Goal: Task Accomplishment & Management: Use online tool/utility

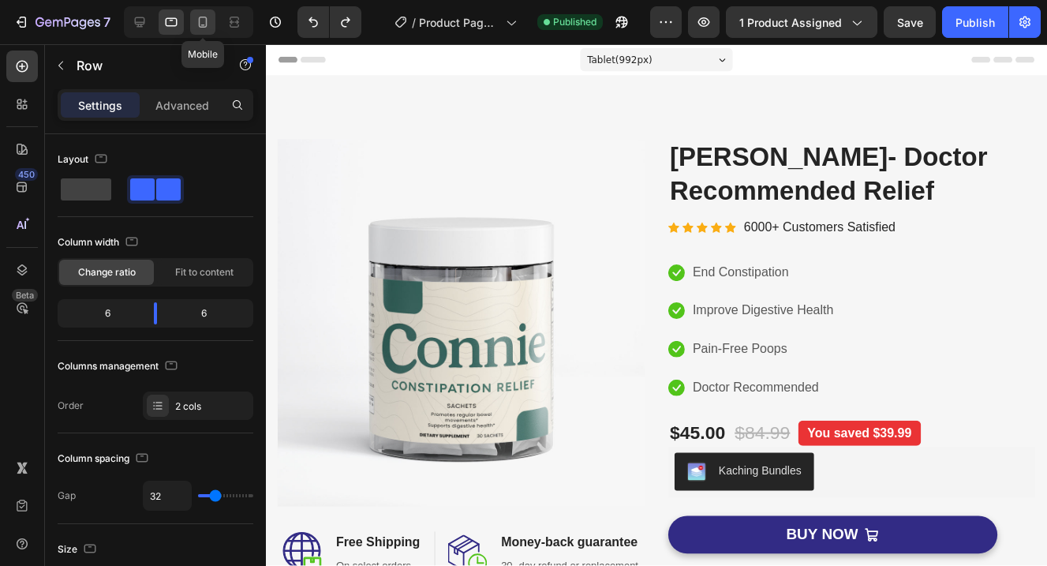
click at [205, 24] on icon at bounding box center [203, 22] width 16 height 16
type input "0"
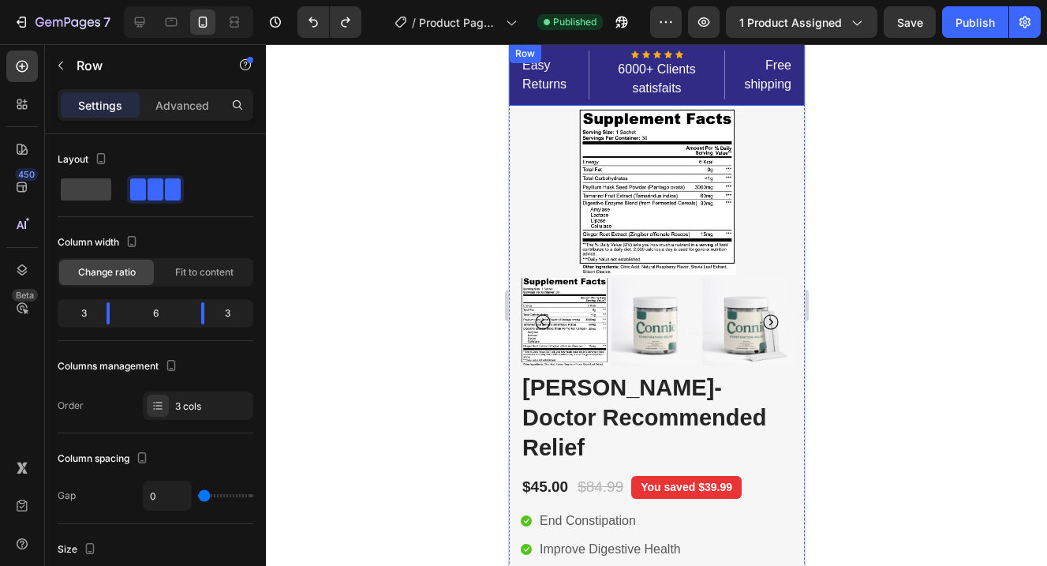
click at [799, 100] on div "Easy Returns Text block Icon Icon Icon Icon Icon Icon List Hoz 6000+ Clients sa…" at bounding box center [656, 75] width 296 height 62
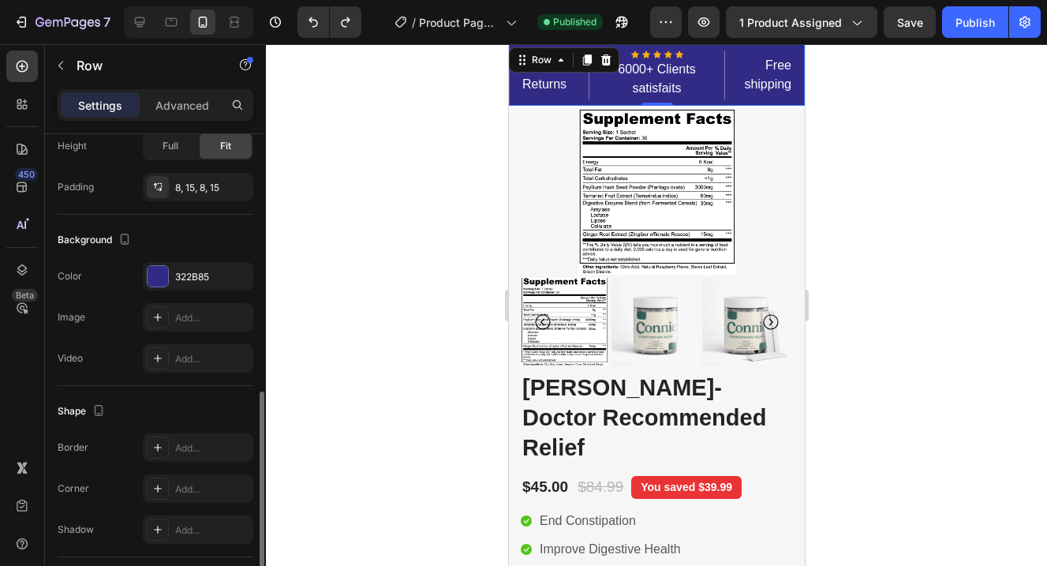
scroll to position [625, 0]
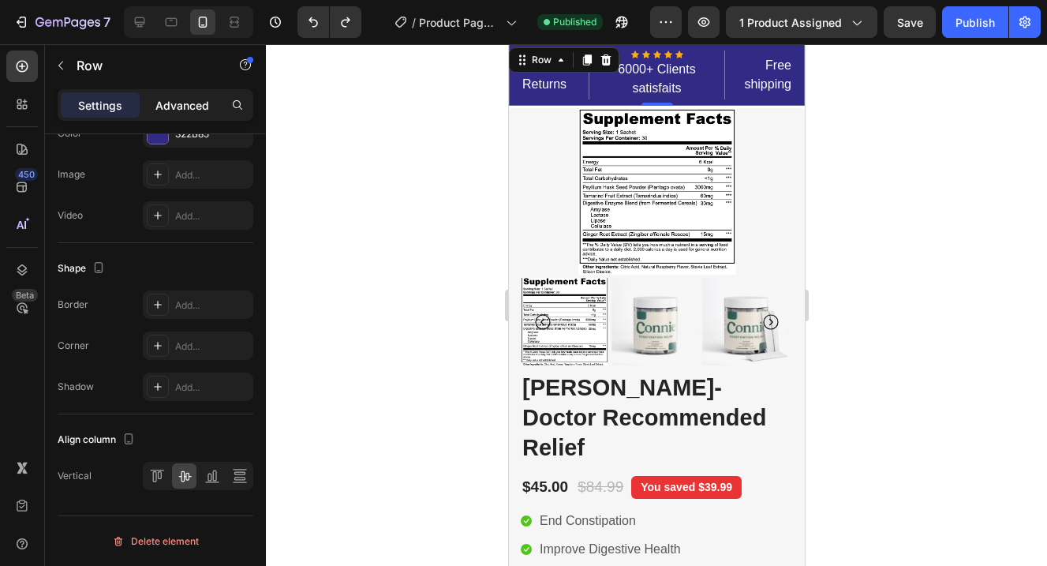
click at [186, 99] on p "Advanced" at bounding box center [182, 105] width 54 height 17
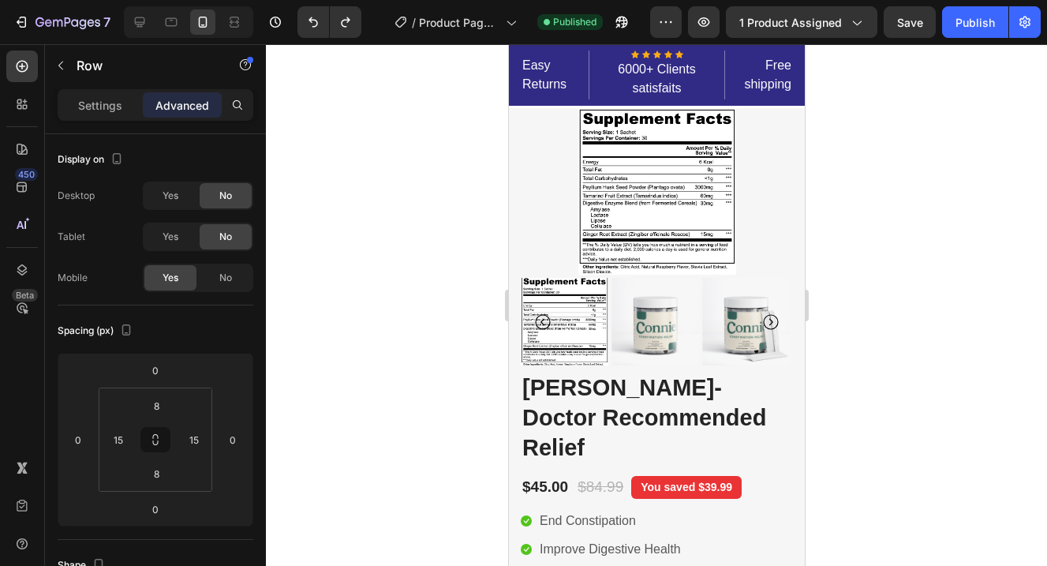
scroll to position [0, 0]
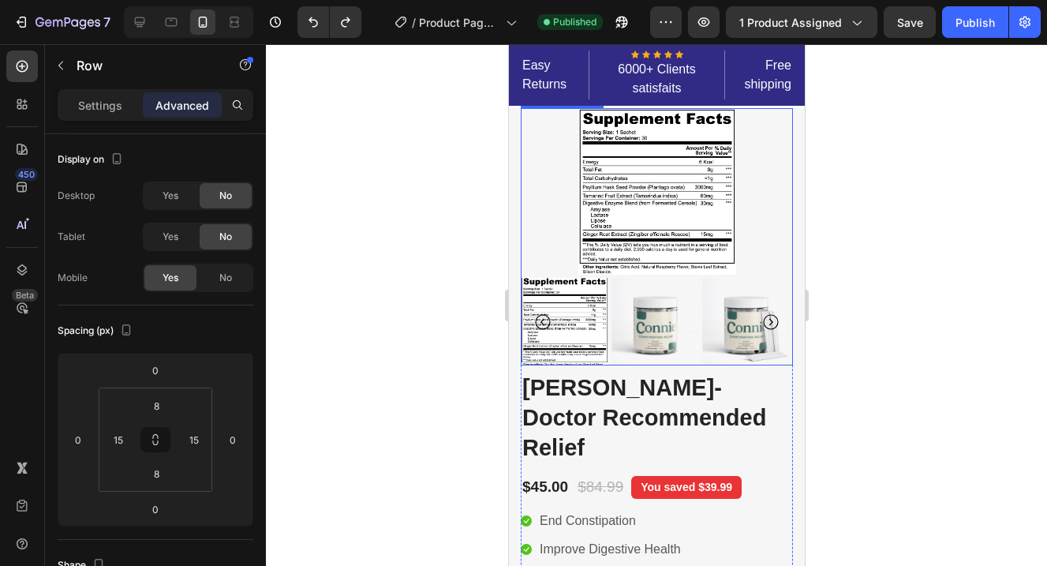
click at [540, 318] on icon "Carousel Back Arrow" at bounding box center [542, 321] width 19 height 19
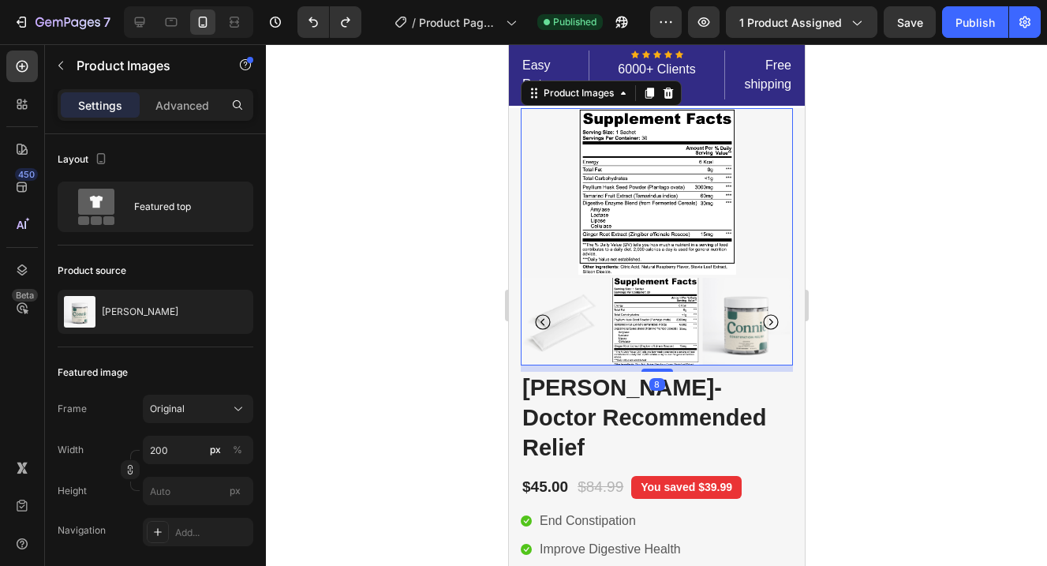
click at [540, 318] on icon "Carousel Back Arrow" at bounding box center [542, 321] width 19 height 19
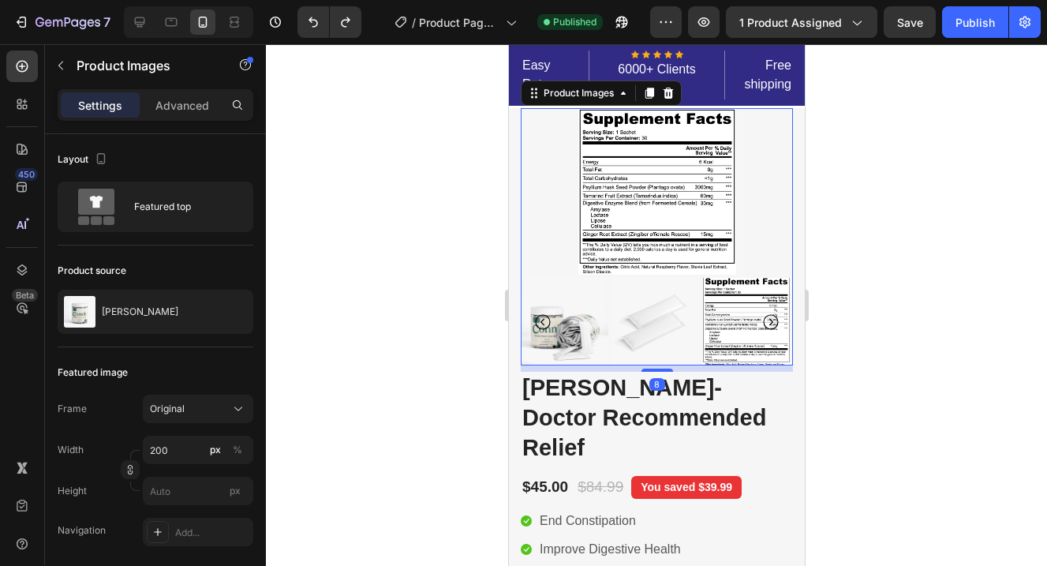
click at [540, 318] on icon "Carousel Back Arrow" at bounding box center [542, 321] width 19 height 19
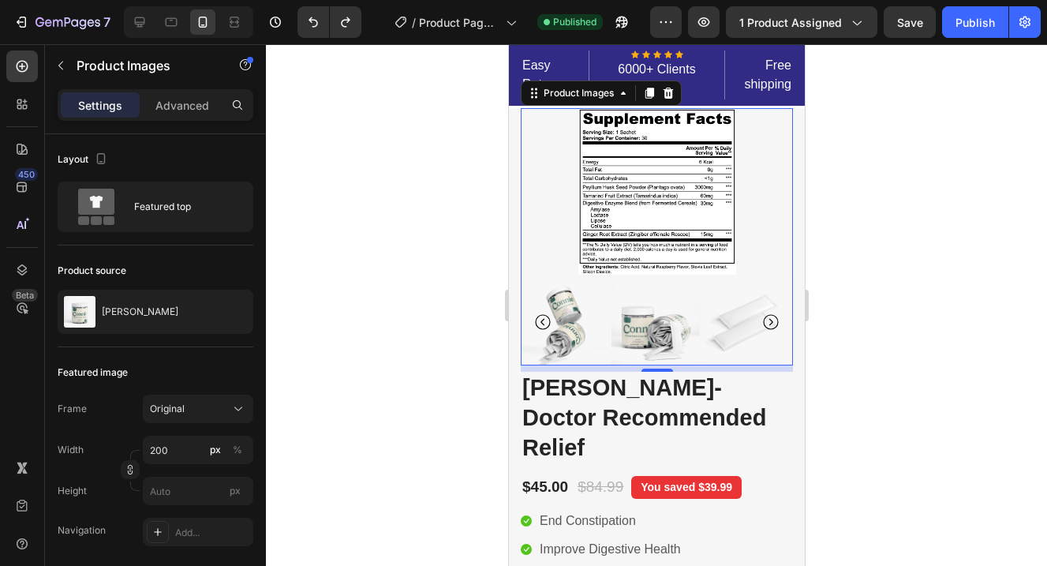
click at [540, 318] on icon "Carousel Back Arrow" at bounding box center [542, 321] width 19 height 19
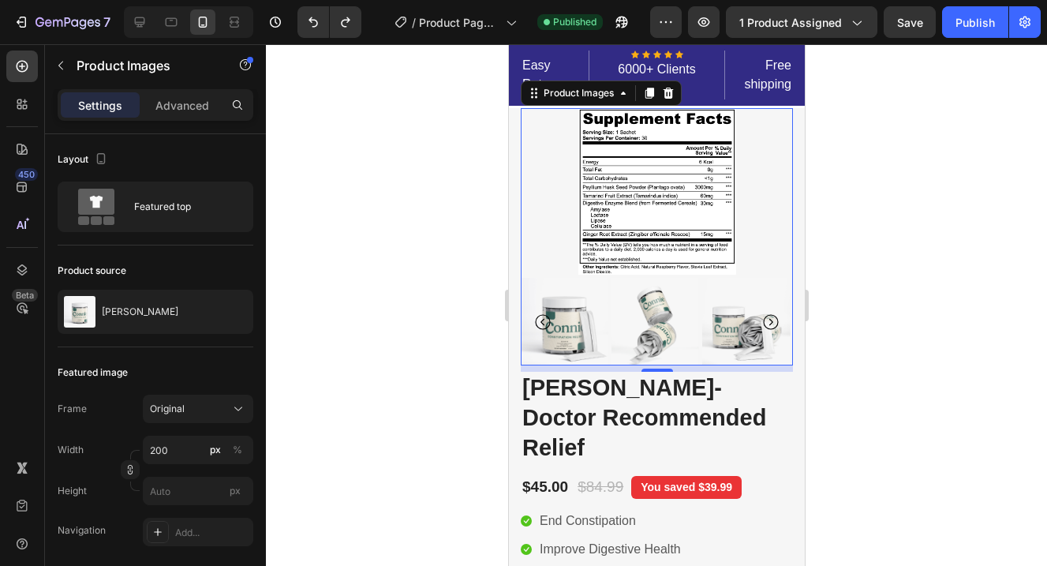
click at [581, 338] on img at bounding box center [564, 322] width 88 height 88
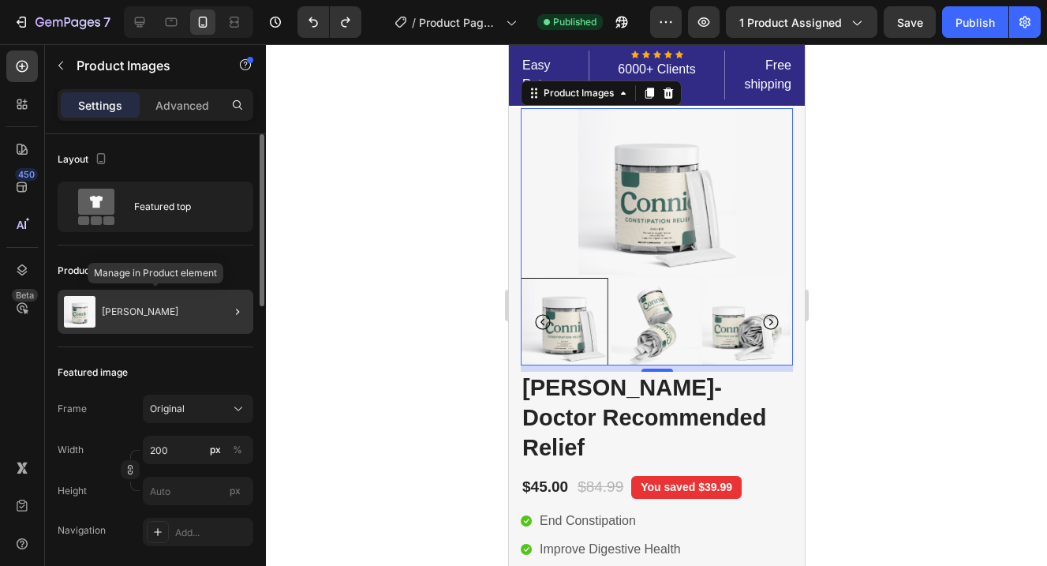
click at [200, 315] on div "[PERSON_NAME]" at bounding box center [156, 312] width 196 height 44
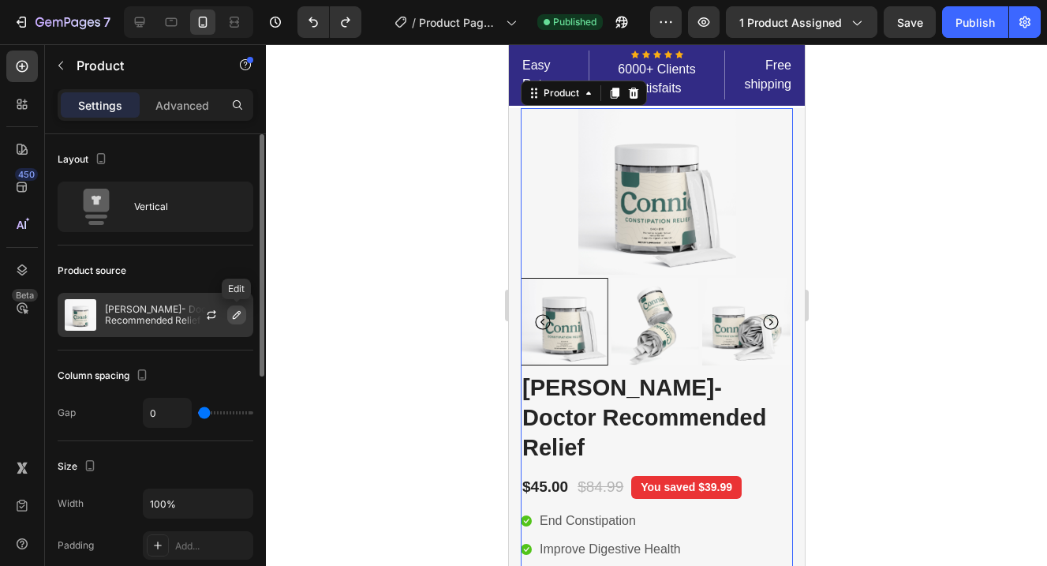
click at [241, 320] on icon "button" at bounding box center [236, 314] width 13 height 13
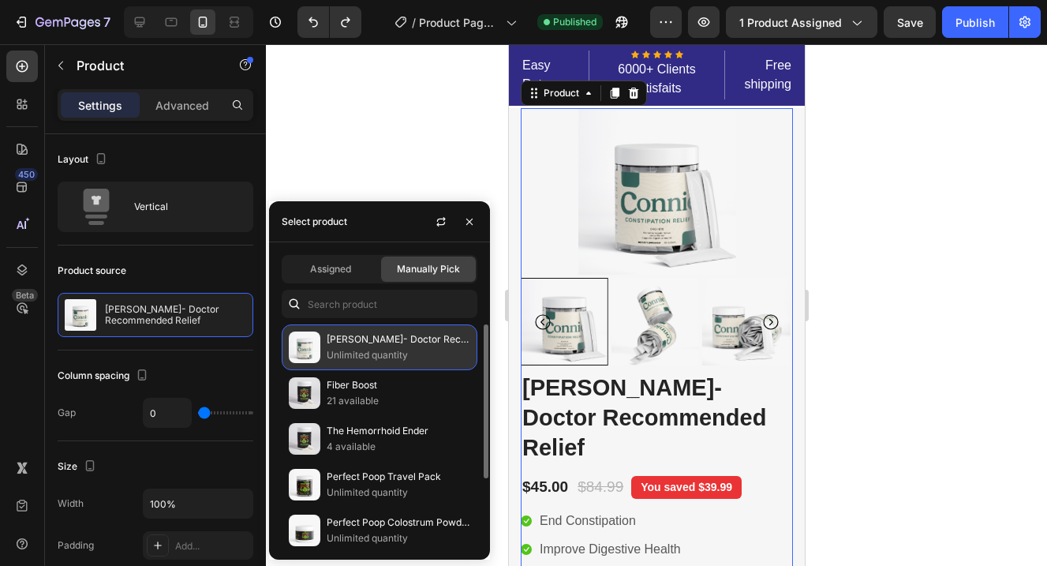
click at [393, 353] on p "Unlimited quantity" at bounding box center [399, 355] width 144 height 16
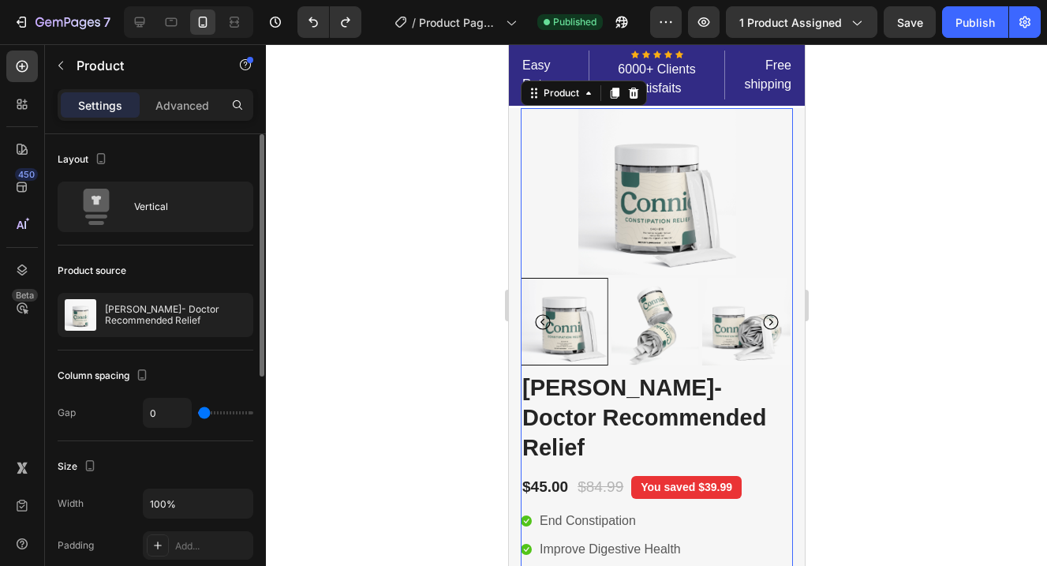
click at [114, 406] on div "Gap 0" at bounding box center [156, 413] width 196 height 30
click at [185, 118] on div "Settings Advanced" at bounding box center [156, 105] width 196 height 32
click at [185, 94] on div "Advanced" at bounding box center [182, 104] width 79 height 25
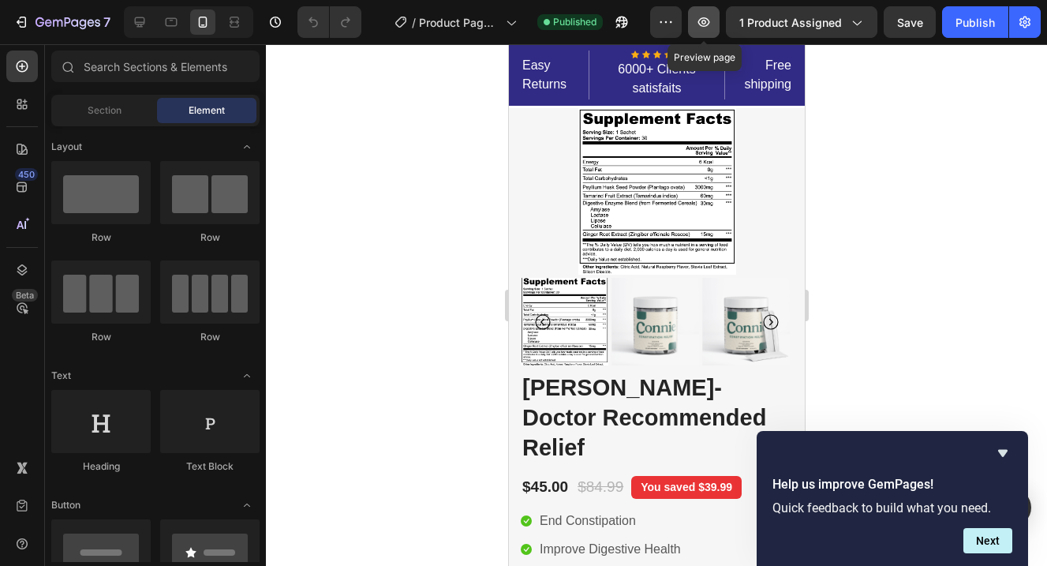
click at [708, 23] on icon "button" at bounding box center [704, 22] width 16 height 16
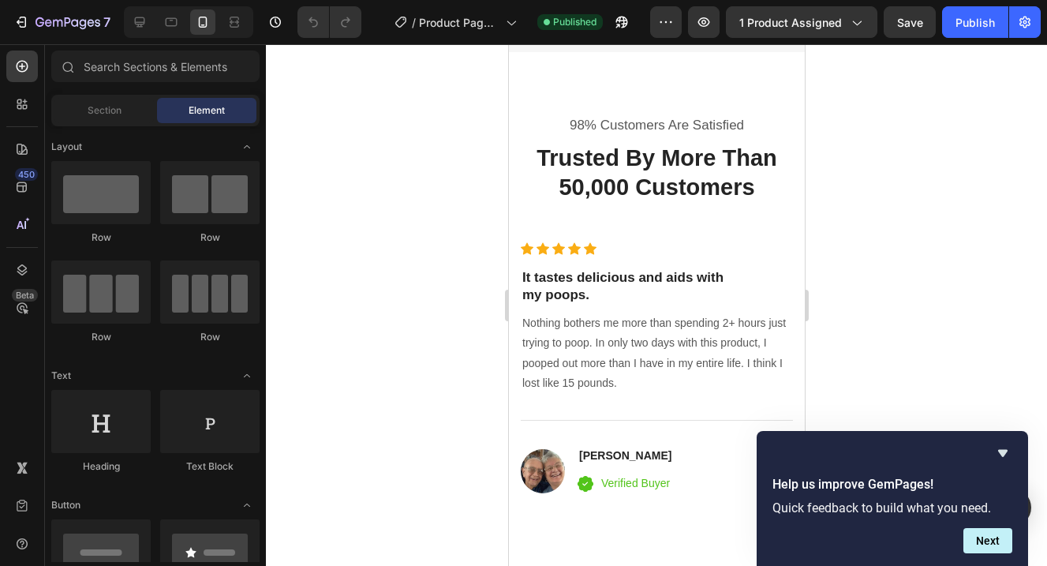
scroll to position [3040, 0]
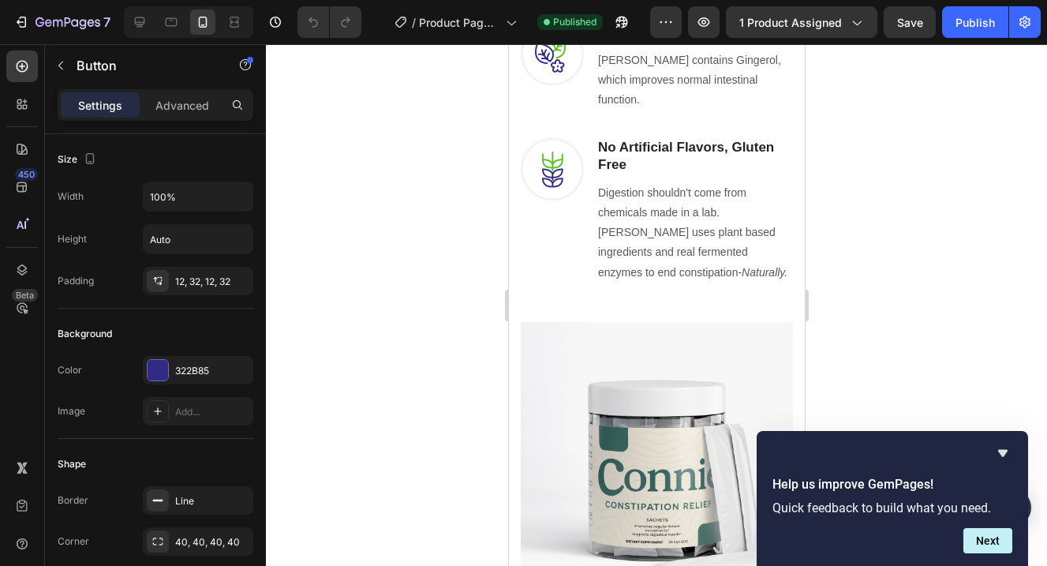
scroll to position [1231, 0]
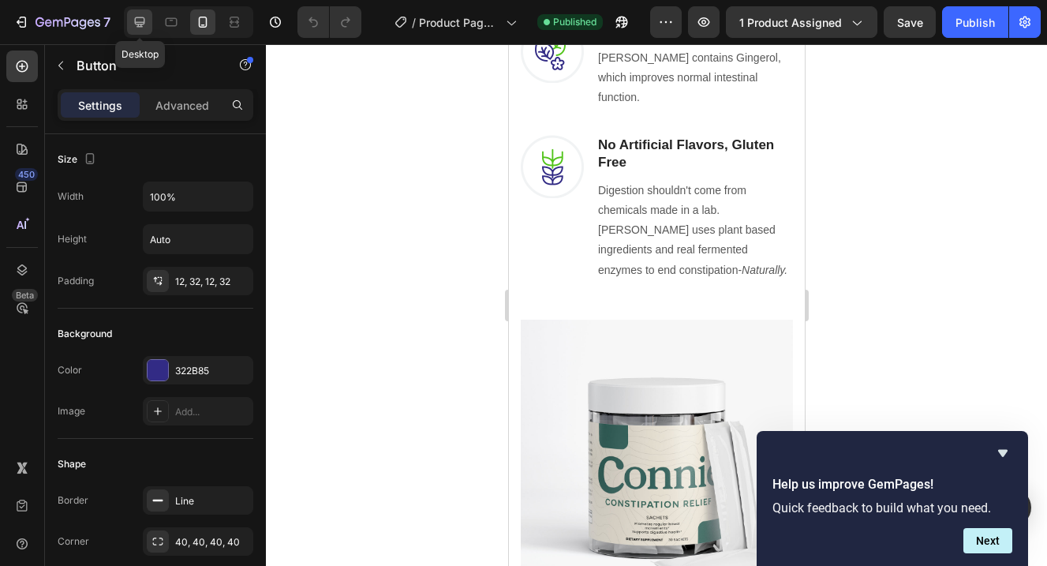
click at [133, 25] on icon at bounding box center [140, 22] width 16 height 16
type input "468"
type input "16"
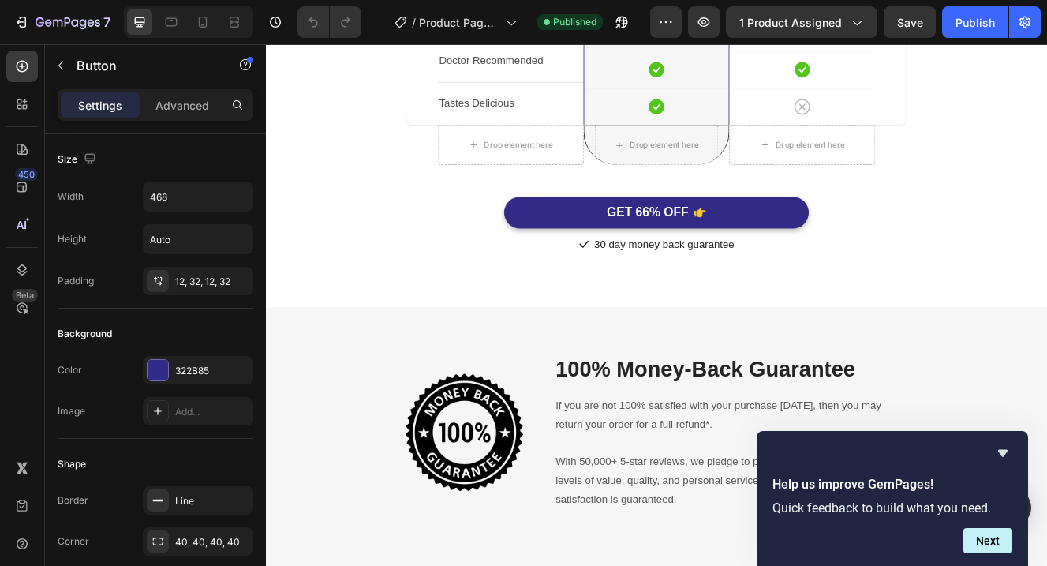
scroll to position [4275, 0]
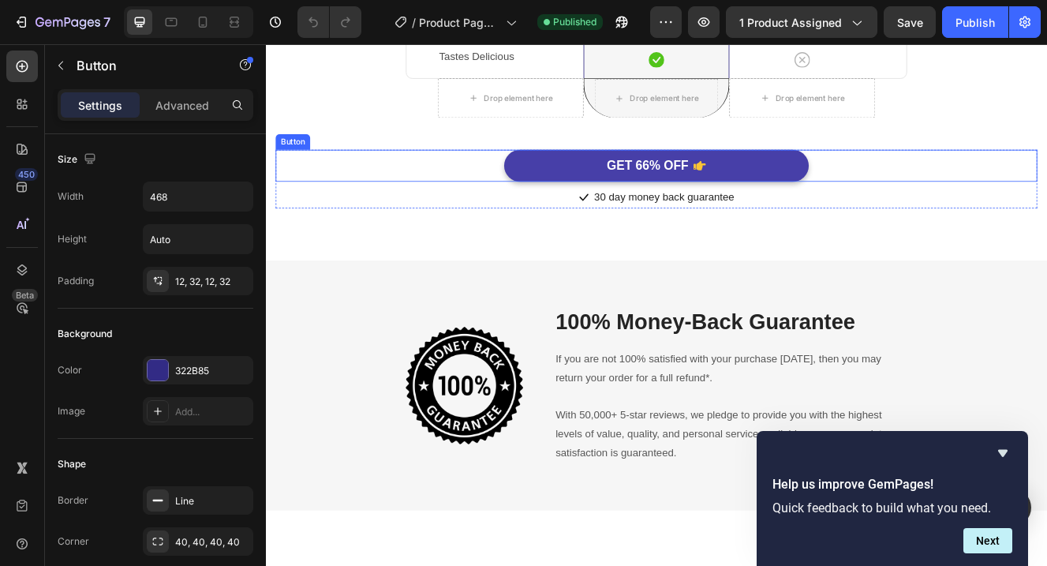
click at [596, 189] on button "GET 66% OFF" at bounding box center [739, 191] width 369 height 39
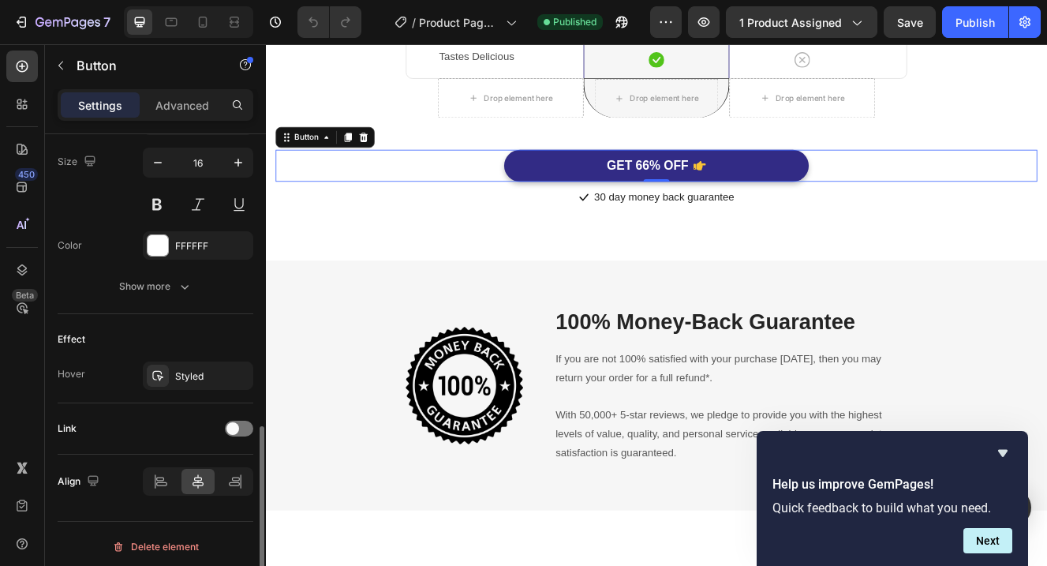
scroll to position [779, 0]
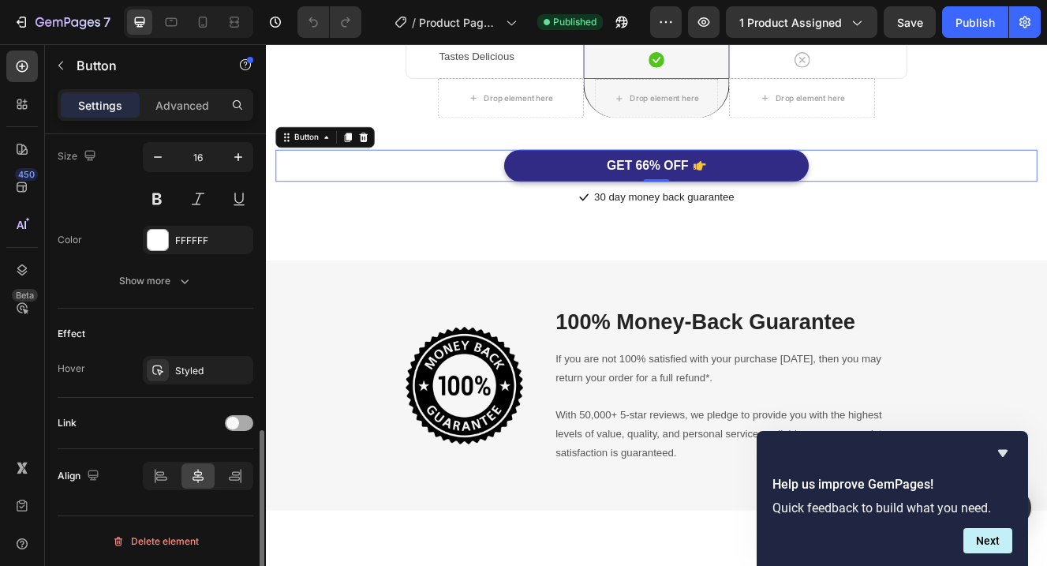
click at [232, 419] on span at bounding box center [232, 423] width 13 height 13
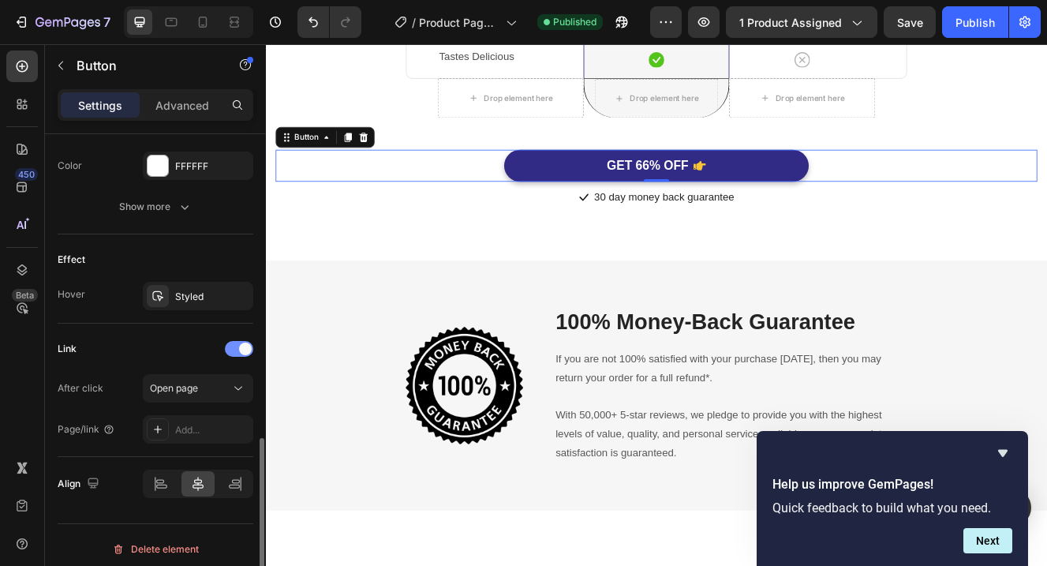
scroll to position [862, 0]
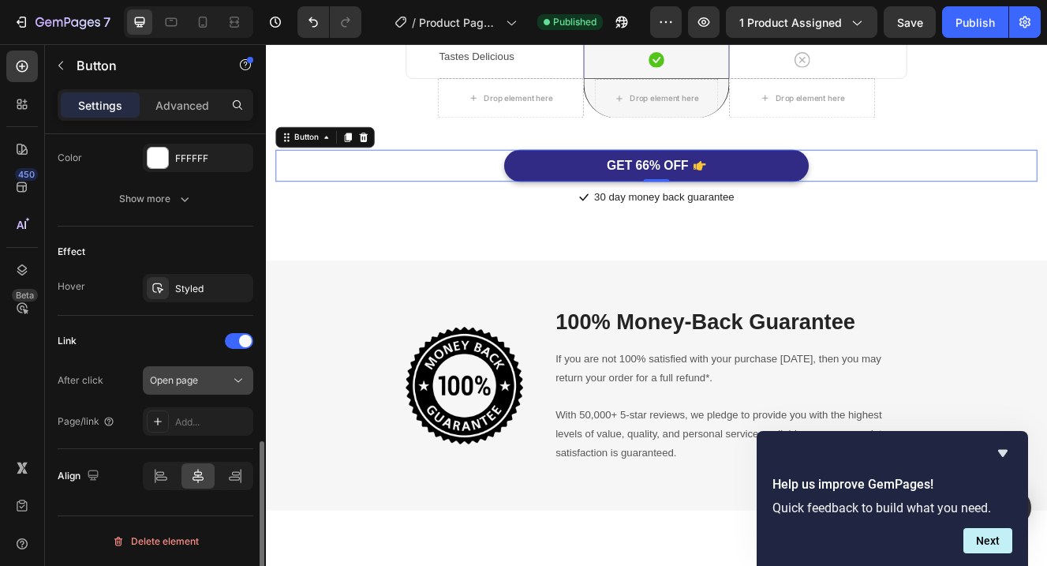
click at [217, 390] on button "Open page" at bounding box center [198, 380] width 110 height 28
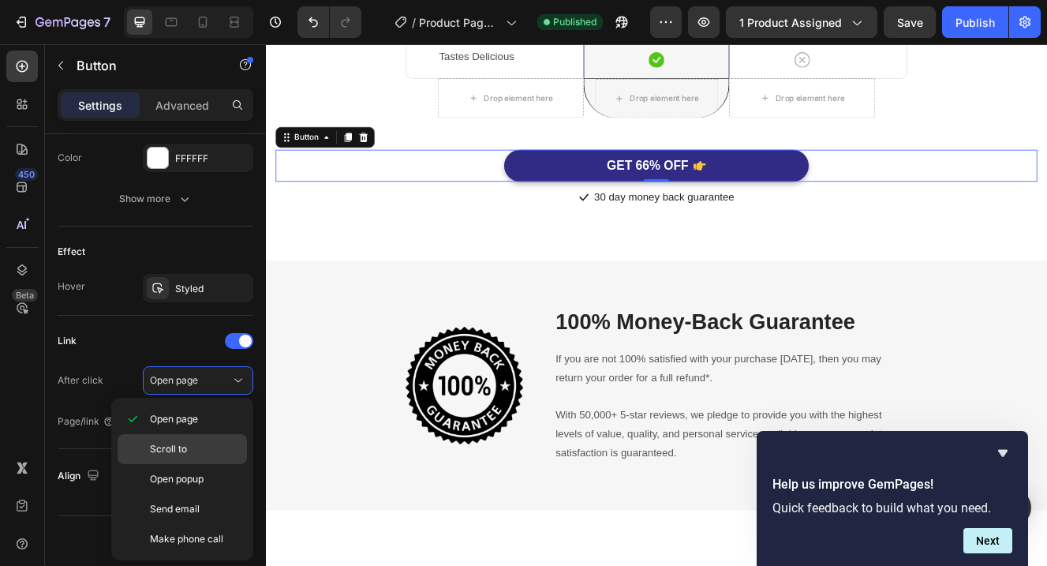
click at [203, 440] on div "Scroll to" at bounding box center [182, 449] width 129 height 30
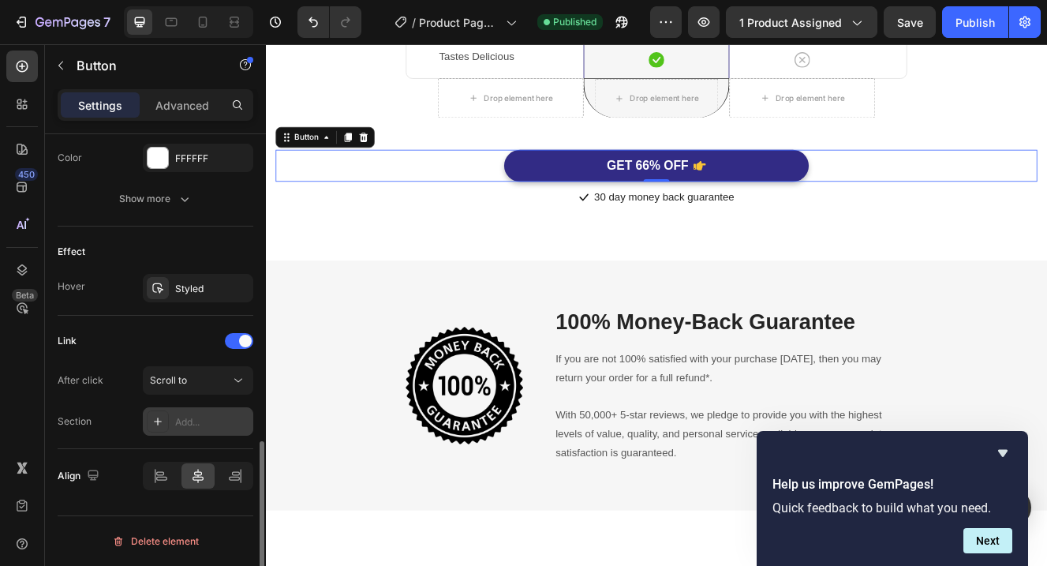
click at [211, 416] on div "Add..." at bounding box center [212, 422] width 74 height 14
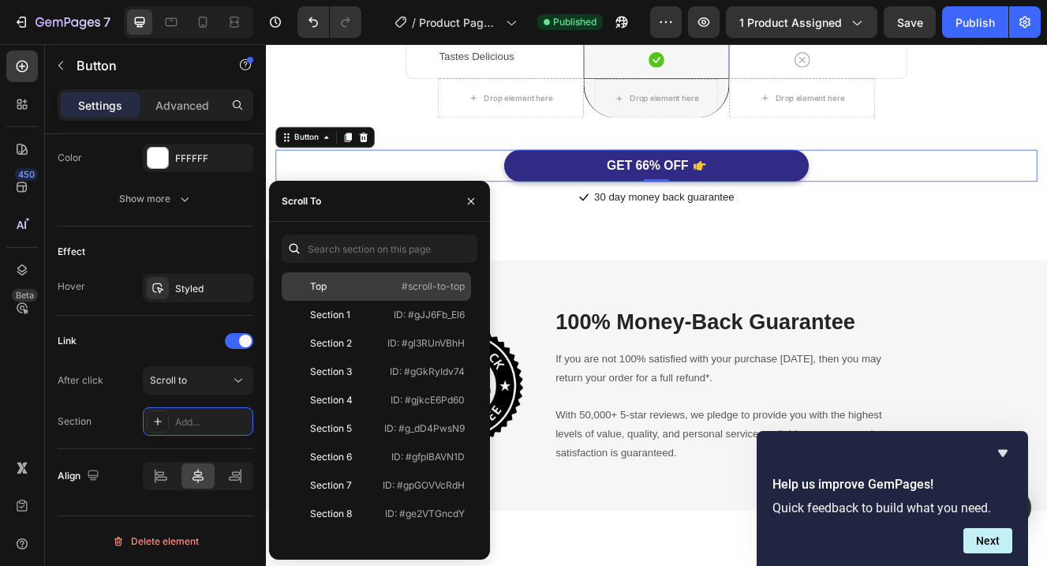
click at [427, 286] on p "#scroll-to-top" at bounding box center [433, 286] width 63 height 14
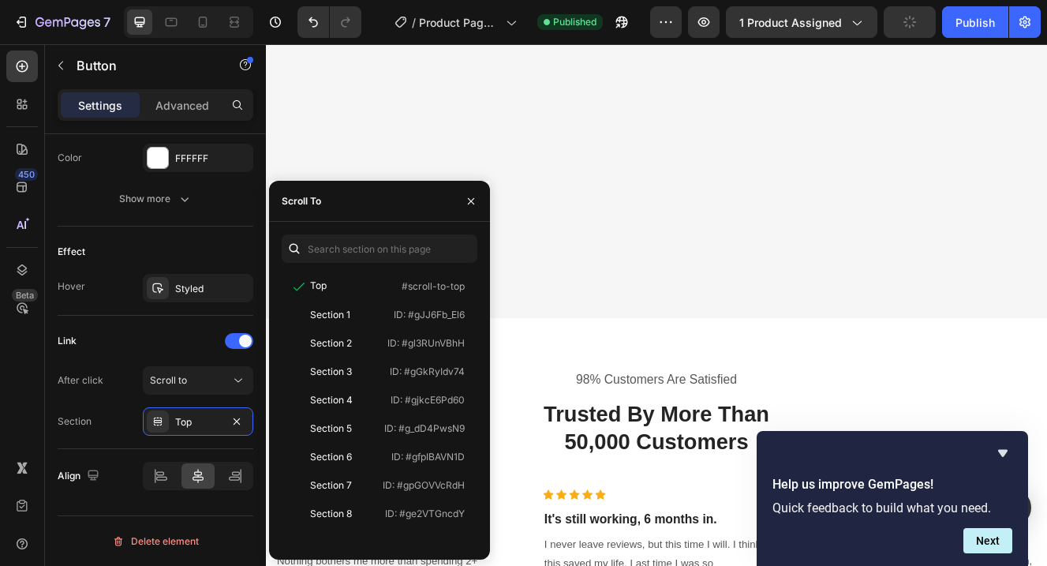
scroll to position [2738, 0]
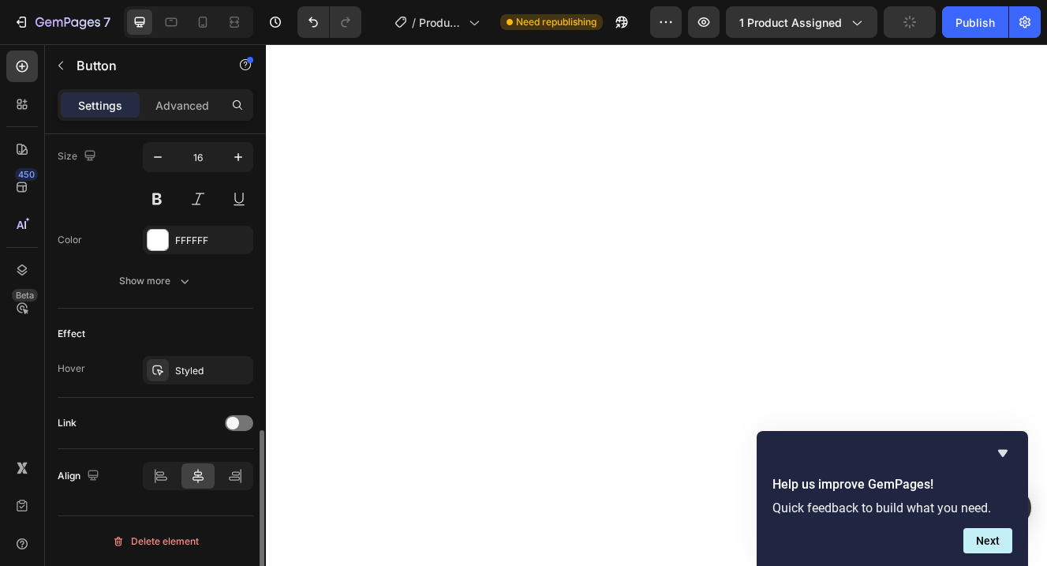
scroll to position [779, 0]
click at [241, 425] on div at bounding box center [239, 423] width 28 height 16
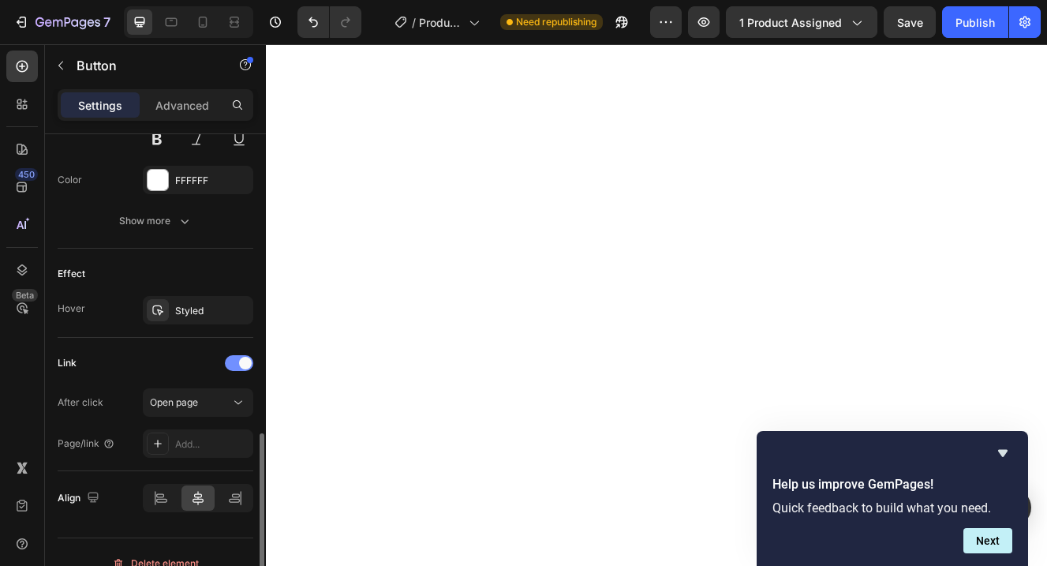
scroll to position [862, 0]
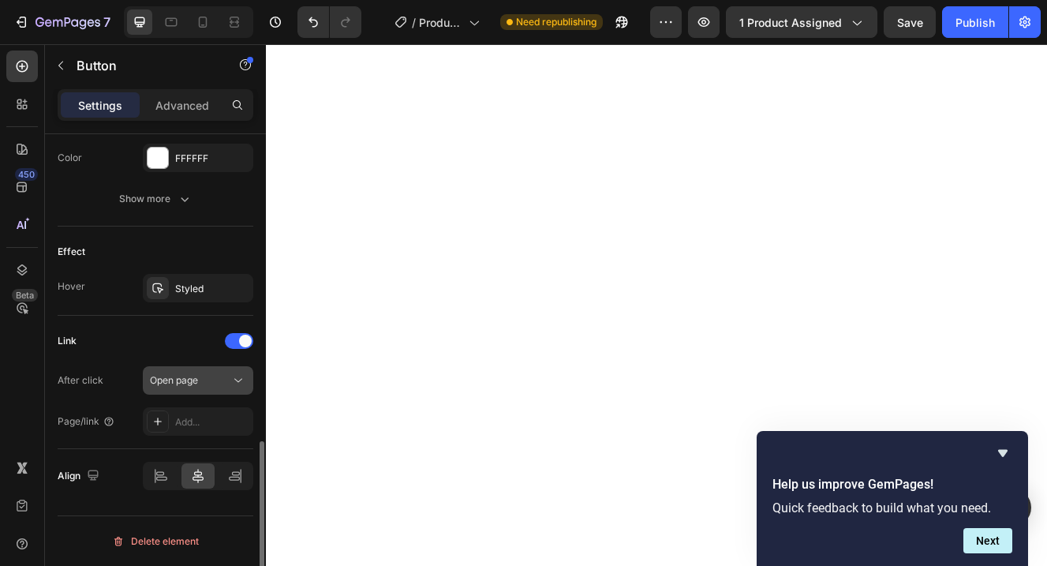
click at [210, 379] on div "Open page" at bounding box center [190, 380] width 80 height 14
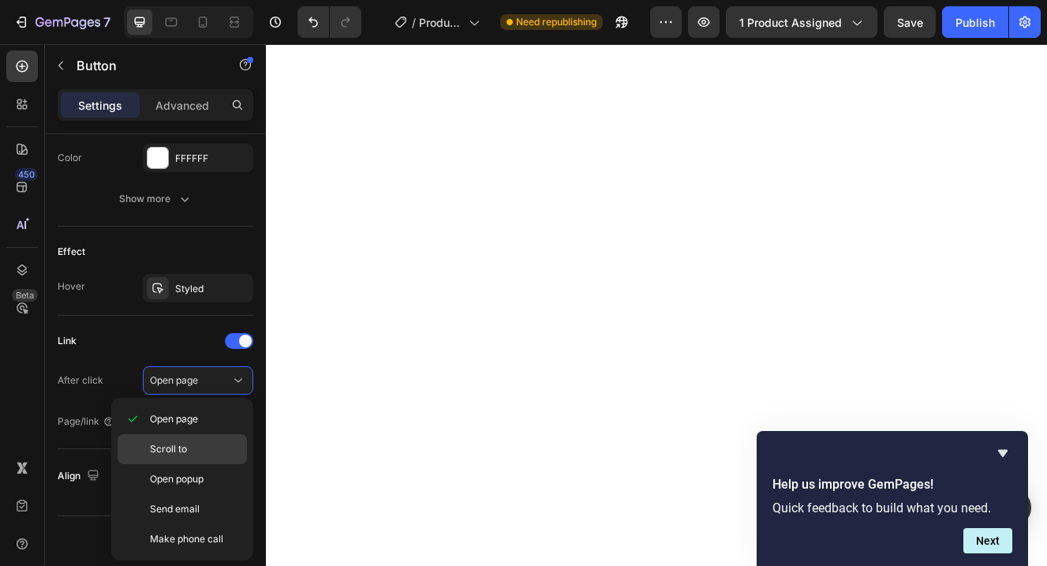
click at [202, 455] on p "Scroll to" at bounding box center [195, 449] width 90 height 14
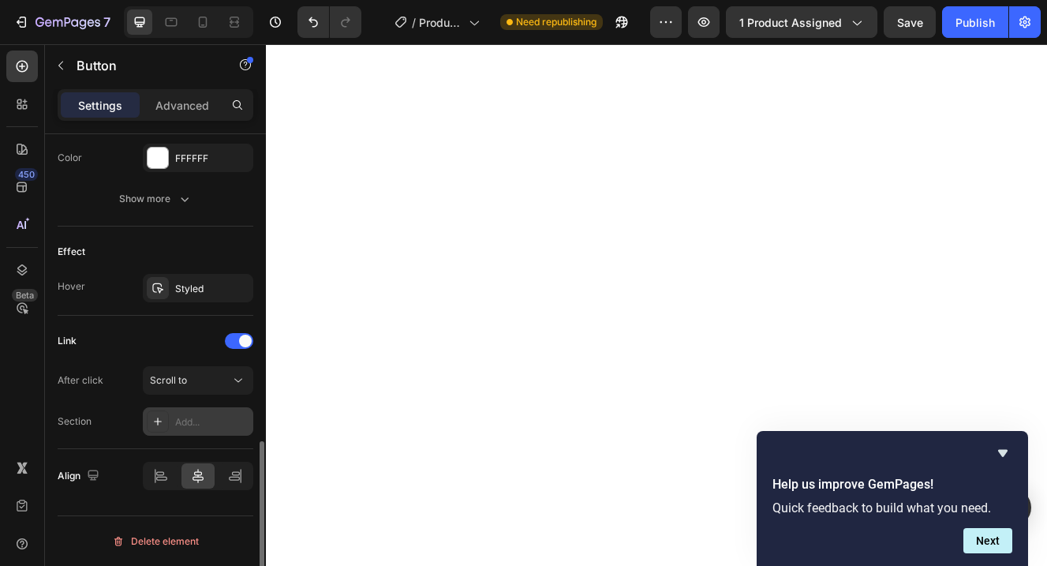
click at [200, 417] on div "Add..." at bounding box center [212, 422] width 74 height 14
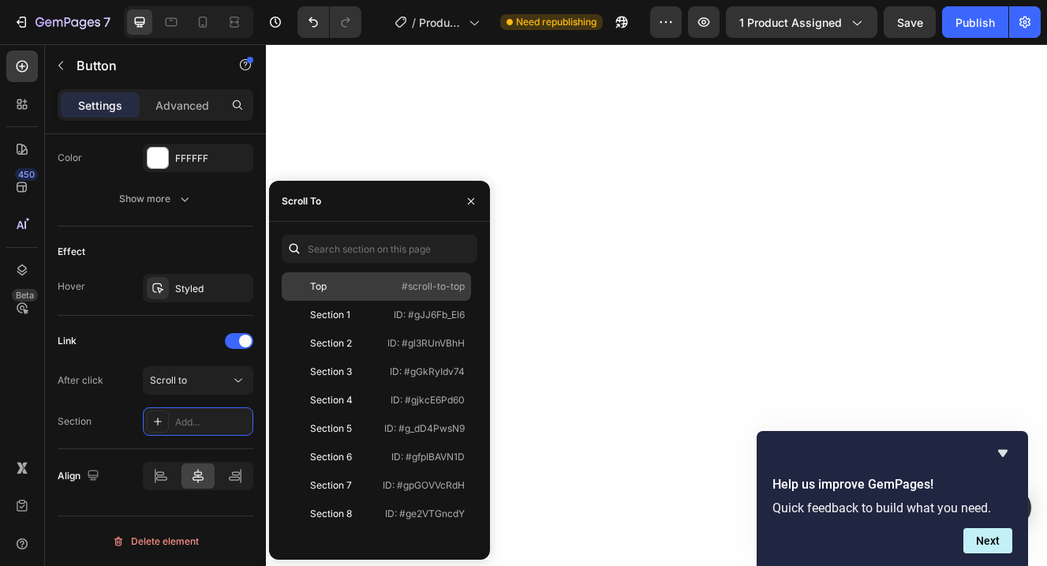
click at [393, 297] on div "Top #scroll-to-top" at bounding box center [376, 286] width 189 height 28
click at [468, 199] on icon "button" at bounding box center [471, 201] width 13 height 13
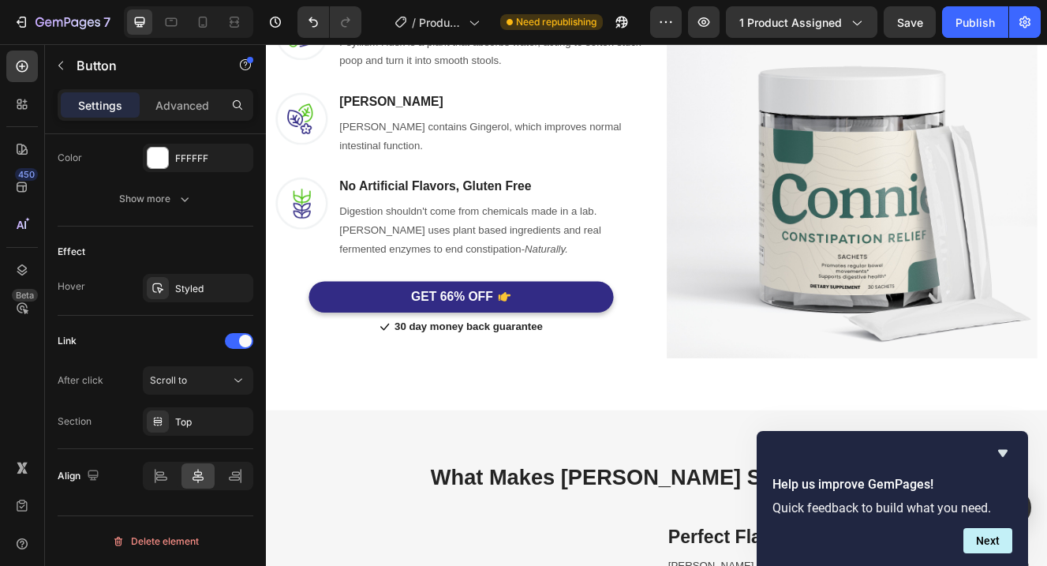
scroll to position [985, 0]
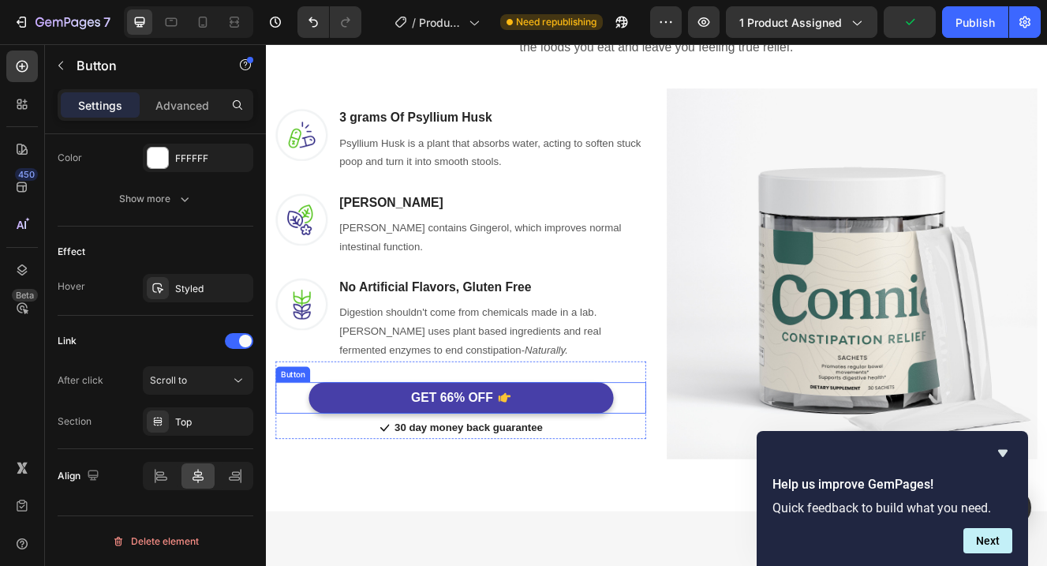
click at [549, 475] on icon "<p>GET 66% OFF</p>" at bounding box center [555, 472] width 15 height 11
click at [663, 471] on button "GET 66% OFF" at bounding box center [502, 473] width 369 height 39
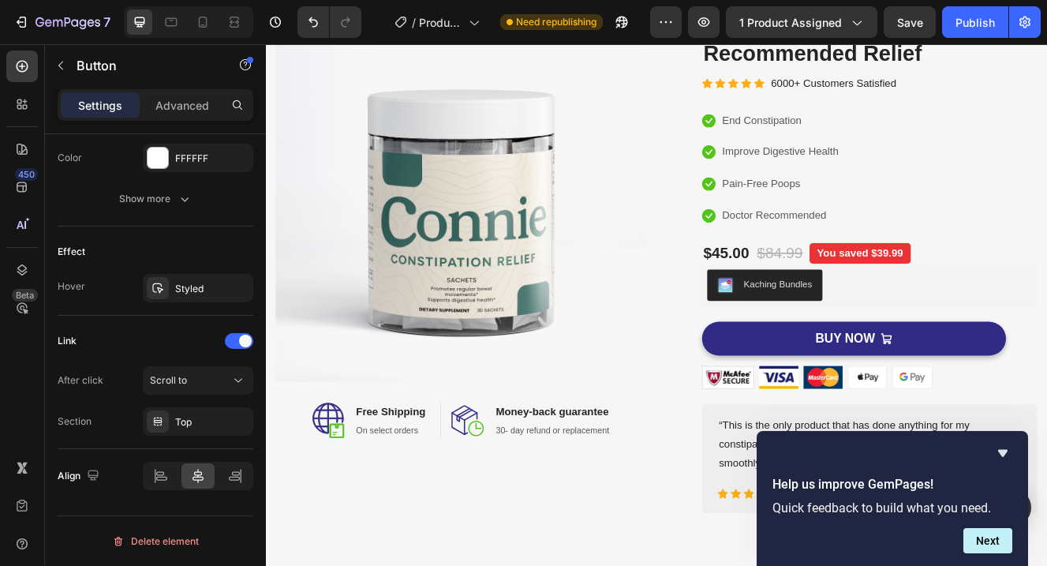
scroll to position [145, 0]
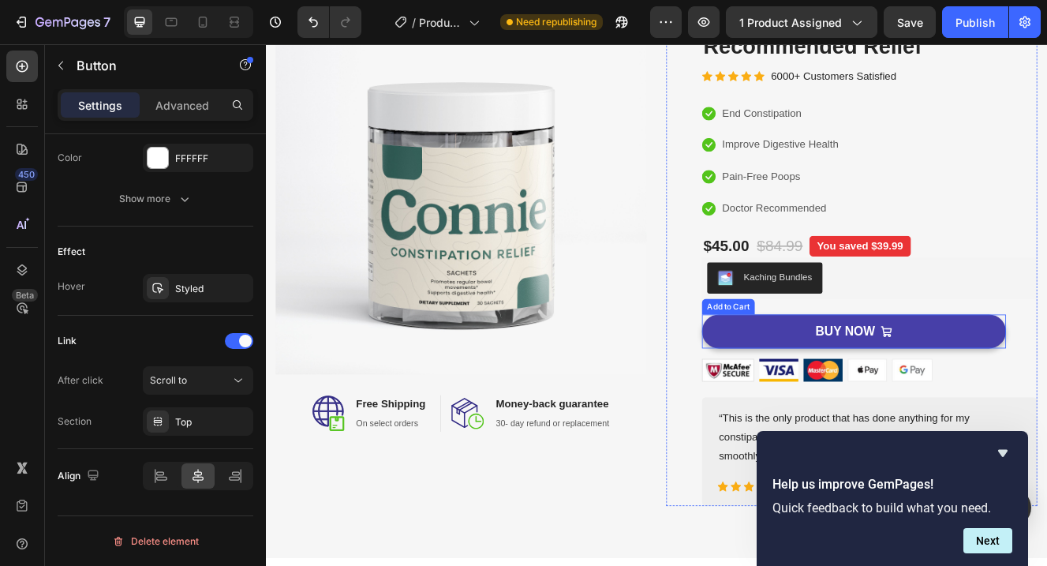
click at [893, 393] on button "BUY NOW" at bounding box center [978, 393] width 368 height 42
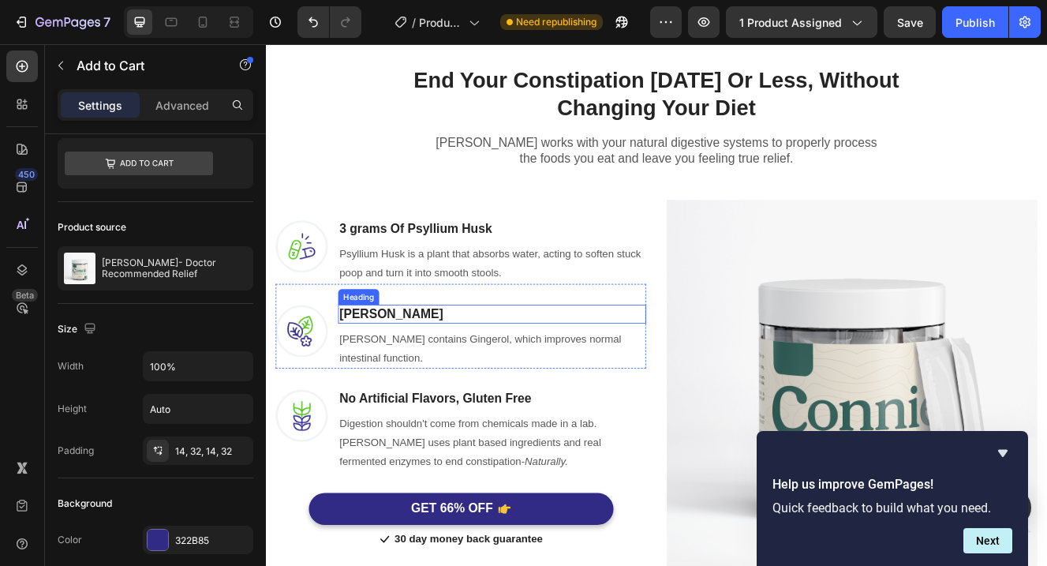
scroll to position [818, 0]
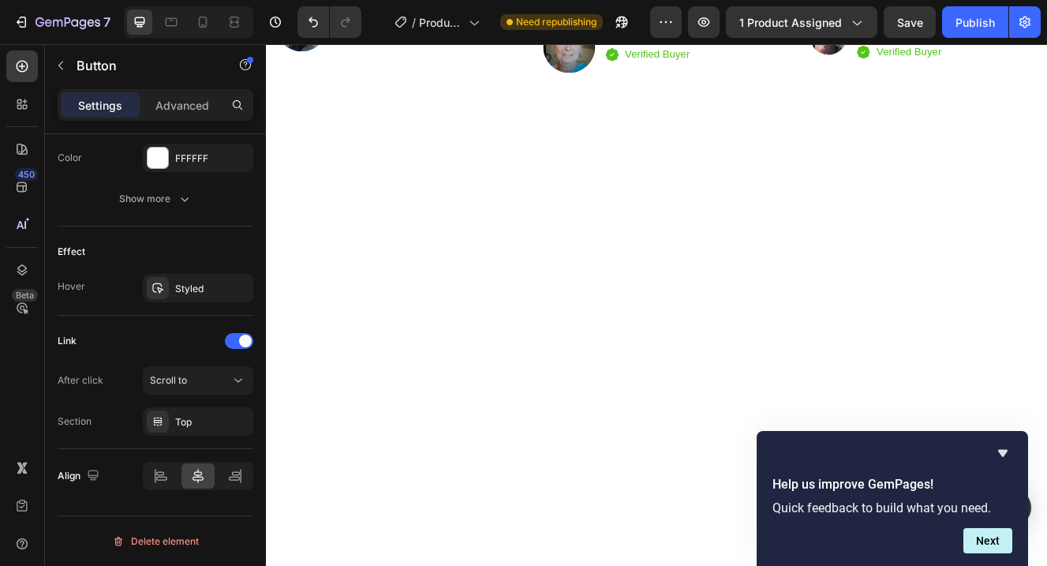
scroll to position [2619, 0]
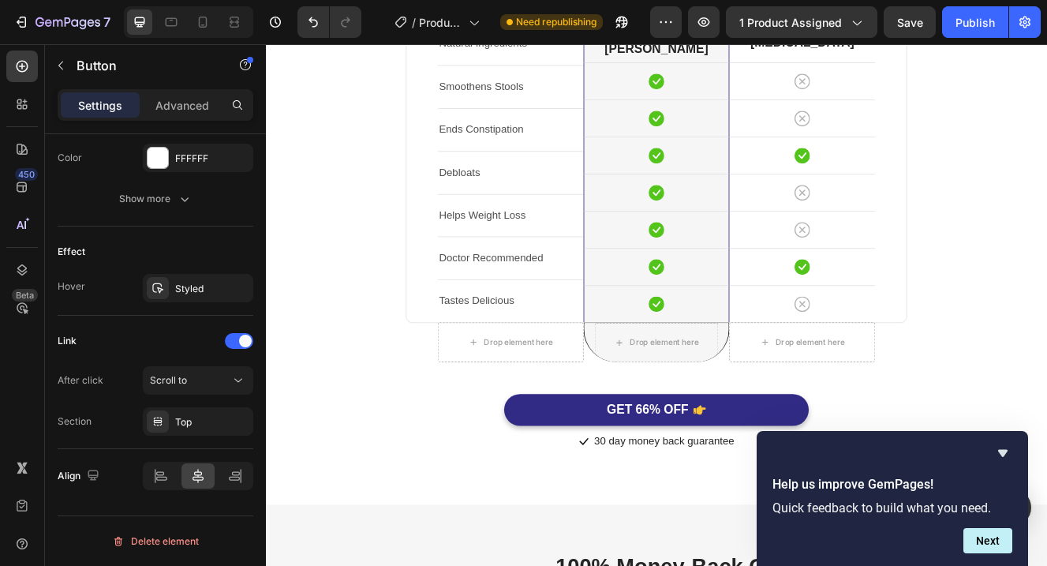
scroll to position [3987, 0]
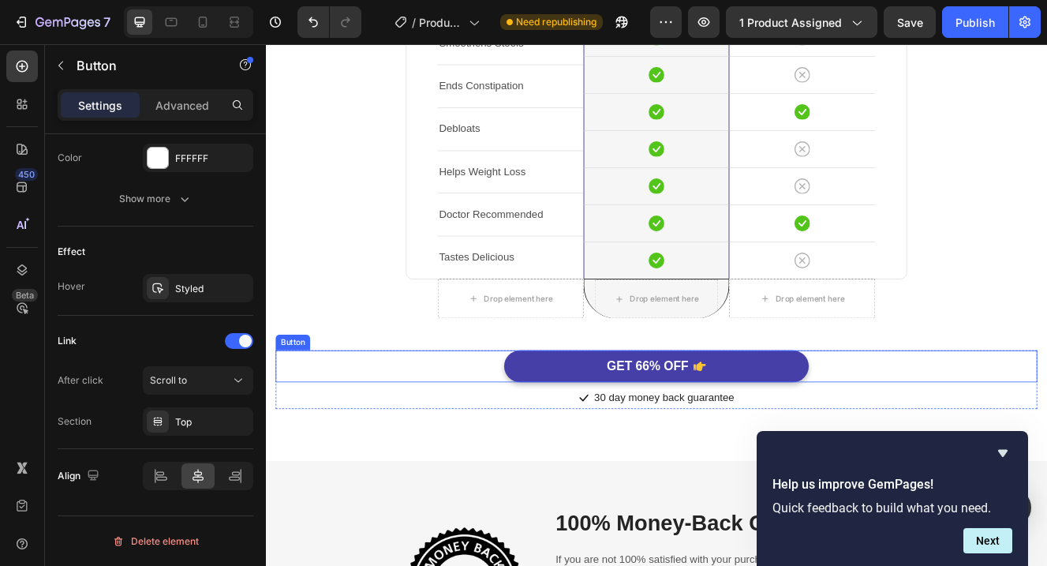
click at [655, 428] on button "GET 66% OFF" at bounding box center [739, 434] width 369 height 39
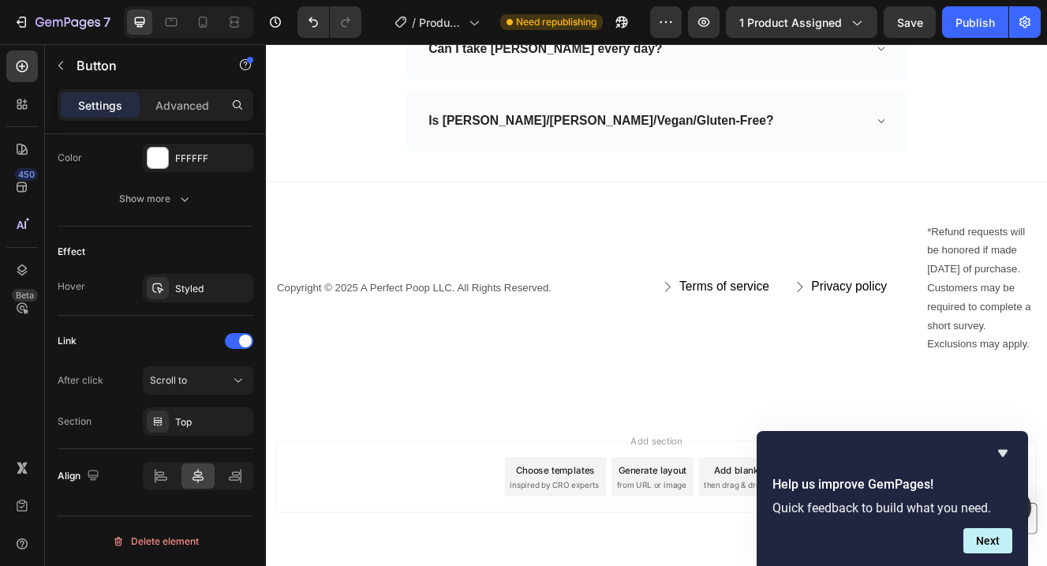
scroll to position [5332, 0]
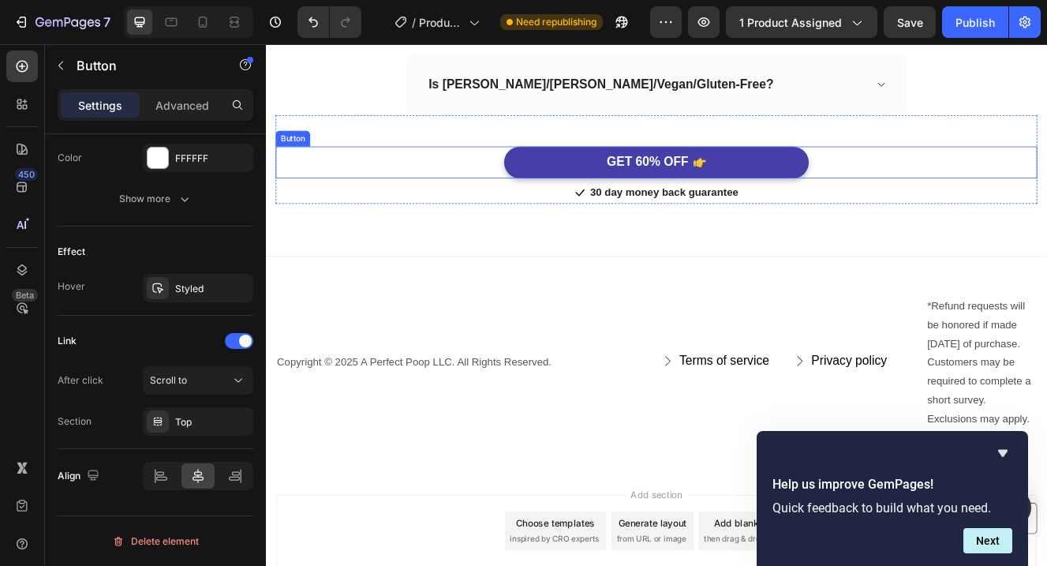
click at [667, 196] on button "GET 60% OFF" at bounding box center [739, 187] width 369 height 39
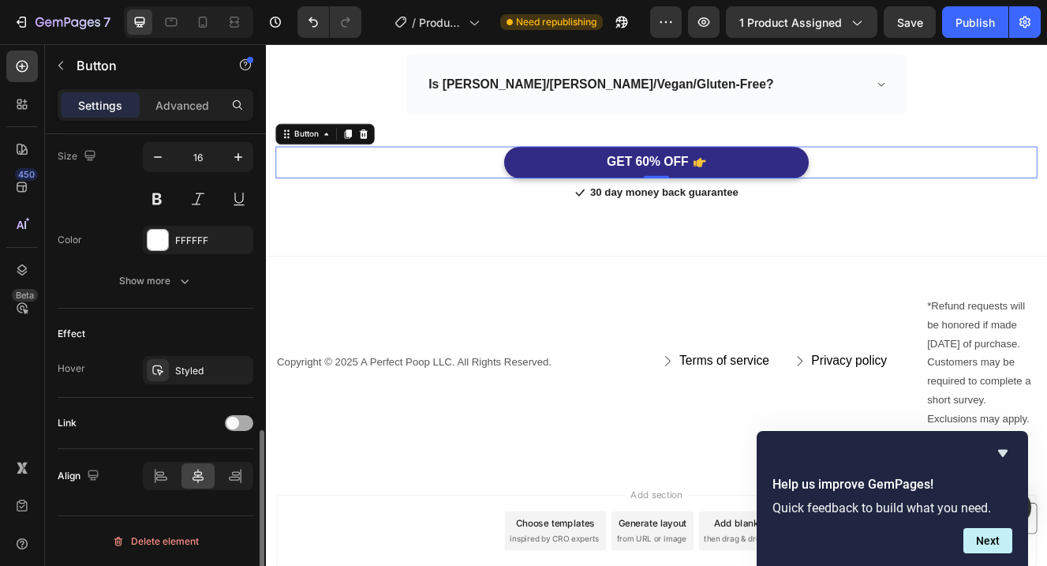
click at [247, 423] on div at bounding box center [239, 423] width 28 height 16
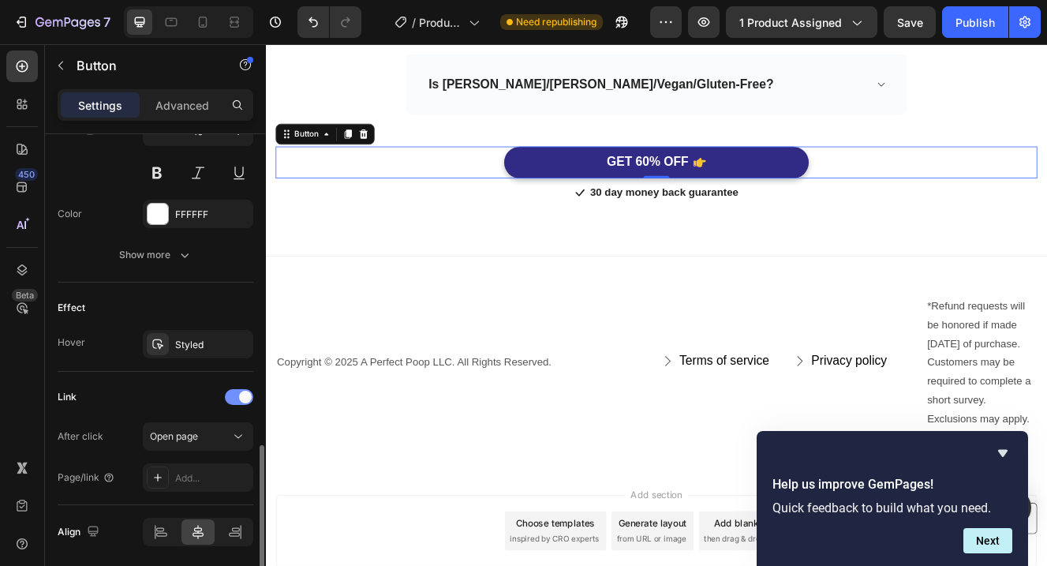
scroll to position [824, 0]
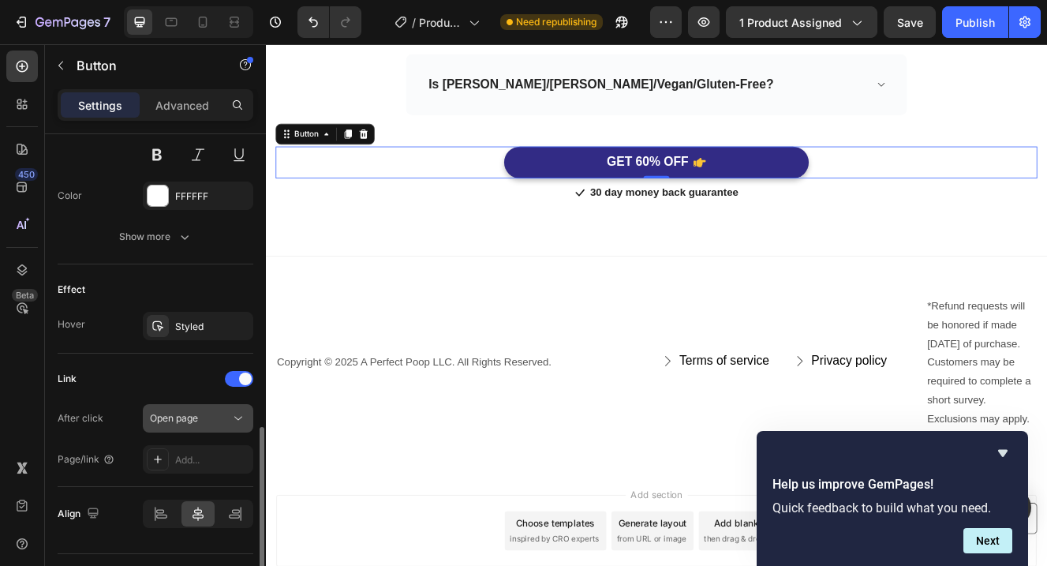
click at [219, 414] on div "Open page" at bounding box center [190, 418] width 80 height 14
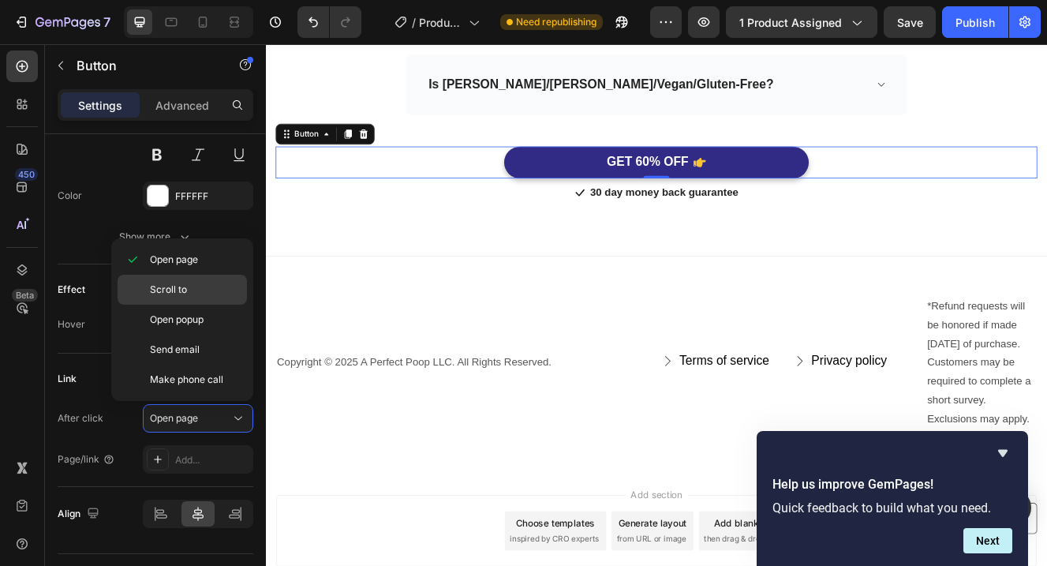
click at [206, 291] on p "Scroll to" at bounding box center [195, 289] width 90 height 14
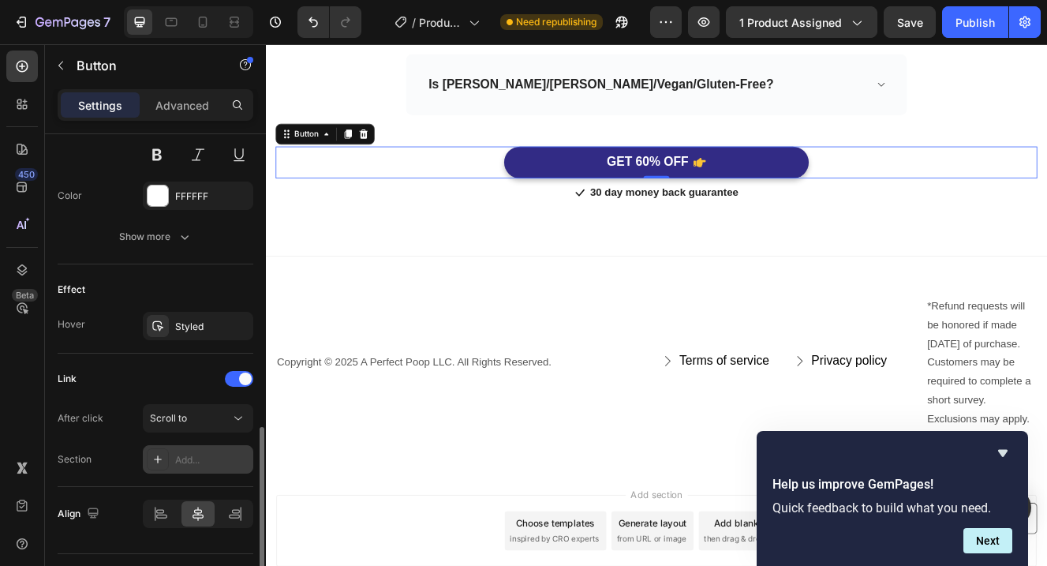
click at [190, 467] on div "Add..." at bounding box center [198, 459] width 110 height 28
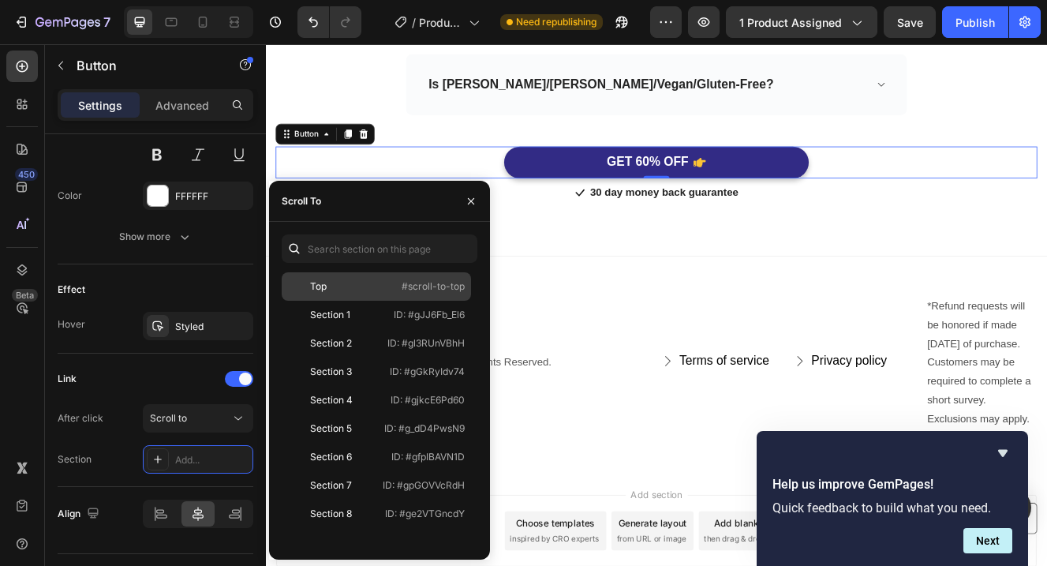
click at [364, 287] on div "Top" at bounding box center [334, 286] width 92 height 14
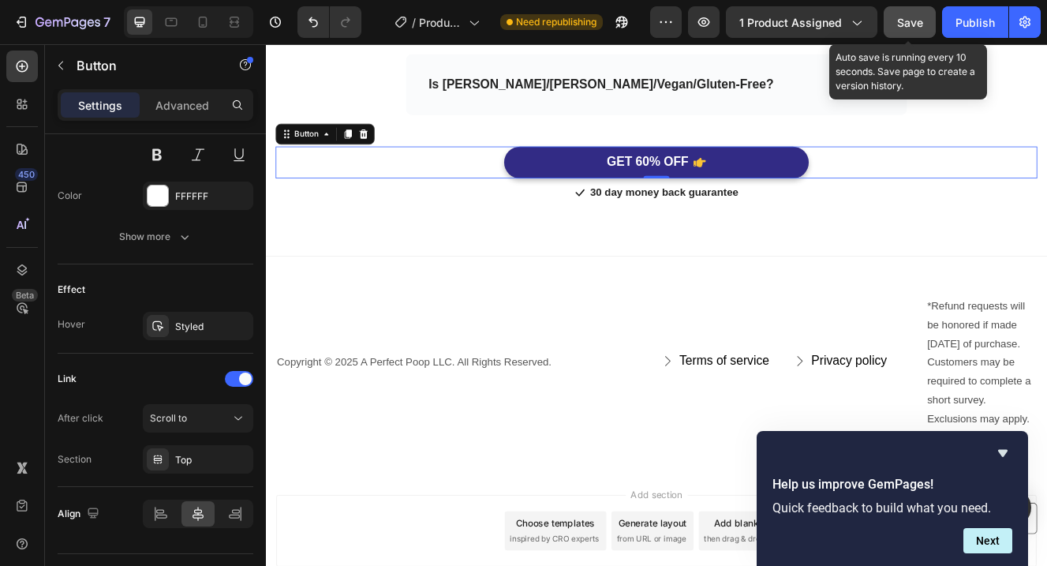
click at [925, 28] on button "Save" at bounding box center [910, 22] width 52 height 32
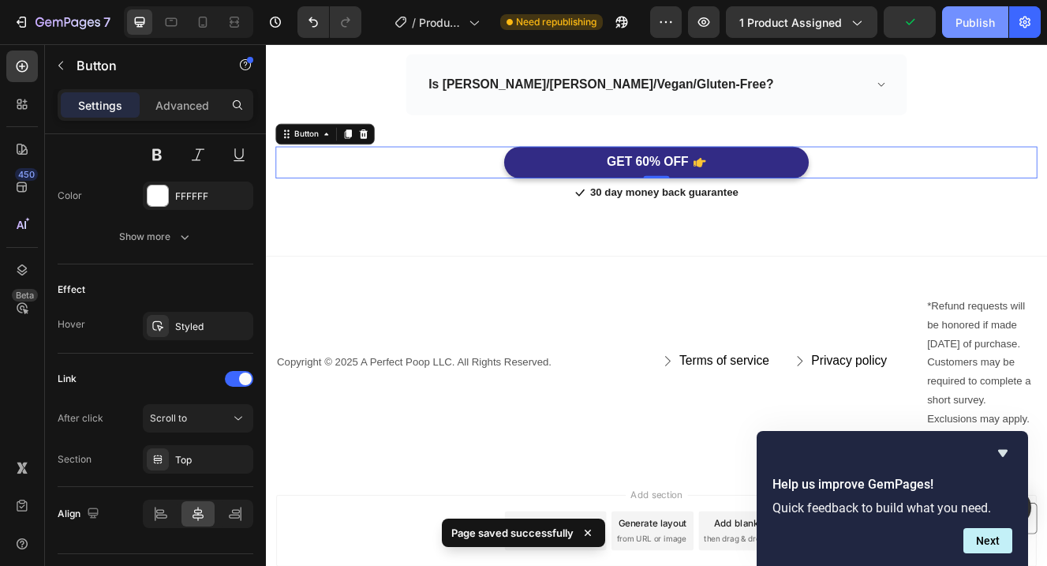
click at [956, 32] on button "Publish" at bounding box center [975, 22] width 66 height 32
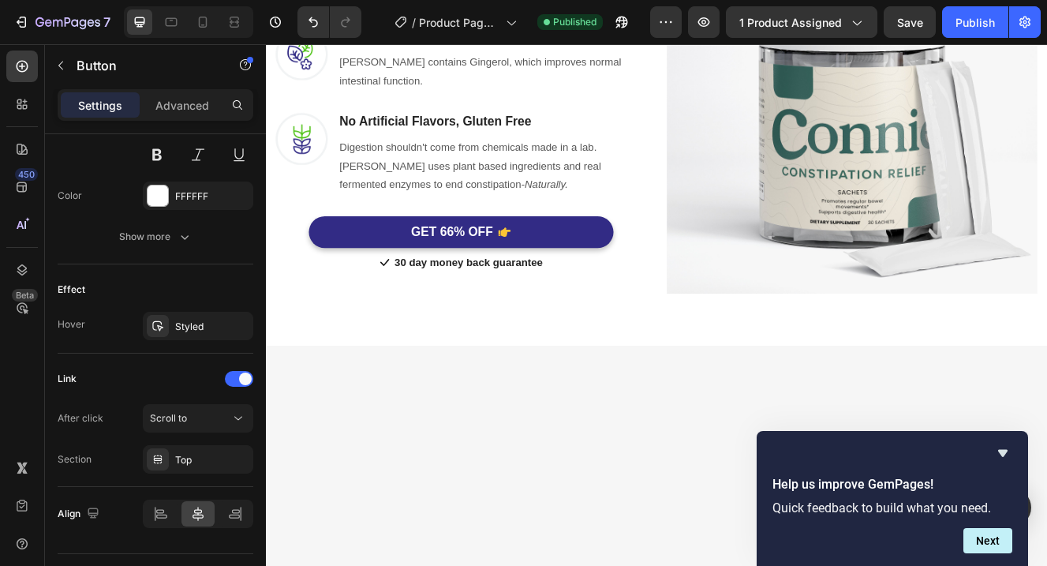
scroll to position [0, 0]
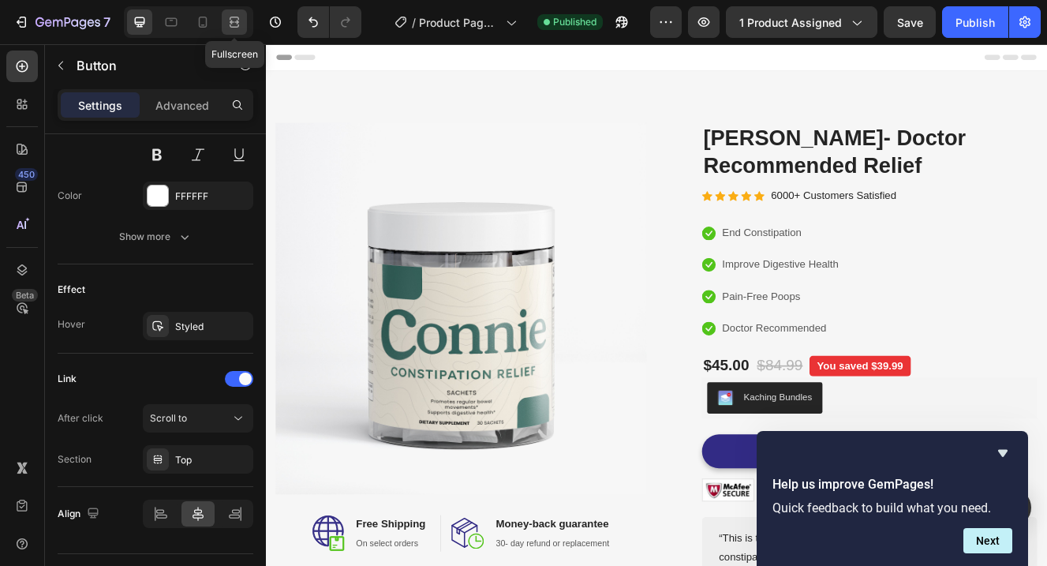
click at [235, 23] on icon at bounding box center [234, 22] width 16 height 16
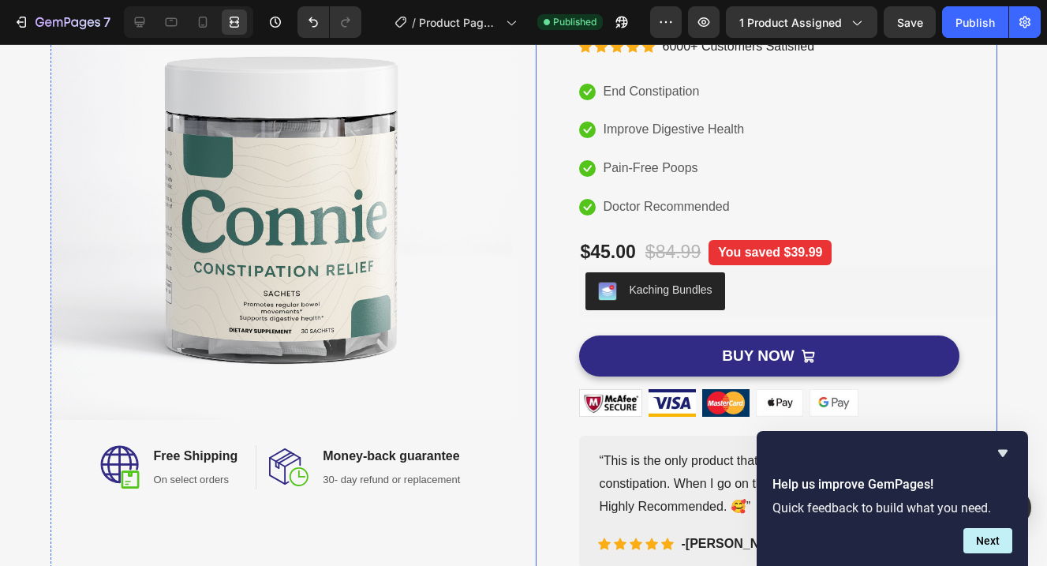
scroll to position [176, 0]
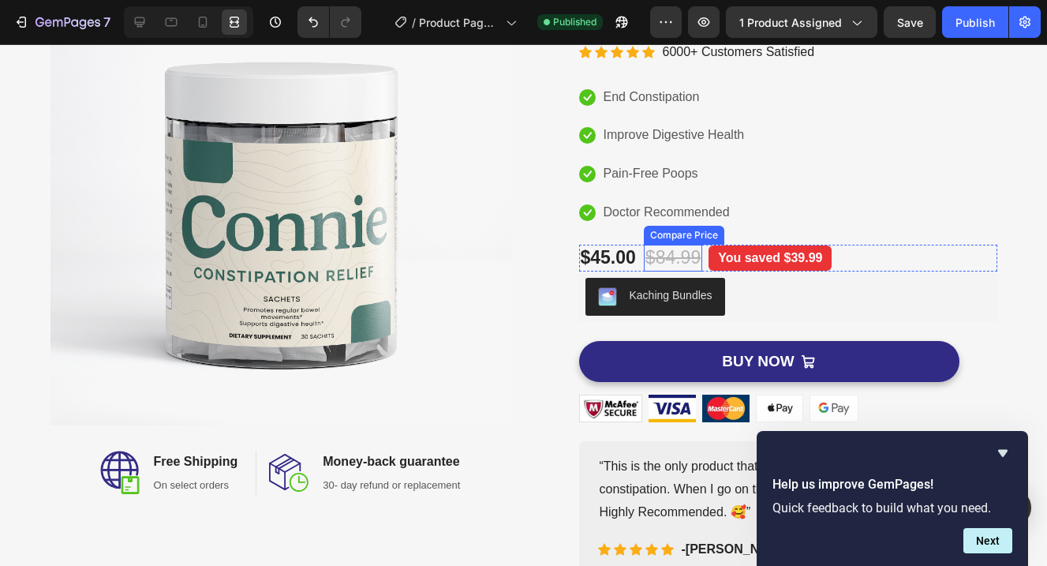
click at [678, 257] on div "$84.99" at bounding box center [673, 258] width 58 height 27
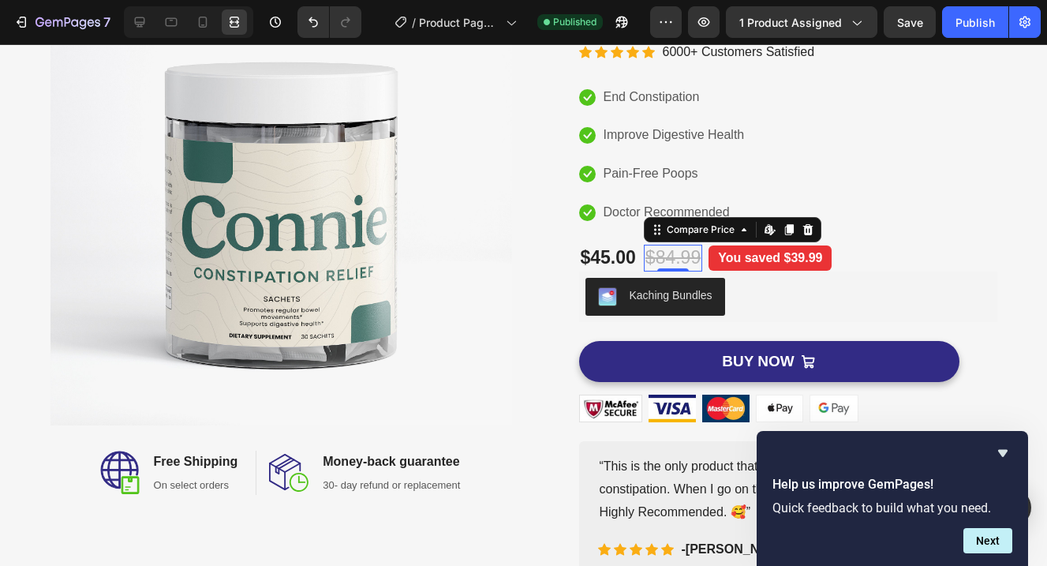
scroll to position [0, 0]
click at [850, 261] on div "$45.00 Product Price Product Price $84.99 Compare Price Edit content in Shopify…" at bounding box center [788, 258] width 418 height 27
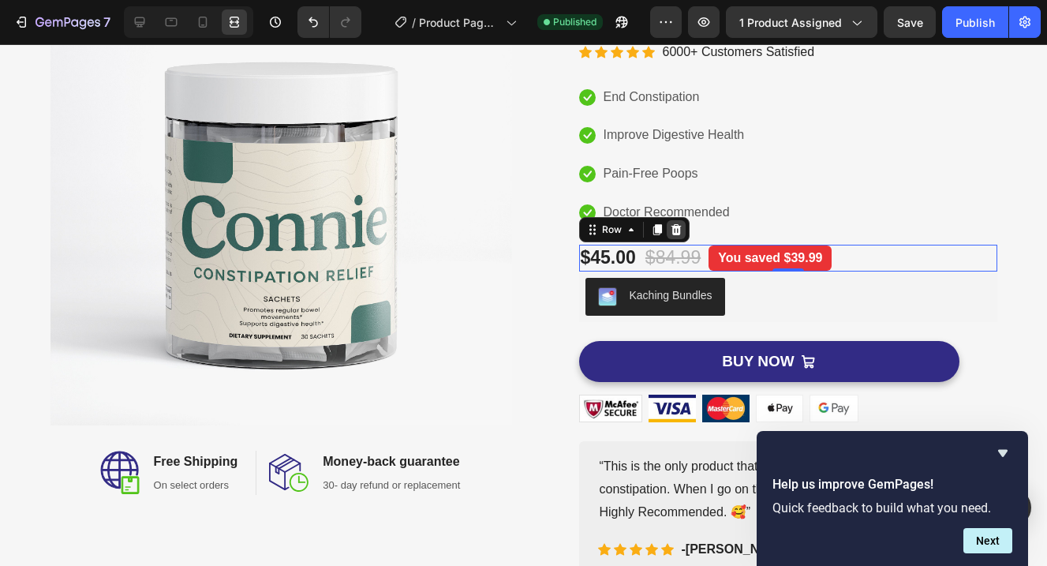
click at [678, 231] on icon at bounding box center [676, 229] width 10 height 11
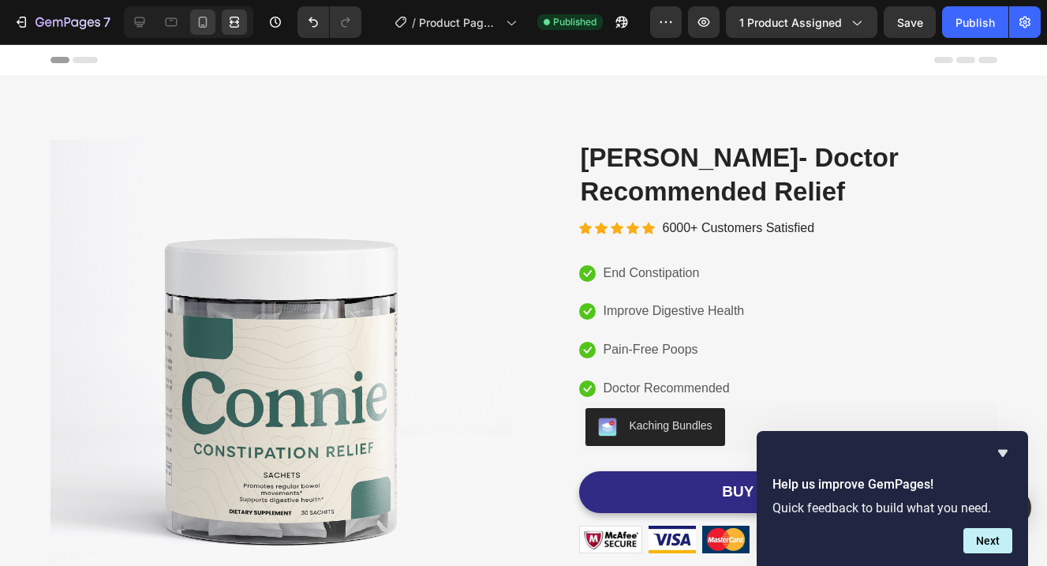
click at [200, 28] on icon at bounding box center [203, 22] width 16 height 16
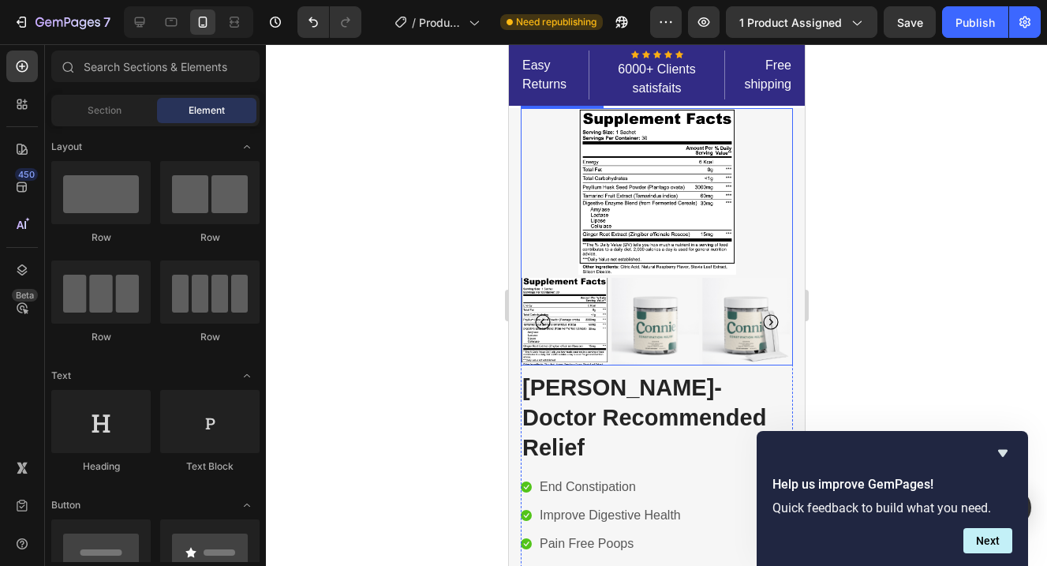
click at [645, 216] on img at bounding box center [656, 191] width 158 height 166
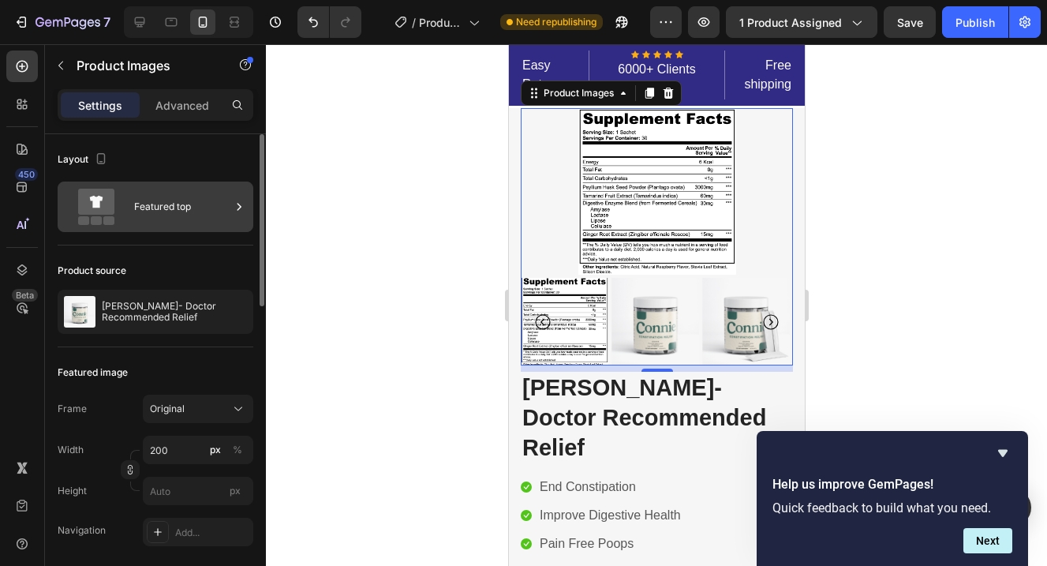
click at [224, 204] on div "Featured top" at bounding box center [182, 207] width 96 height 36
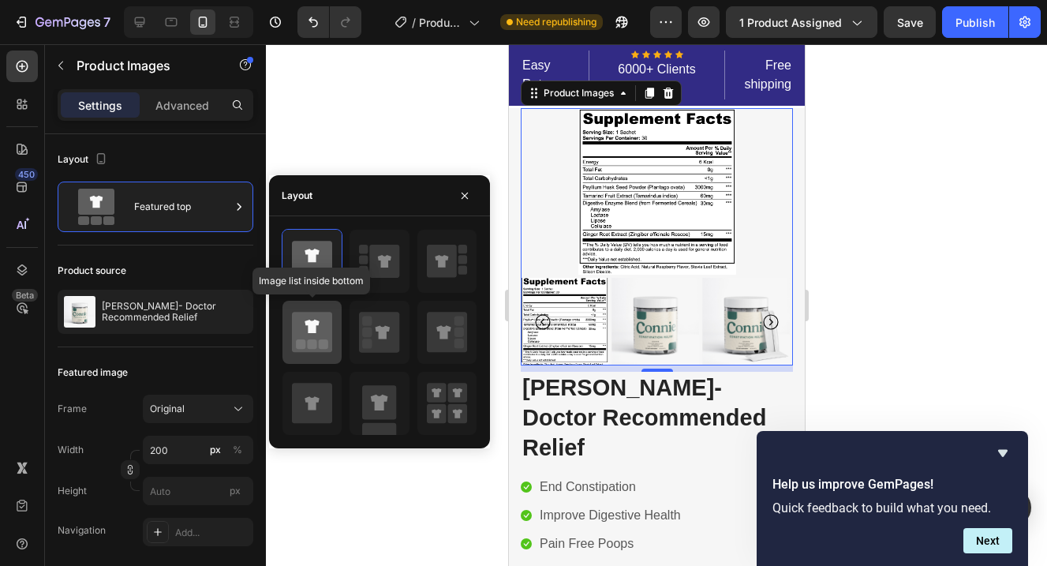
click at [323, 334] on icon at bounding box center [312, 332] width 40 height 40
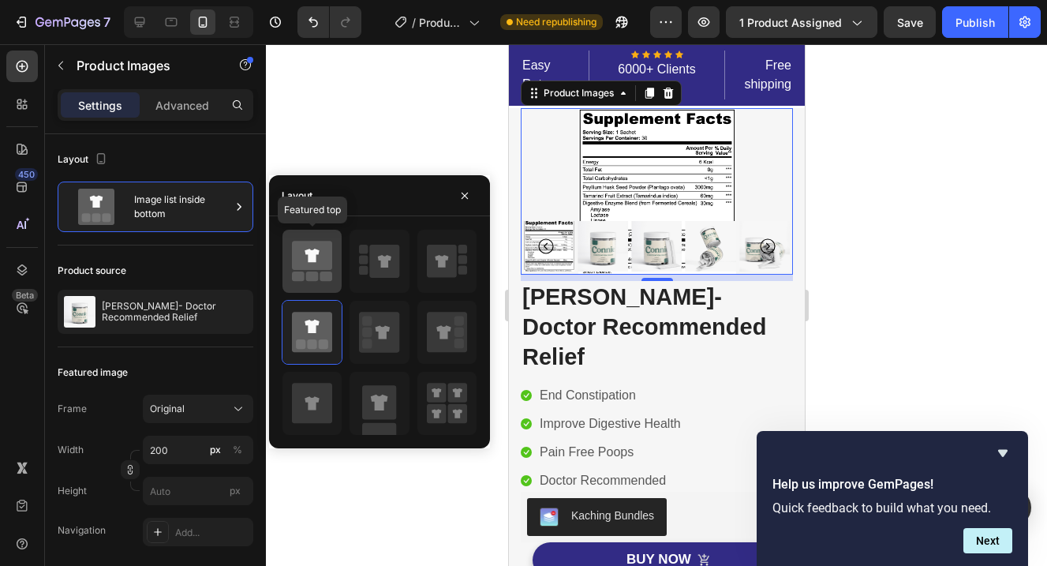
click at [335, 273] on div at bounding box center [311, 261] width 59 height 63
type input "33.33"
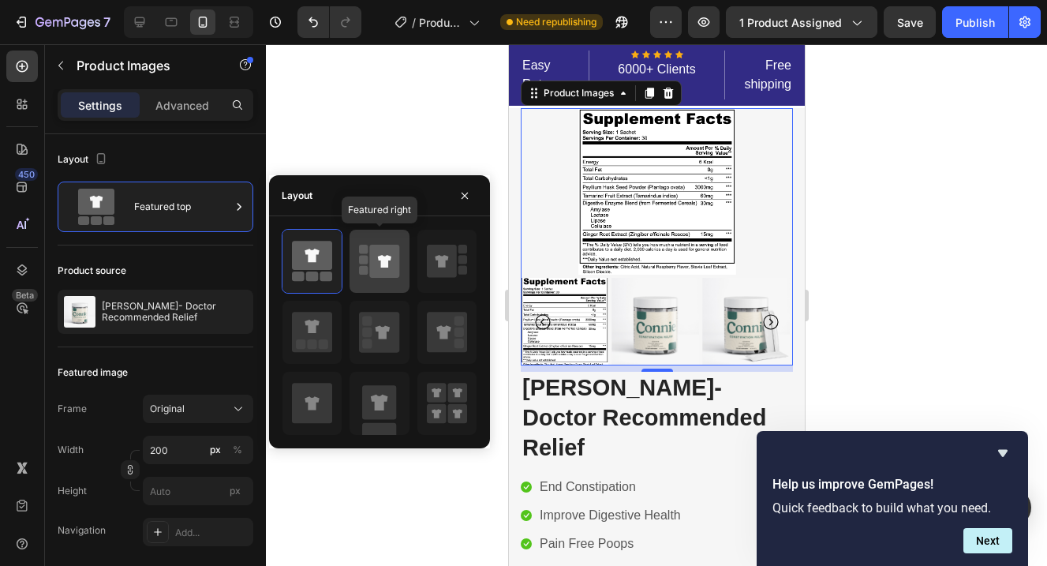
click at [381, 275] on icon at bounding box center [385, 261] width 30 height 33
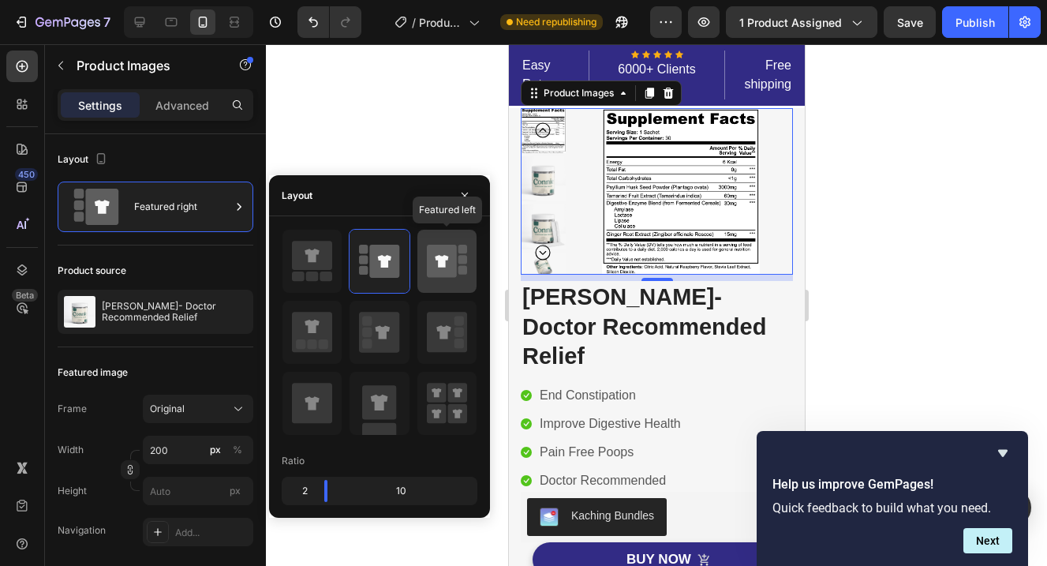
click at [432, 278] on icon at bounding box center [447, 261] width 40 height 44
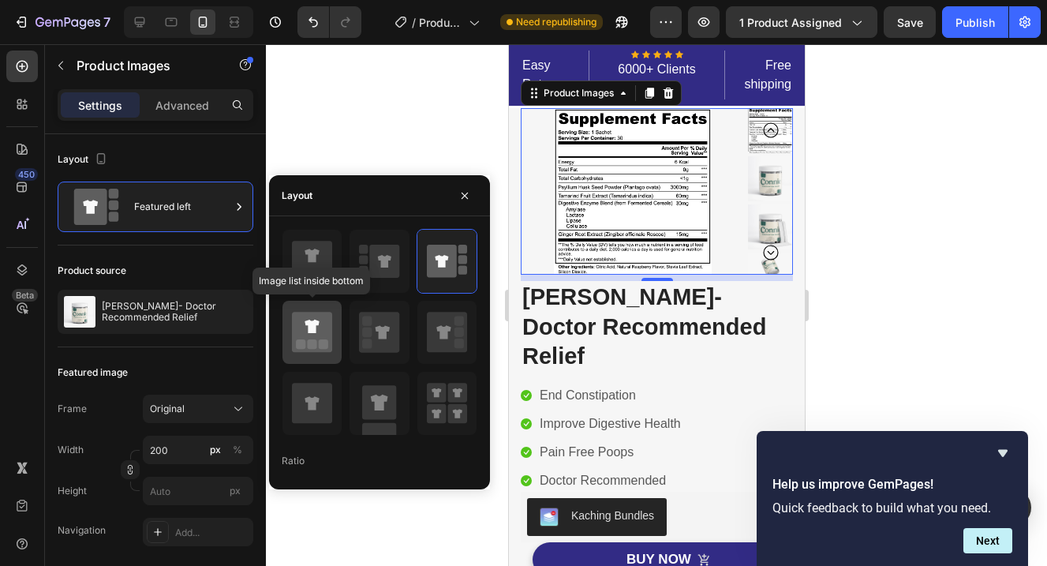
click at [329, 331] on icon at bounding box center [312, 332] width 40 height 40
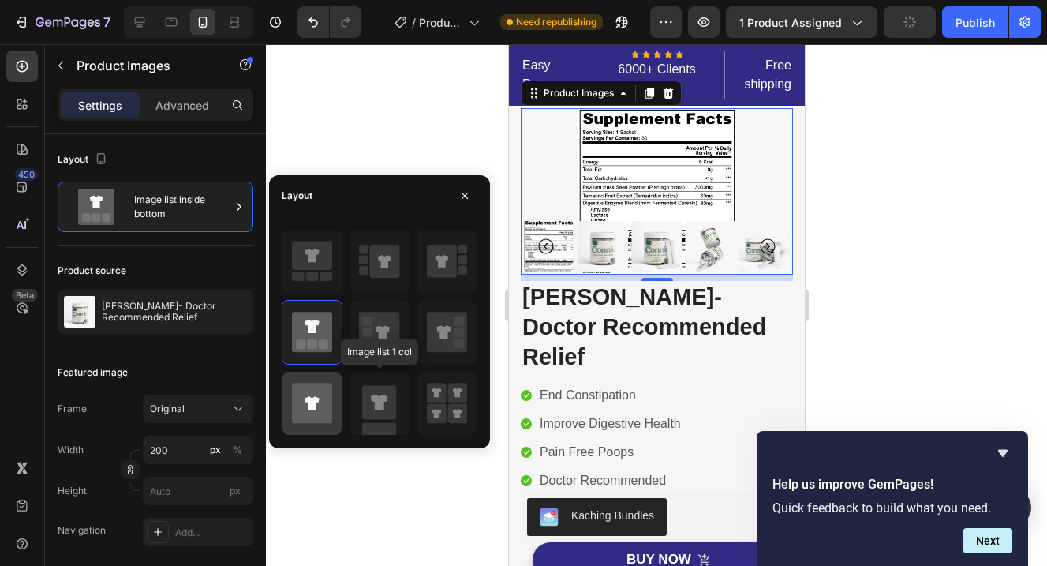
click at [322, 406] on icon at bounding box center [312, 403] width 40 height 40
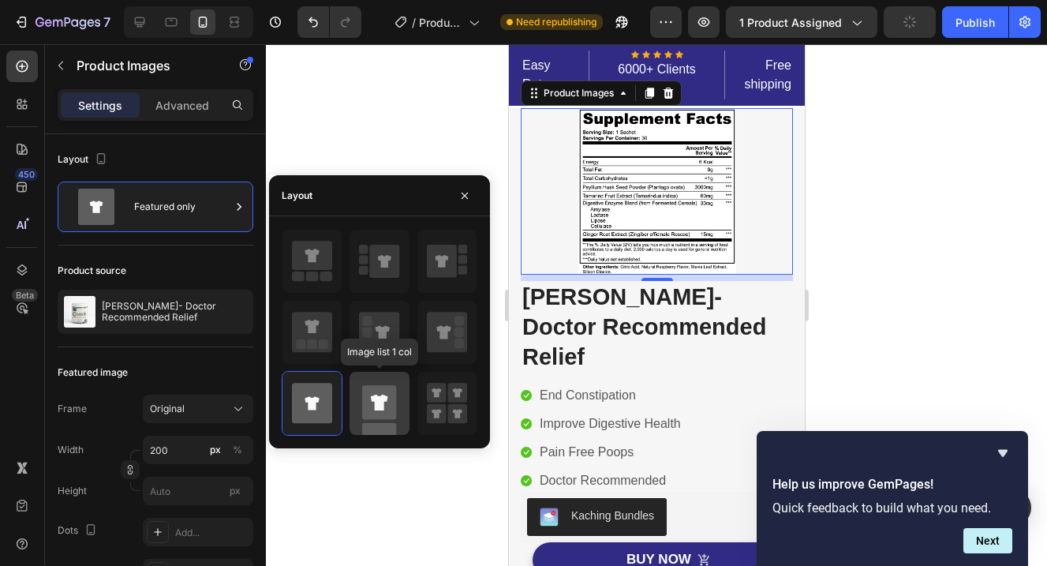
click at [391, 402] on rect at bounding box center [379, 402] width 34 height 34
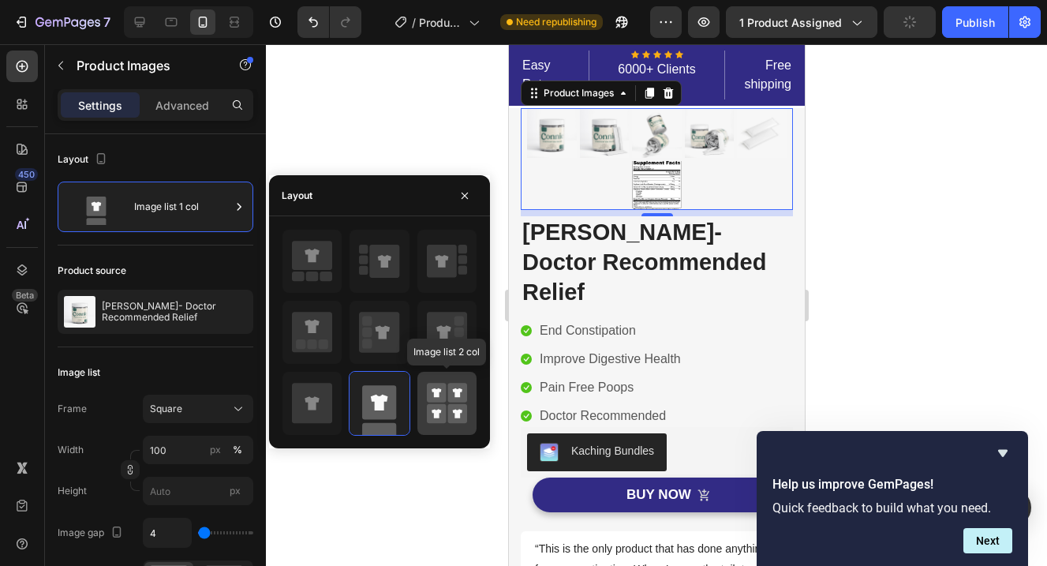
click at [425, 394] on div at bounding box center [446, 403] width 59 height 63
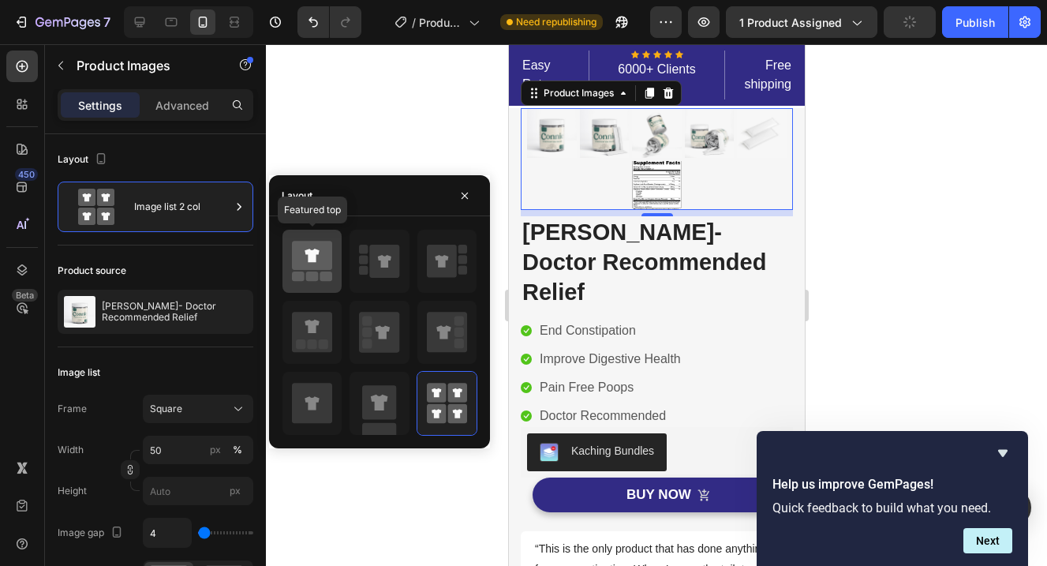
click at [311, 272] on rect at bounding box center [312, 275] width 13 height 9
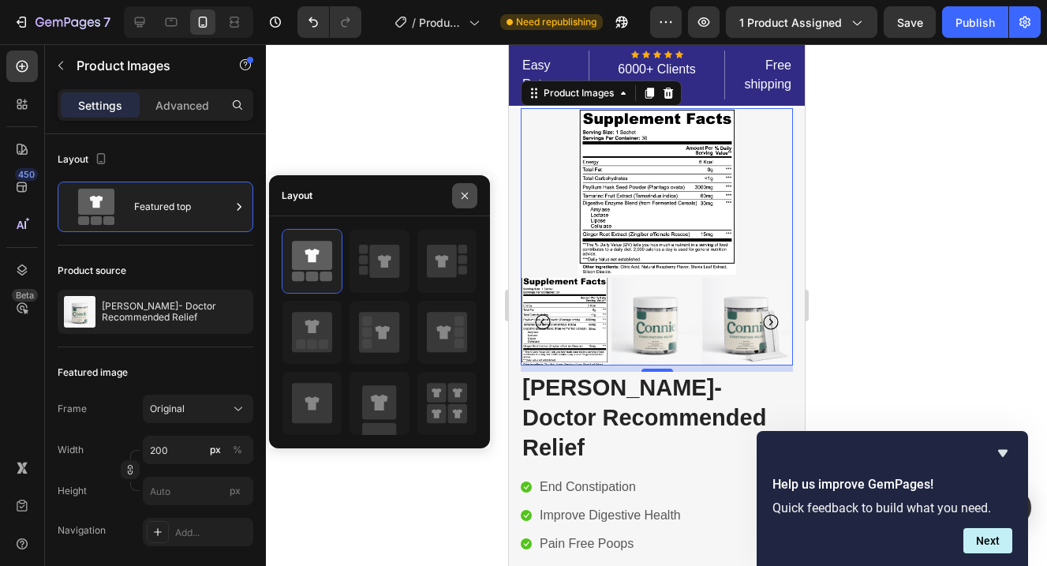
click at [469, 188] on button "button" at bounding box center [464, 195] width 25 height 25
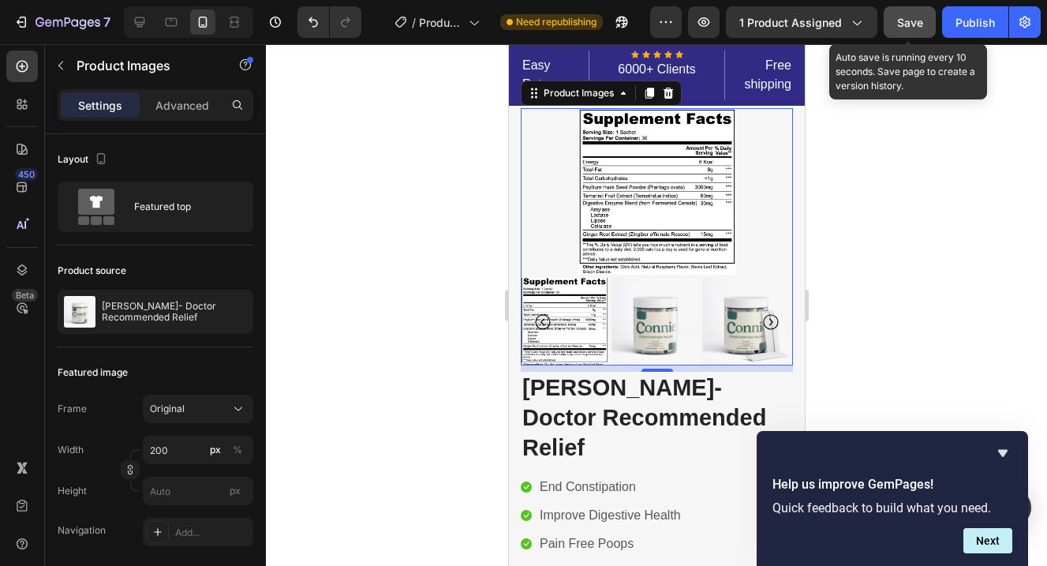
click at [909, 36] on button "Save" at bounding box center [910, 22] width 52 height 32
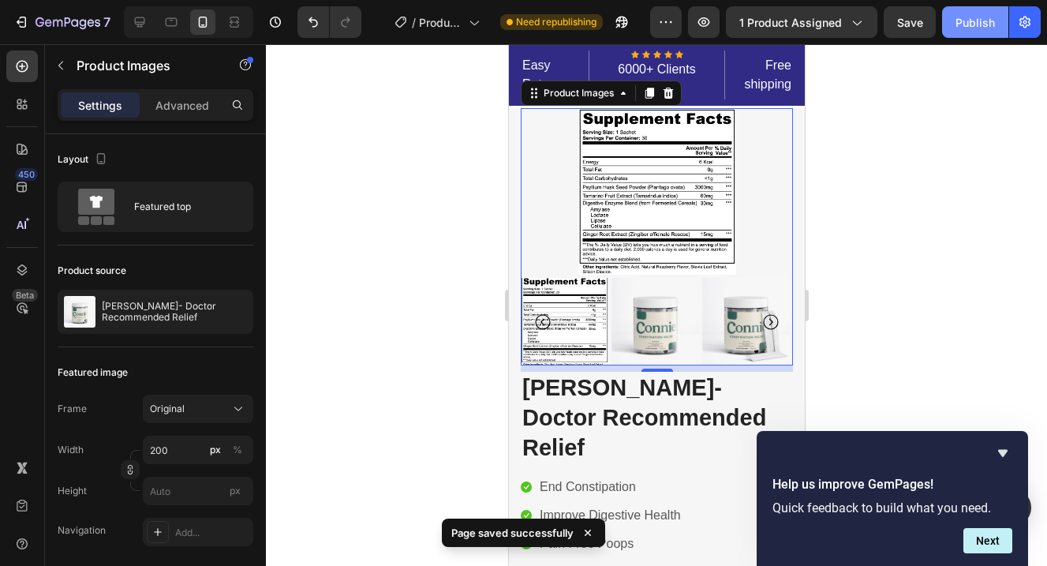
click at [967, 32] on button "Publish" at bounding box center [975, 22] width 66 height 32
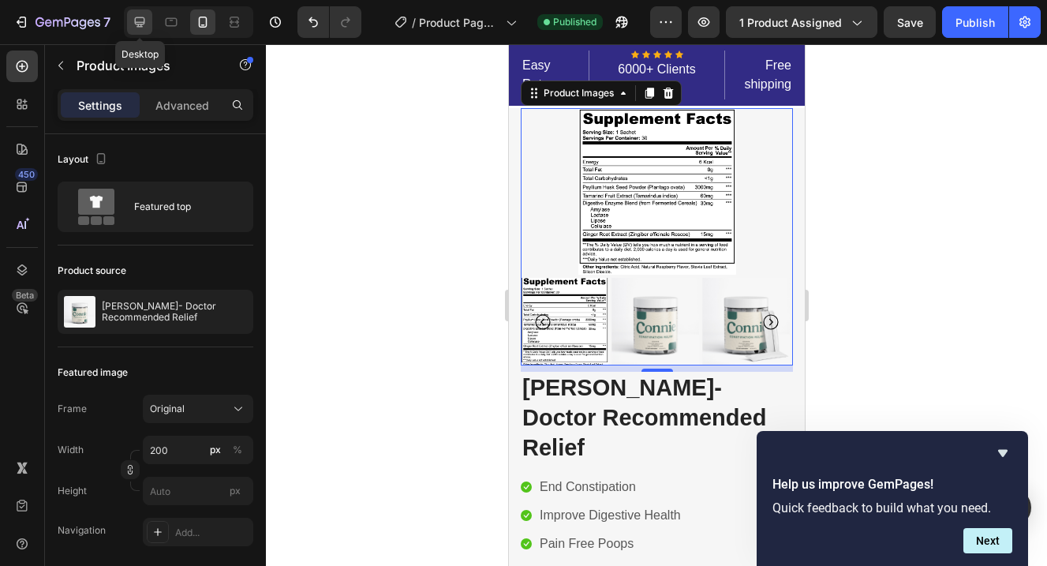
click at [138, 22] on icon at bounding box center [140, 22] width 10 height 10
type input "100"
type input "20"
type input "8"
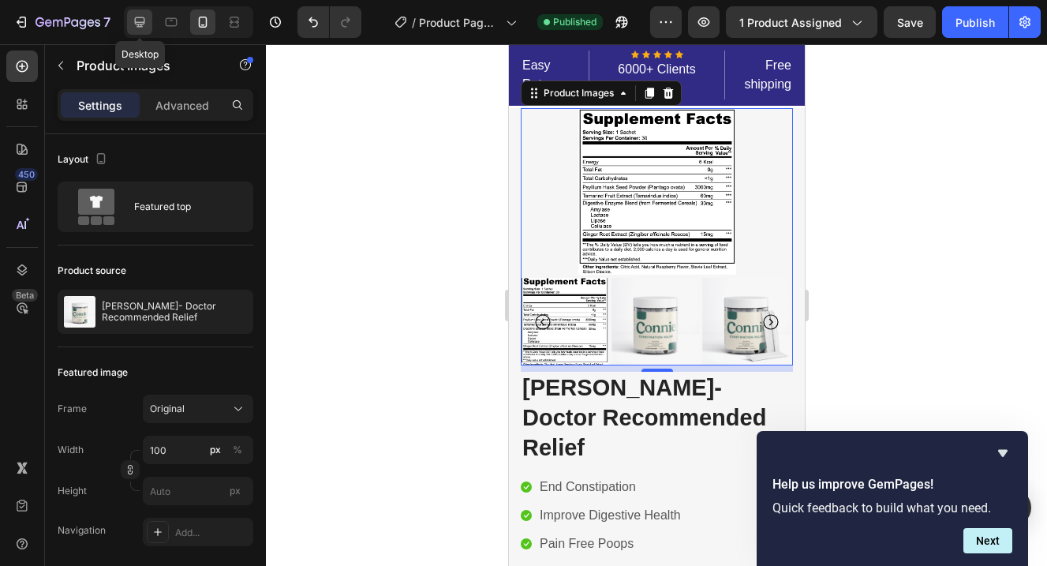
type input "8"
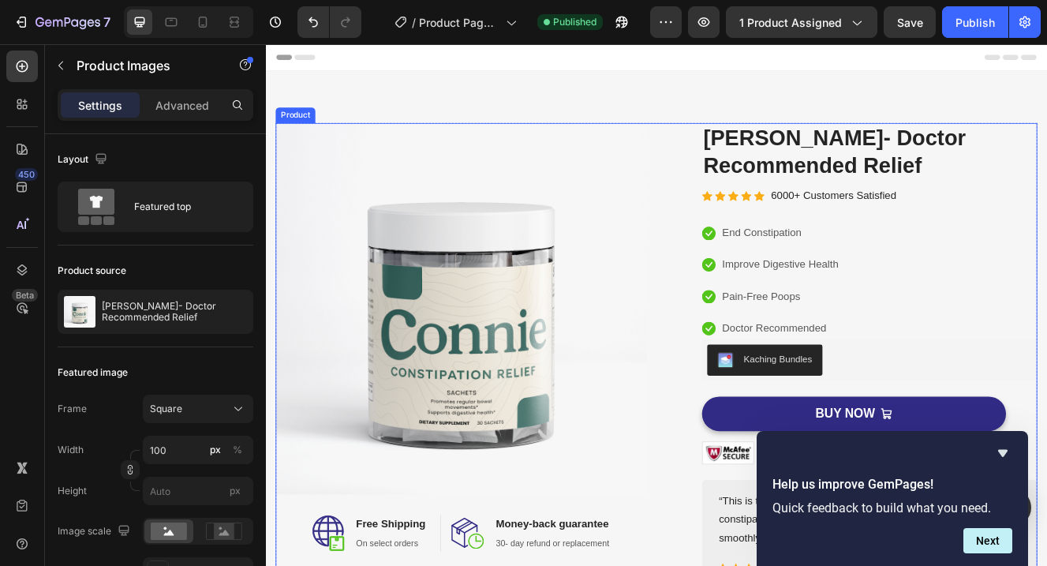
scroll to position [31, 0]
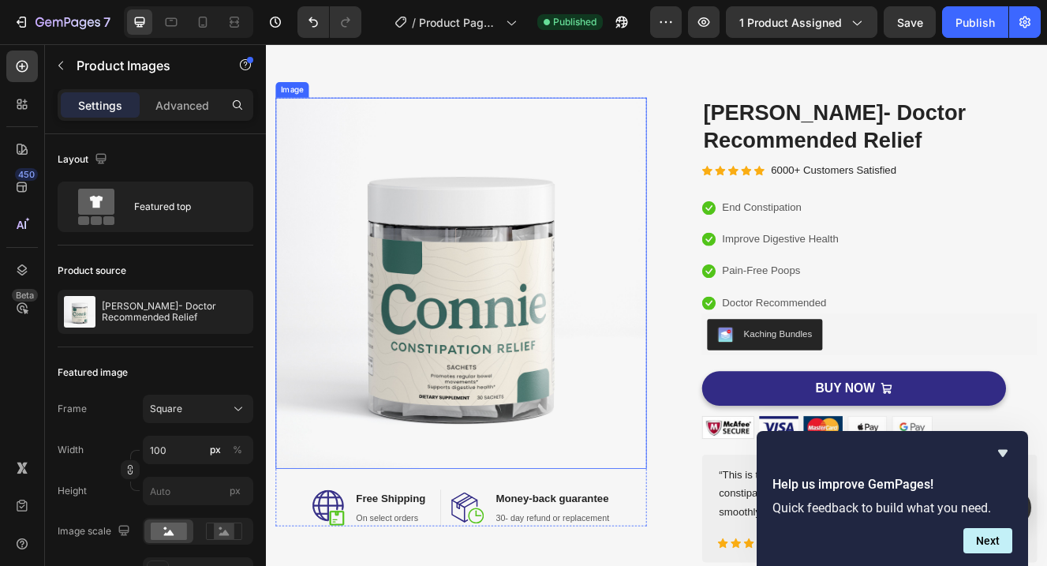
click at [578, 347] on img at bounding box center [503, 334] width 450 height 450
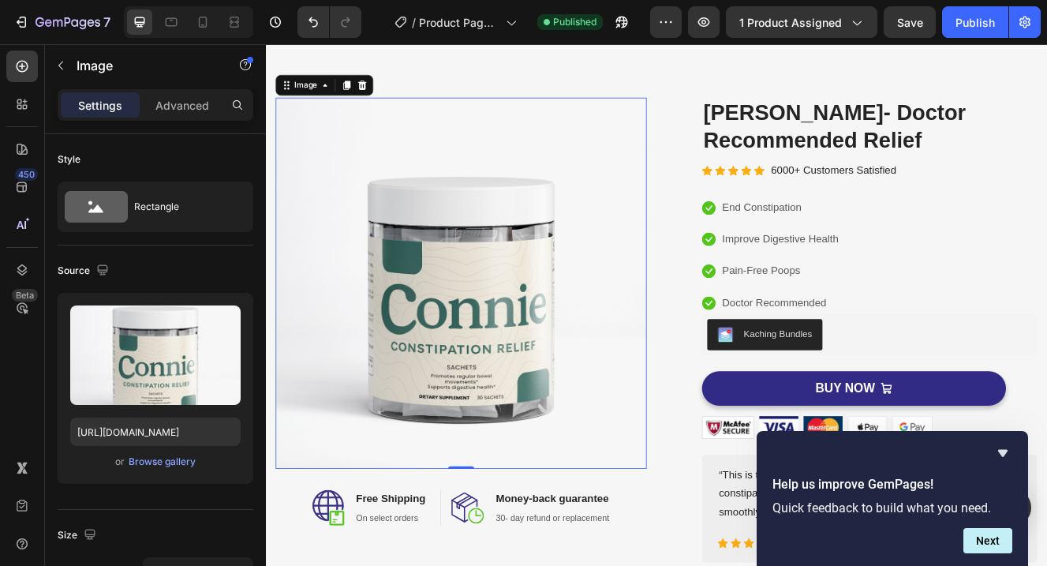
scroll to position [76, 0]
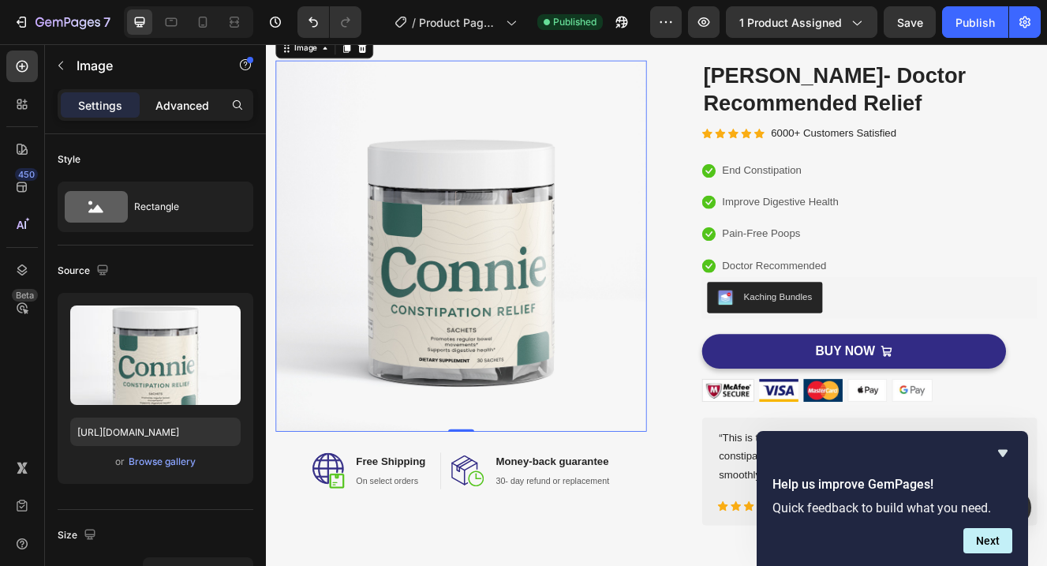
click at [184, 107] on p "Advanced" at bounding box center [182, 105] width 54 height 17
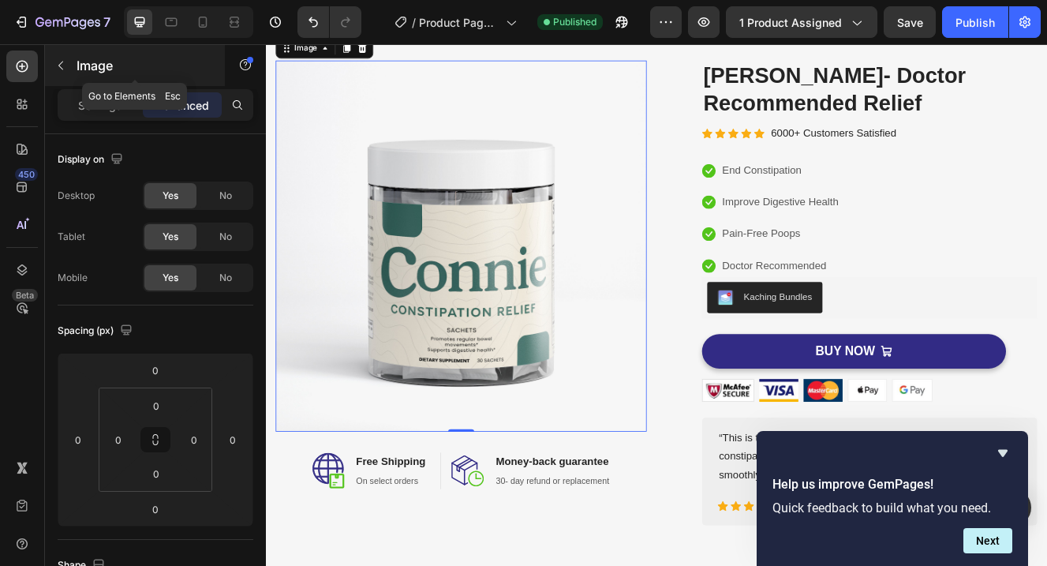
click at [65, 71] on icon "button" at bounding box center [60, 65] width 13 height 13
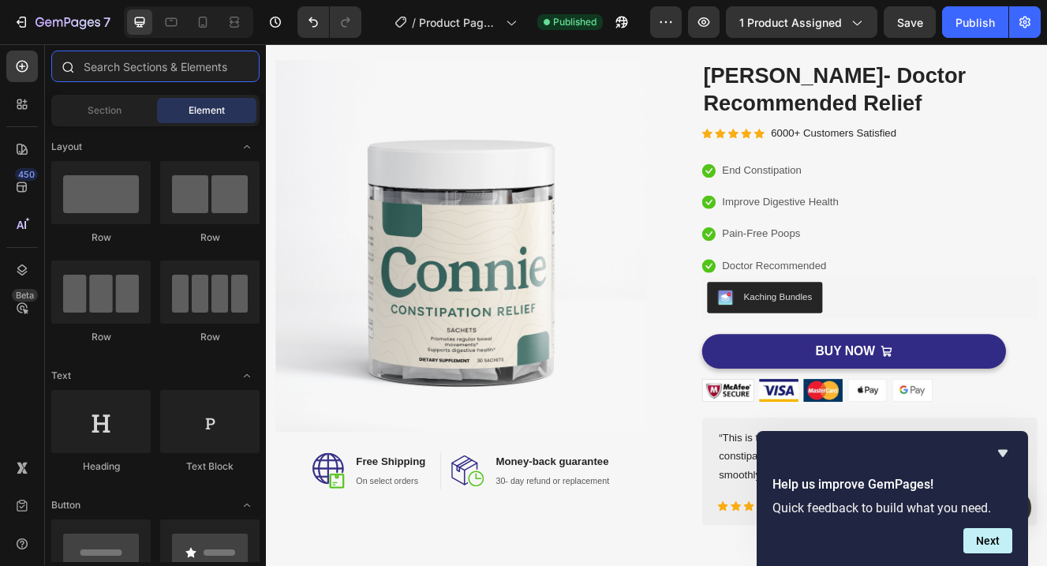
click at [134, 73] on input "text" at bounding box center [155, 66] width 208 height 32
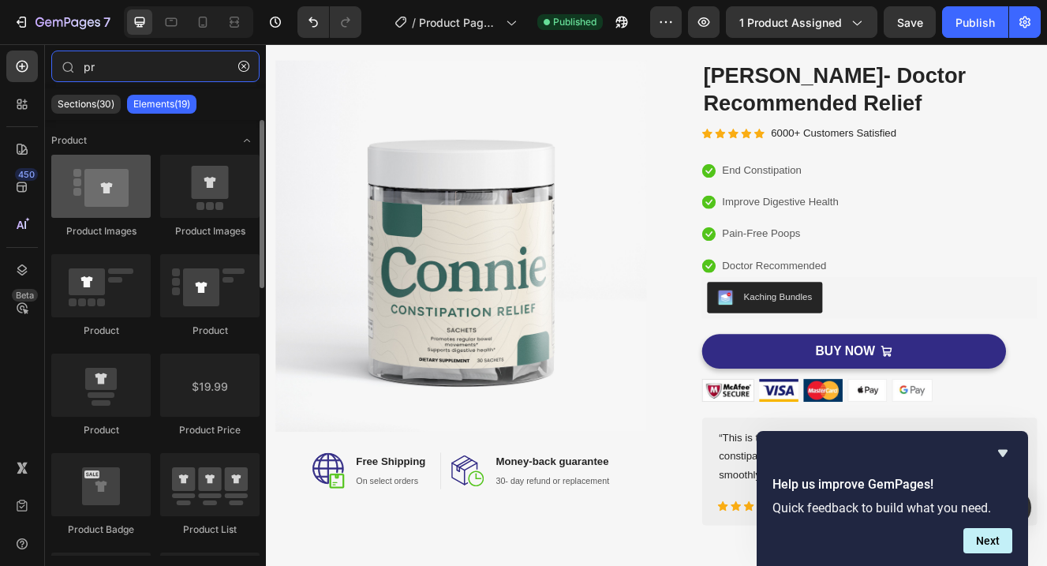
type input "pr"
drag, startPoint x: 106, startPoint y: 185, endPoint x: 110, endPoint y: 203, distance: 18.0
click at [110, 203] on div at bounding box center [100, 186] width 99 height 63
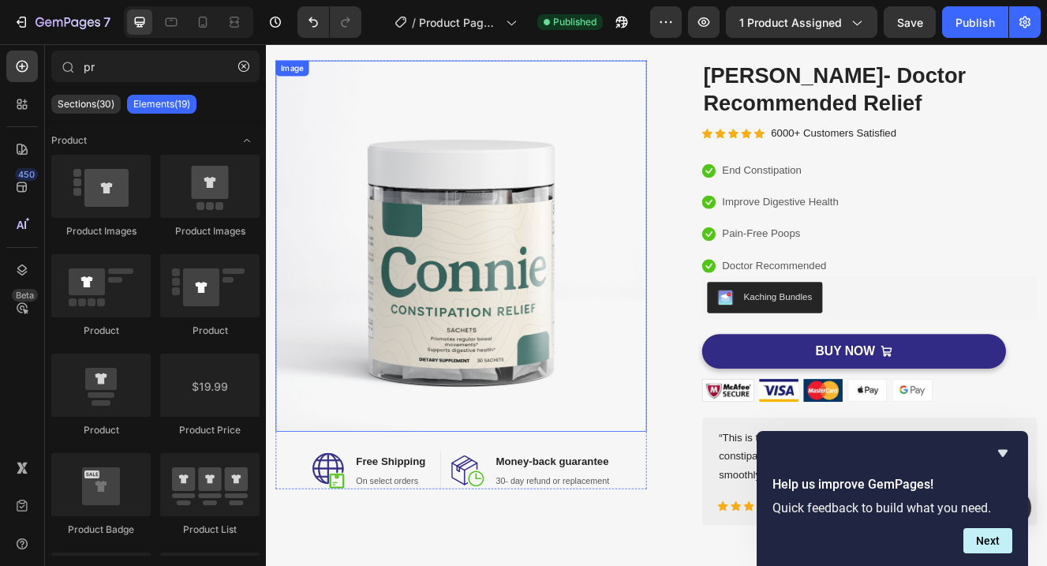
click at [551, 282] on img at bounding box center [503, 289] width 450 height 450
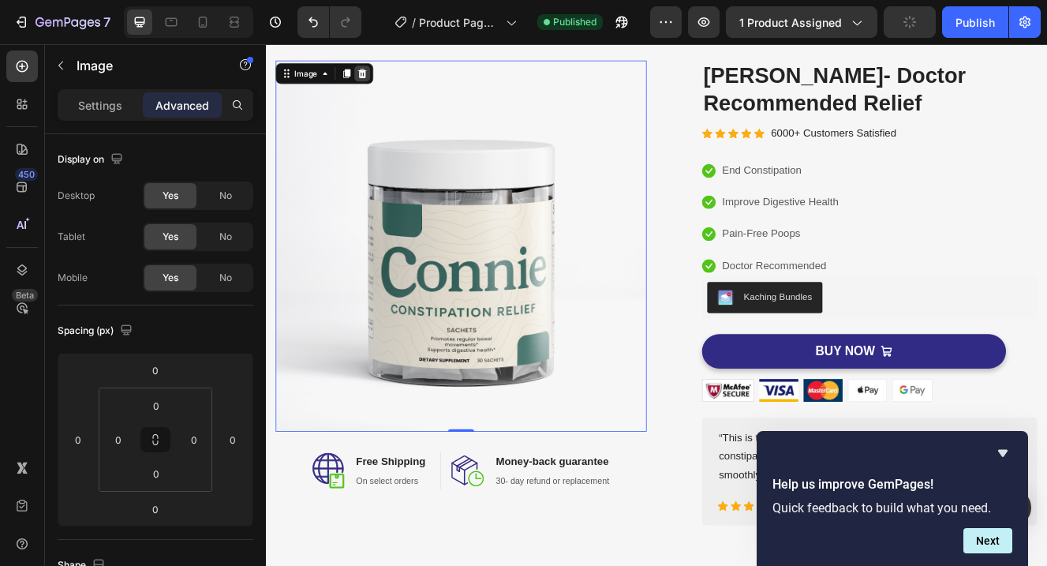
click at [379, 81] on icon at bounding box center [383, 79] width 10 height 11
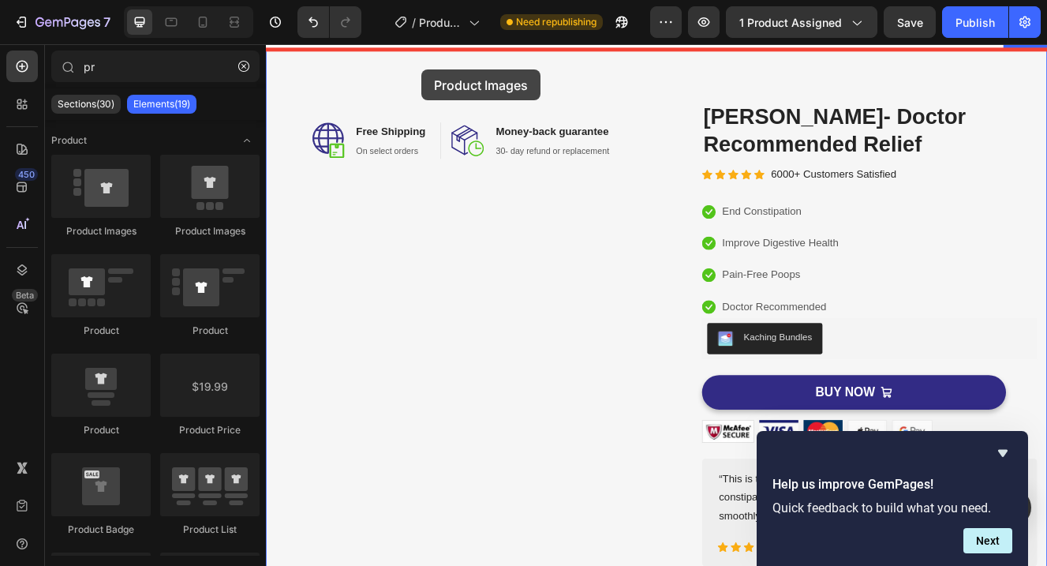
scroll to position [0, 0]
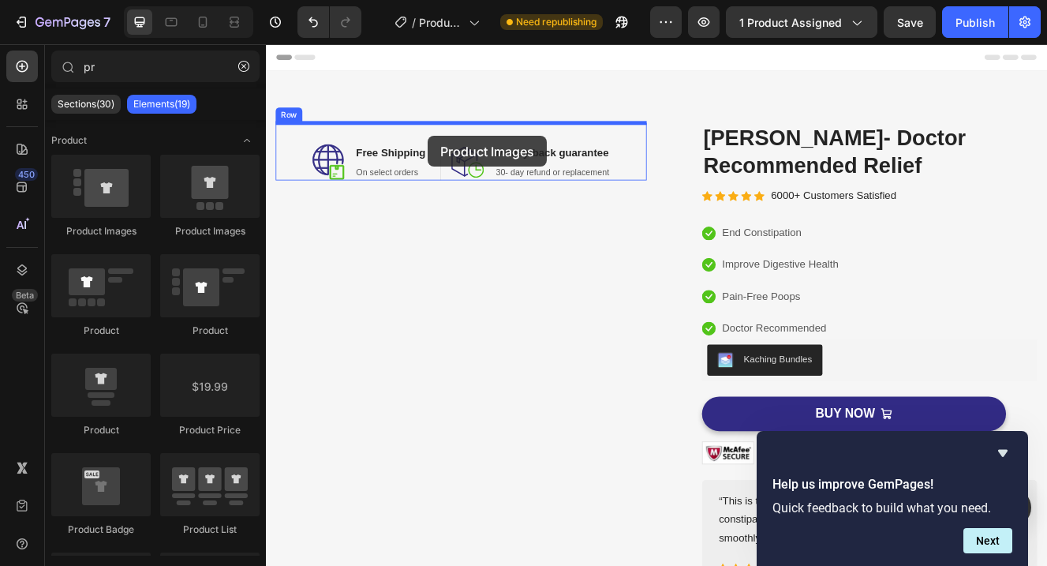
drag, startPoint x: 473, startPoint y: 245, endPoint x: 462, endPoint y: 155, distance: 90.6
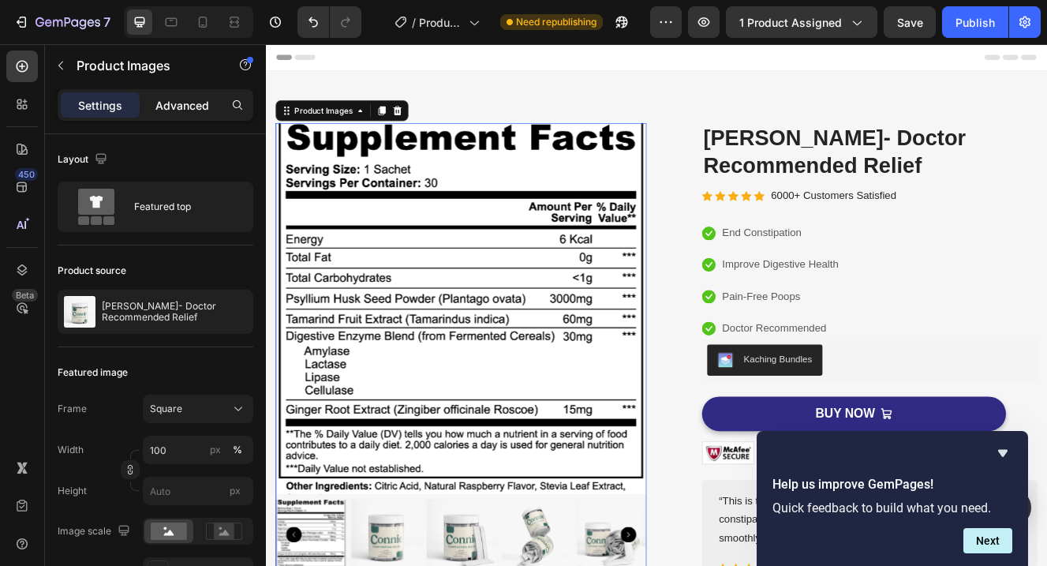
click at [189, 104] on p "Advanced" at bounding box center [182, 105] width 54 height 17
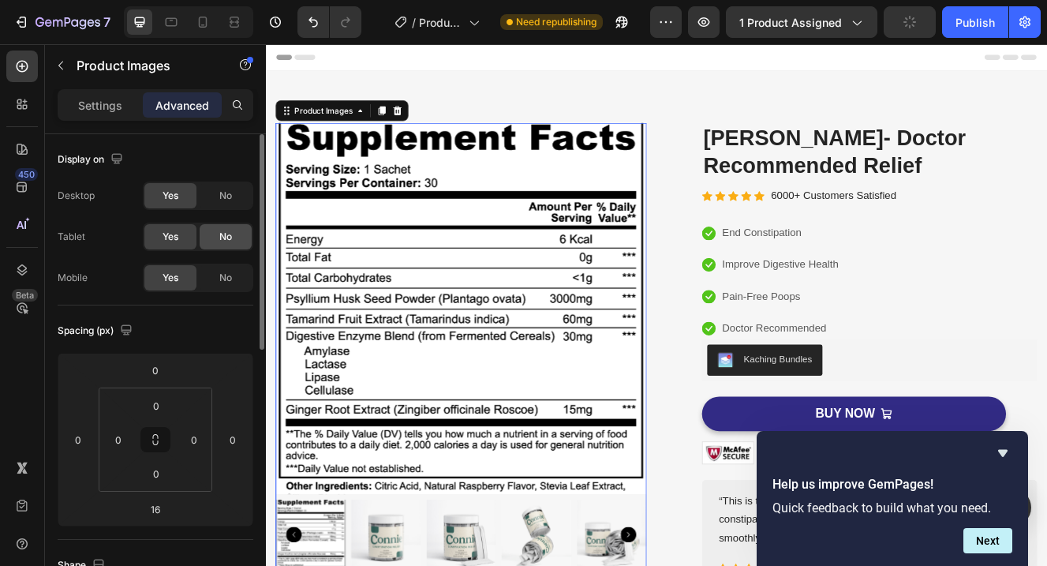
click at [231, 238] on span "No" at bounding box center [225, 237] width 13 height 14
click at [228, 278] on span "No" at bounding box center [225, 278] width 13 height 14
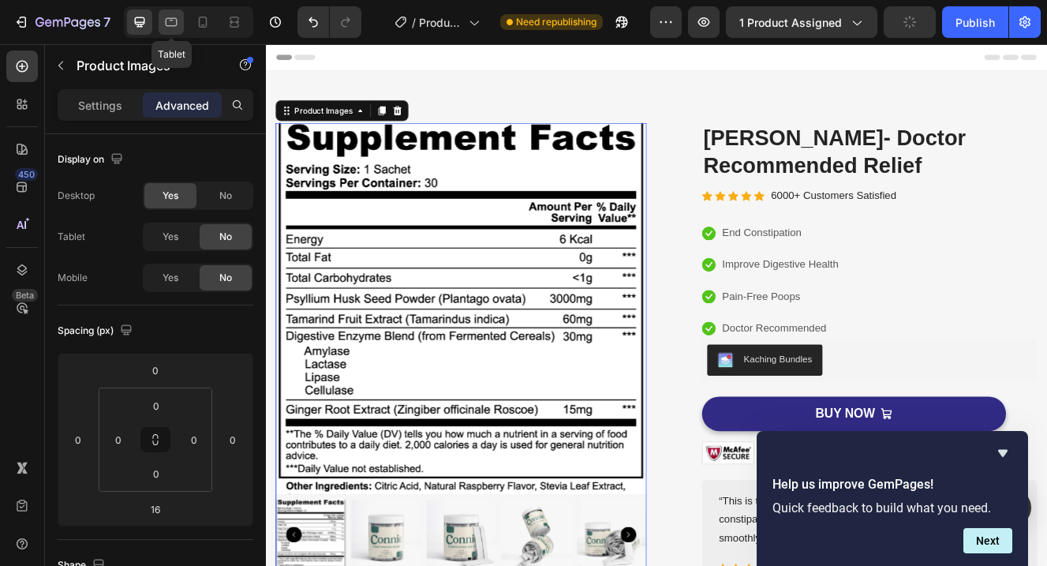
click at [172, 26] on icon at bounding box center [172, 22] width 12 height 9
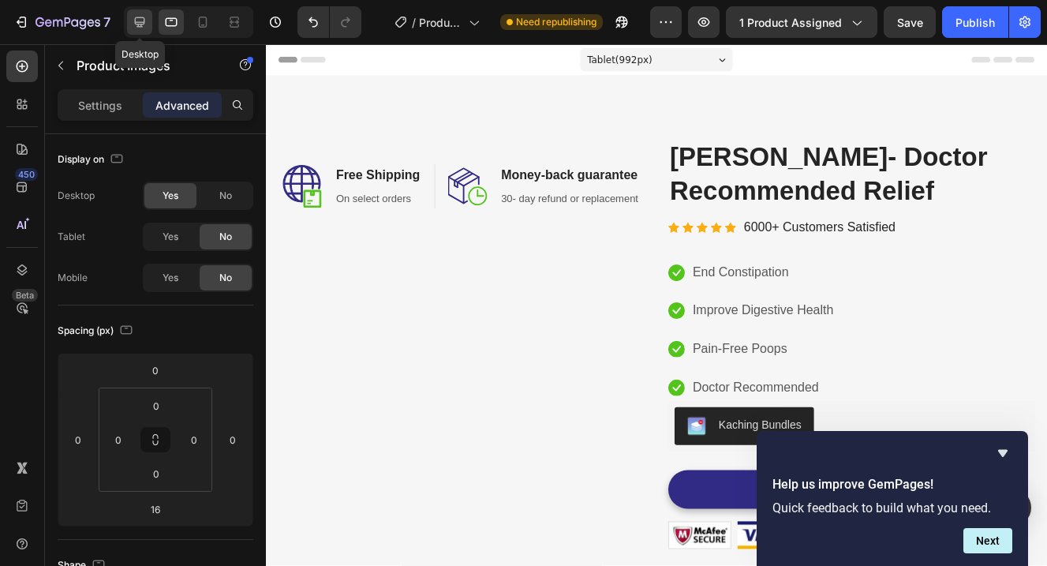
click at [139, 27] on icon at bounding box center [140, 22] width 16 height 16
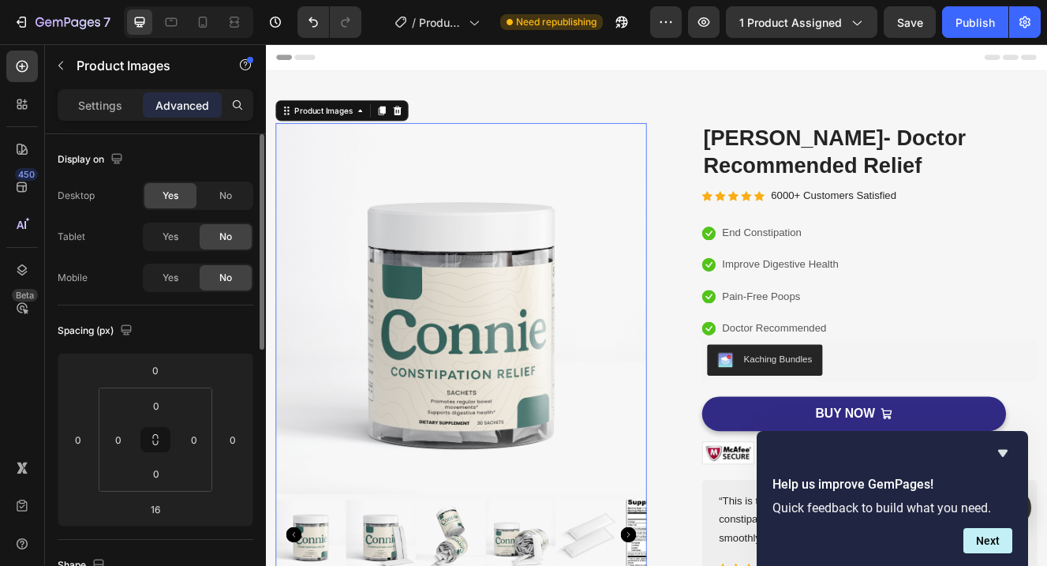
scroll to position [40, 0]
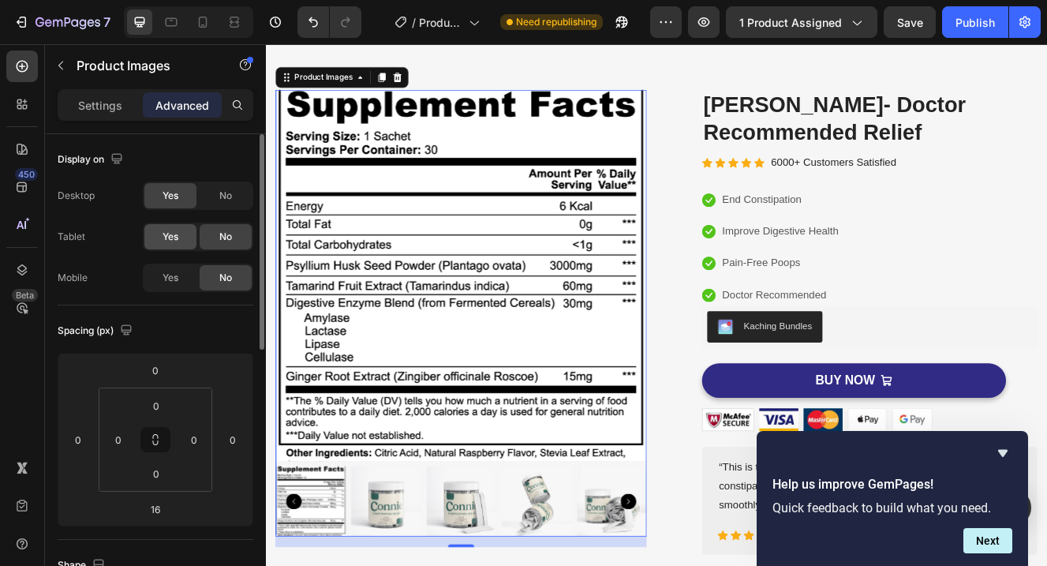
click at [179, 233] on div "Yes" at bounding box center [170, 236] width 52 height 25
click at [204, 17] on icon at bounding box center [203, 22] width 9 height 11
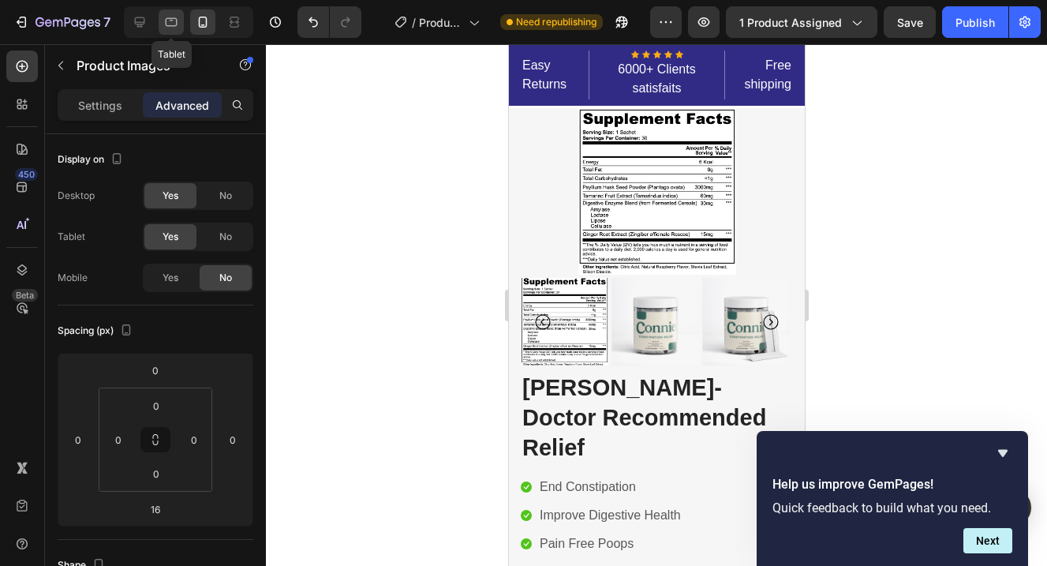
click at [170, 33] on div at bounding box center [171, 21] width 25 height 25
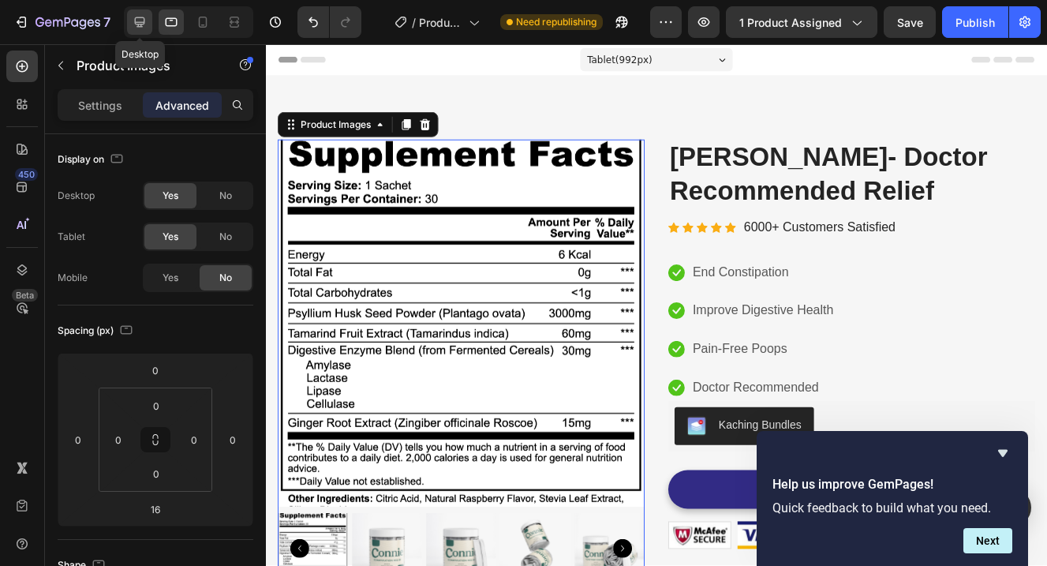
scroll to position [40, 0]
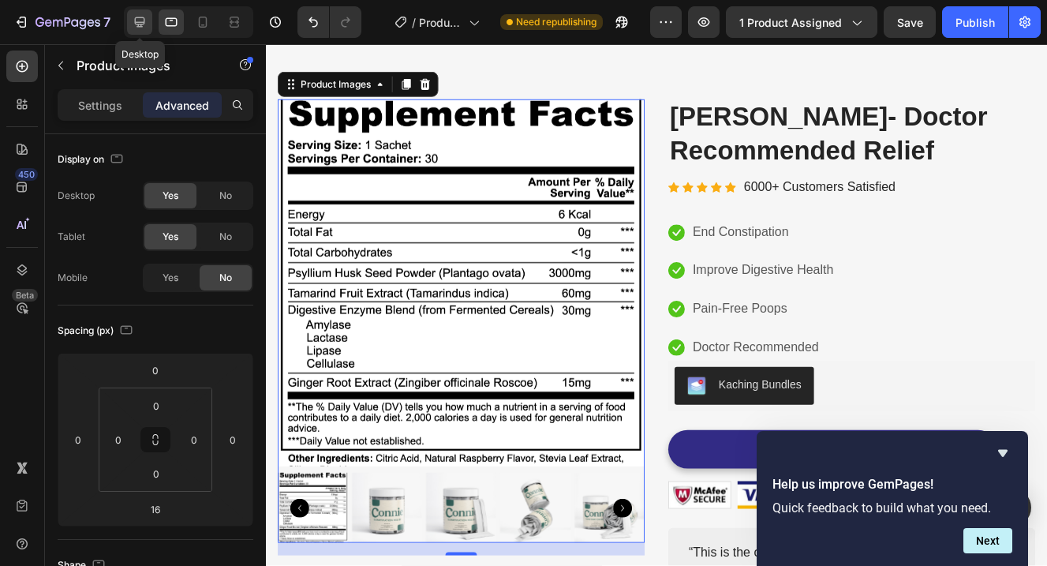
click at [141, 32] on div at bounding box center [139, 21] width 25 height 25
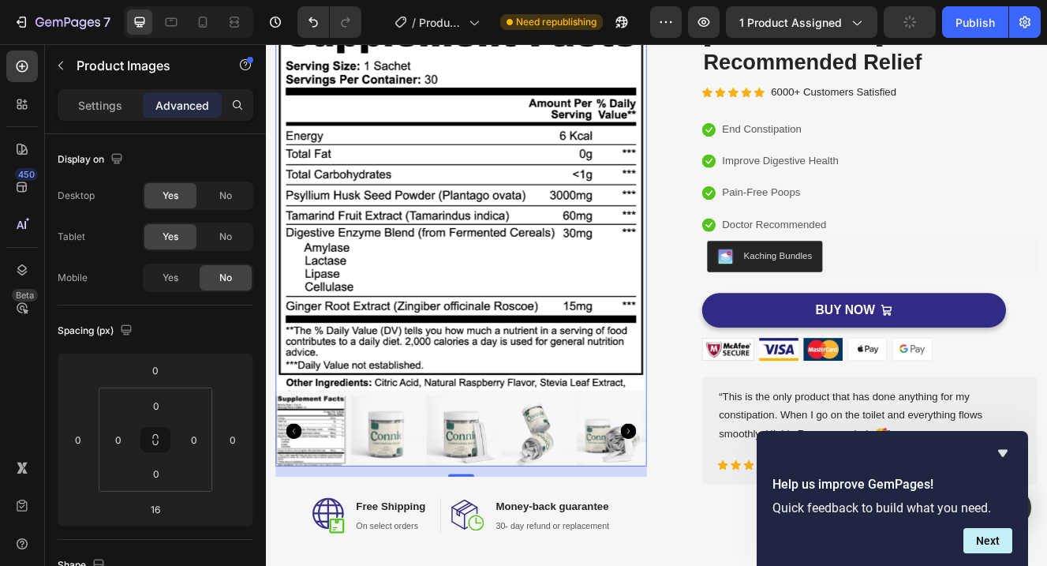
scroll to position [130, 0]
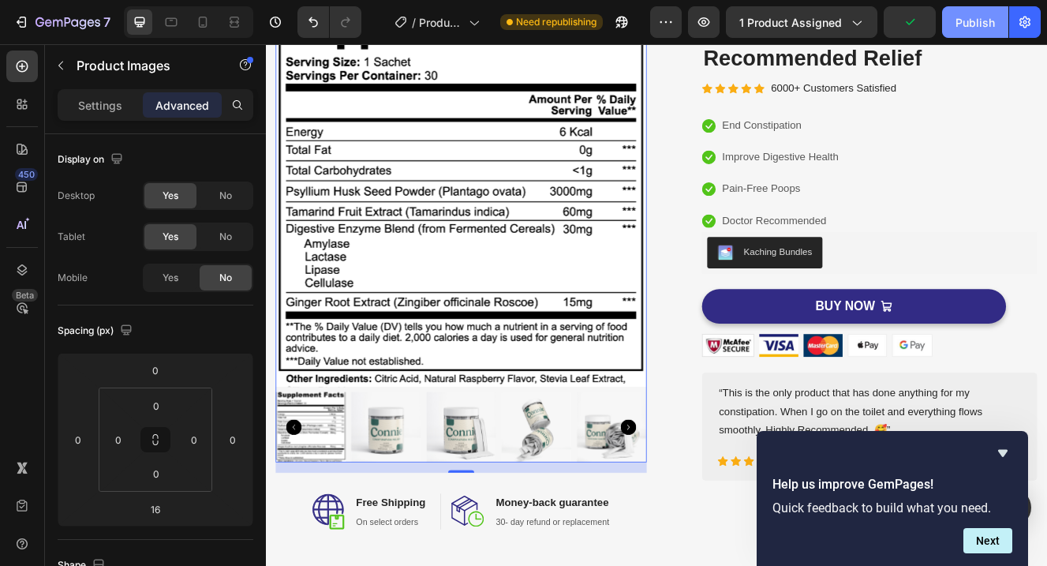
click at [967, 25] on div "Publish" at bounding box center [974, 22] width 39 height 17
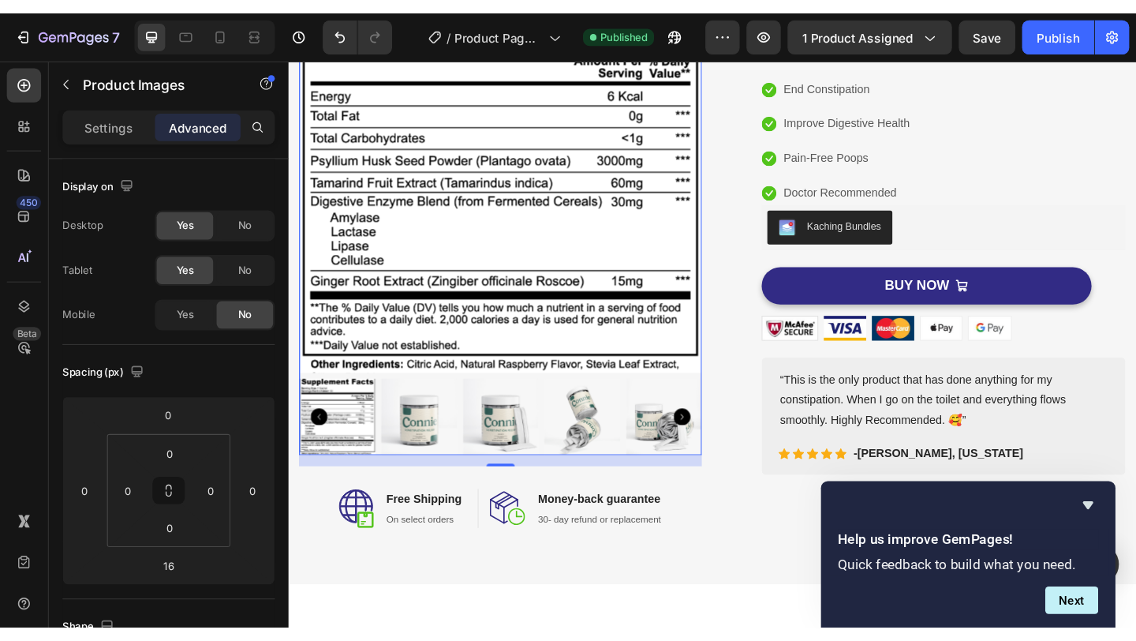
scroll to position [0, 0]
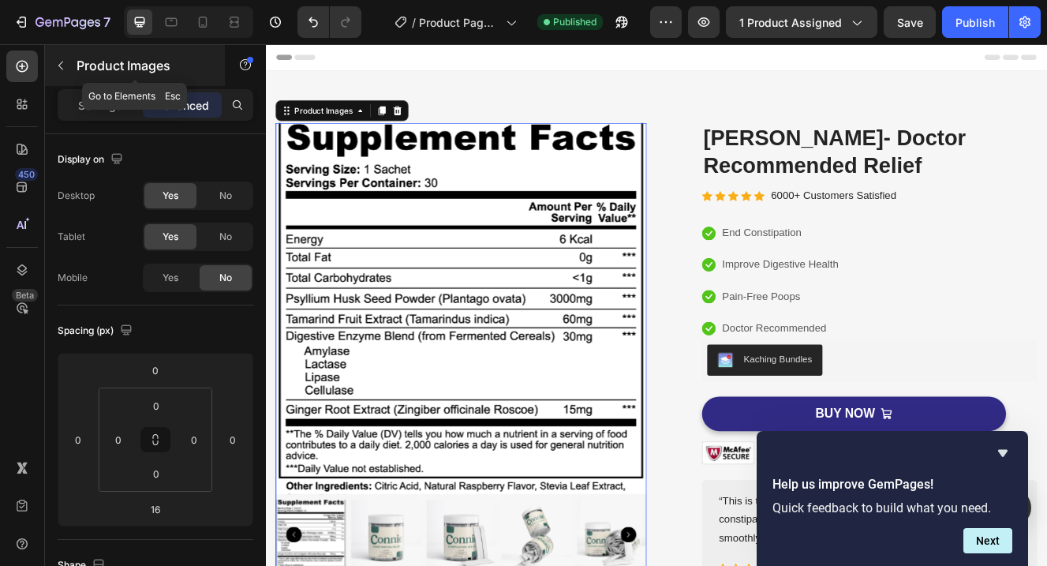
click at [70, 62] on button "button" at bounding box center [60, 65] width 25 height 25
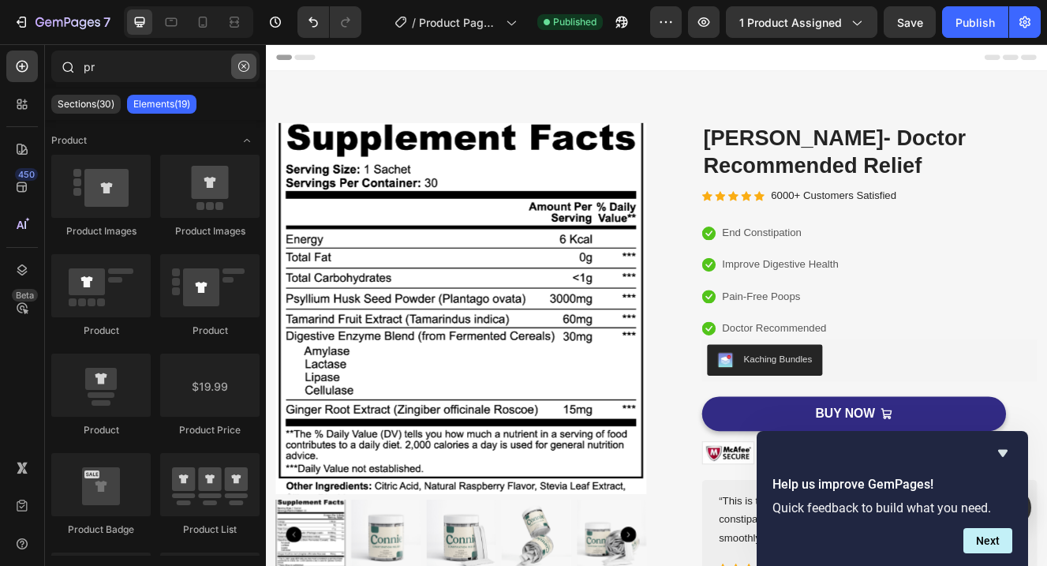
click at [249, 64] on icon "button" at bounding box center [243, 66] width 11 height 11
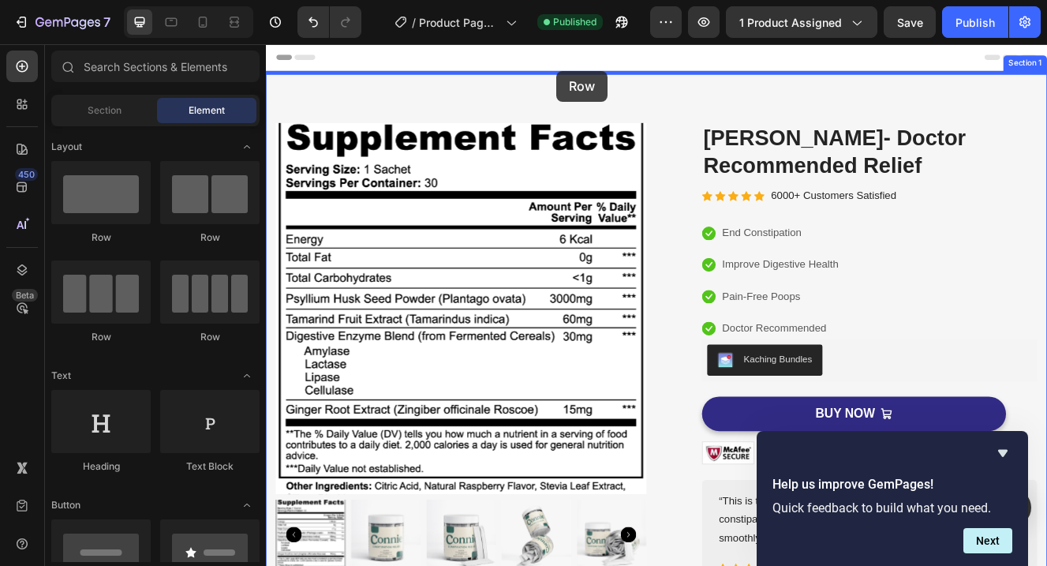
drag, startPoint x: 394, startPoint y: 342, endPoint x: 618, endPoint y: 77, distance: 347.2
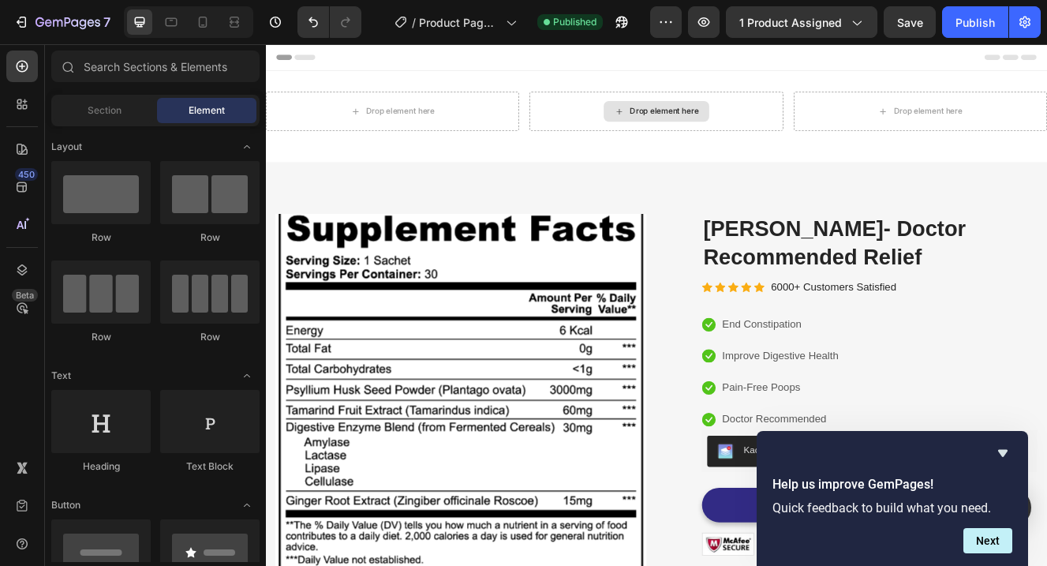
click at [690, 126] on icon at bounding box center [694, 125] width 13 height 13
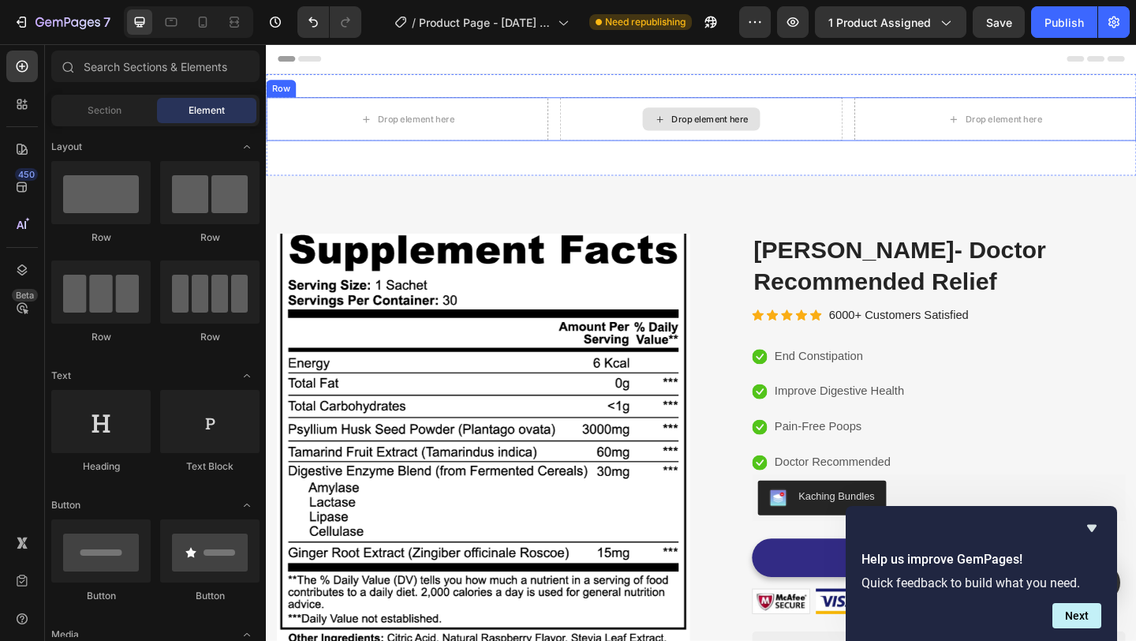
click at [705, 122] on div "Drop element here" at bounding box center [739, 125] width 128 height 25
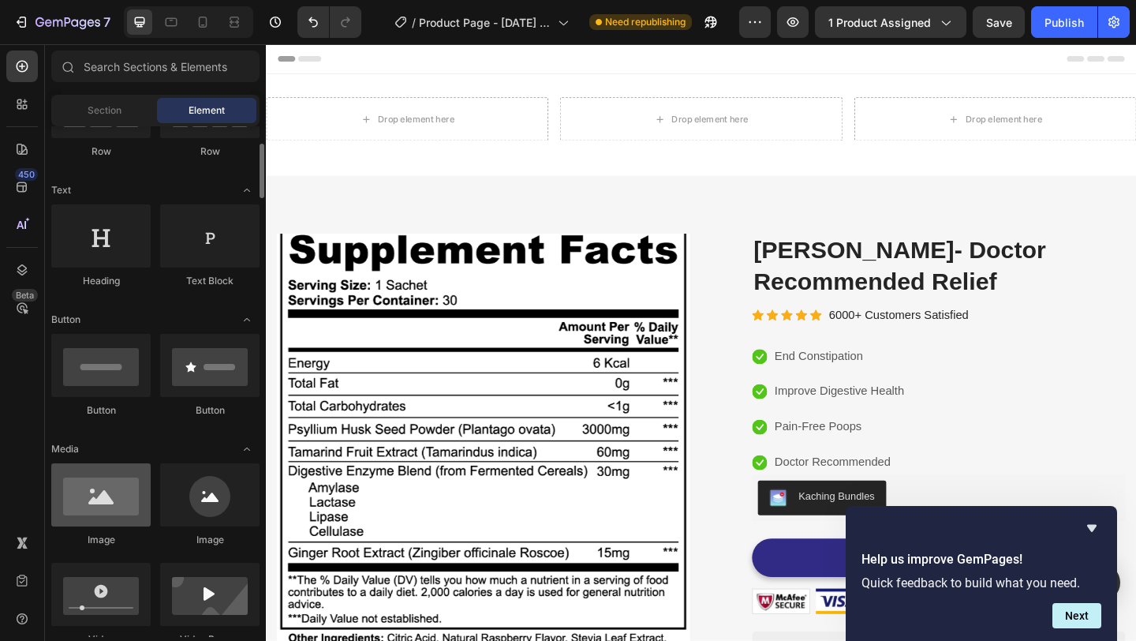
scroll to position [187, 0]
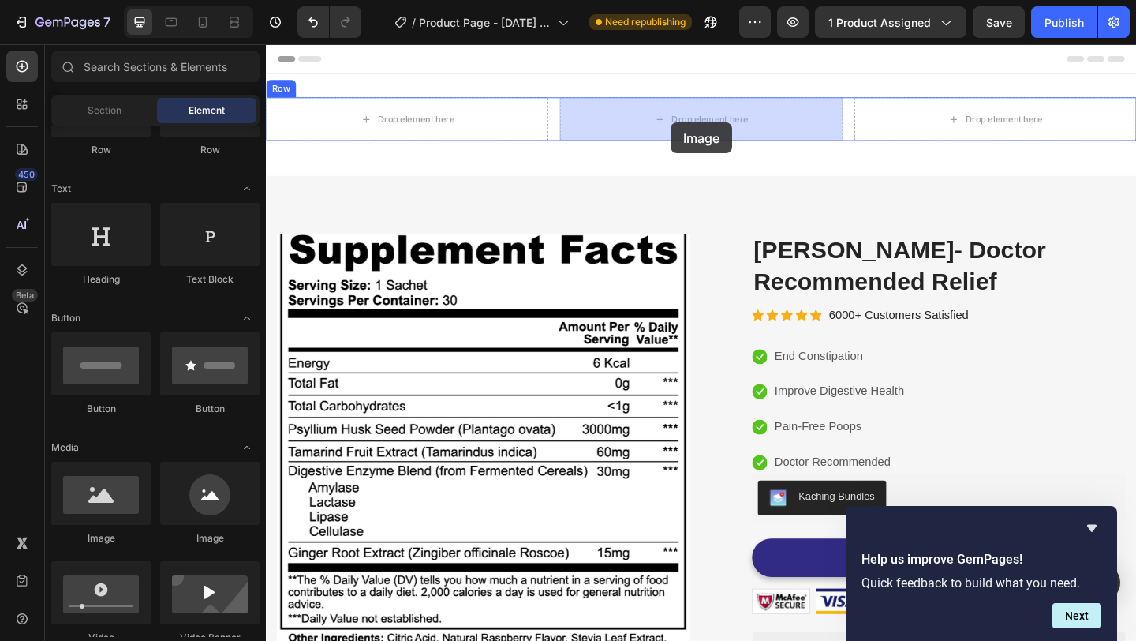
drag, startPoint x: 368, startPoint y: 529, endPoint x: 708, endPoint y: 125, distance: 528.0
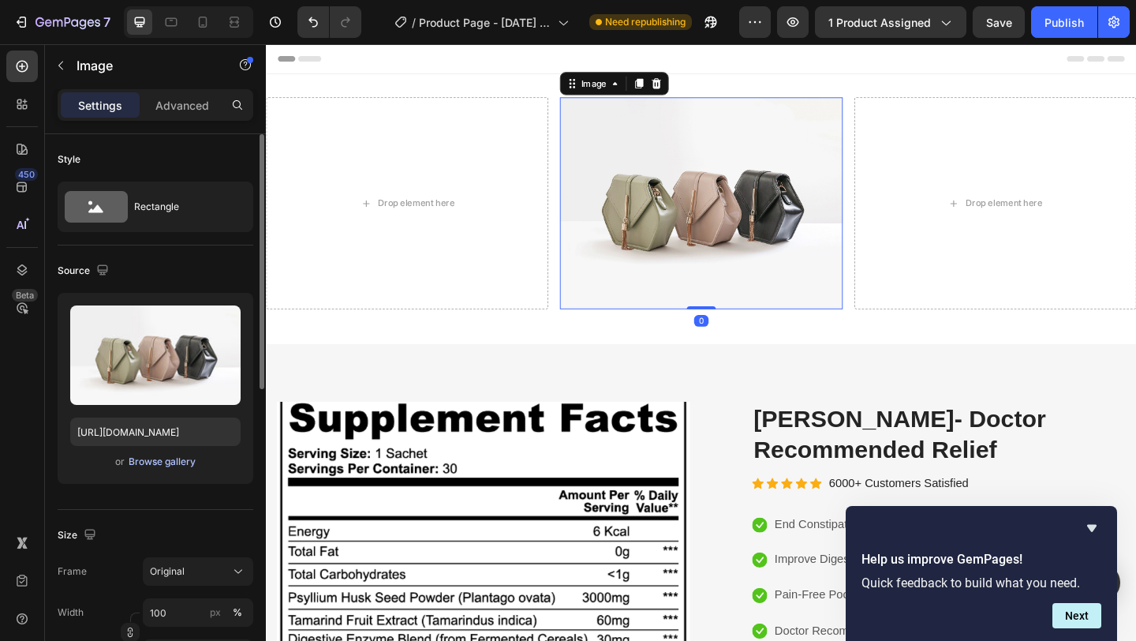
click at [175, 459] on div "Browse gallery" at bounding box center [162, 461] width 67 height 14
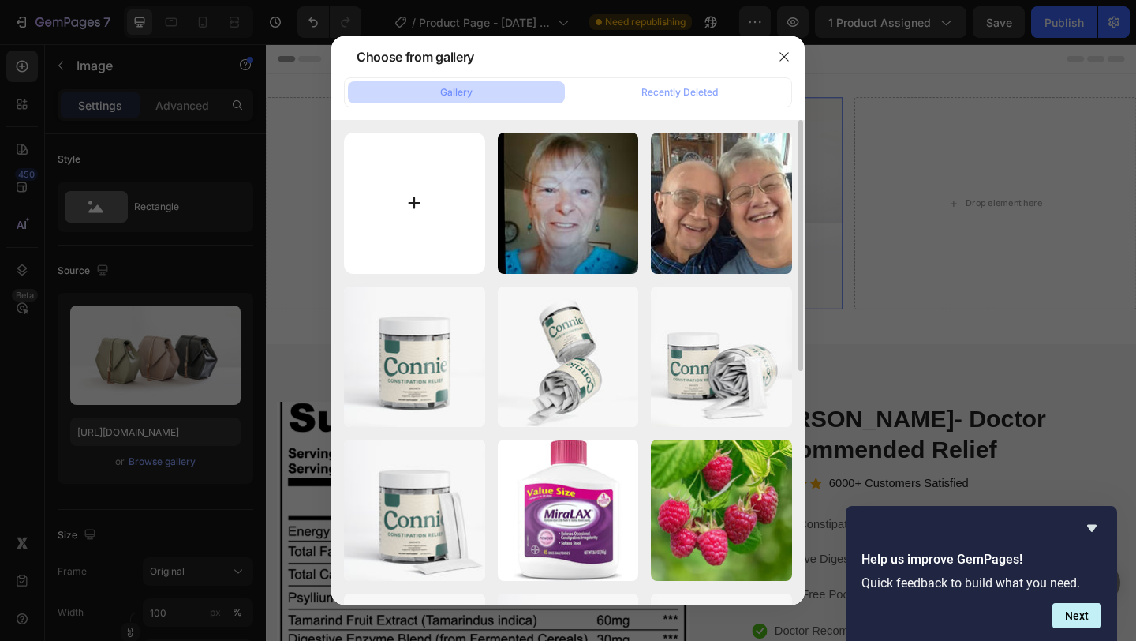
click at [429, 188] on input "file" at bounding box center [414, 203] width 141 height 141
type input "C:\fakepath\Screenshot 2025-09-28 at 1.26.37 AM.png"
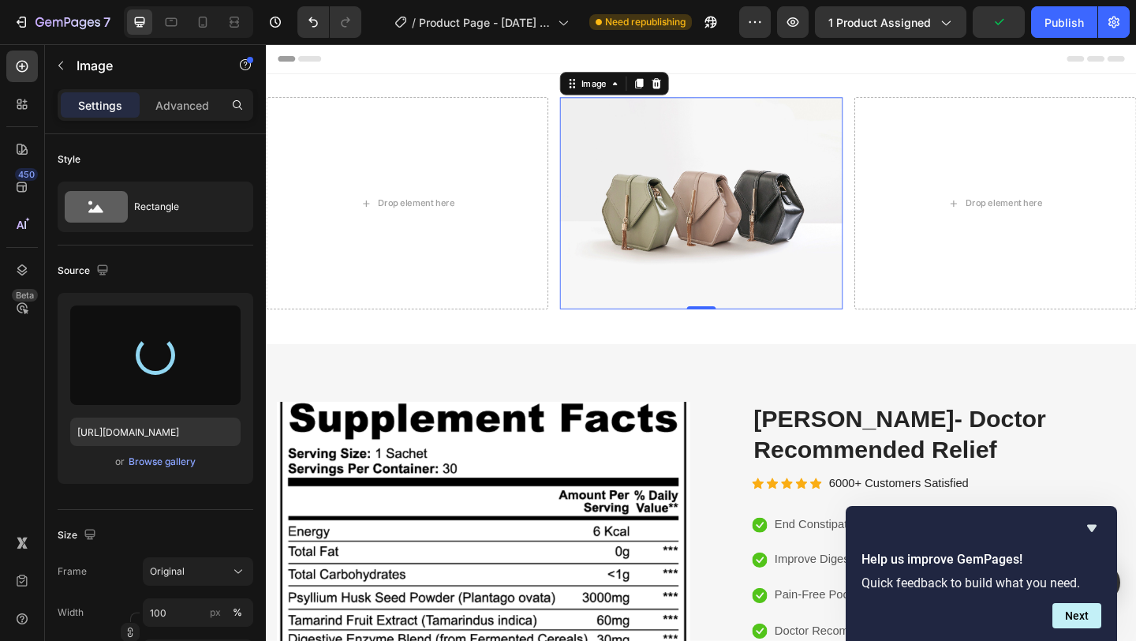
type input "https://cdn.shopify.com/s/files/1/0637/7009/9823/files/gempages_582972290900165…"
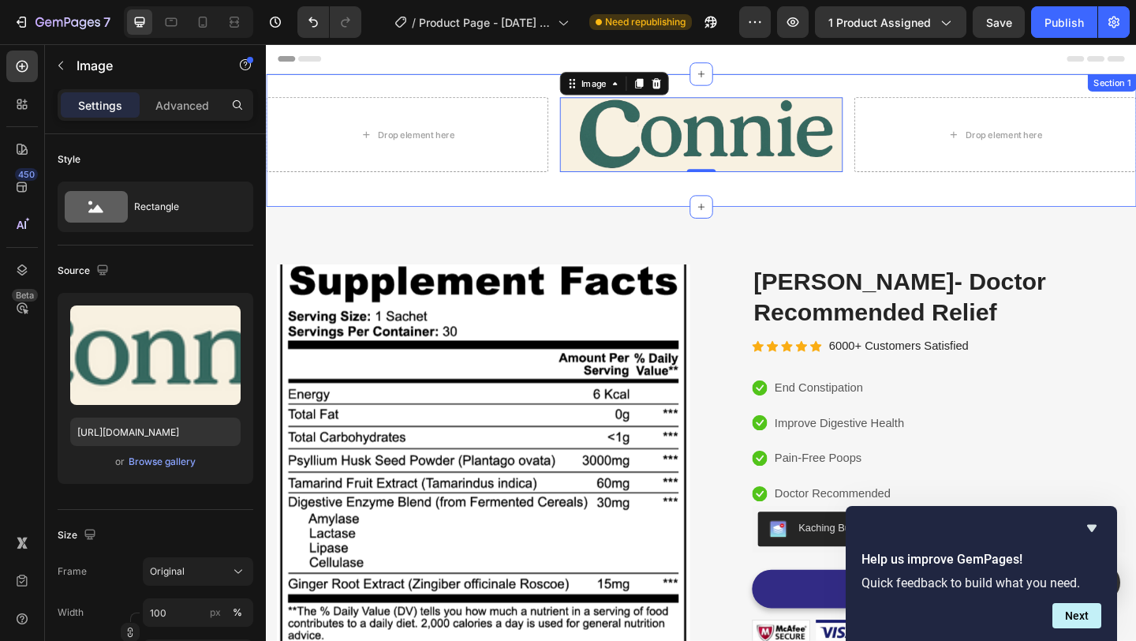
click at [600, 199] on div "Drop element here Image 0 Drop element here Row Section 1" at bounding box center [739, 149] width 947 height 144
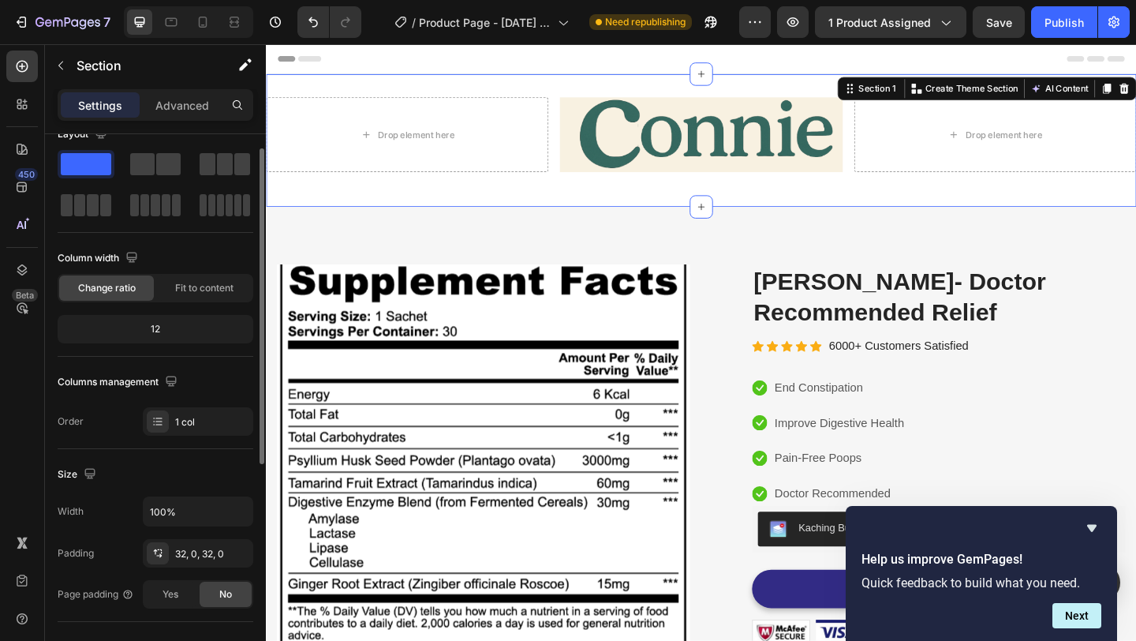
scroll to position [0, 0]
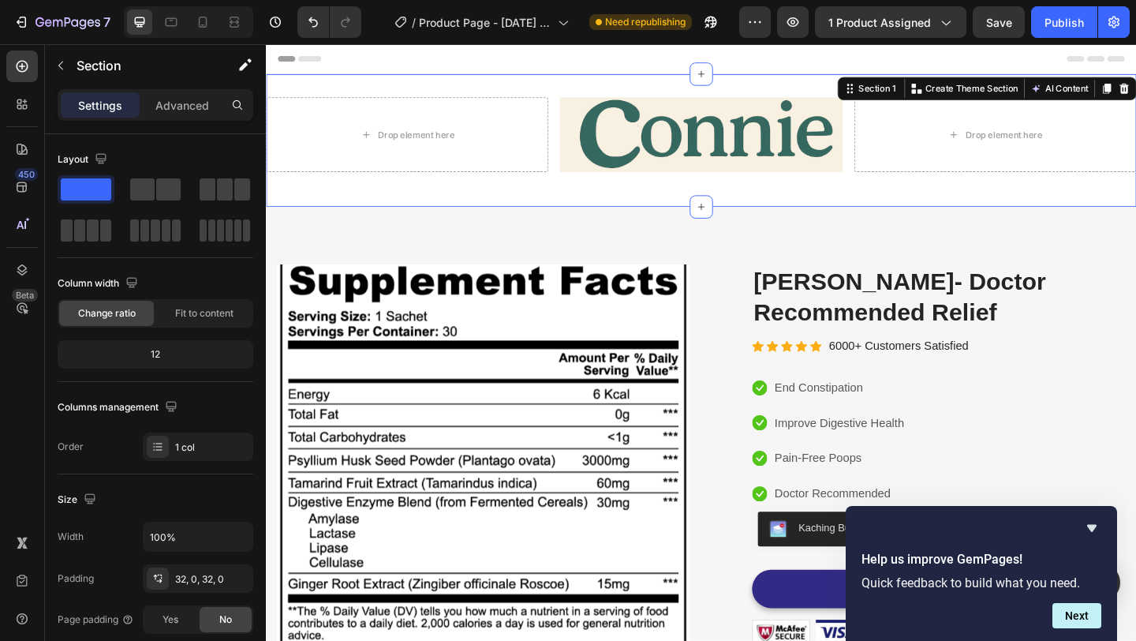
click at [196, 118] on div "Settings Advanced" at bounding box center [156, 105] width 196 height 32
click at [198, 108] on p "Advanced" at bounding box center [182, 105] width 54 height 17
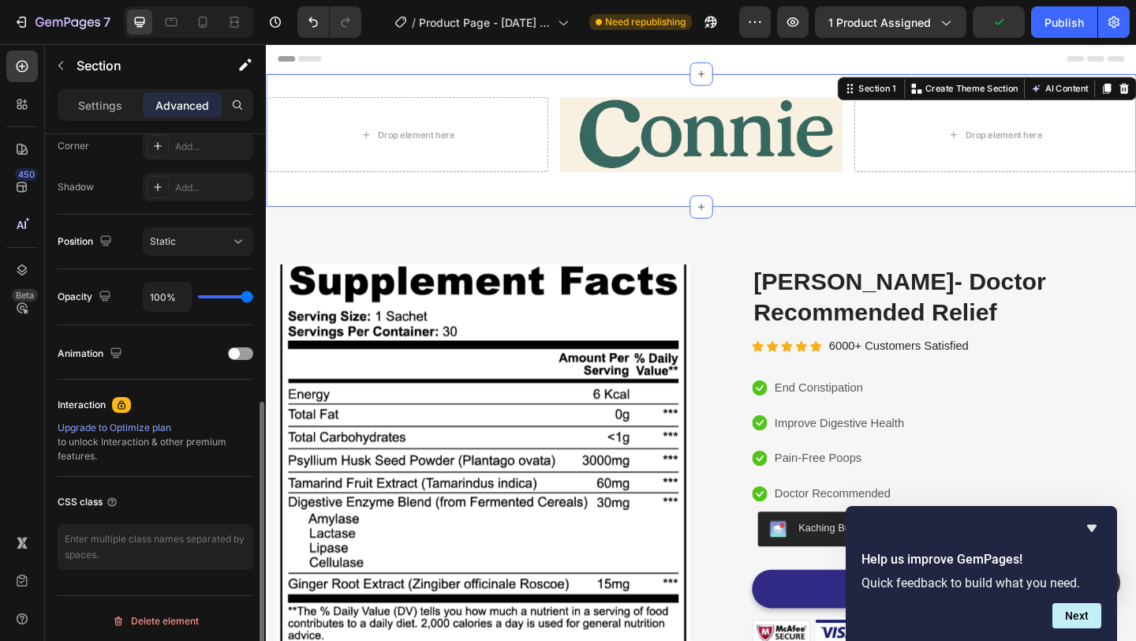
scroll to position [501, 0]
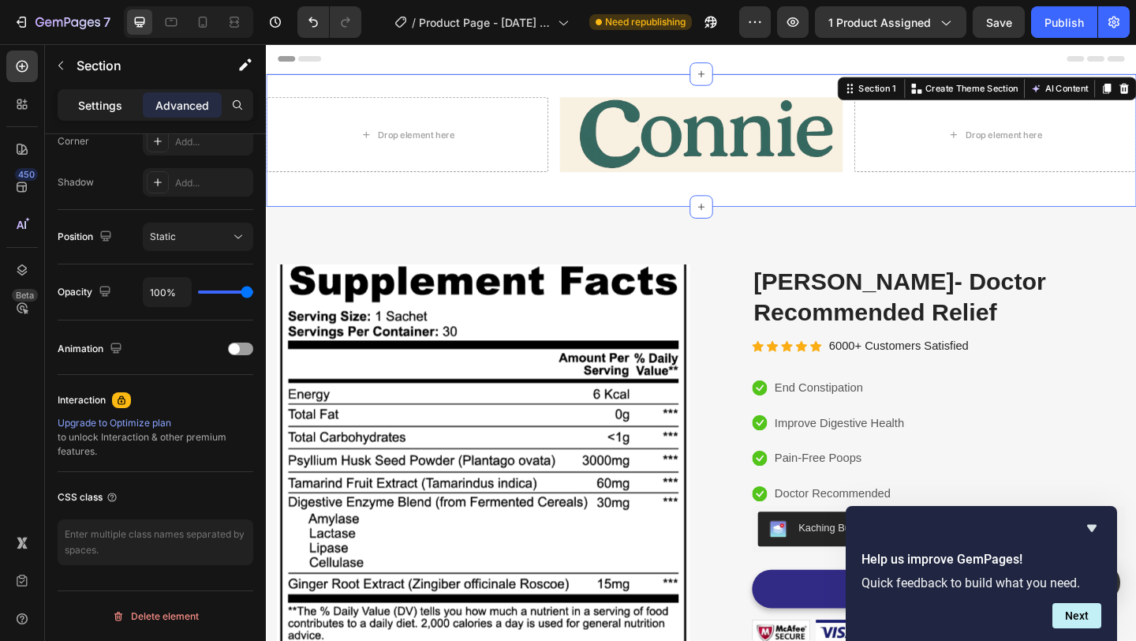
click at [112, 101] on p "Settings" at bounding box center [100, 105] width 44 height 17
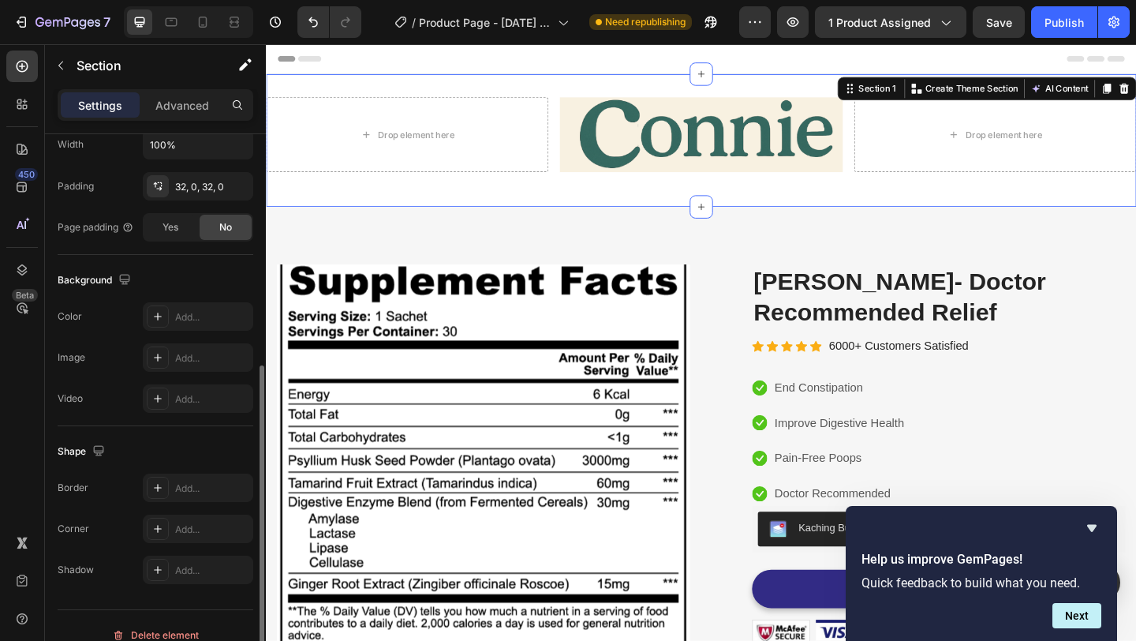
scroll to position [398, 0]
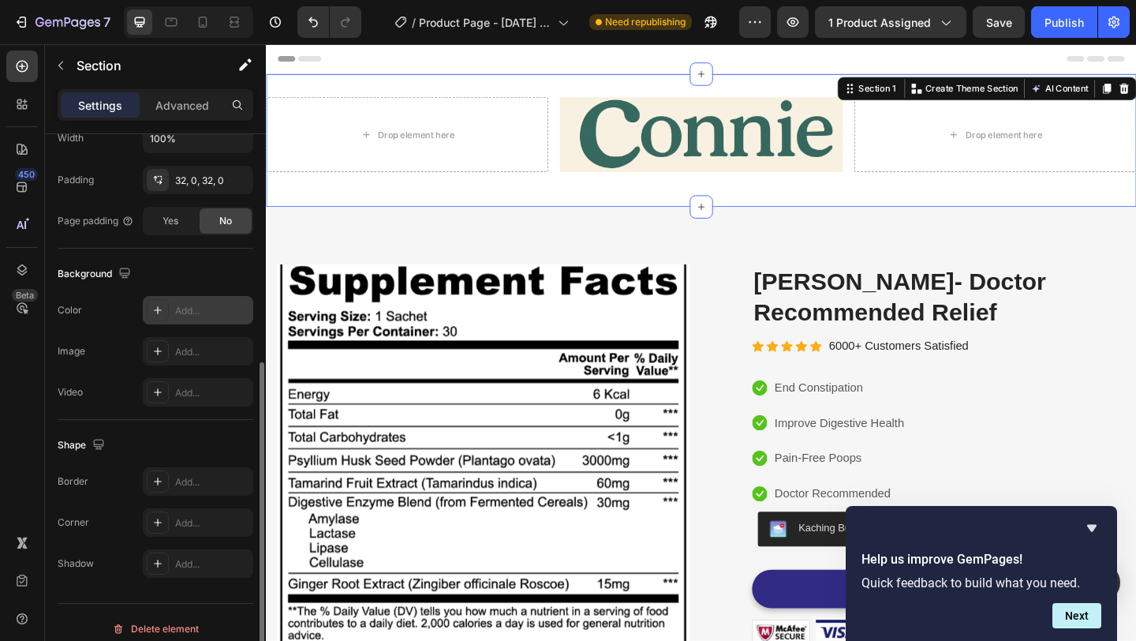
click at [159, 308] on icon at bounding box center [157, 310] width 13 height 13
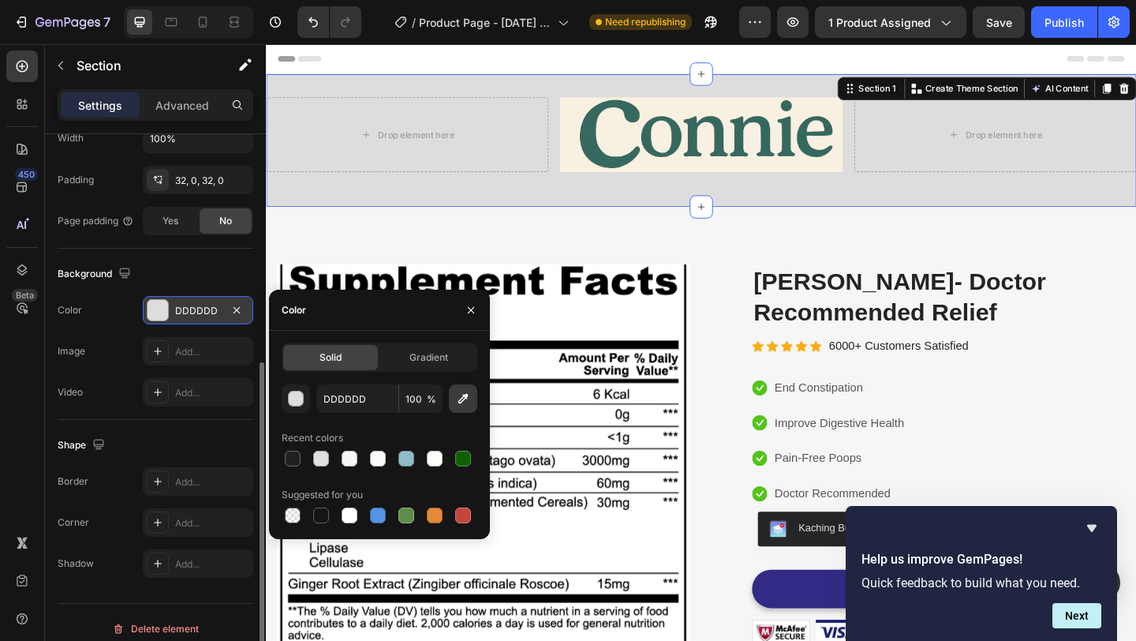
click at [457, 391] on icon "button" at bounding box center [463, 399] width 16 height 16
type input "F7F0DE"
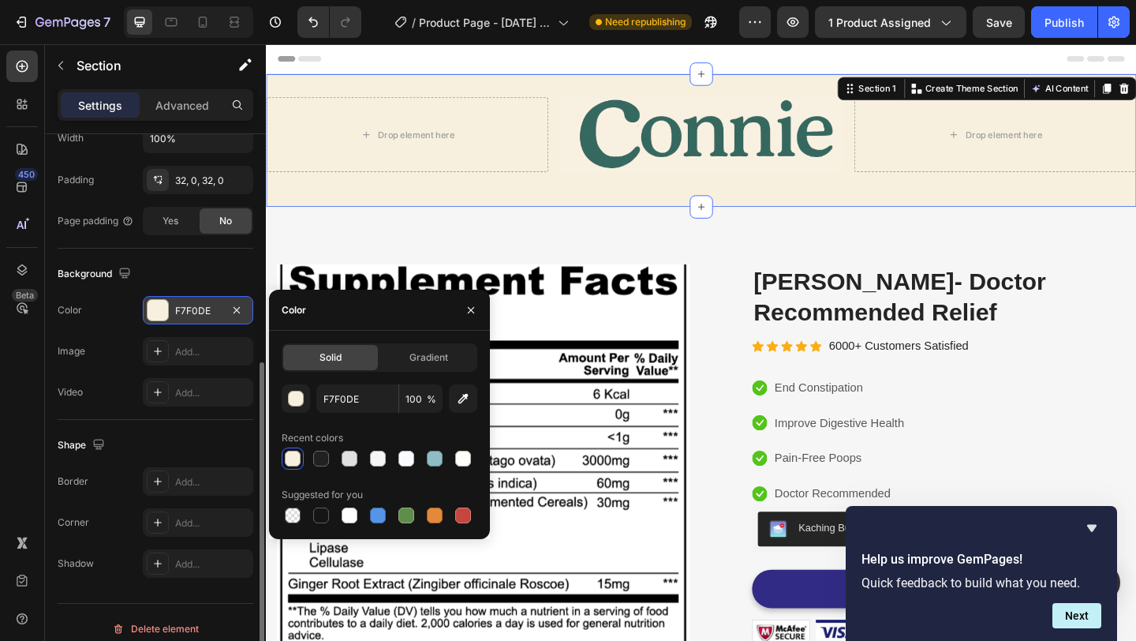
click at [382, 65] on div "Header" at bounding box center [738, 60] width 921 height 32
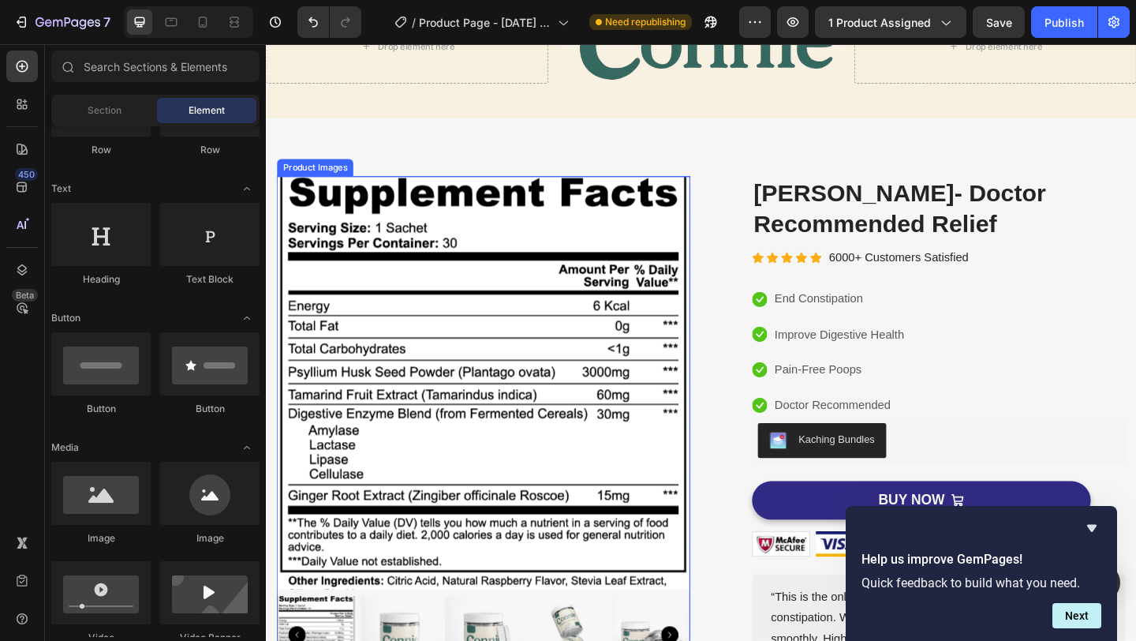
scroll to position [0, 0]
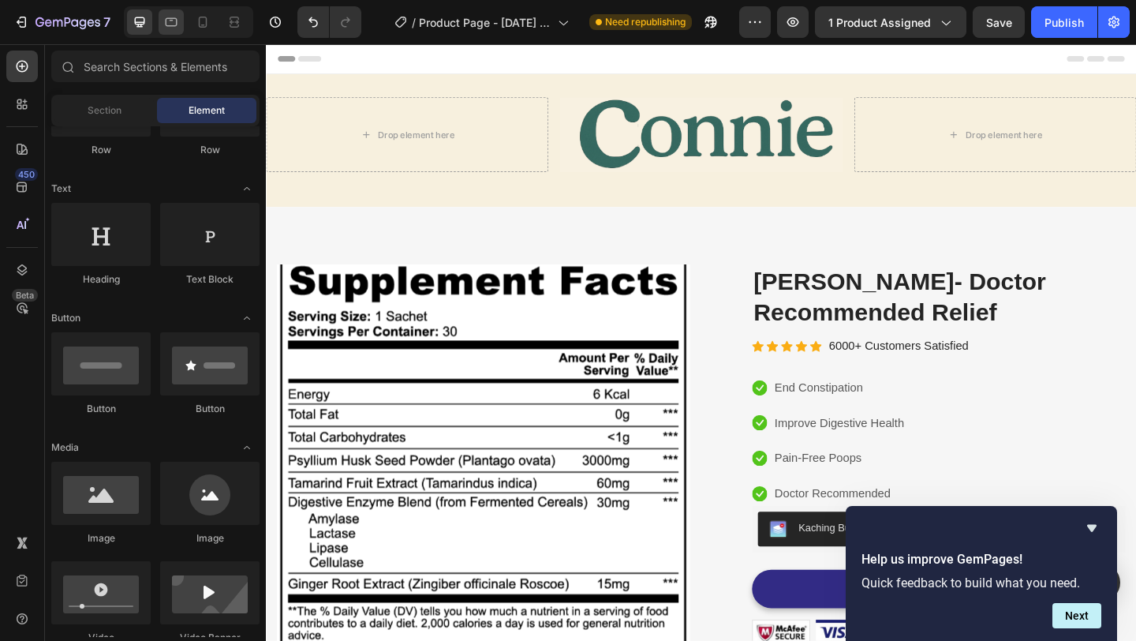
click at [179, 25] on div at bounding box center [171, 21] width 25 height 25
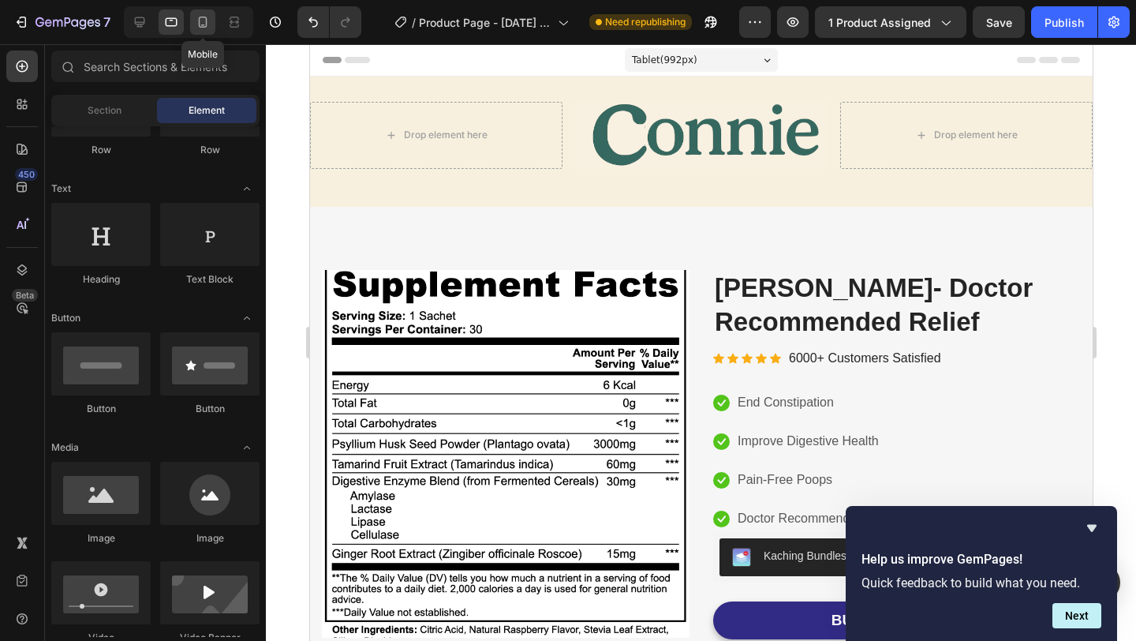
click at [204, 22] on icon at bounding box center [203, 22] width 16 height 16
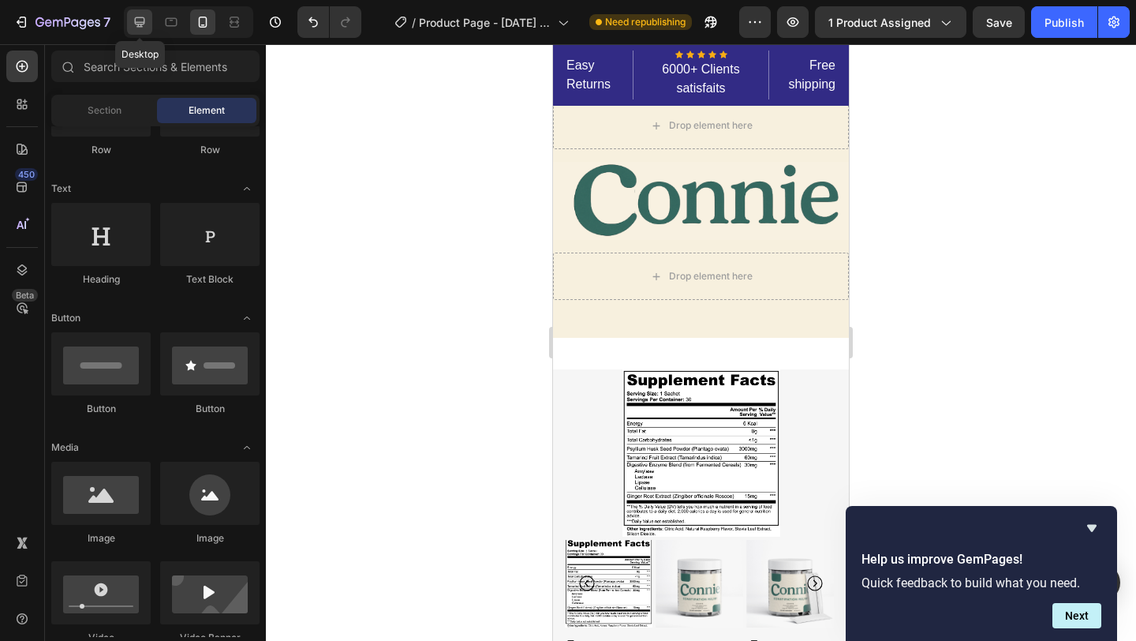
click at [137, 28] on icon at bounding box center [140, 22] width 16 height 16
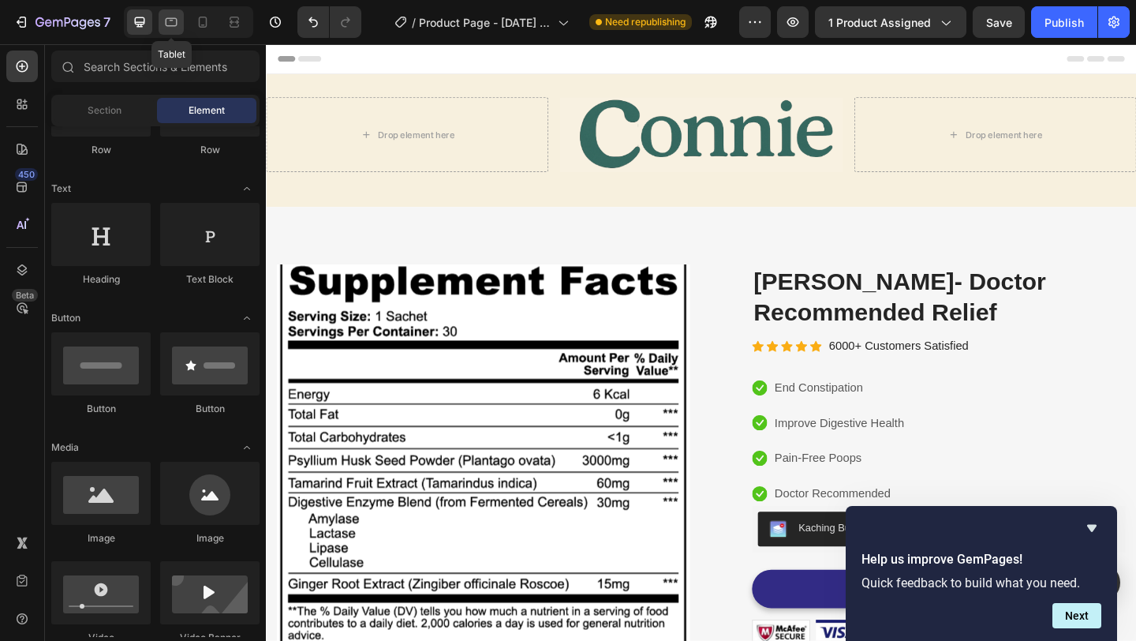
click at [170, 25] on icon at bounding box center [172, 22] width 12 height 9
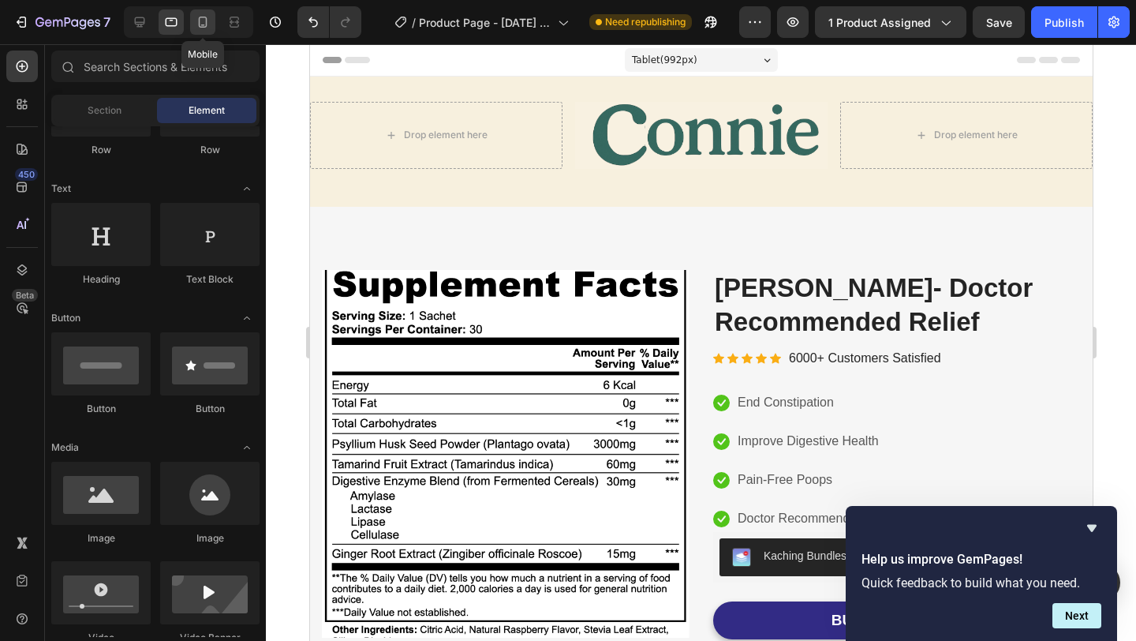
click at [204, 21] on icon at bounding box center [203, 22] width 16 height 16
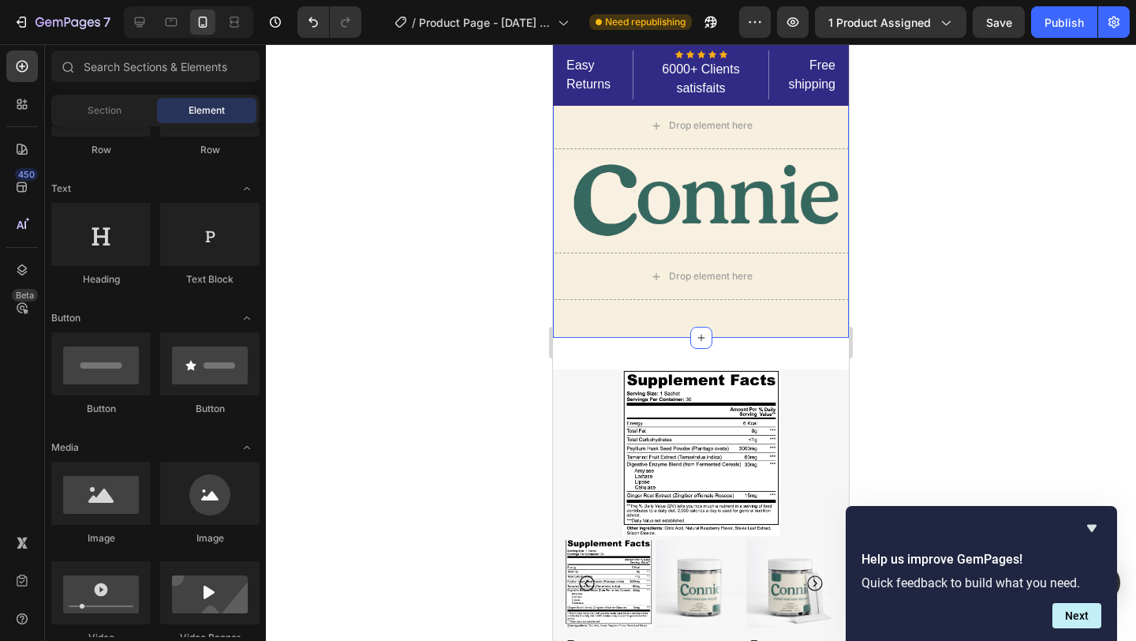
click at [570, 320] on div "Drop element here Image Drop element here Row Section 1" at bounding box center [701, 207] width 296 height 261
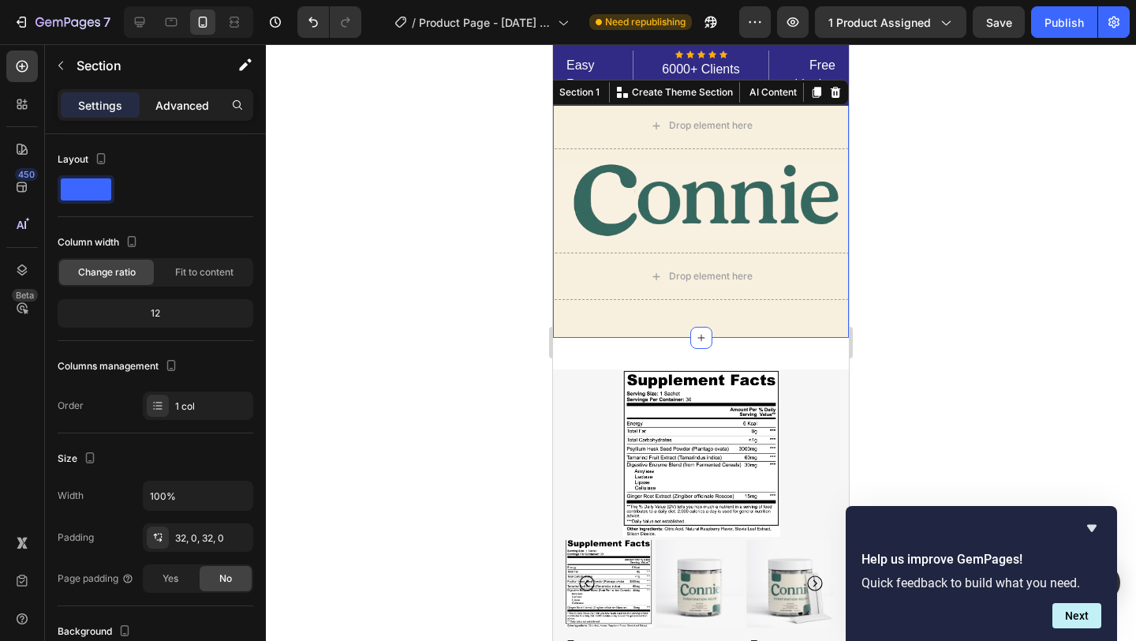
click at [189, 103] on p "Advanced" at bounding box center [182, 105] width 54 height 17
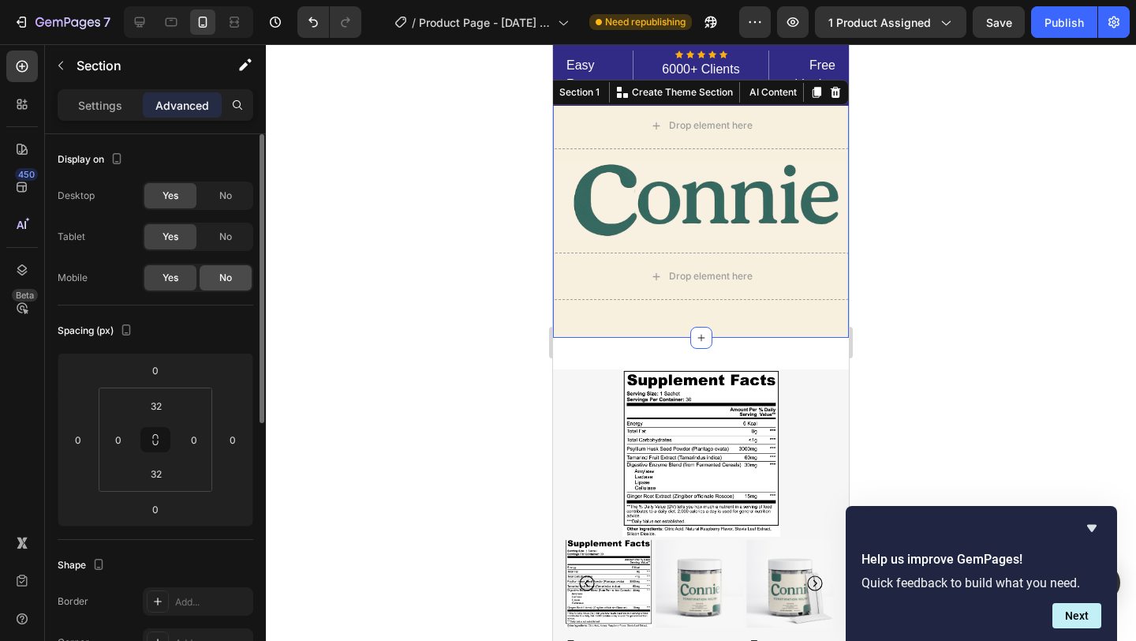
click at [222, 275] on span "No" at bounding box center [225, 278] width 13 height 14
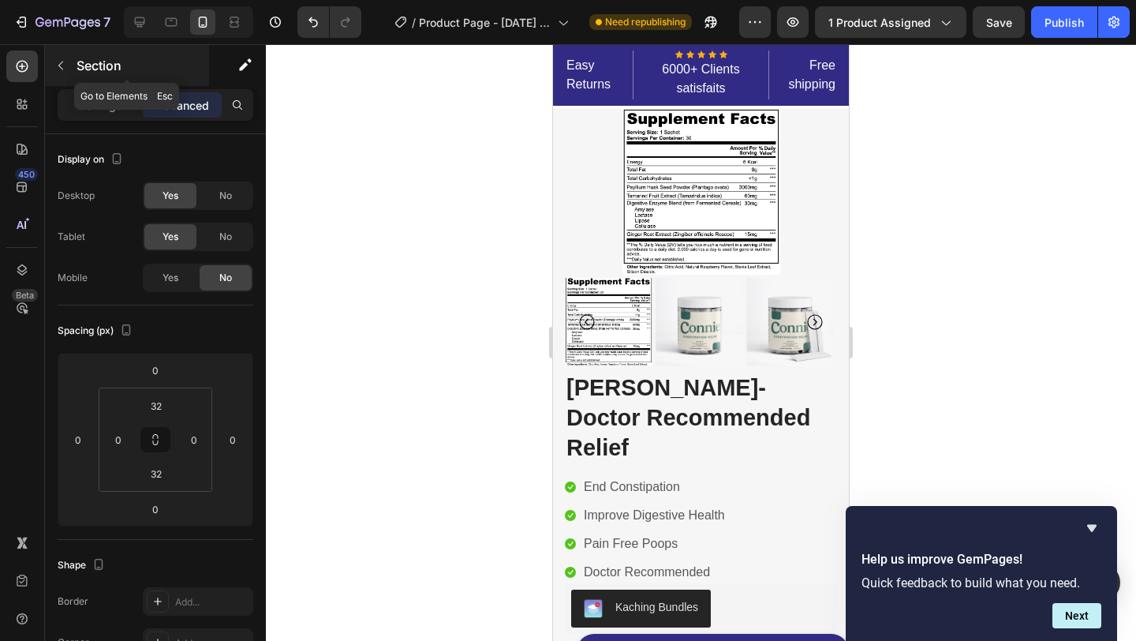
click at [58, 59] on icon "button" at bounding box center [60, 65] width 13 height 13
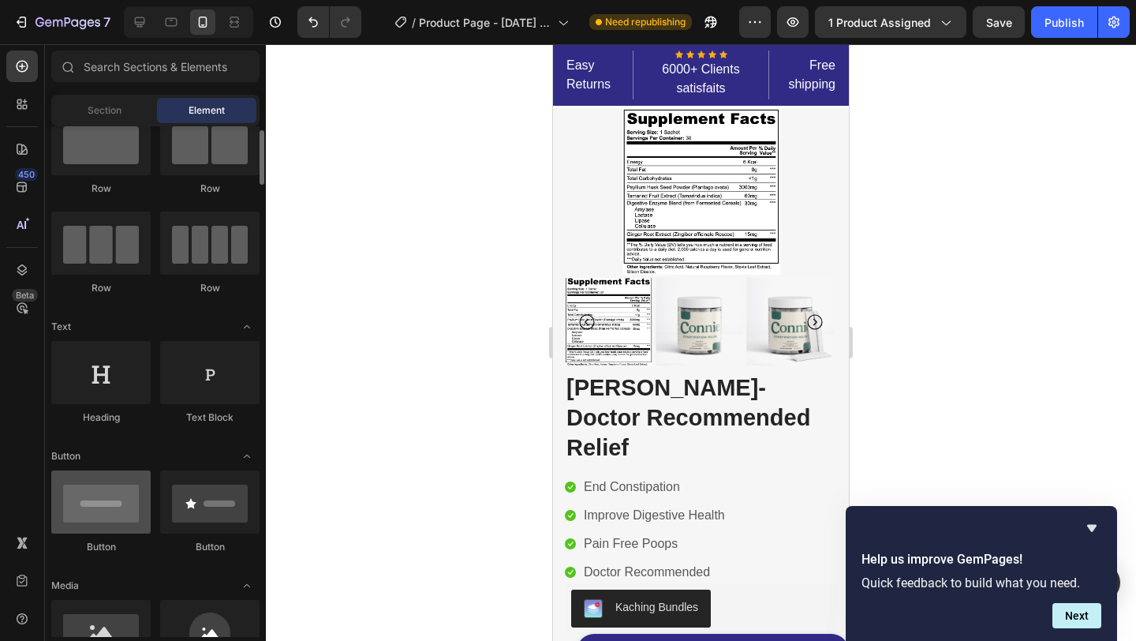
scroll to position [44, 0]
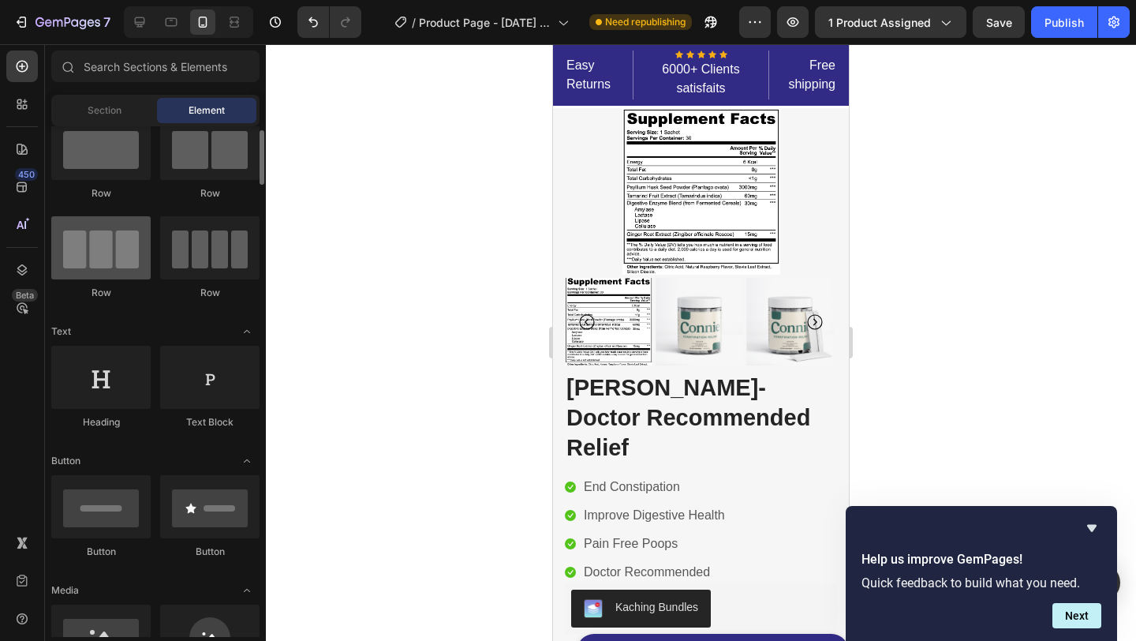
click at [114, 252] on div at bounding box center [100, 247] width 99 height 63
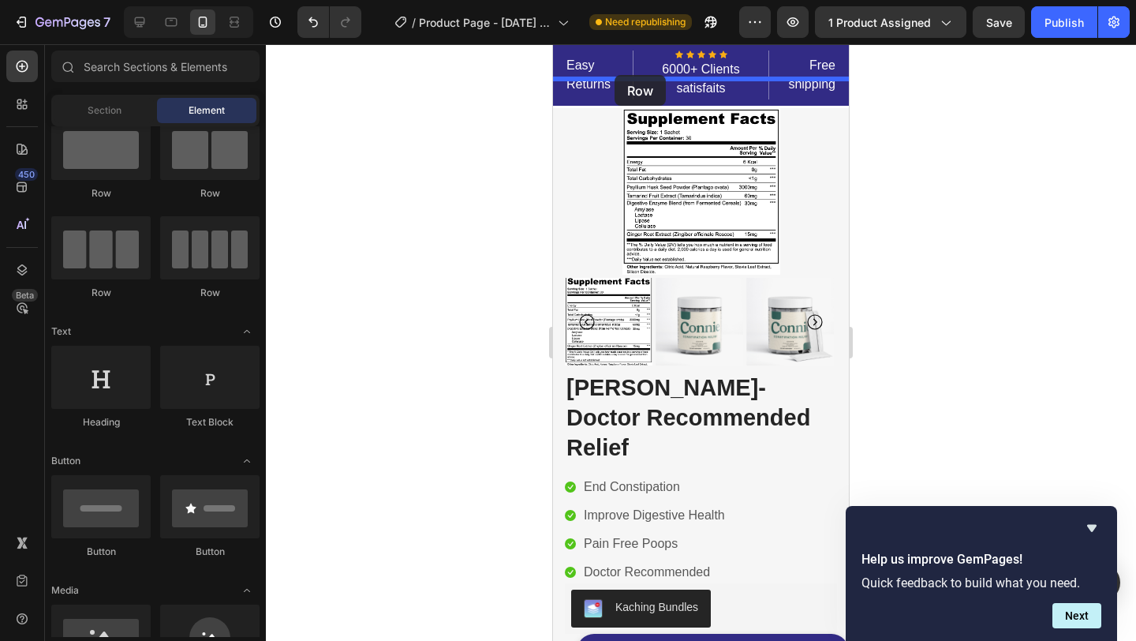
drag, startPoint x: 667, startPoint y: 297, endPoint x: 615, endPoint y: 75, distance: 227.9
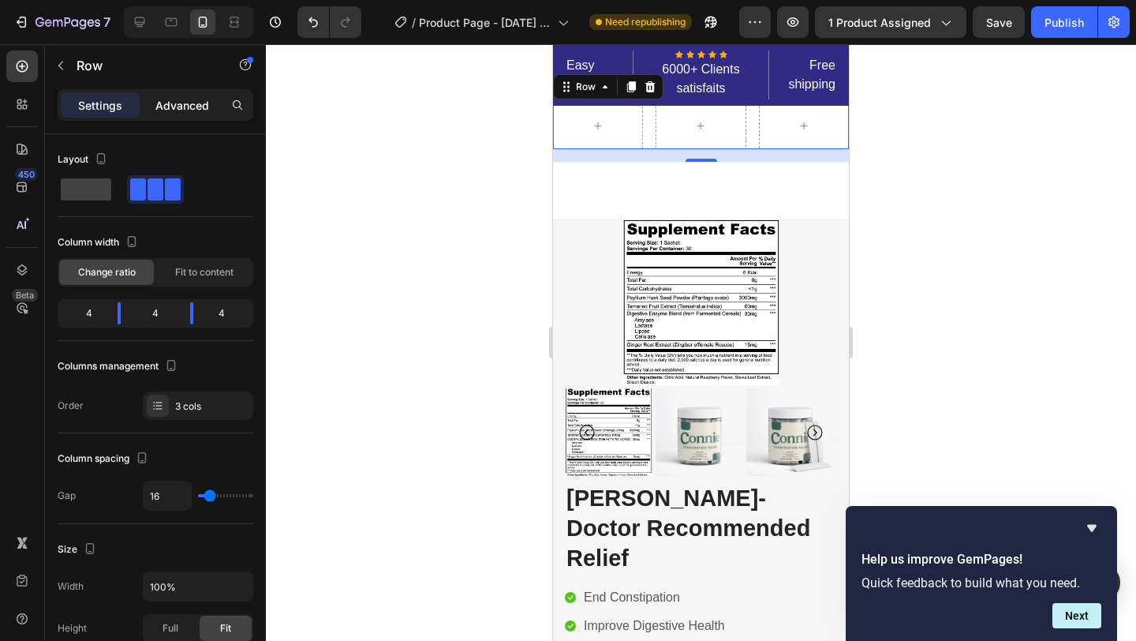
click at [178, 111] on p "Advanced" at bounding box center [182, 105] width 54 height 17
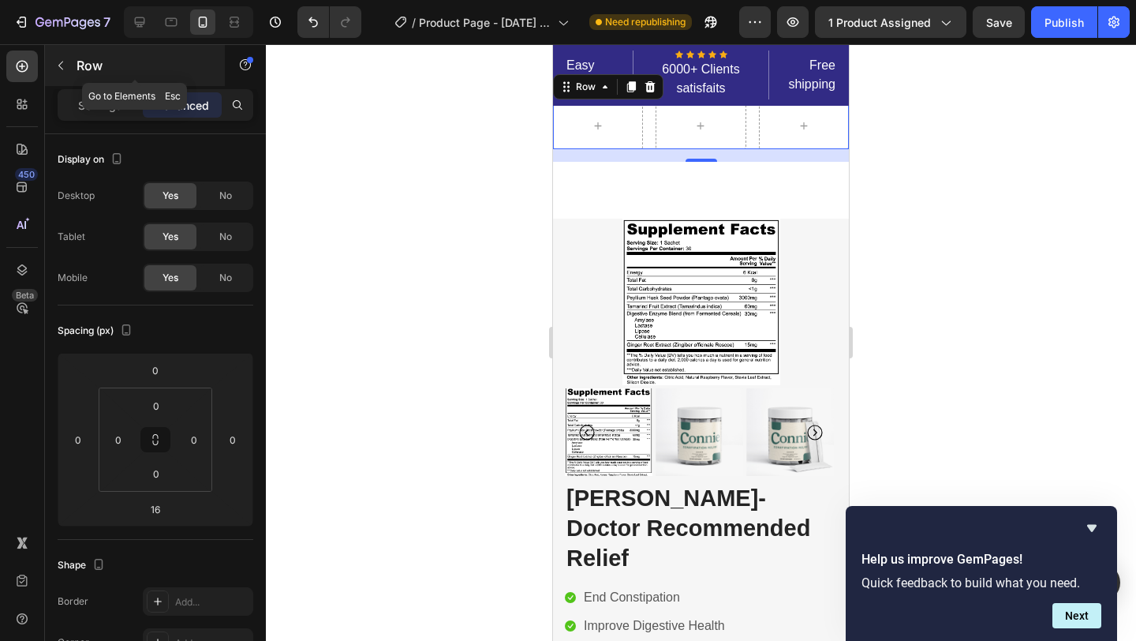
click at [73, 68] on button "button" at bounding box center [60, 65] width 25 height 25
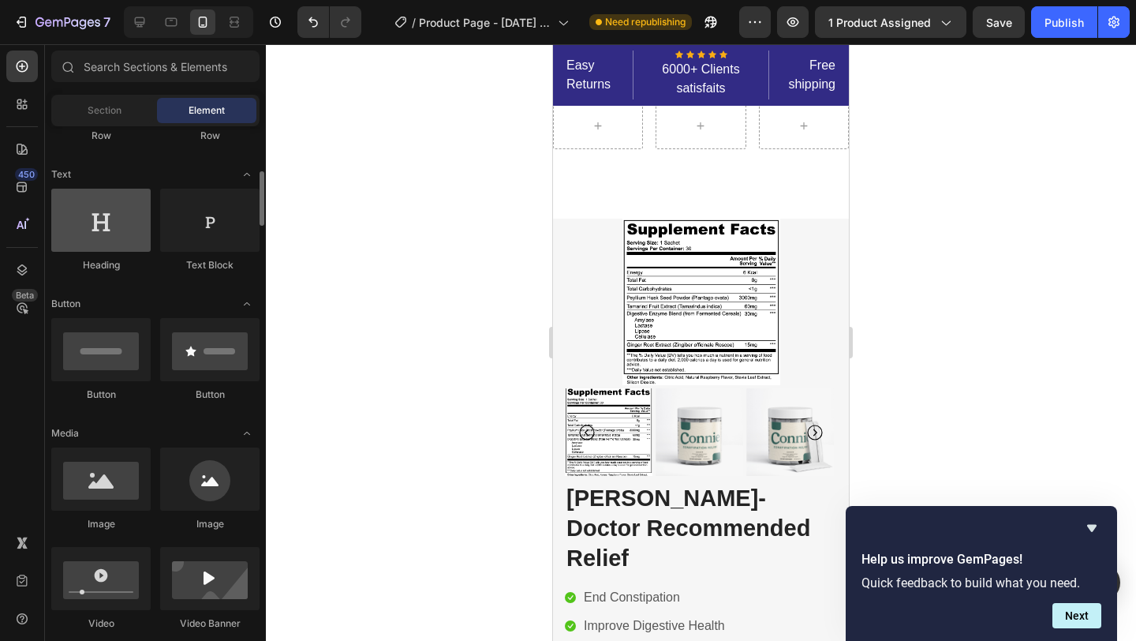
scroll to position [238, 0]
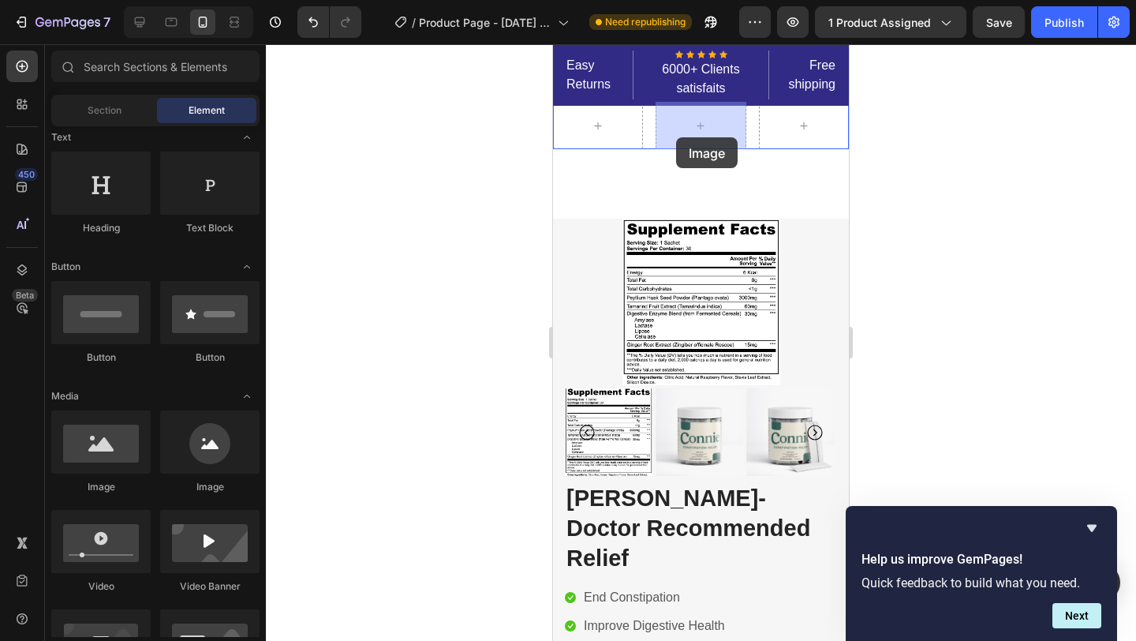
drag, startPoint x: 664, startPoint y: 510, endPoint x: 676, endPoint y: 137, distance: 373.4
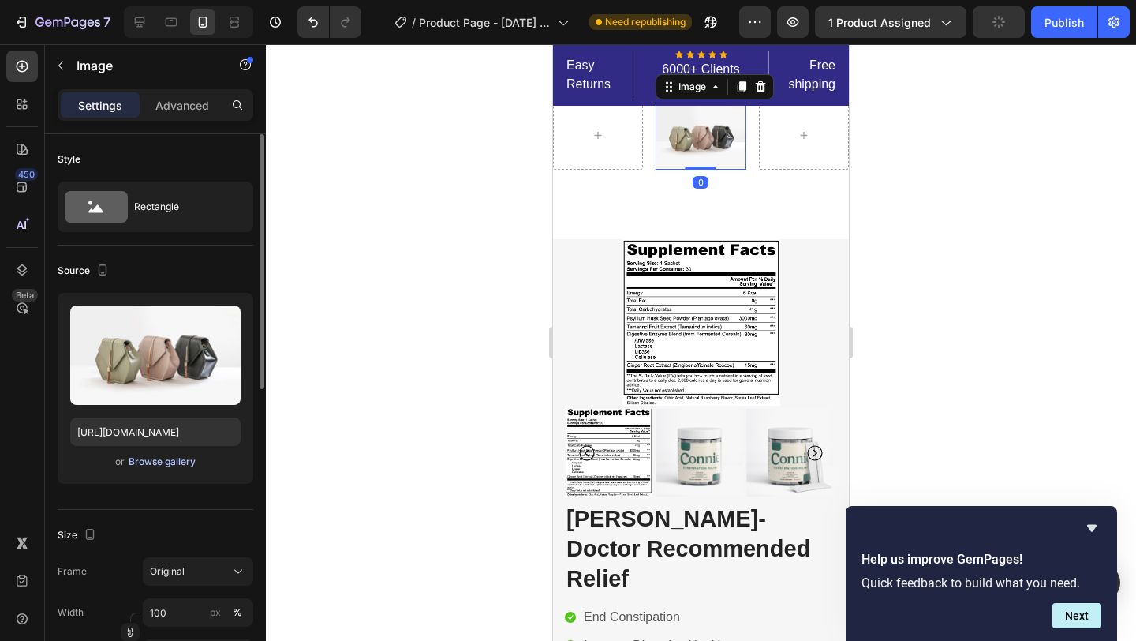
click at [170, 466] on div "Browse gallery" at bounding box center [162, 461] width 67 height 14
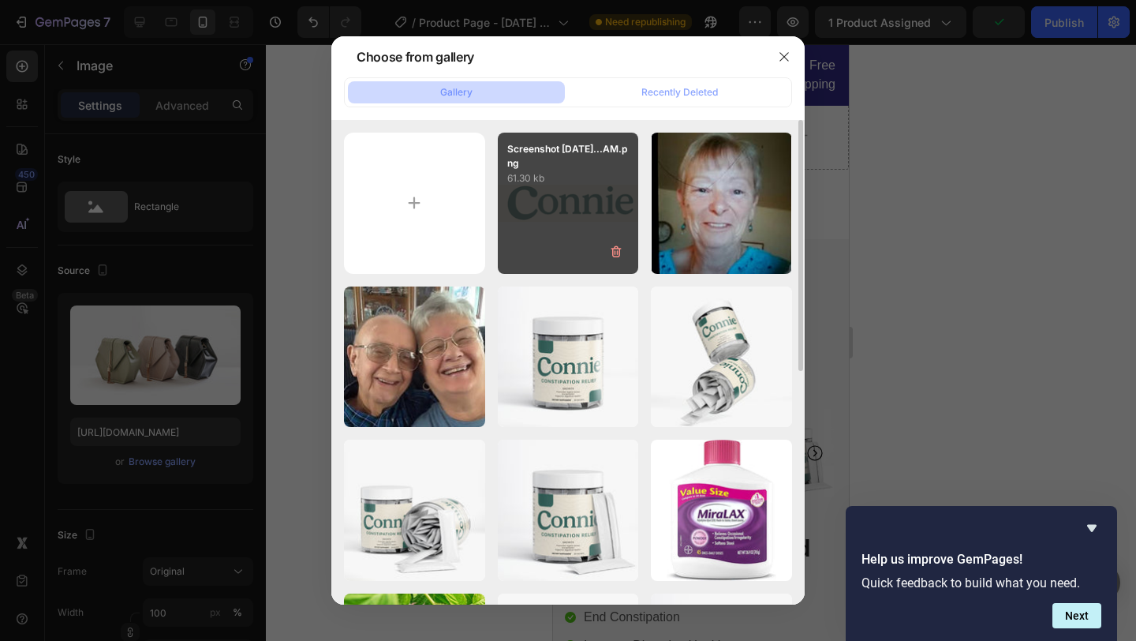
click at [596, 192] on div "Screenshot 2025-09-28...AM.png 61.30 kb" at bounding box center [568, 203] width 141 height 141
type input "https://cdn.shopify.com/s/files/1/0637/7009/9823/files/gempages_582972290900165…"
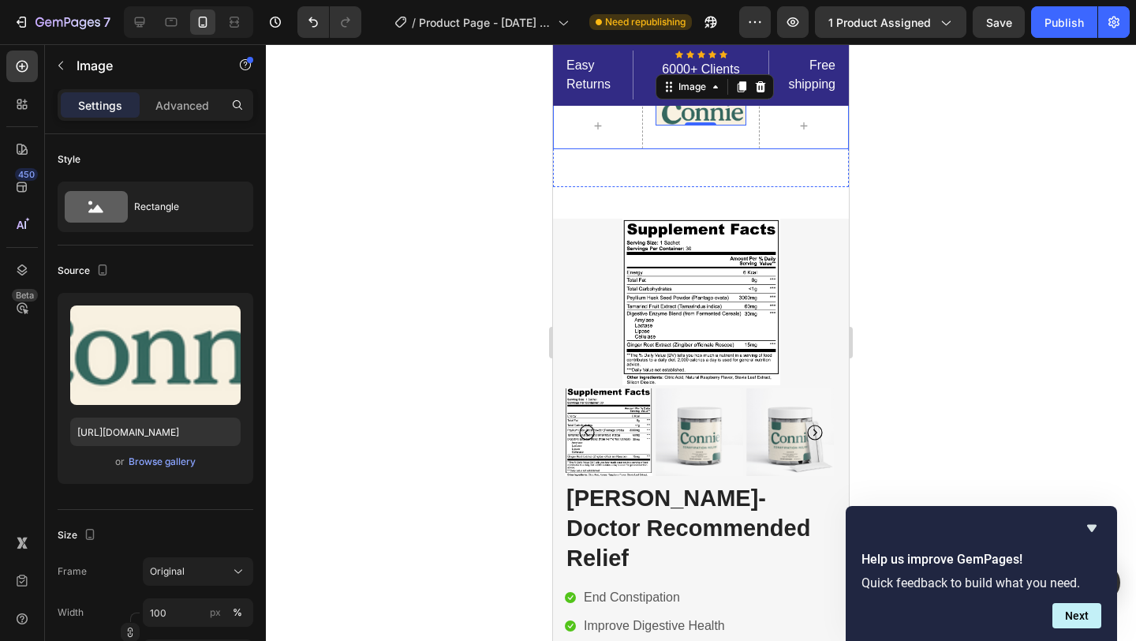
click at [721, 136] on div "Image 0" at bounding box center [701, 125] width 90 height 47
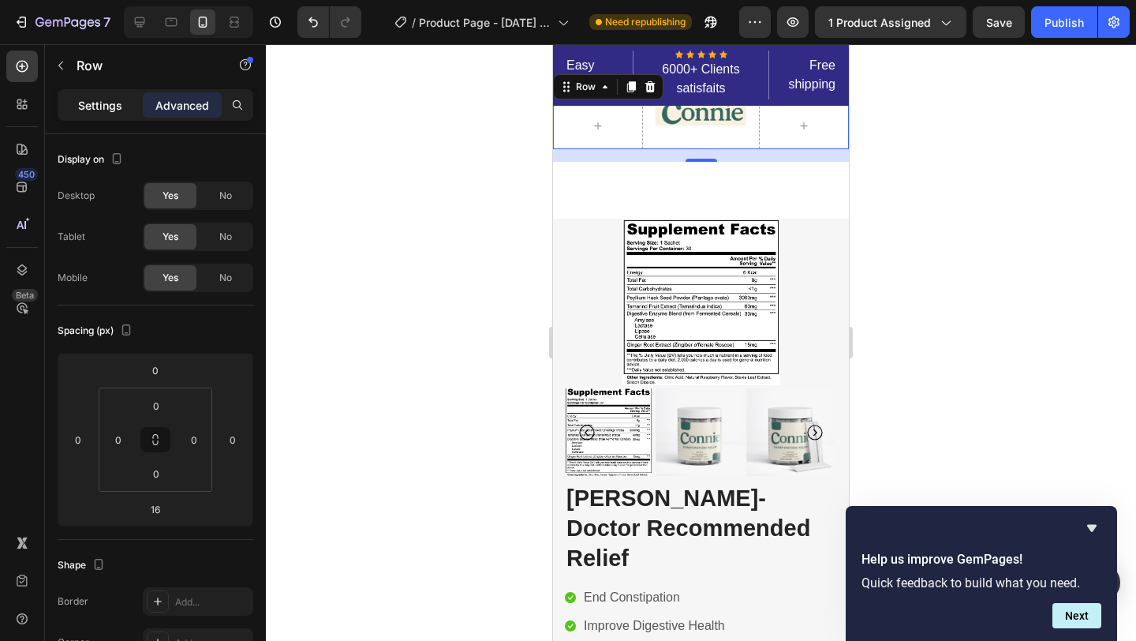
click at [110, 99] on p "Settings" at bounding box center [100, 105] width 44 height 17
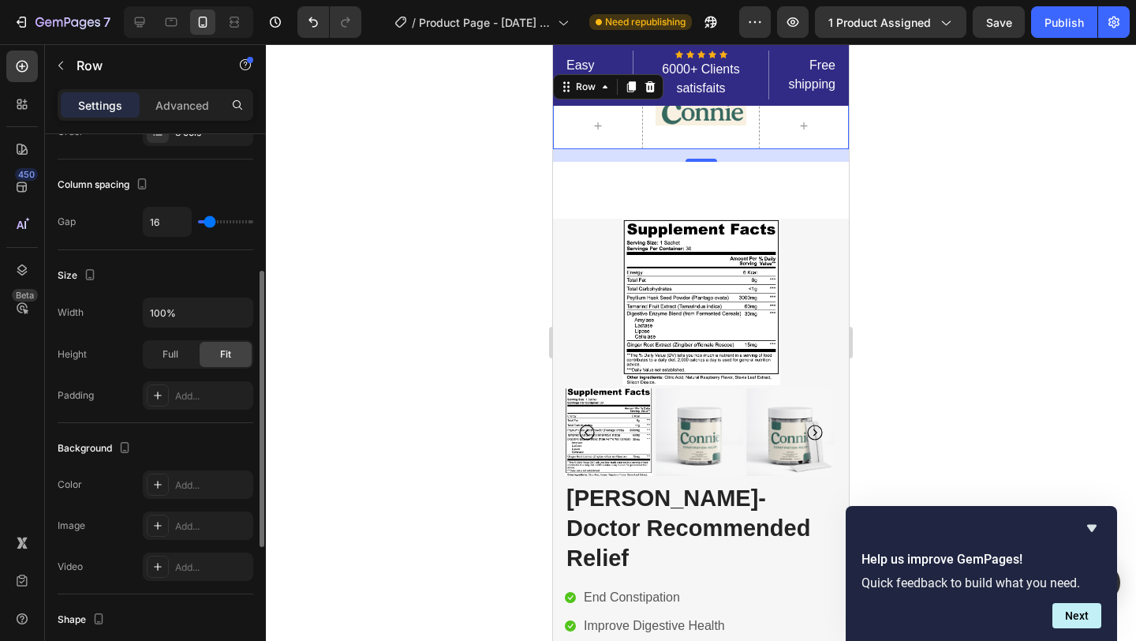
scroll to position [297, 0]
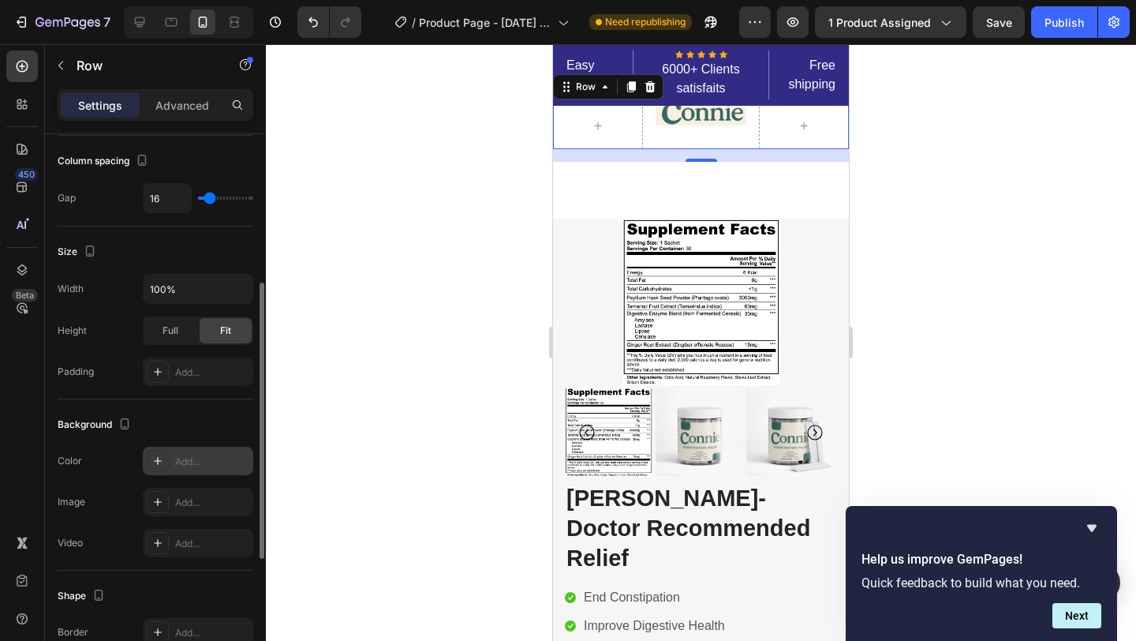
click at [157, 459] on icon at bounding box center [158, 461] width 8 height 8
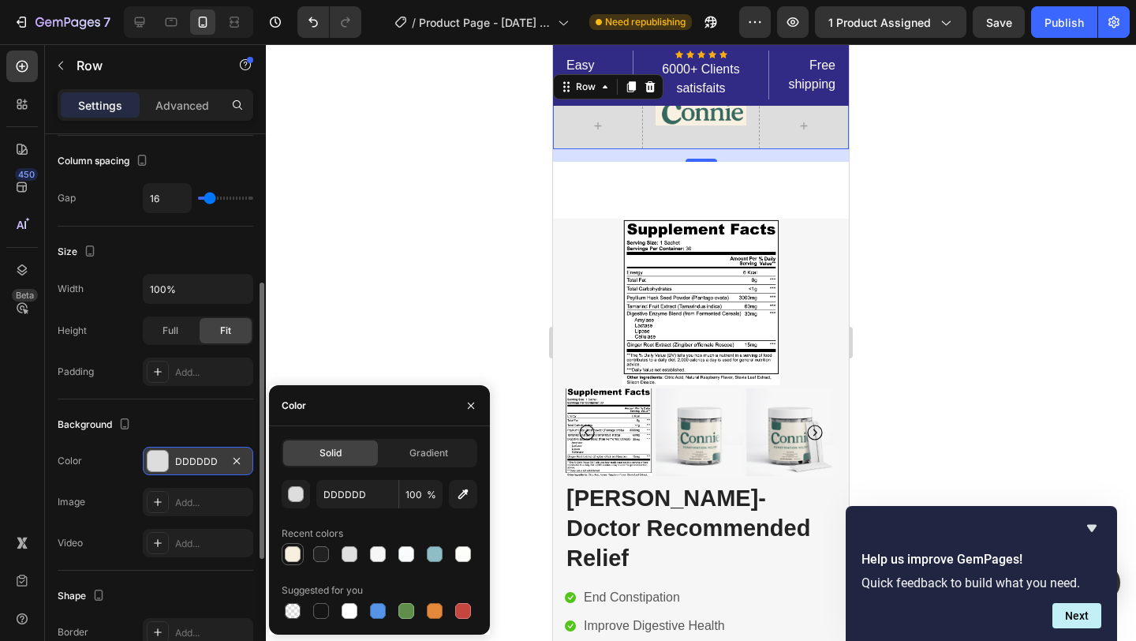
click at [297, 555] on div at bounding box center [293, 554] width 16 height 16
type input "F7F0DE"
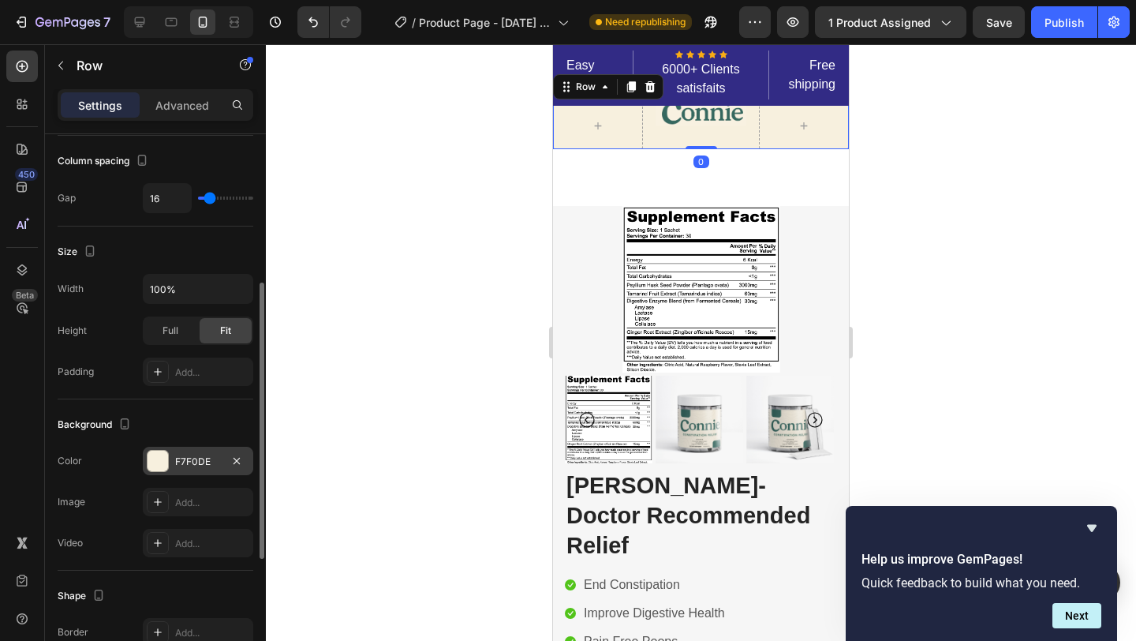
drag, startPoint x: 706, startPoint y: 159, endPoint x: 708, endPoint y: 128, distance: 31.6
click at [708, 128] on div "Image Row 0" at bounding box center [701, 125] width 296 height 47
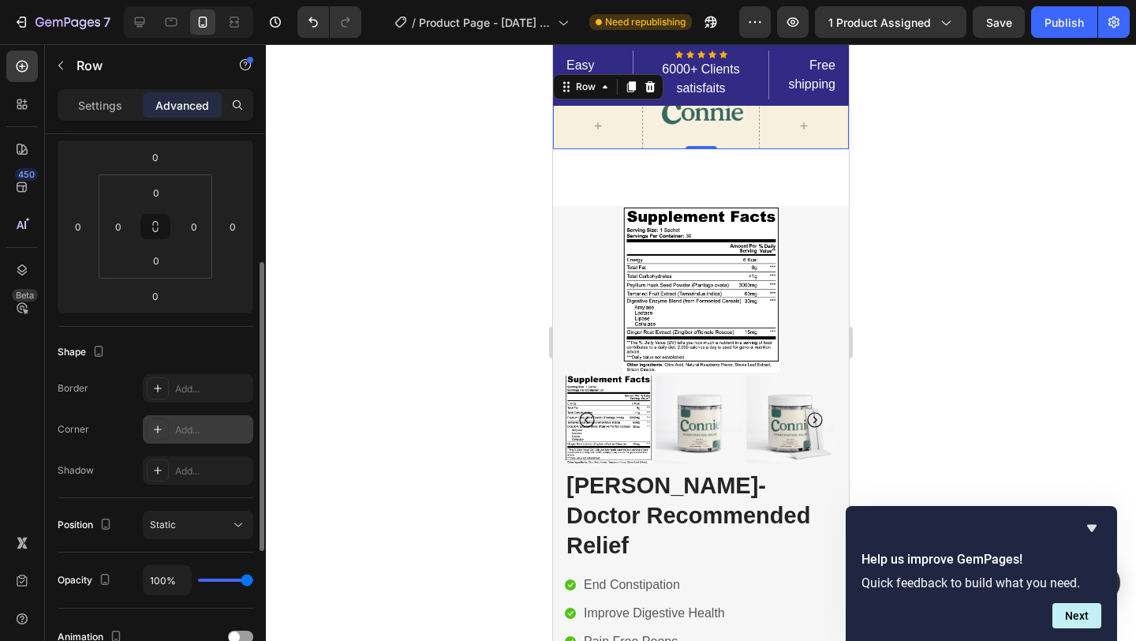
scroll to position [204, 0]
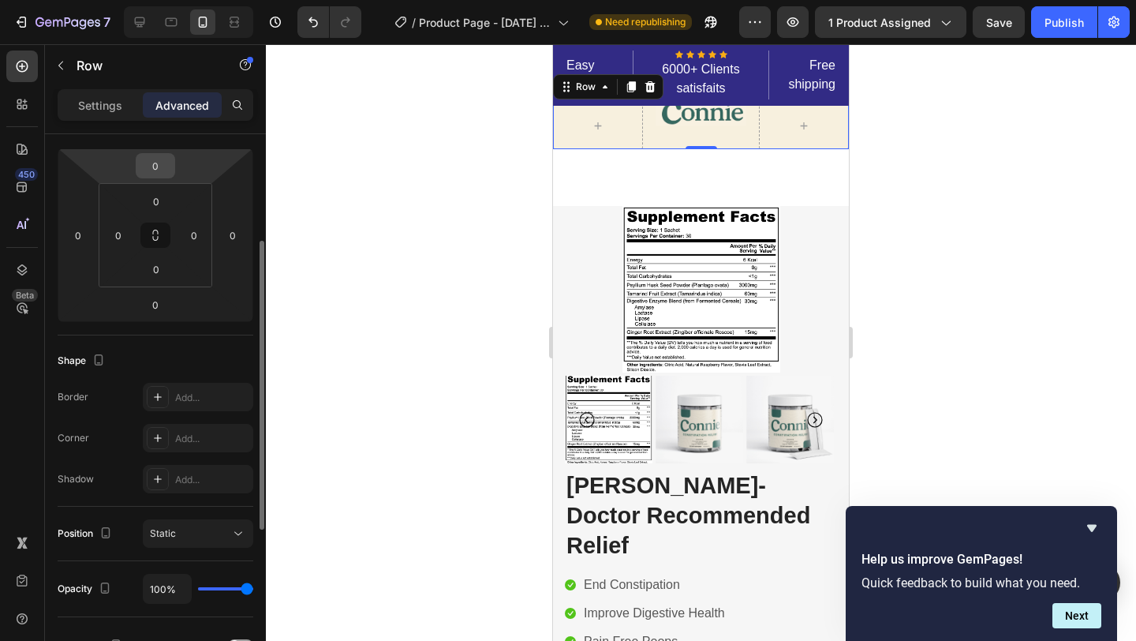
click at [155, 153] on div "0" at bounding box center [155, 165] width 39 height 25
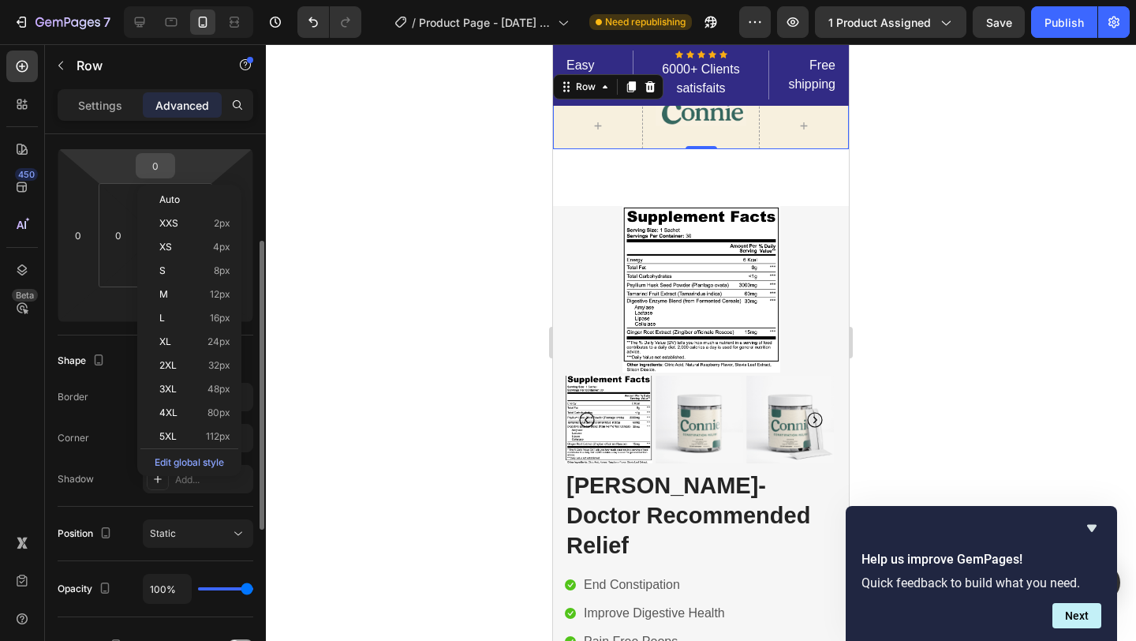
click at [158, 163] on input "0" at bounding box center [156, 166] width 32 height 24
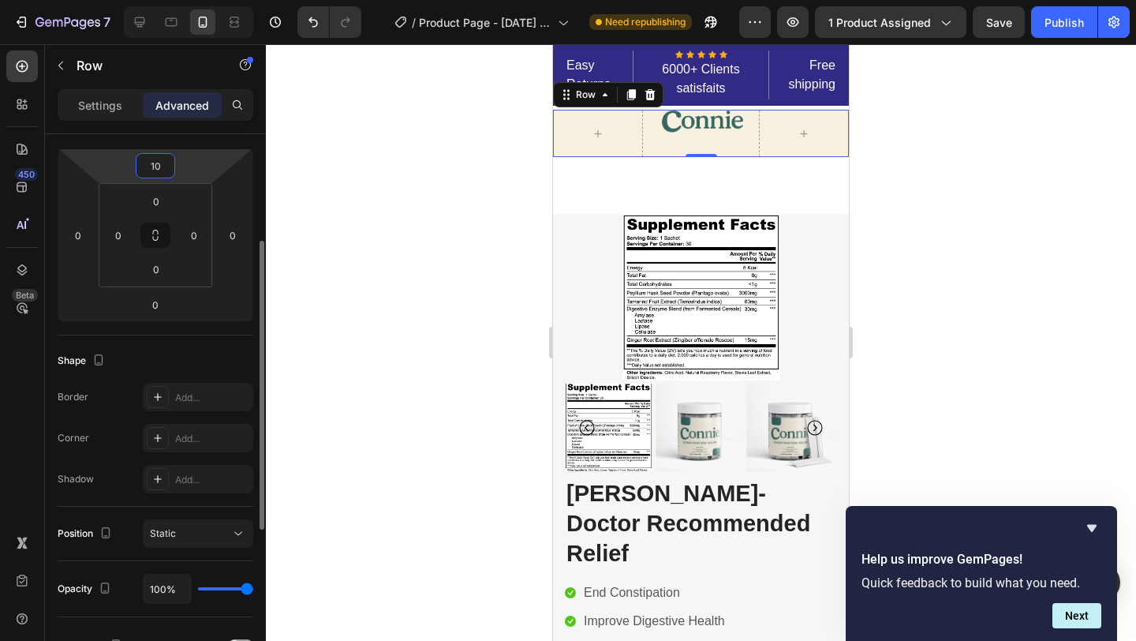
type input "1"
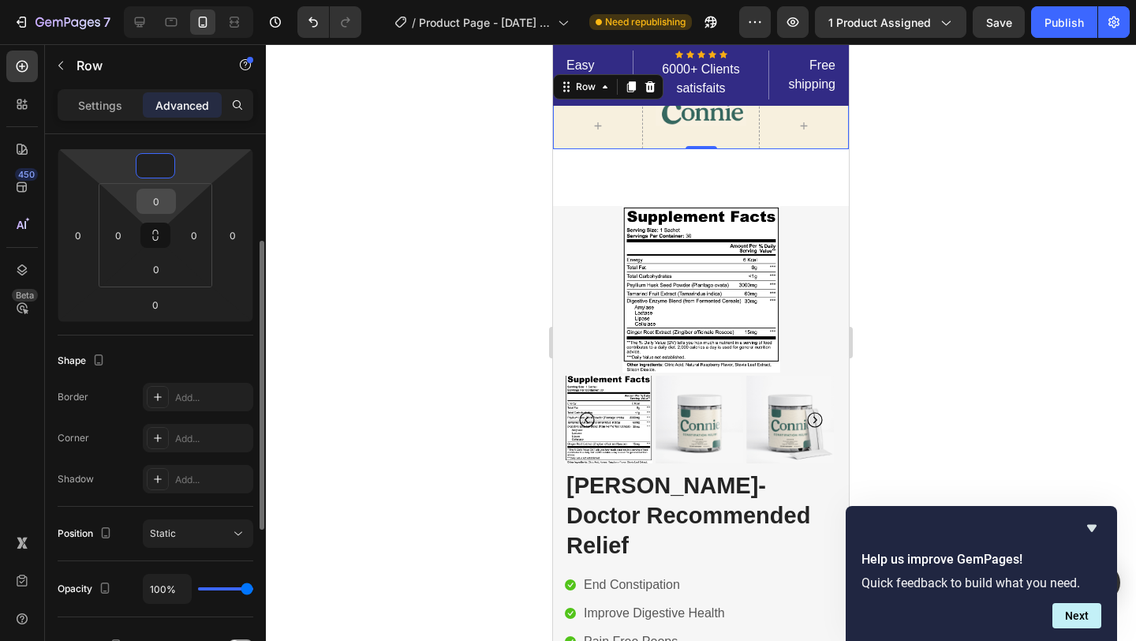
click at [156, 207] on input "0" at bounding box center [156, 201] width 32 height 24
type input "0"
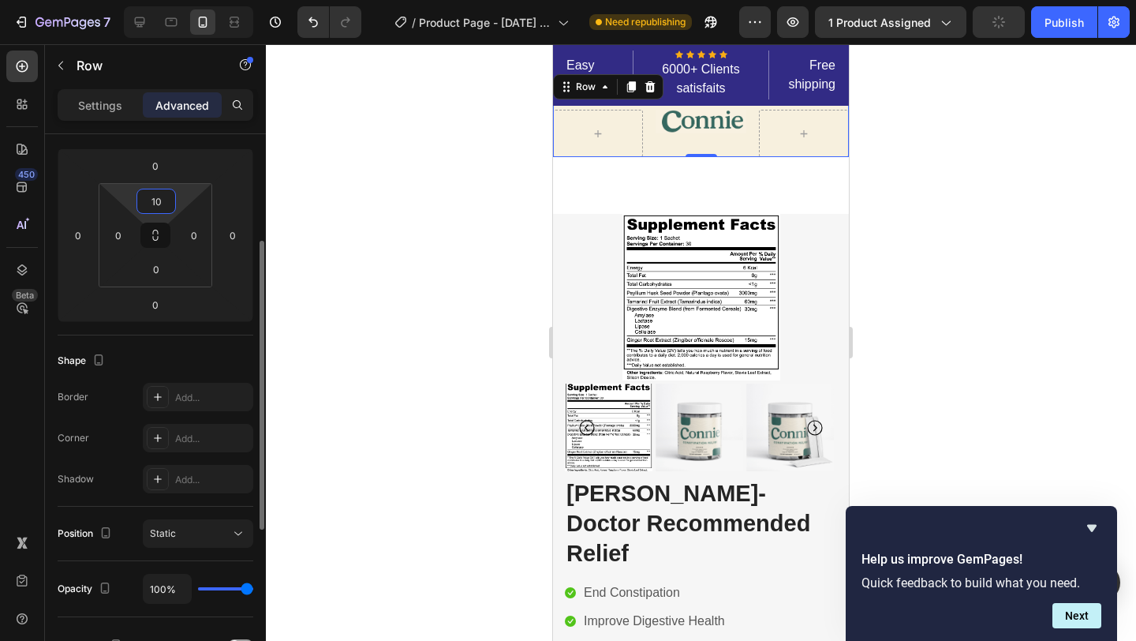
type input "1"
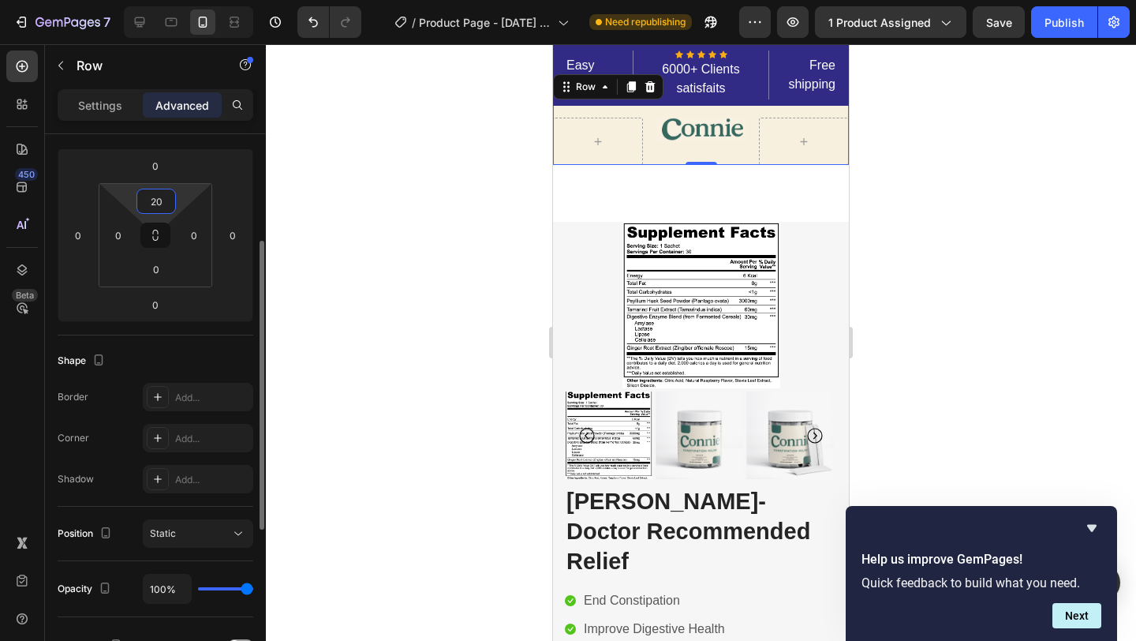
click at [156, 207] on input "20" at bounding box center [156, 201] width 32 height 24
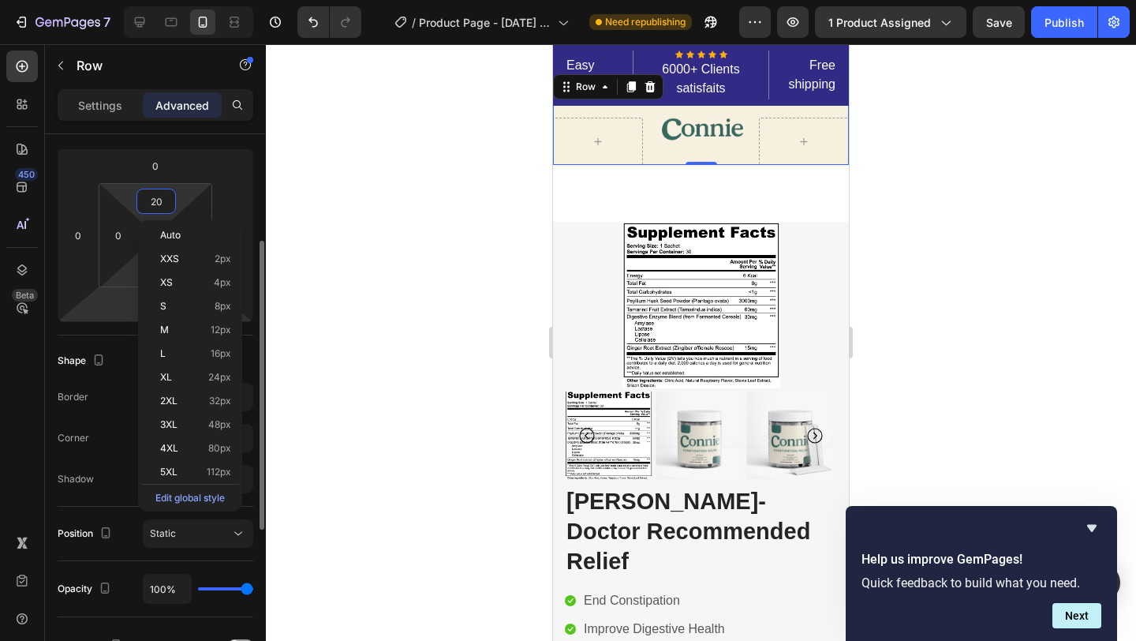
type input "20"
click at [126, 0] on html "7 Version history / Product Page - Sep 25, 20:58:48 Need republishing Preview 1…" at bounding box center [568, 0] width 1136 height 0
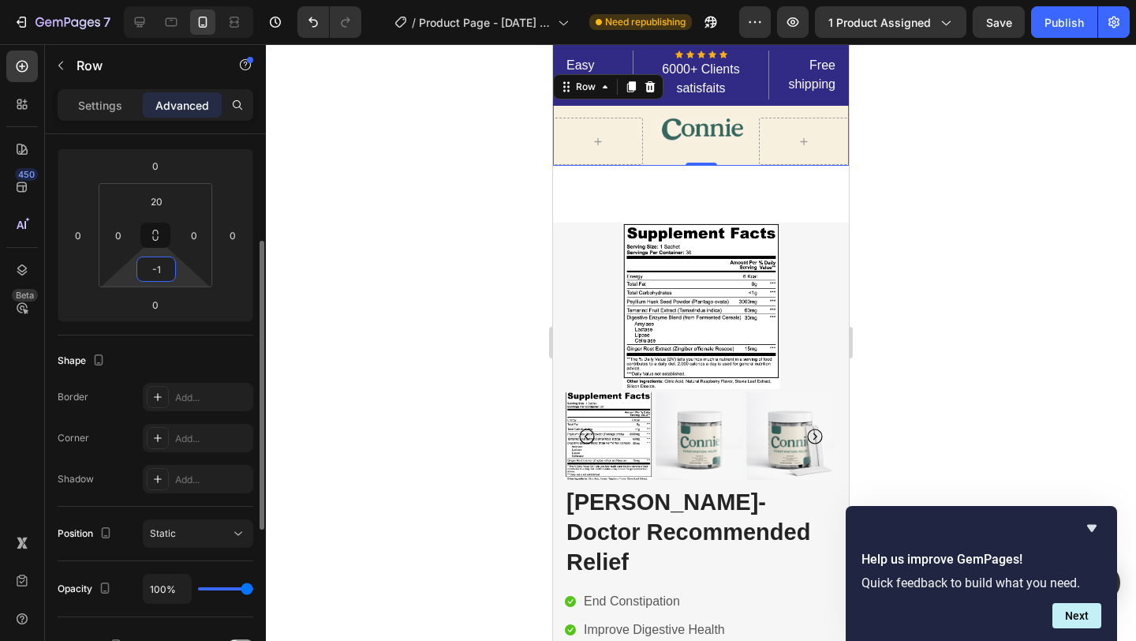
type input "-"
type input "0"
click at [160, 287] on div "0 0 0 0 20 0 0 0" at bounding box center [156, 235] width 196 height 174
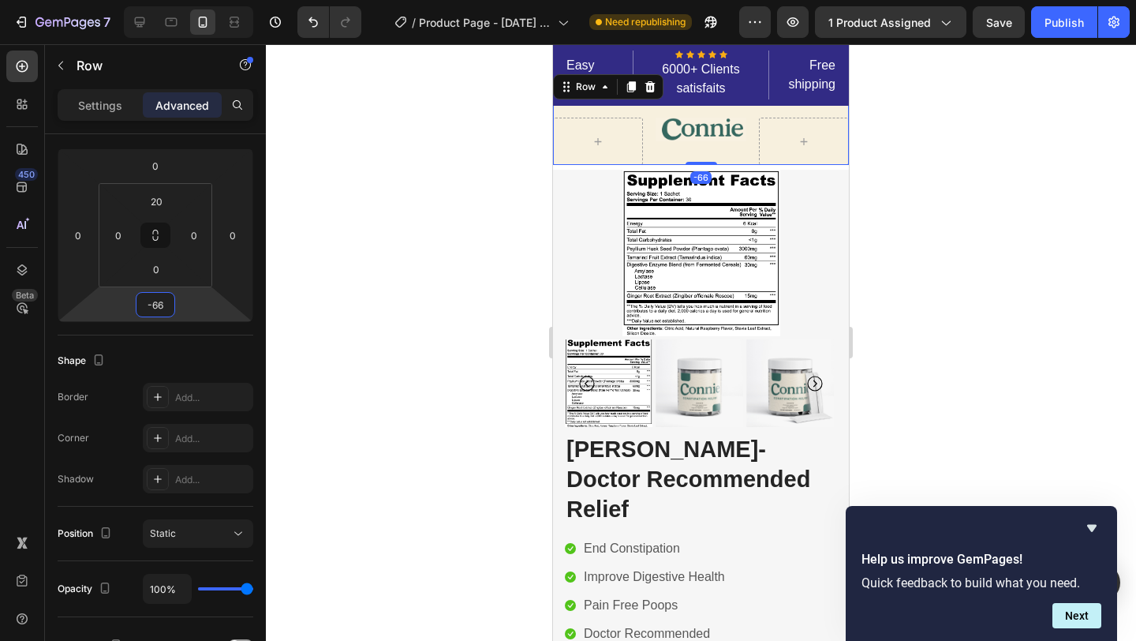
drag, startPoint x: 160, startPoint y: 287, endPoint x: 167, endPoint y: 312, distance: 25.5
click at [167, 0] on html "7 Version history / Product Page - Sep 25, 20:58:48 Need republishing Preview 1…" at bounding box center [568, 0] width 1136 height 0
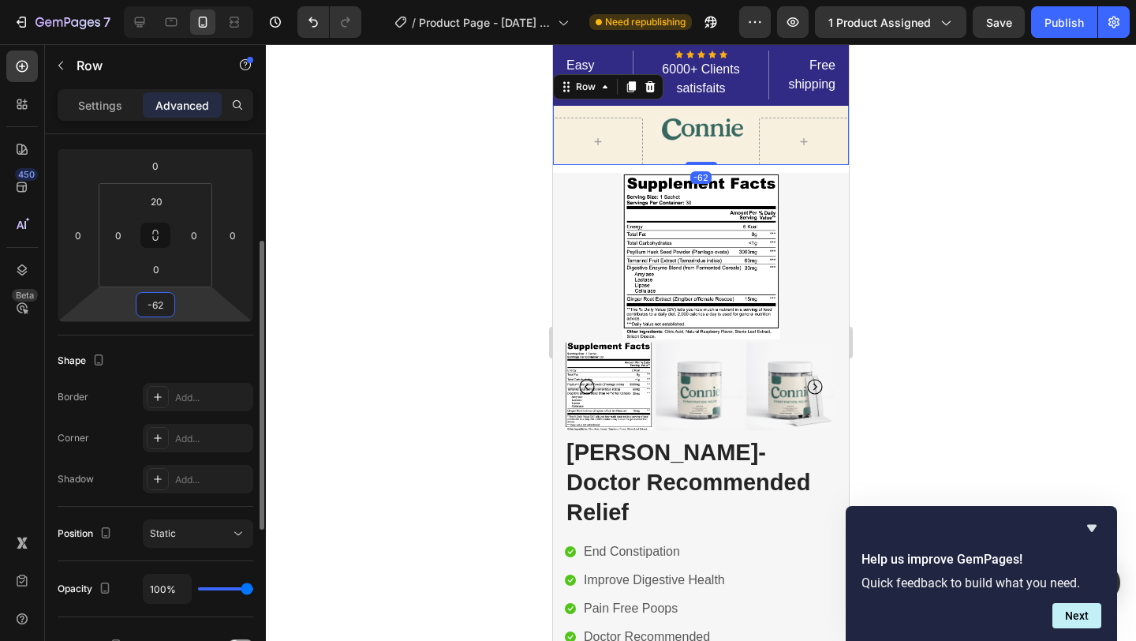
click at [162, 310] on input "-62" at bounding box center [156, 305] width 32 height 24
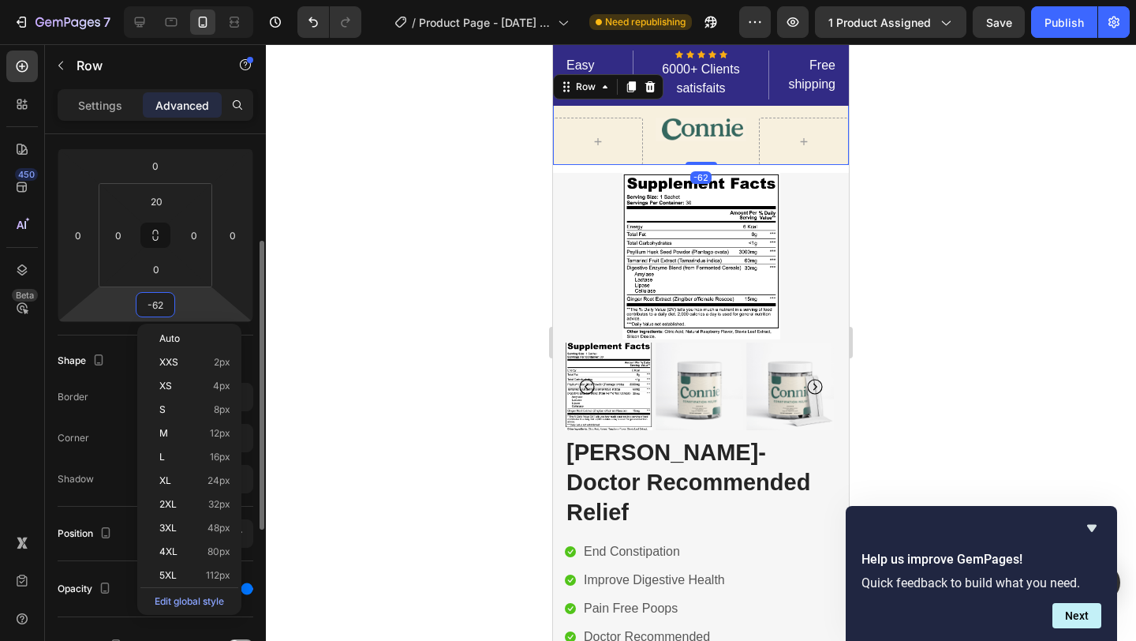
click at [162, 310] on input "-62" at bounding box center [156, 305] width 32 height 24
type input "-6"
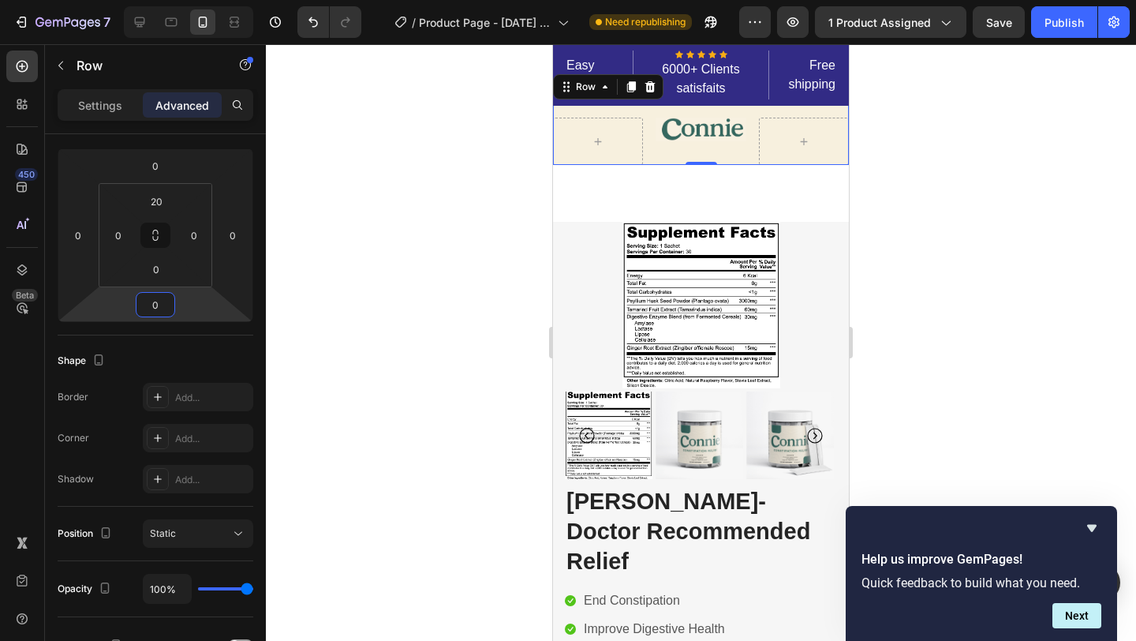
click at [909, 206] on div at bounding box center [701, 342] width 870 height 596
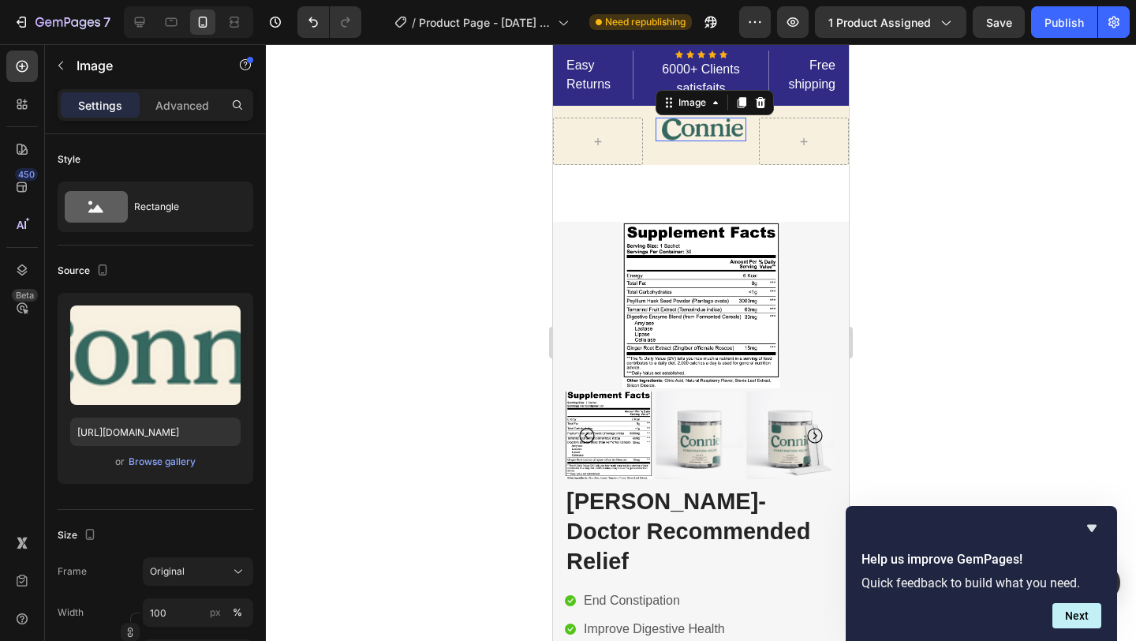
click at [716, 129] on img at bounding box center [701, 130] width 90 height 24
click at [190, 113] on div "Advanced" at bounding box center [182, 104] width 79 height 25
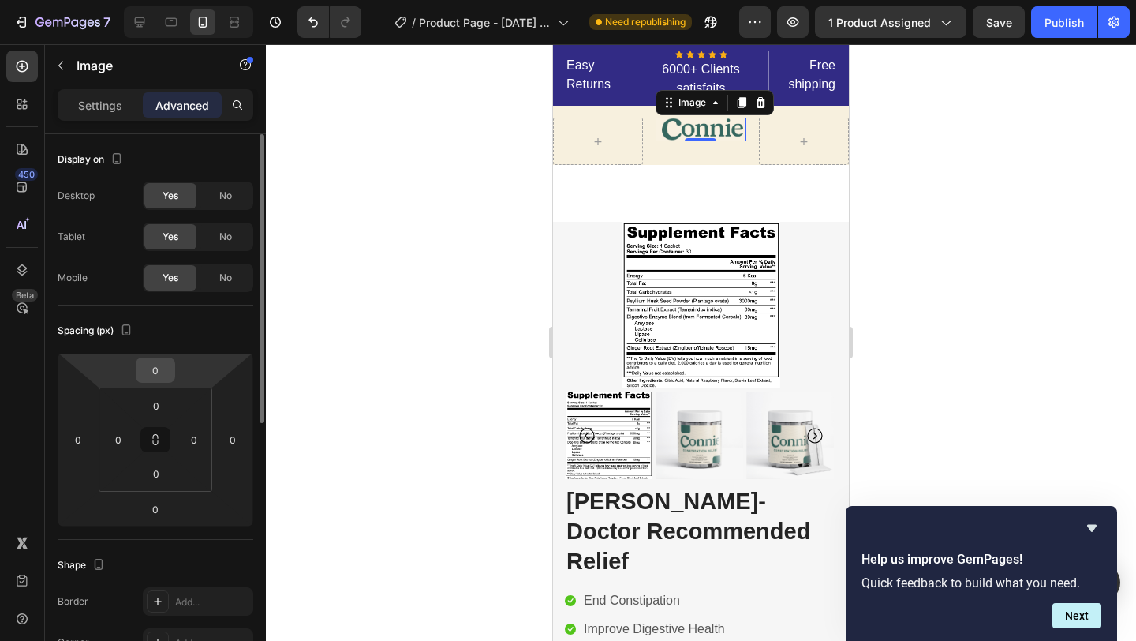
click at [157, 370] on input "0" at bounding box center [156, 370] width 32 height 24
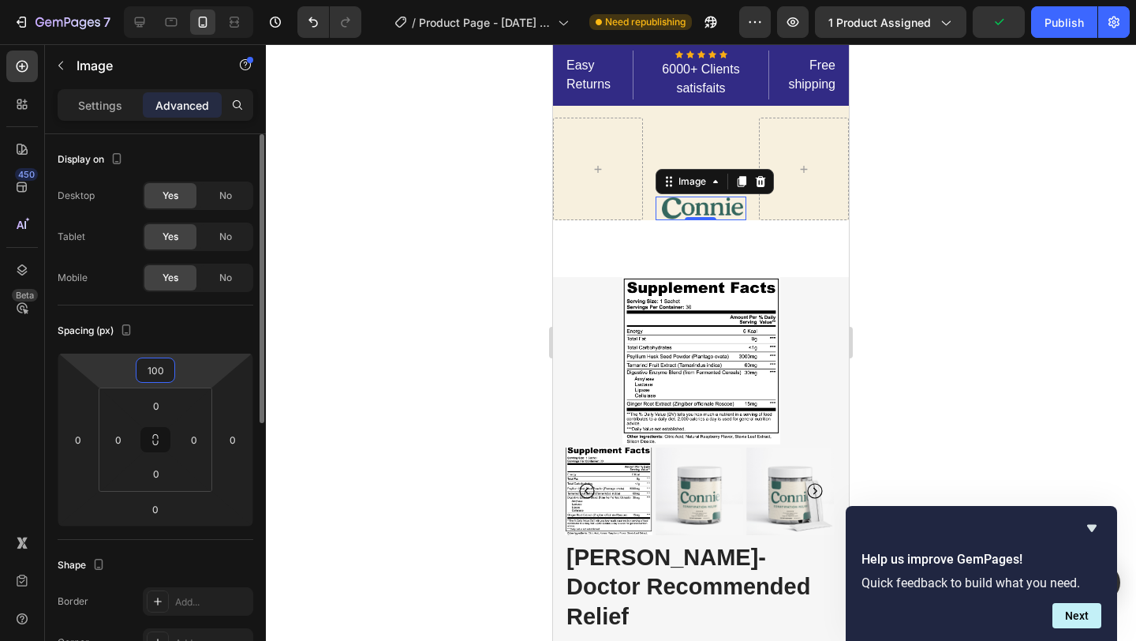
type input "10"
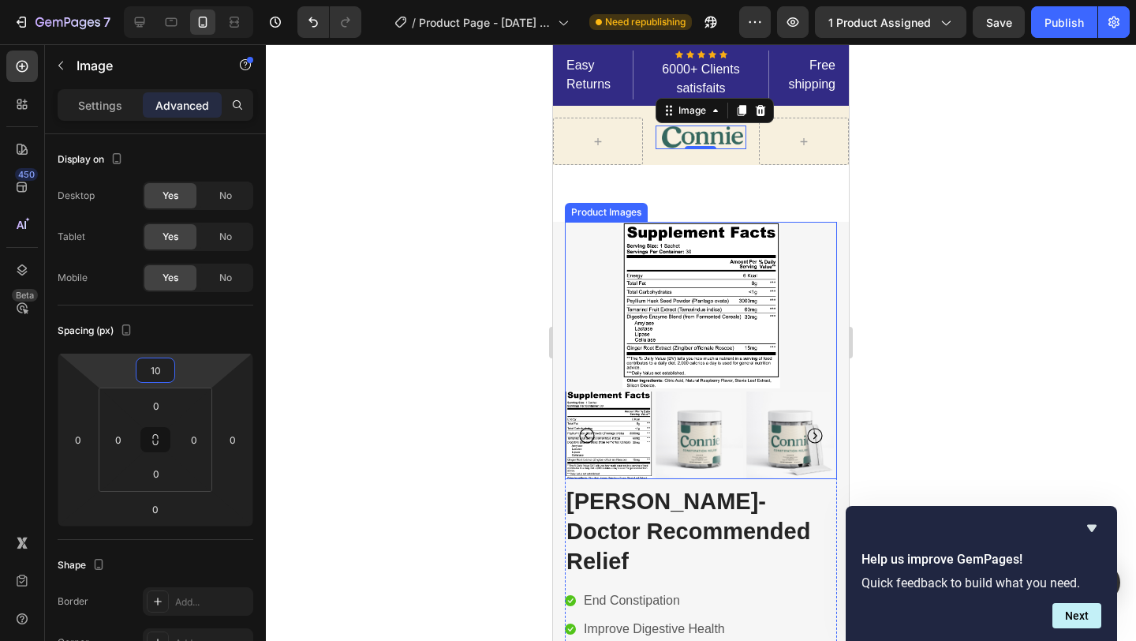
click at [944, 288] on div at bounding box center [701, 342] width 870 height 596
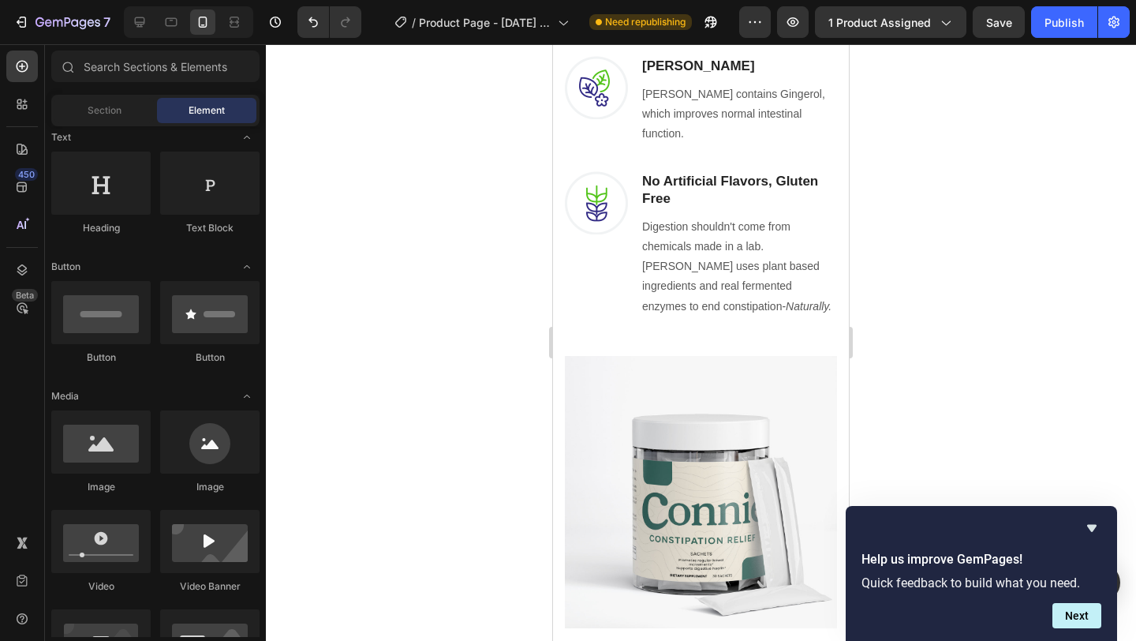
scroll to position [1033, 0]
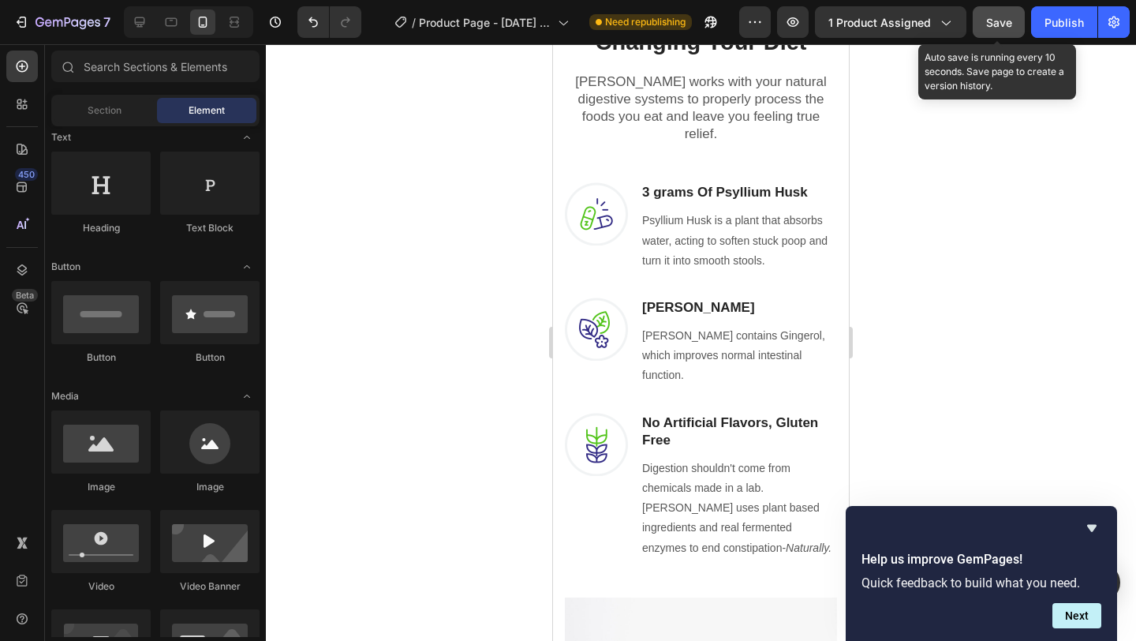
click at [1007, 33] on button "Save" at bounding box center [999, 22] width 52 height 32
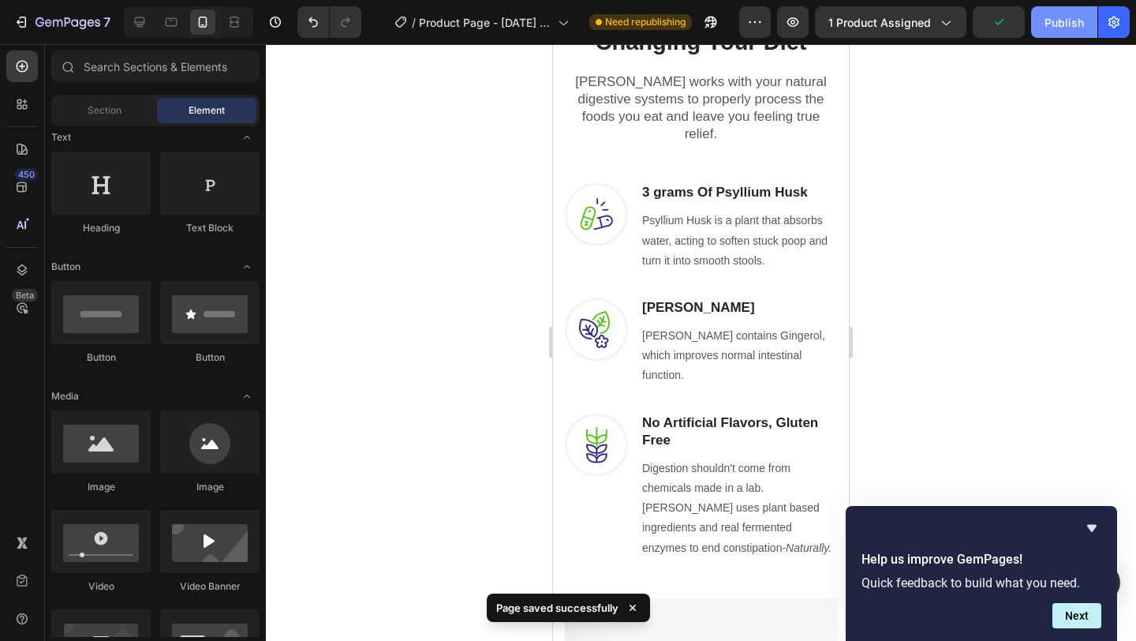
click at [1046, 22] on div "Publish" at bounding box center [1064, 22] width 39 height 17
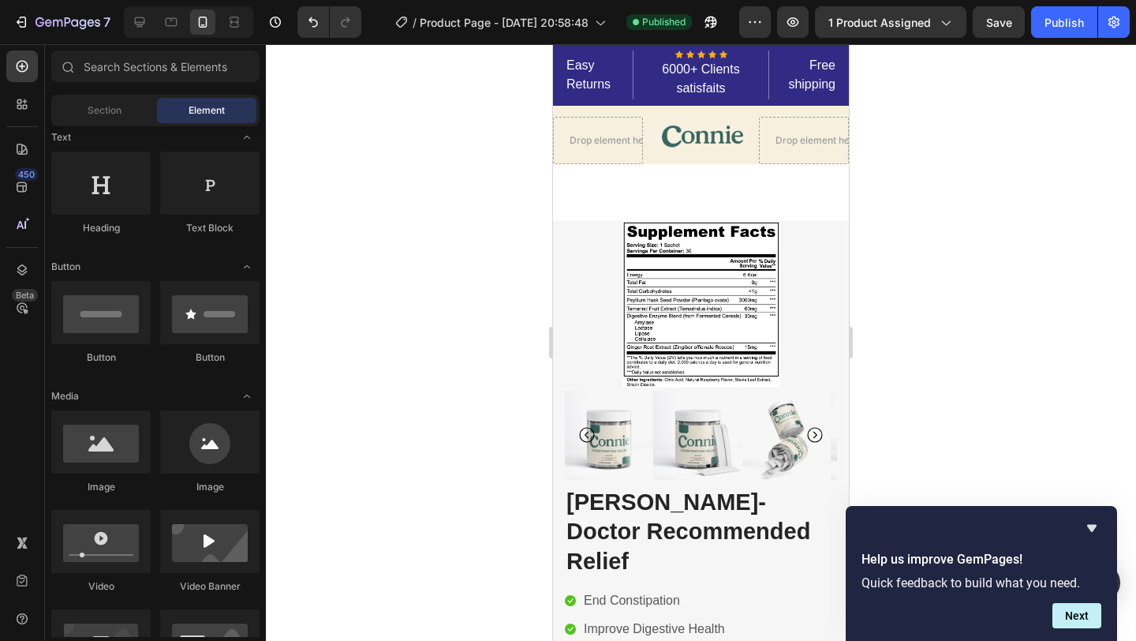
scroll to position [0, 0]
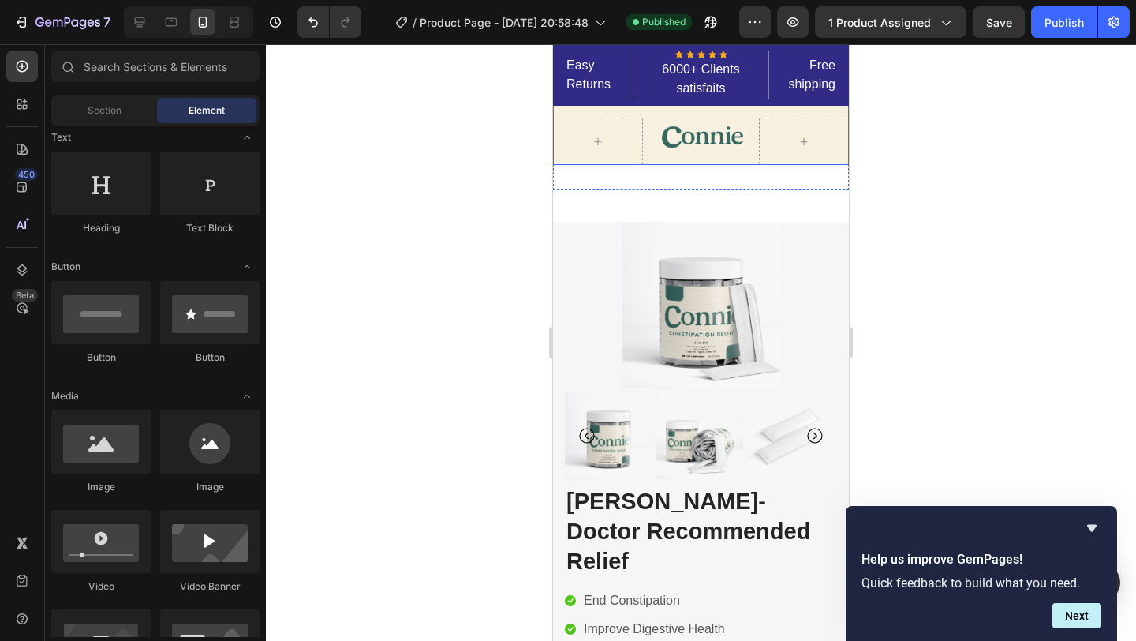
click at [746, 118] on div "Image" at bounding box center [701, 141] width 90 height 47
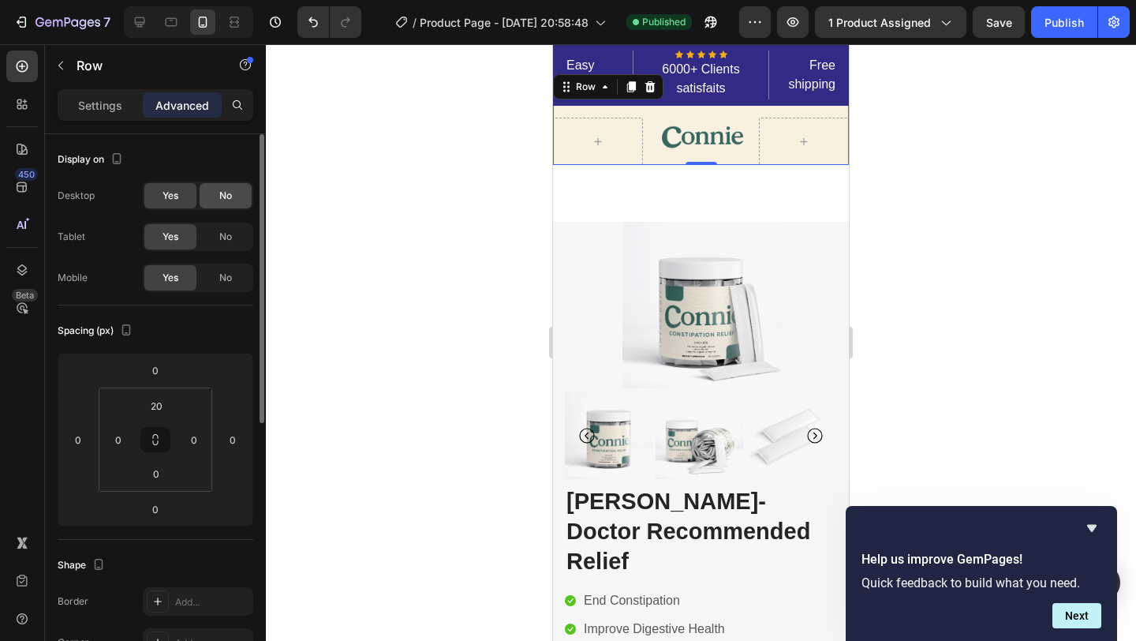
click at [233, 202] on div "No" at bounding box center [226, 195] width 52 height 25
click at [230, 232] on span "No" at bounding box center [225, 237] width 13 height 14
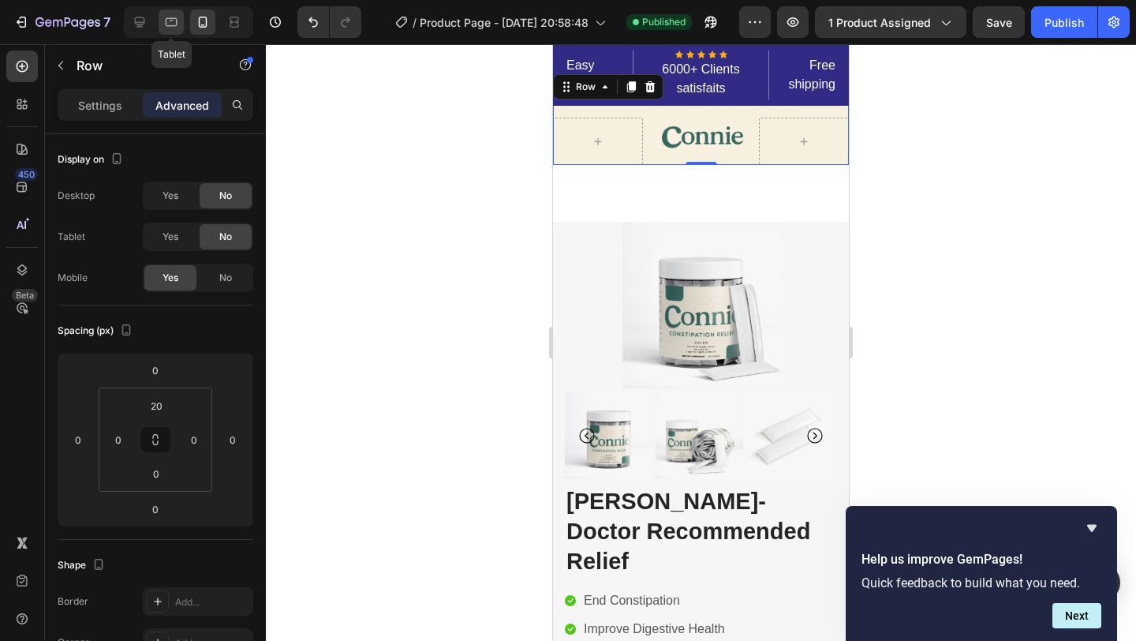
click at [177, 26] on icon at bounding box center [171, 22] width 16 height 16
type input "16"
type input "0"
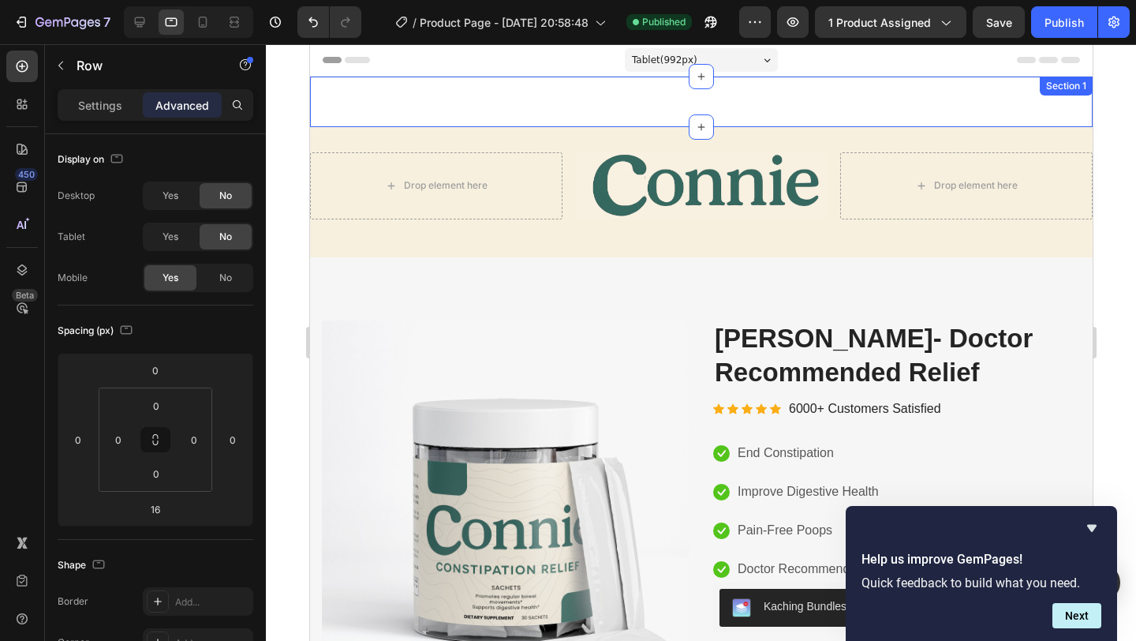
click at [537, 117] on div "Image Row 0 Section 1" at bounding box center [700, 102] width 783 height 50
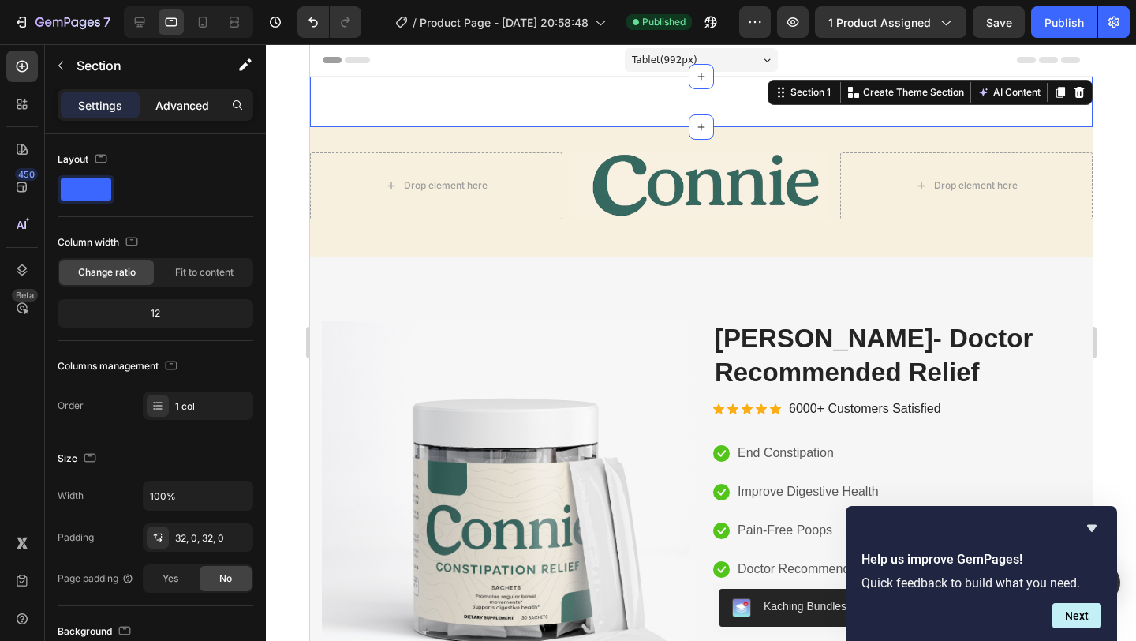
click at [180, 103] on p "Advanced" at bounding box center [182, 105] width 54 height 17
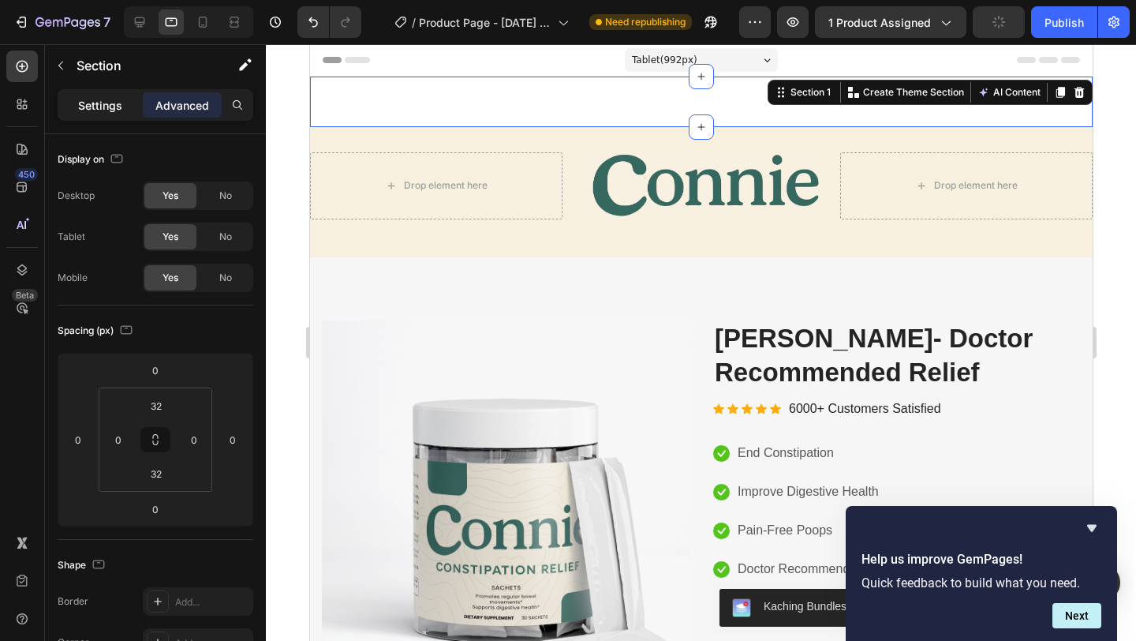
click at [95, 94] on div "Settings" at bounding box center [100, 104] width 79 height 25
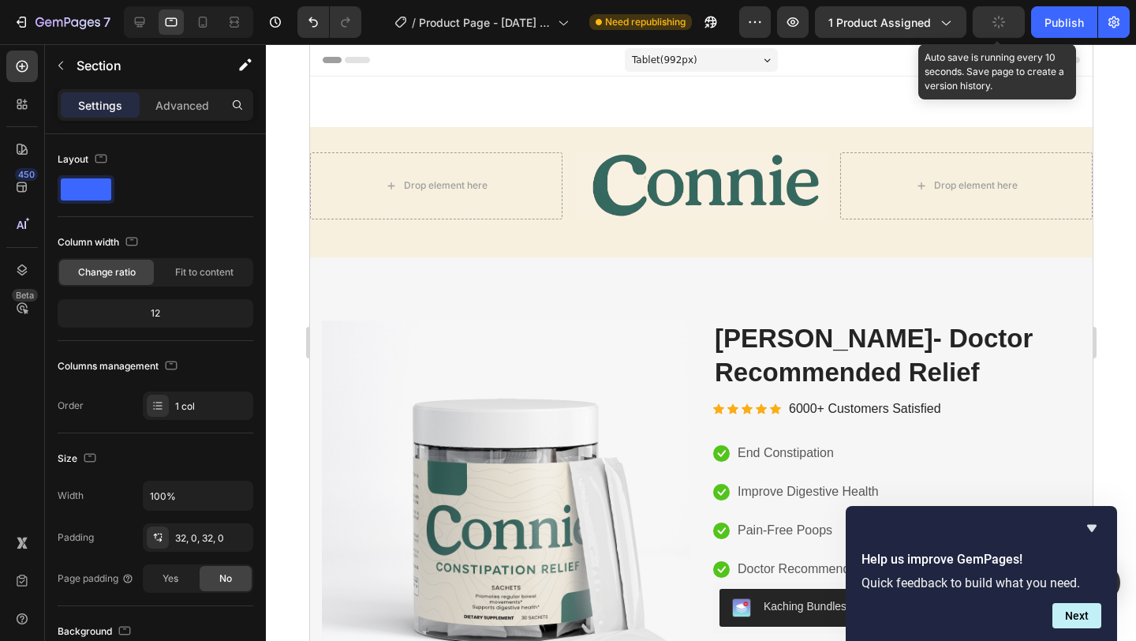
click at [1011, 23] on button "button" at bounding box center [999, 22] width 52 height 32
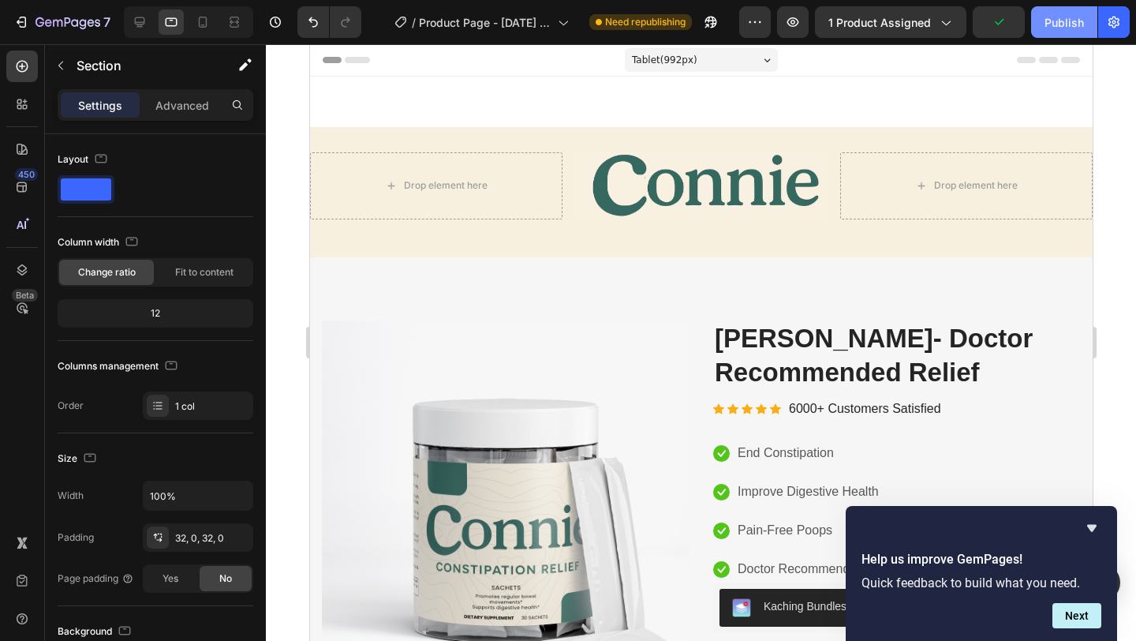
click at [1046, 21] on div "Publish" at bounding box center [1064, 22] width 39 height 17
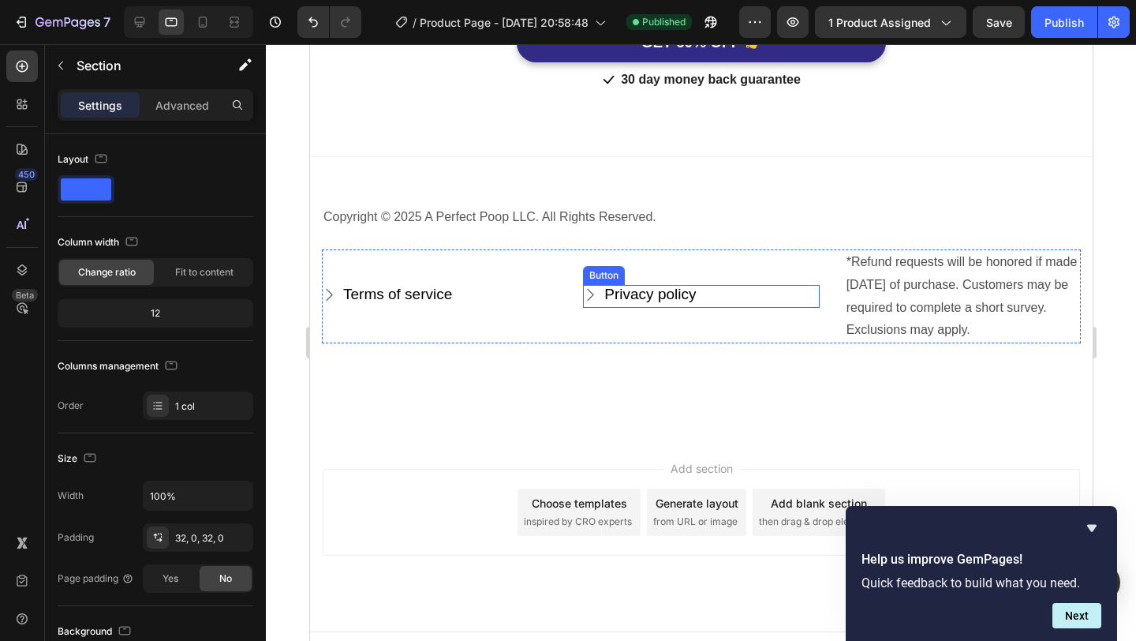
scroll to position [6090, 0]
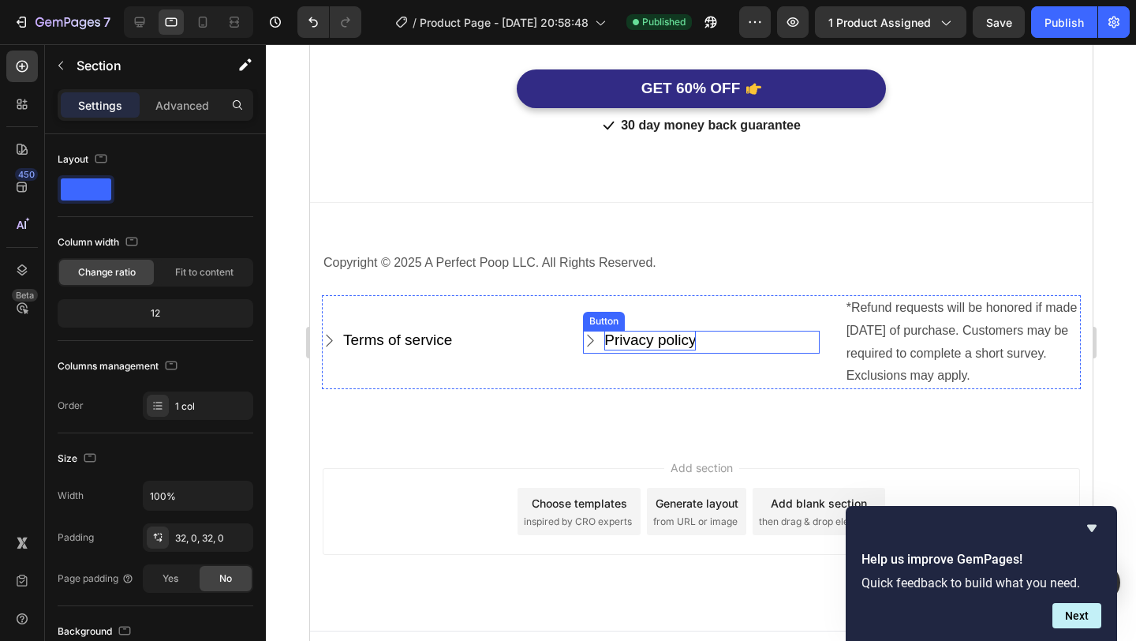
click at [649, 331] on div "Privacy policy" at bounding box center [650, 341] width 92 height 20
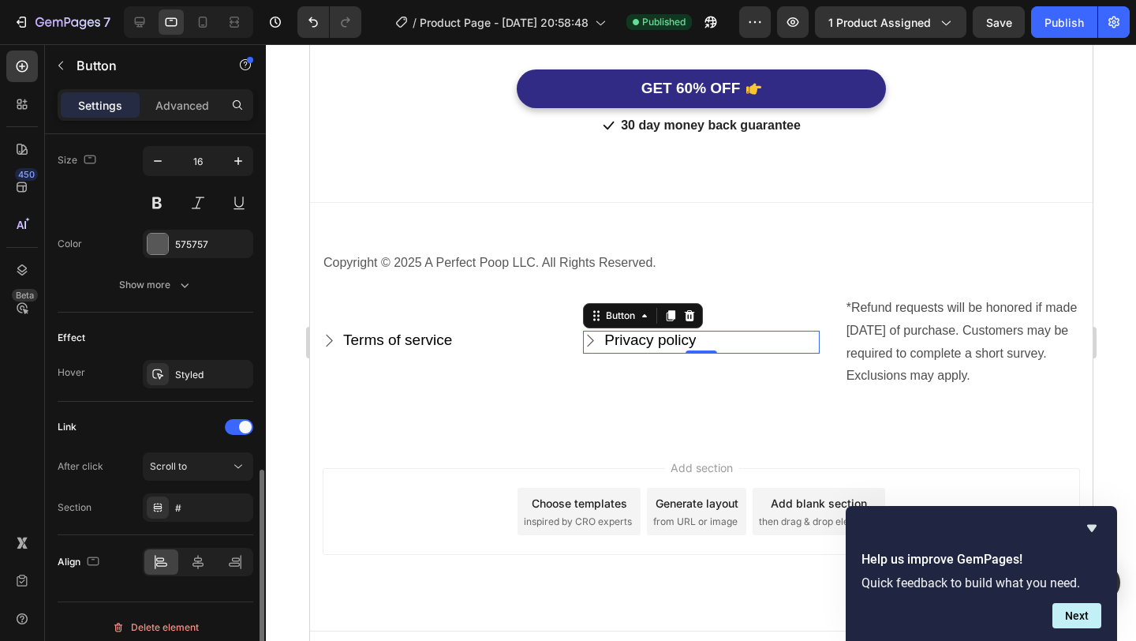
scroll to position [787, 0]
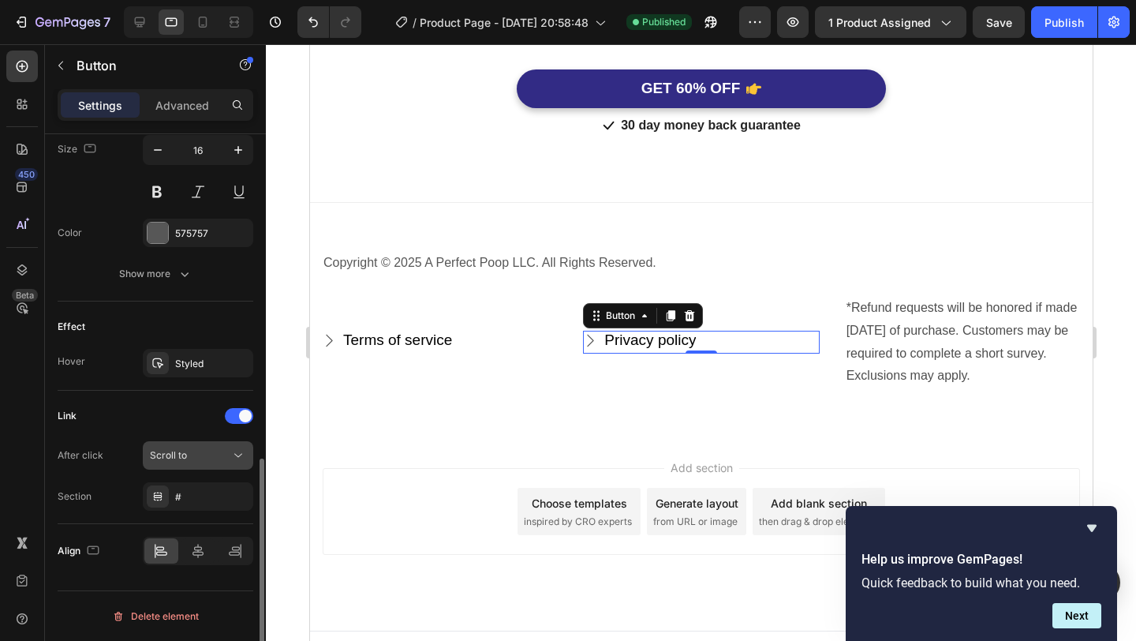
click at [204, 467] on button "Scroll to" at bounding box center [198, 455] width 110 height 28
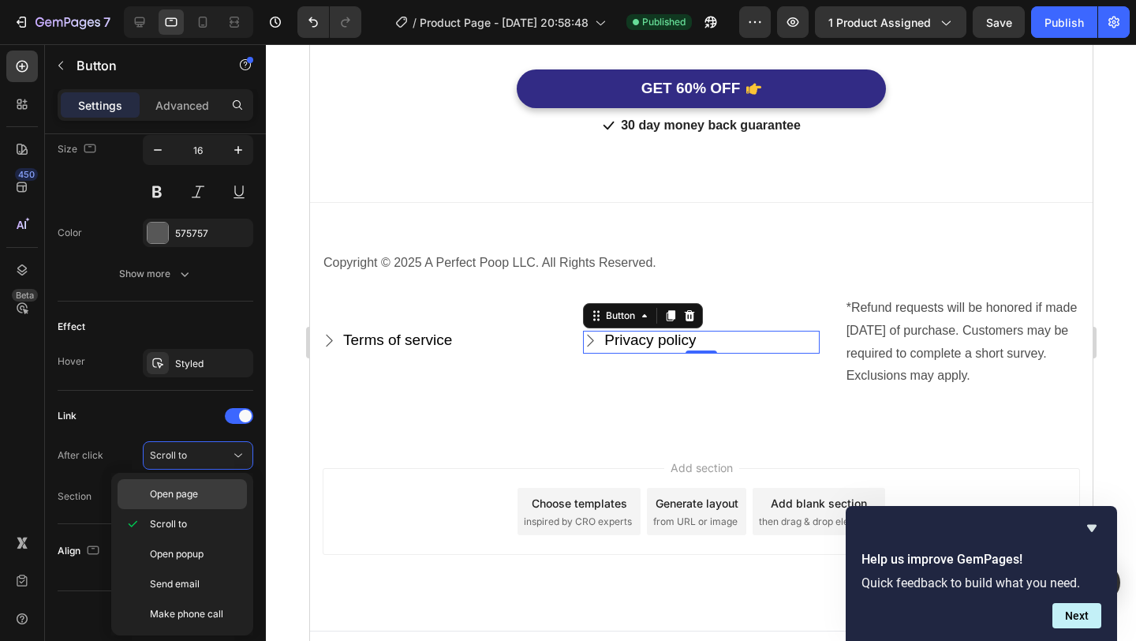
click at [198, 489] on span "Open page" at bounding box center [174, 494] width 48 height 14
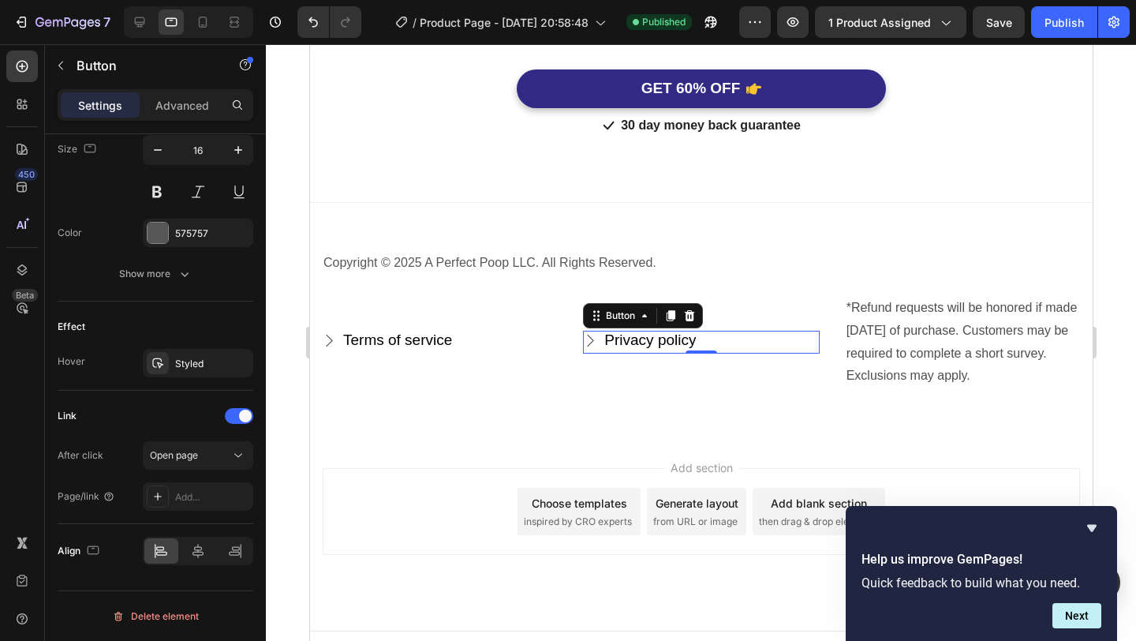
click at [199, 490] on div "Add..." at bounding box center [212, 497] width 74 height 14
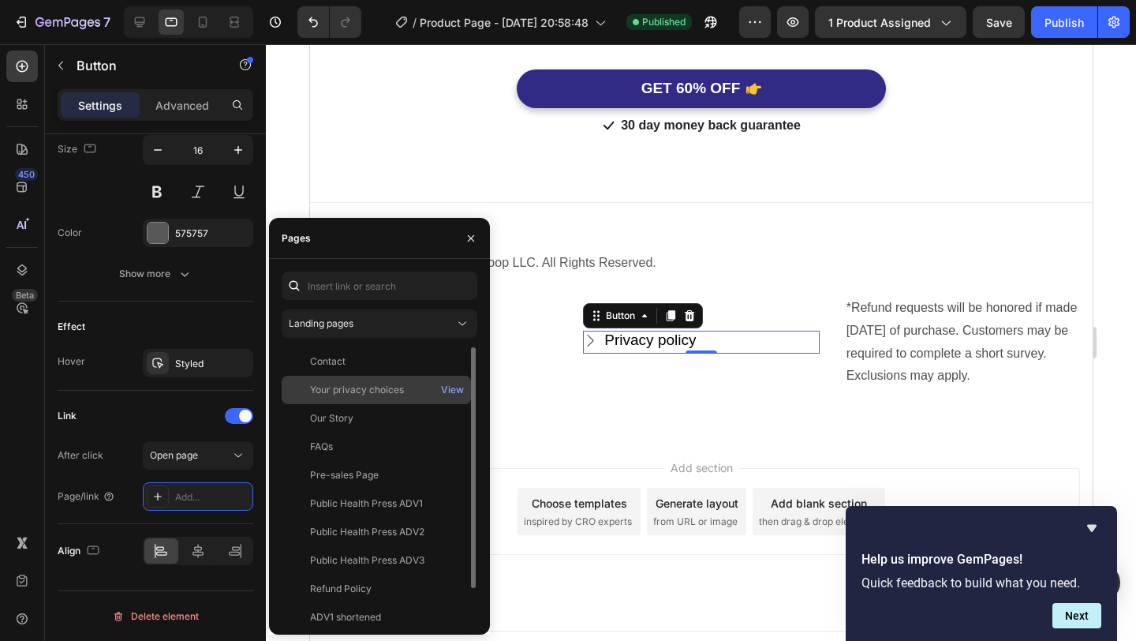
click at [389, 396] on div "Your privacy choices" at bounding box center [357, 390] width 94 height 14
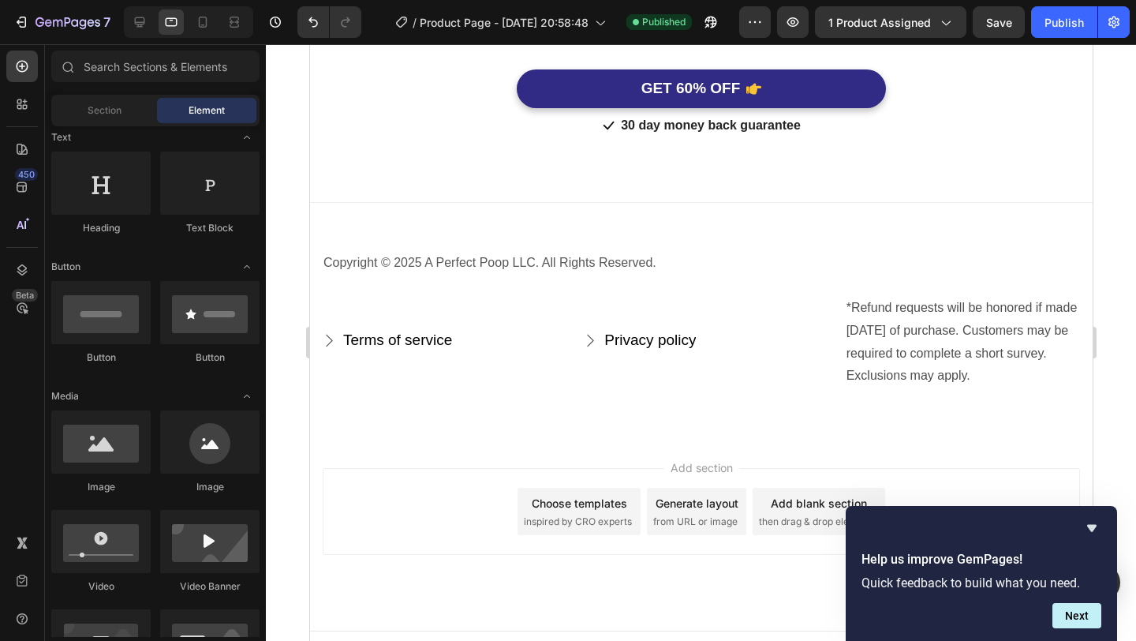
click at [865, 468] on div "Add section Choose templates inspired by CRO experts Generate layout from URL o…" at bounding box center [700, 511] width 757 height 87
click at [438, 331] on div "Terms of service" at bounding box center [396, 341] width 109 height 20
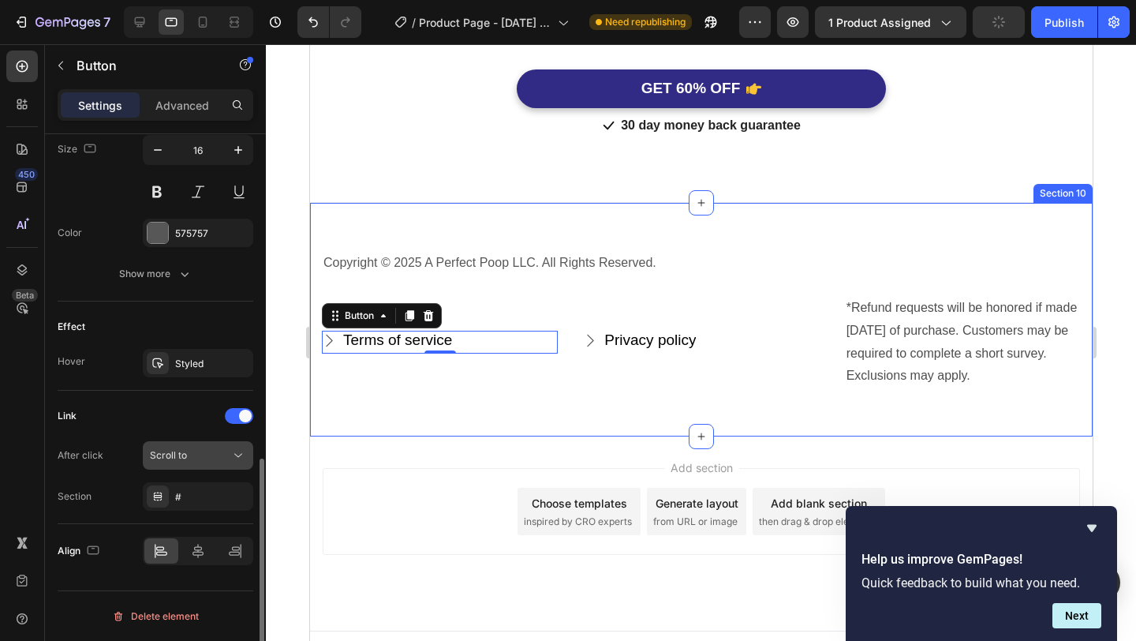
click at [220, 455] on div "Scroll to" at bounding box center [190, 455] width 80 height 14
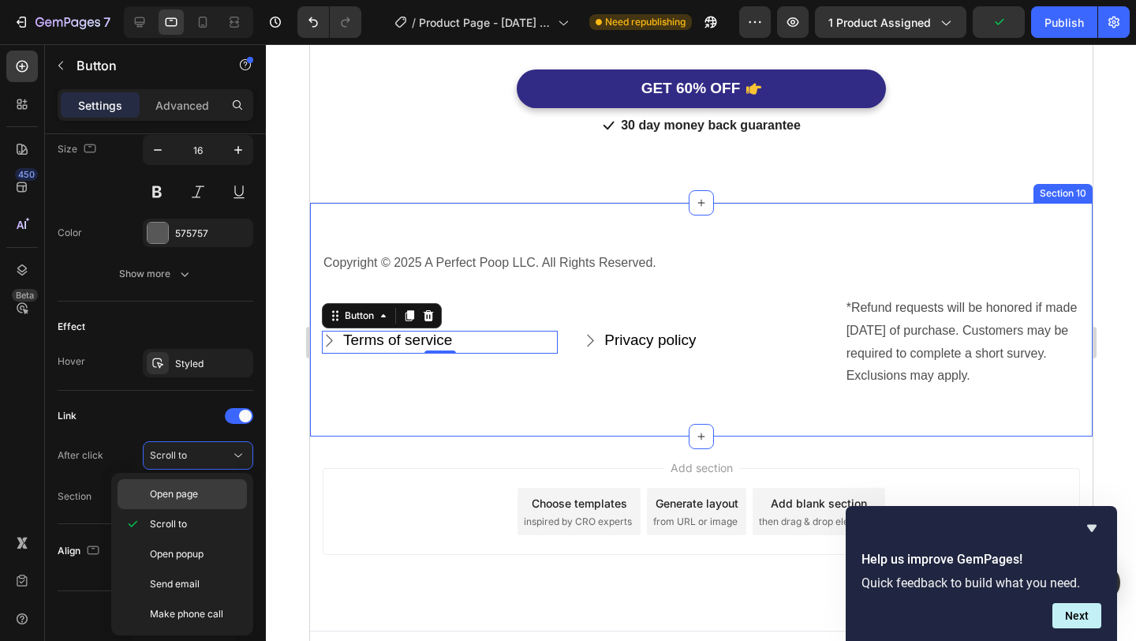
click at [192, 489] on span "Open page" at bounding box center [174, 494] width 48 height 14
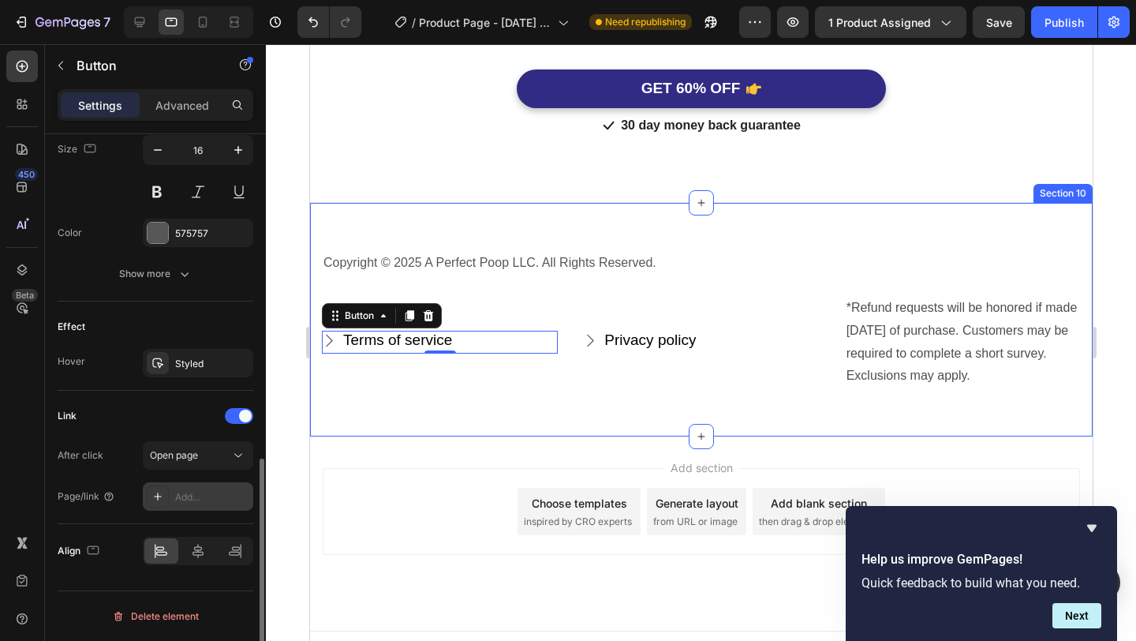
click at [191, 503] on div "Add..." at bounding box center [212, 497] width 74 height 14
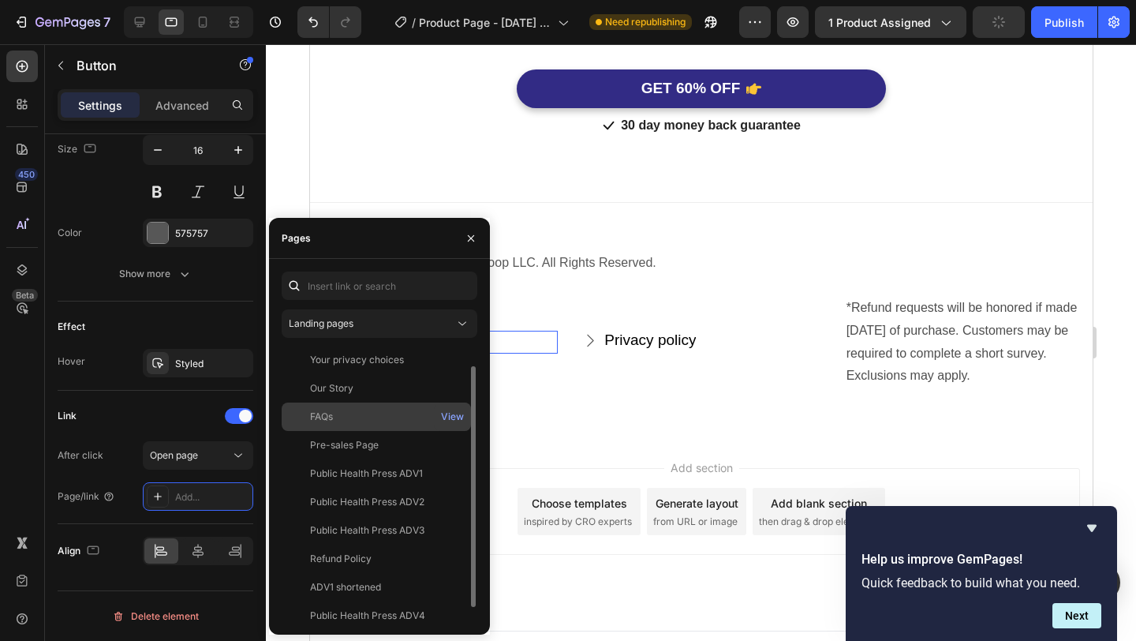
scroll to position [38, 0]
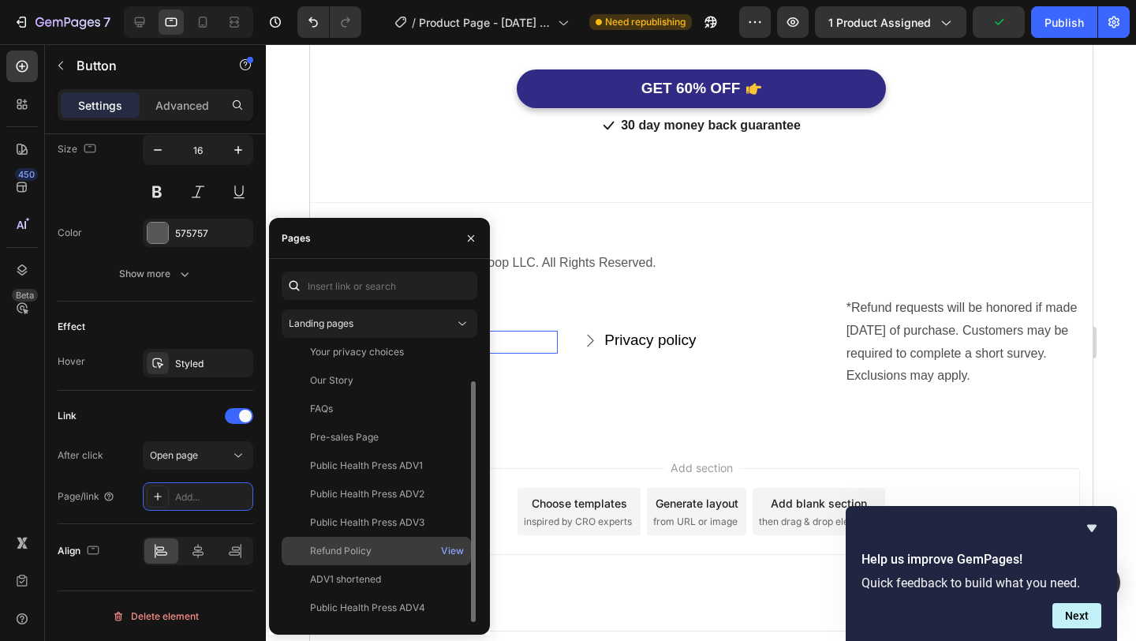
click at [375, 554] on div "Refund Policy" at bounding box center [376, 551] width 177 height 14
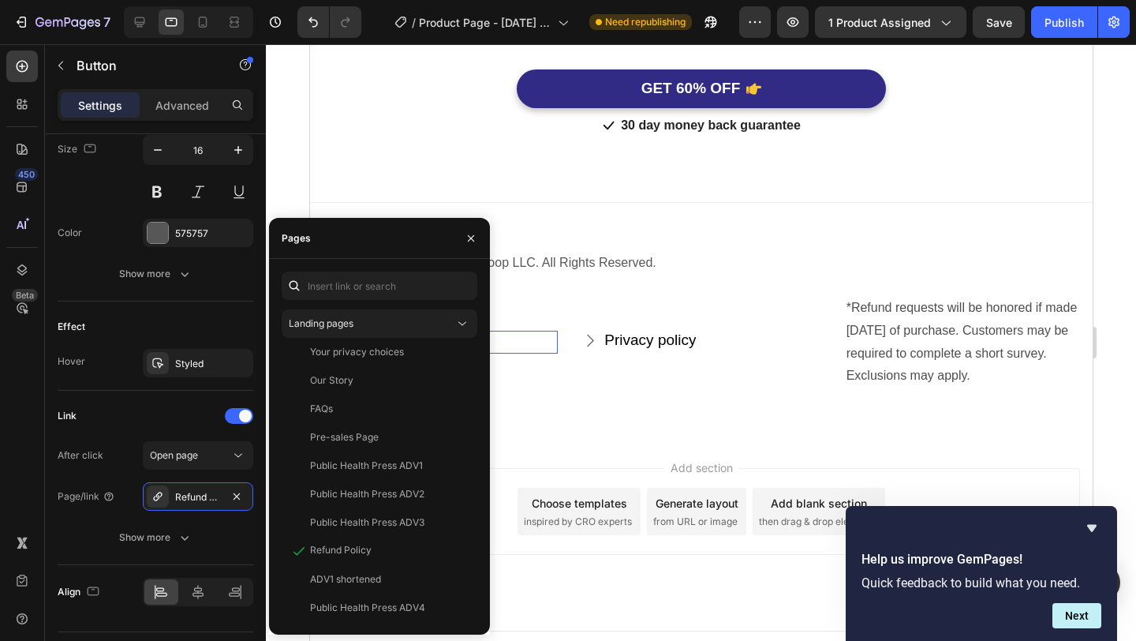
click at [588, 436] on div "Add section Choose templates inspired by CRO experts Generate layout from URL o…" at bounding box center [700, 533] width 783 height 194
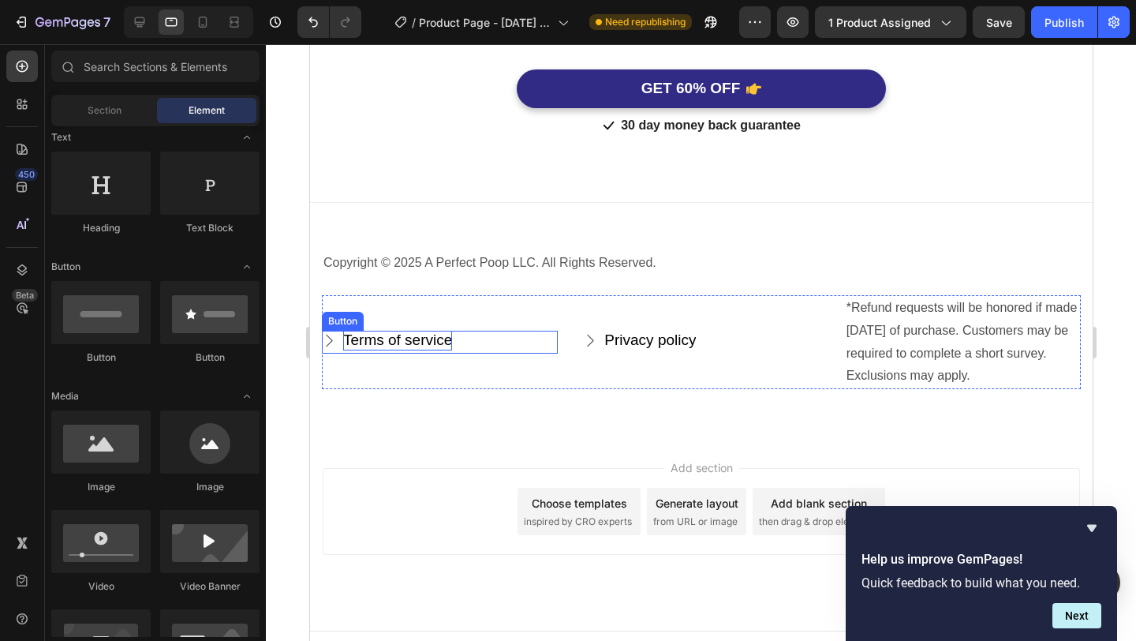
click at [413, 331] on div "Terms of service" at bounding box center [396, 341] width 109 height 20
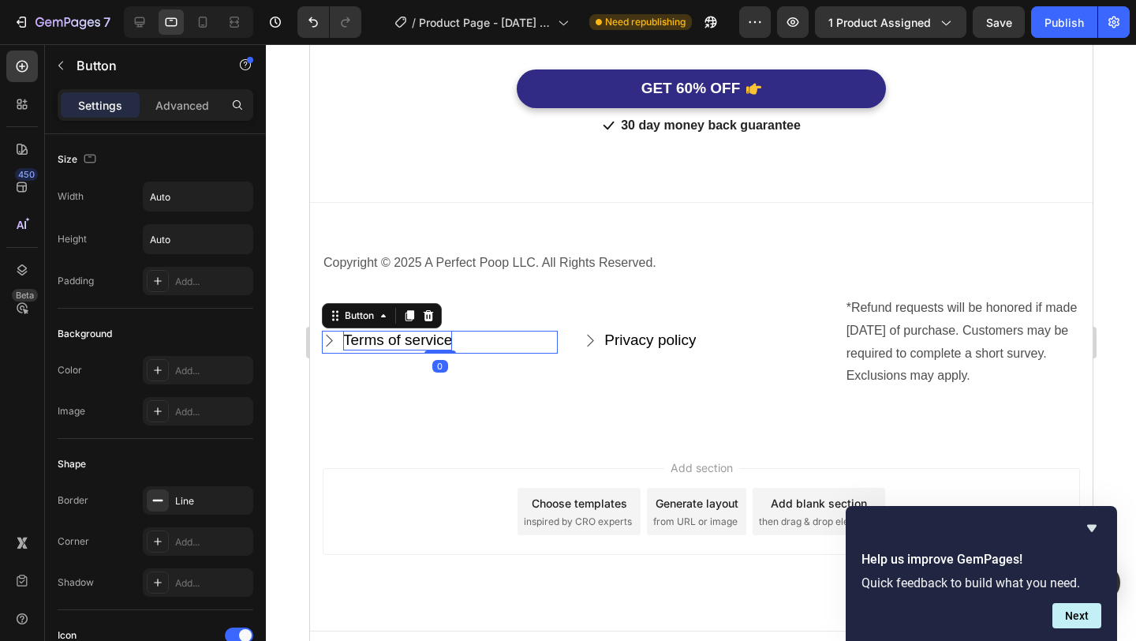
click at [427, 331] on div "Terms of service" at bounding box center [396, 341] width 109 height 20
click at [427, 331] on p "Terms of service" at bounding box center [396, 341] width 109 height 20
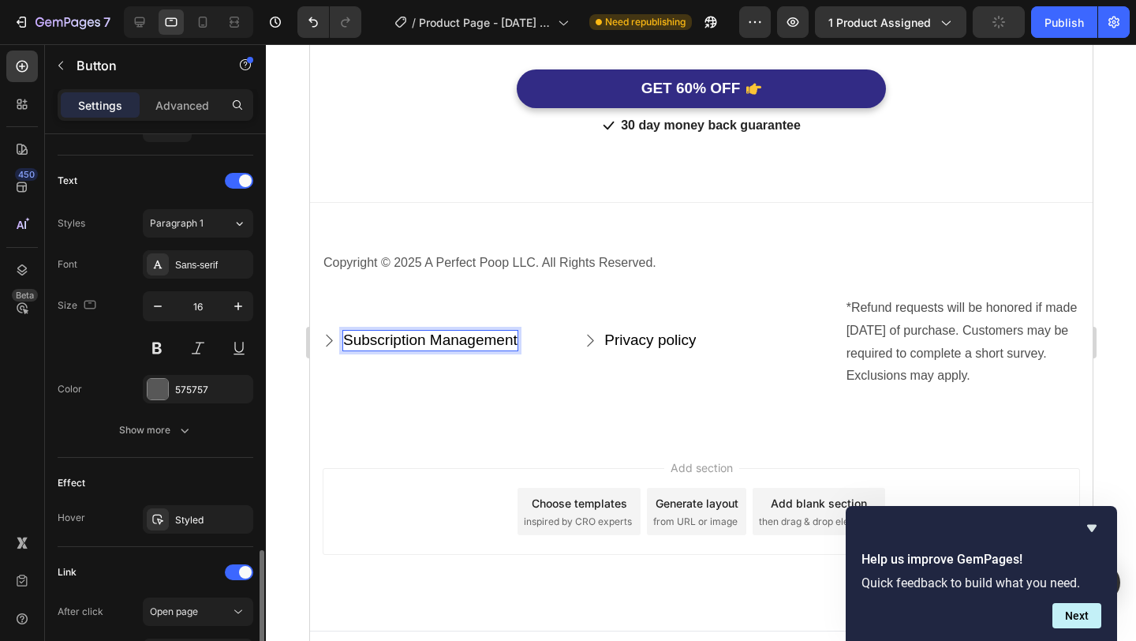
scroll to position [828, 0]
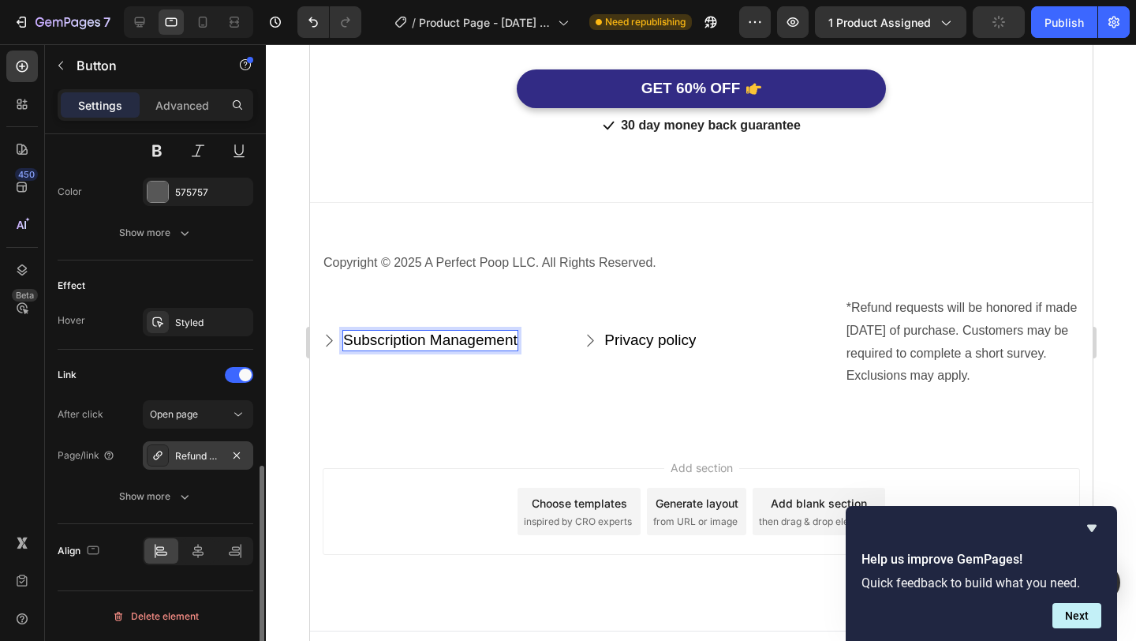
click at [181, 460] on div "Refund Policy" at bounding box center [198, 456] width 46 height 14
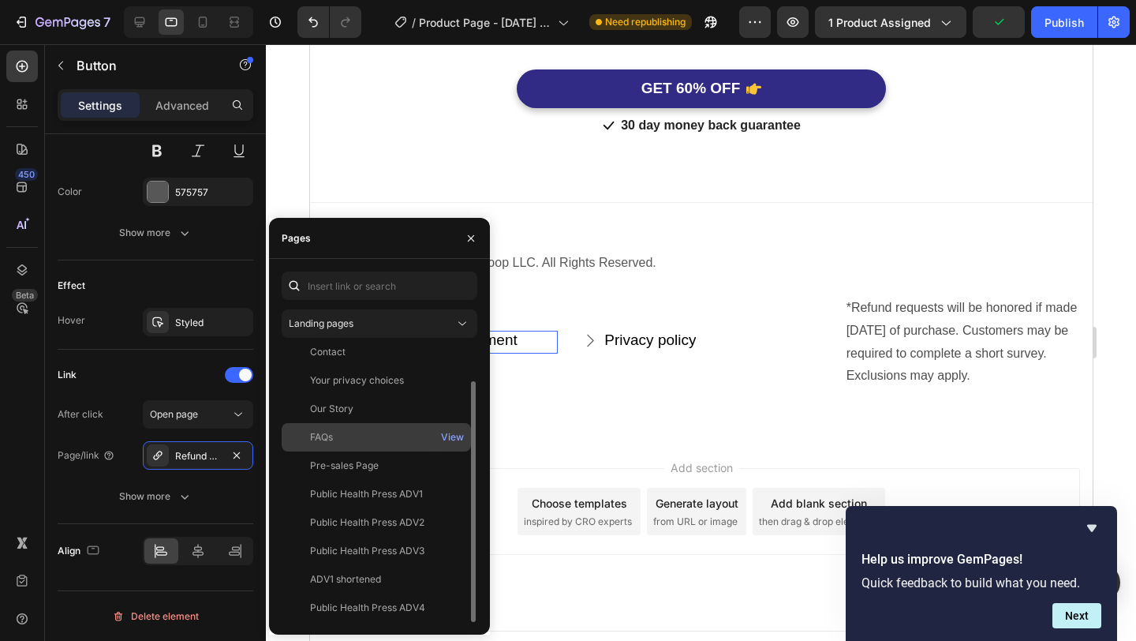
scroll to position [0, 0]
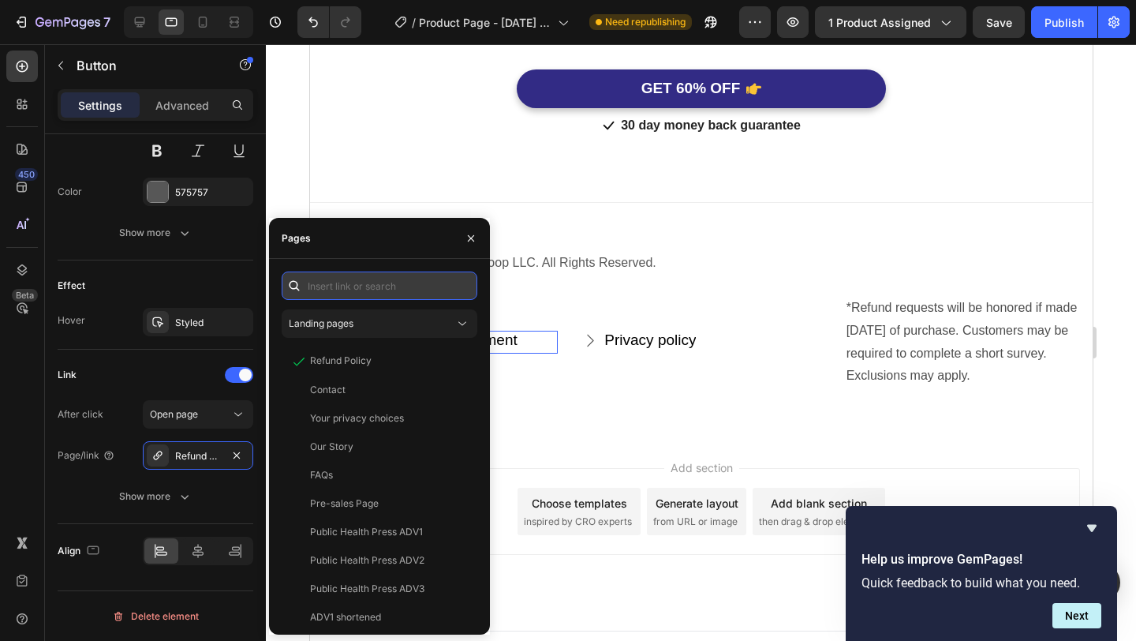
click at [379, 290] on input "text" at bounding box center [380, 285] width 196 height 28
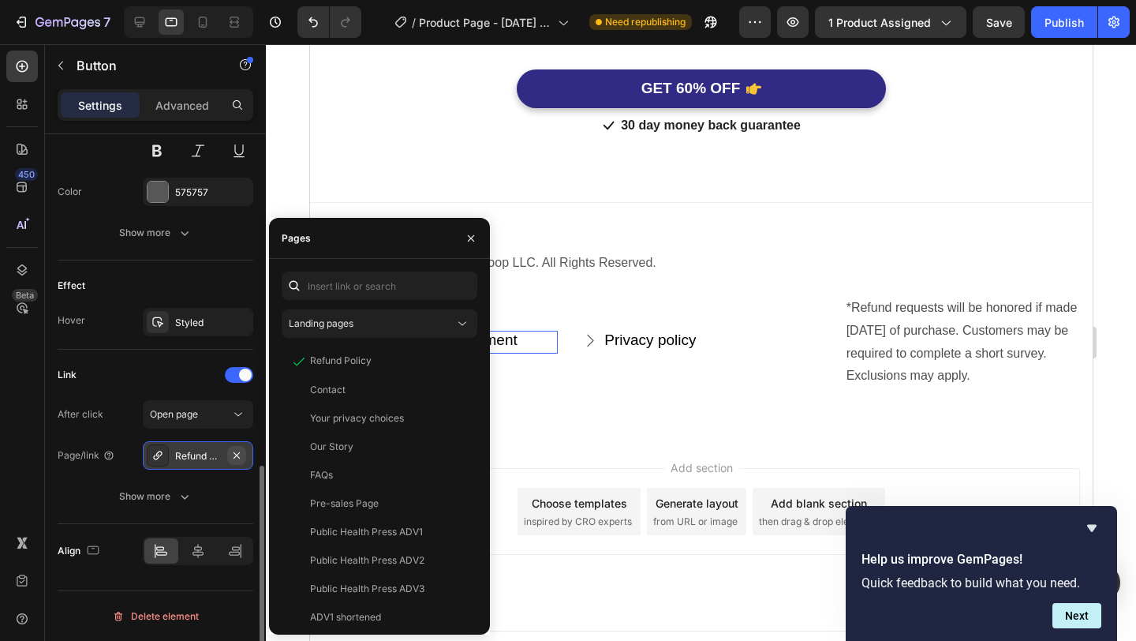
click at [235, 458] on icon "button" at bounding box center [236, 455] width 13 height 13
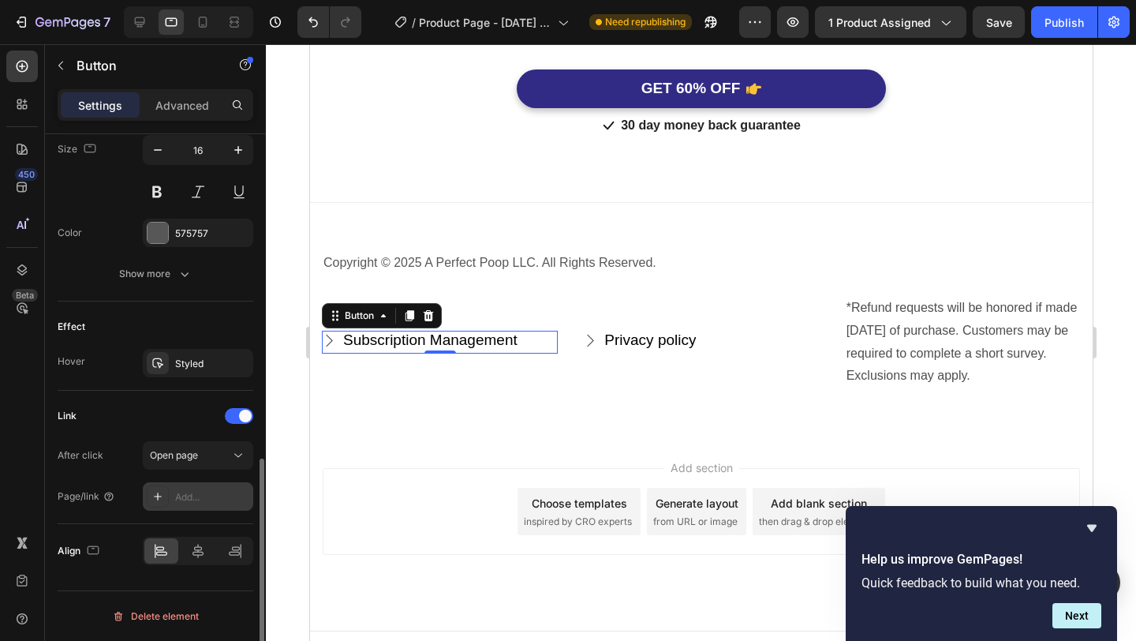
scroll to position [787, 0]
click at [206, 495] on div "Add..." at bounding box center [212, 497] width 74 height 14
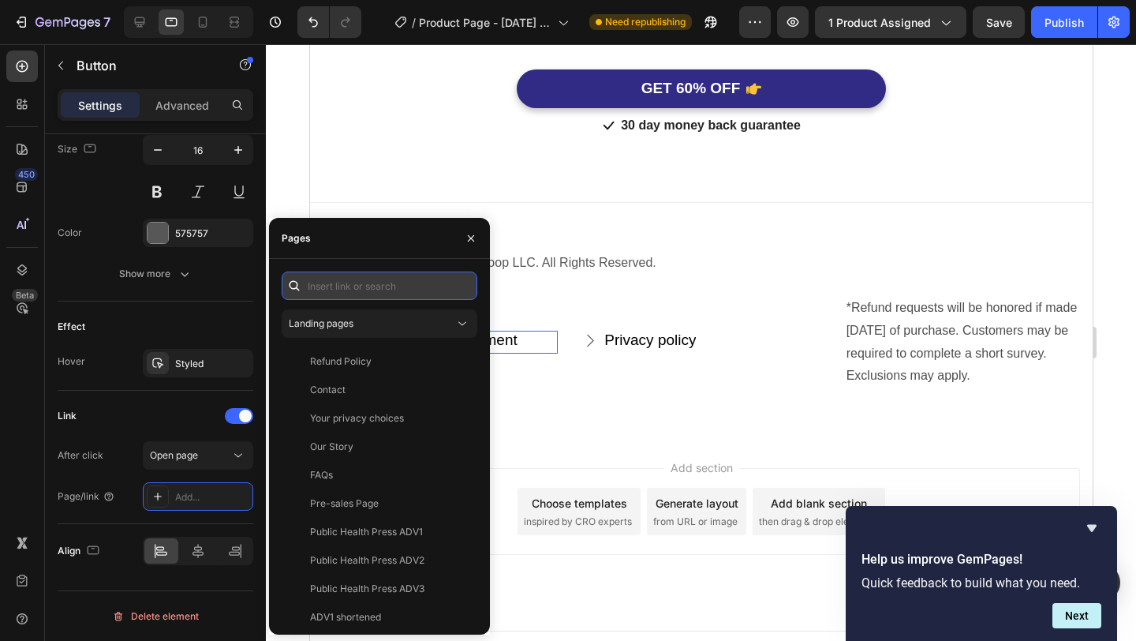
click at [376, 286] on input "text" at bounding box center [380, 285] width 196 height 28
paste input "https://shopify.com/63770099823/account/pages/7c4a25d5-0da8-4259-bf5f-40ed6112e…"
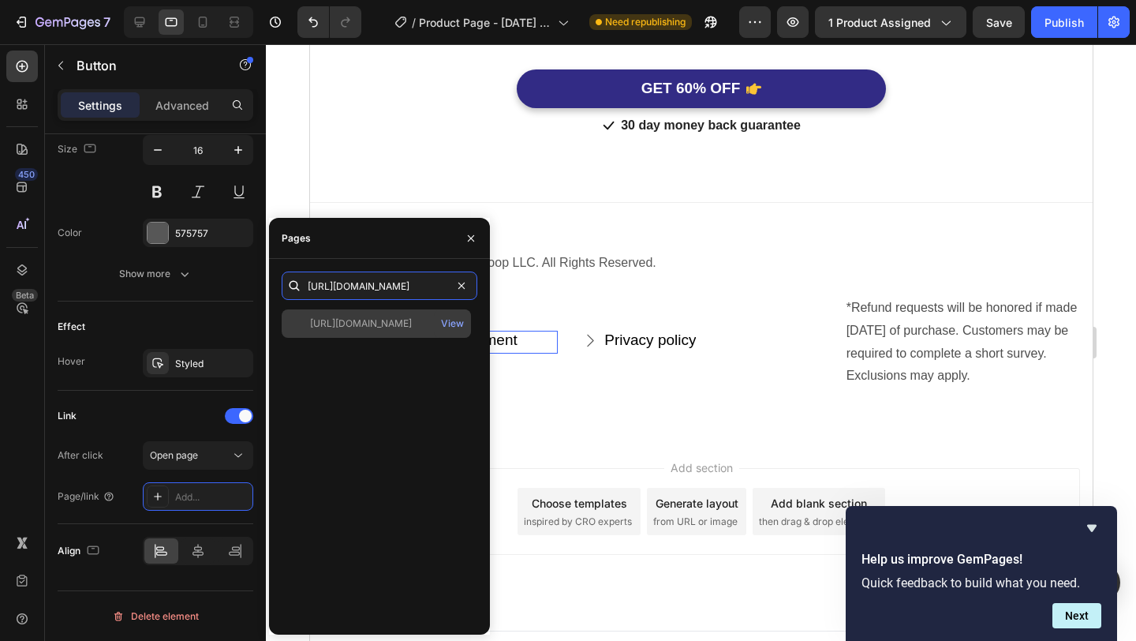
type input "https://shopify.com/63770099823/account/pages/7c4a25d5-0da8-4259-bf5f-40ed6112e…"
click at [401, 327] on div "https://shopify.com/63770099823/account/pages/7c4a25d5-0da8-4259-bf5f-40ed6112e…" at bounding box center [361, 323] width 102 height 14
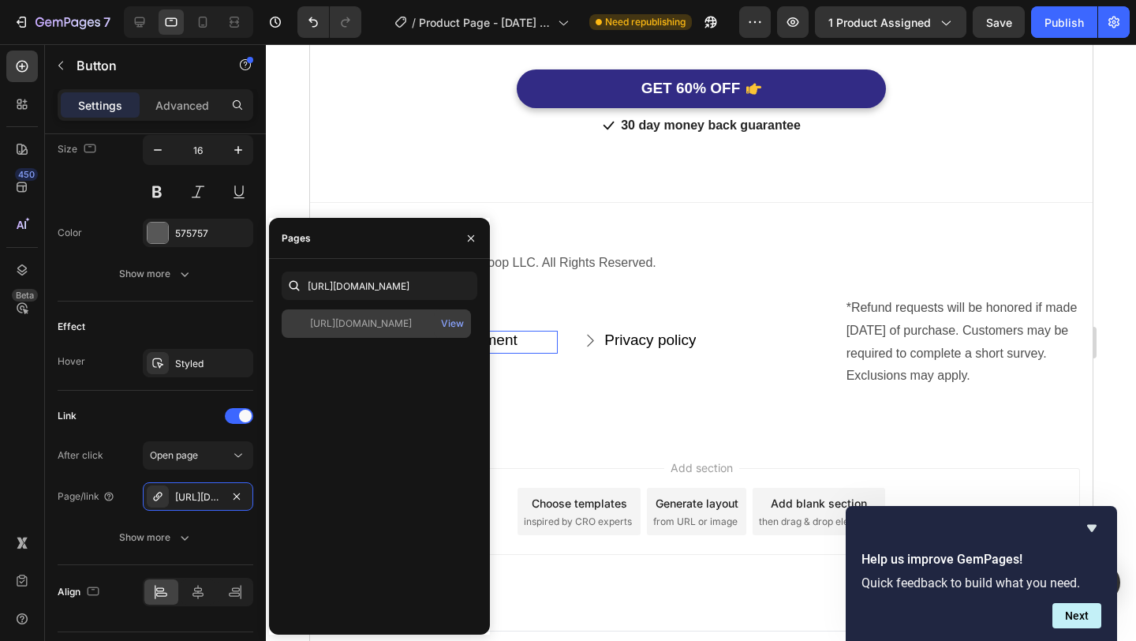
scroll to position [0, 0]
click at [542, 563] on div "Add section Choose templates inspired by CRO experts Generate layout from URL o…" at bounding box center [700, 533] width 783 height 194
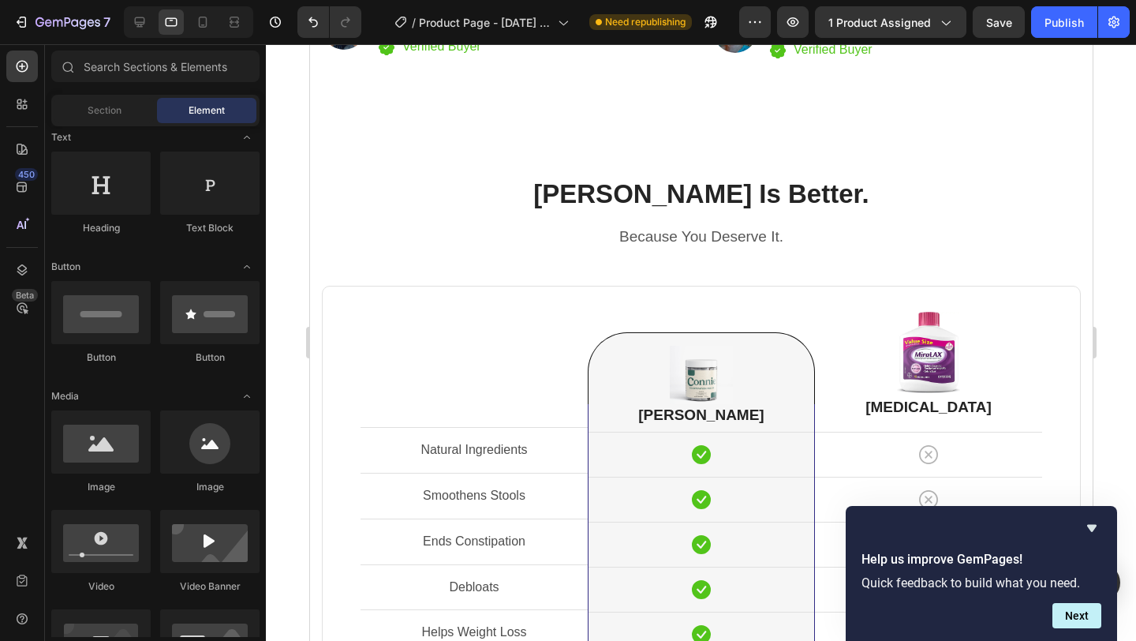
scroll to position [3955, 0]
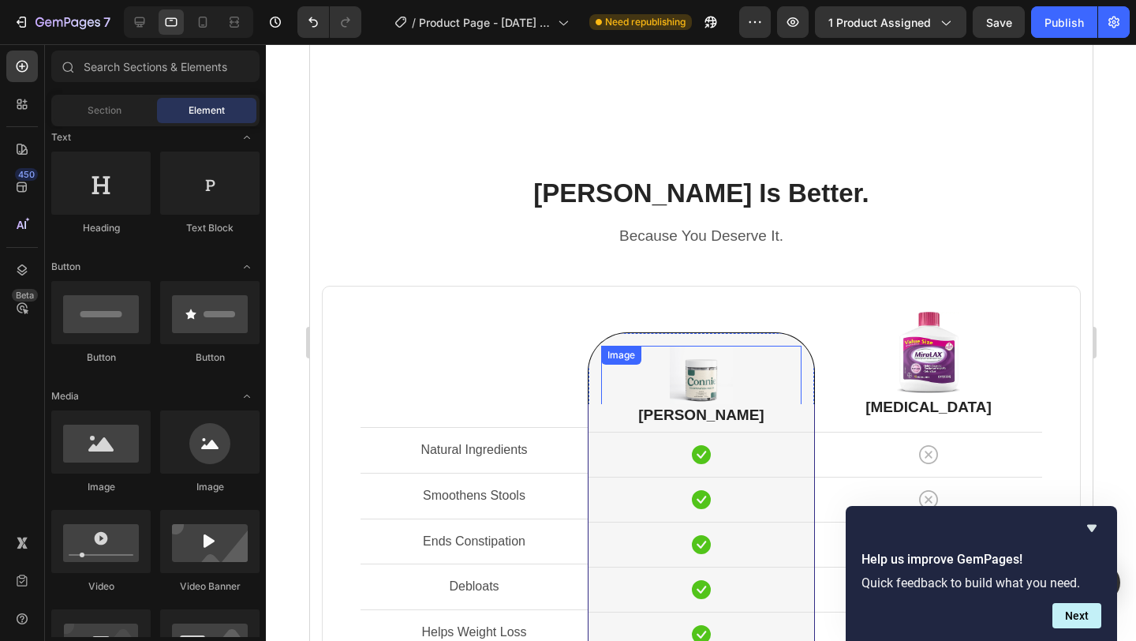
click at [705, 368] on img at bounding box center [700, 377] width 63 height 63
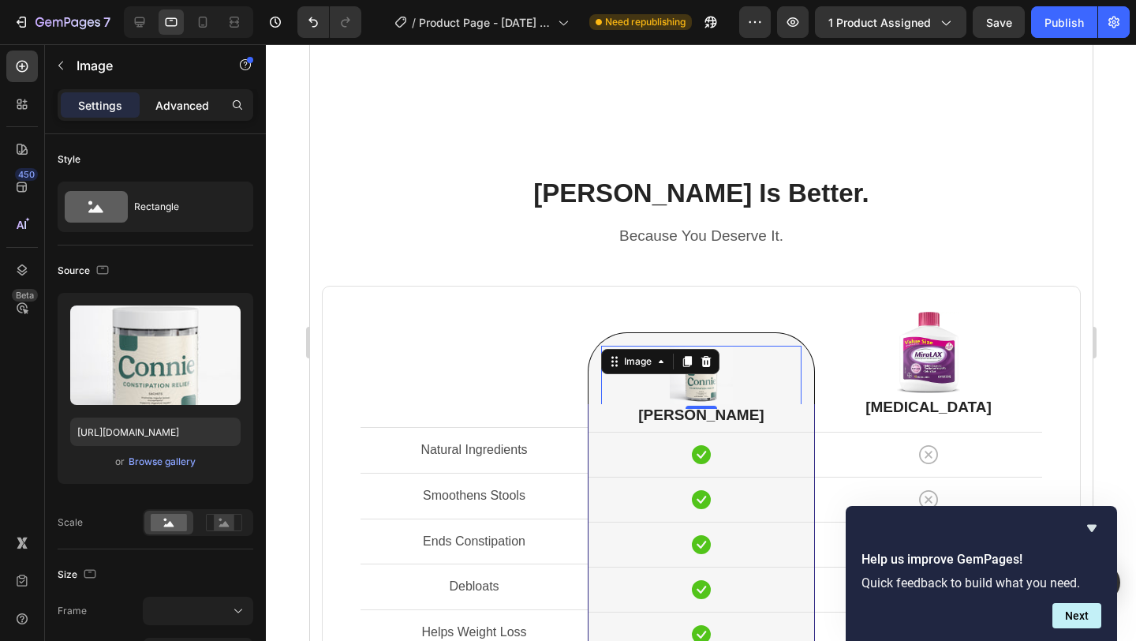
click at [192, 110] on p "Advanced" at bounding box center [182, 105] width 54 height 17
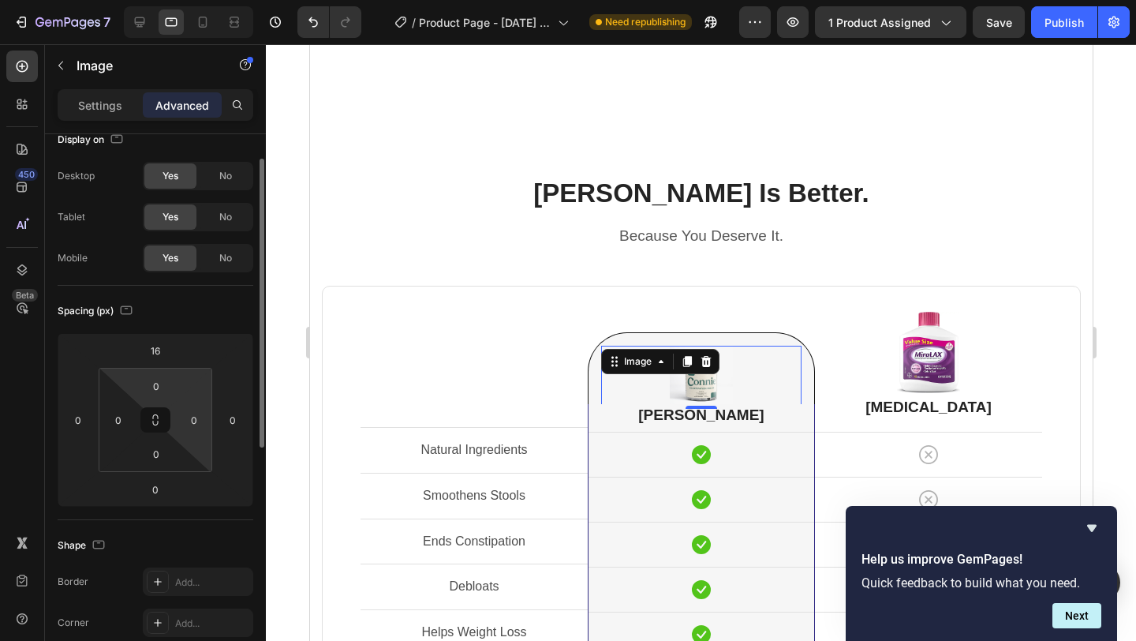
scroll to position [31, 0]
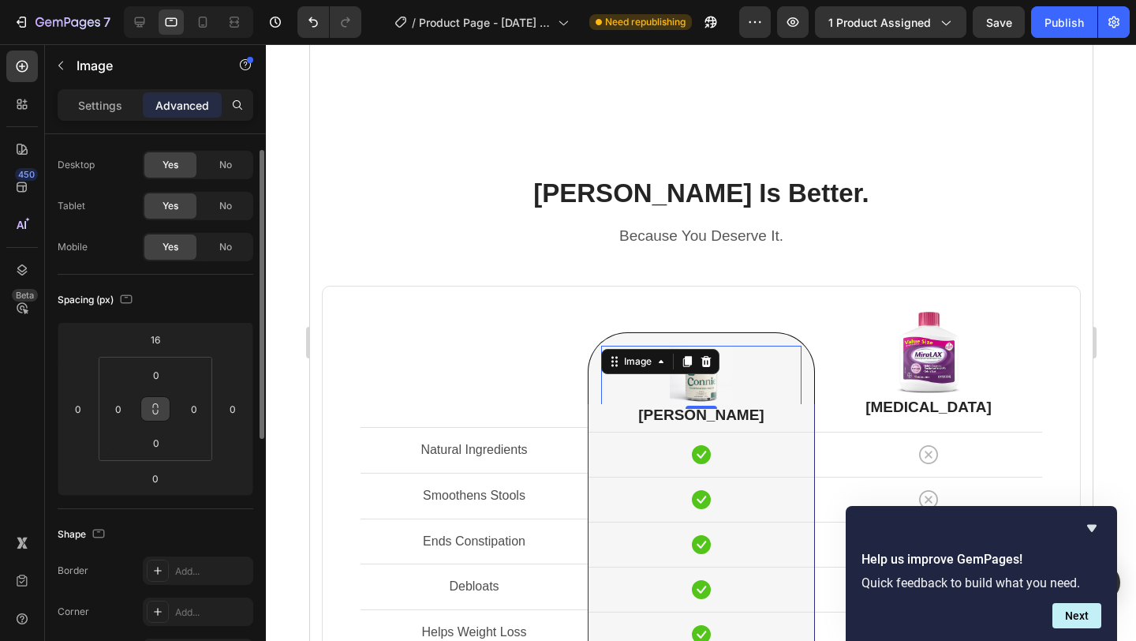
click at [159, 403] on icon at bounding box center [155, 408] width 13 height 13
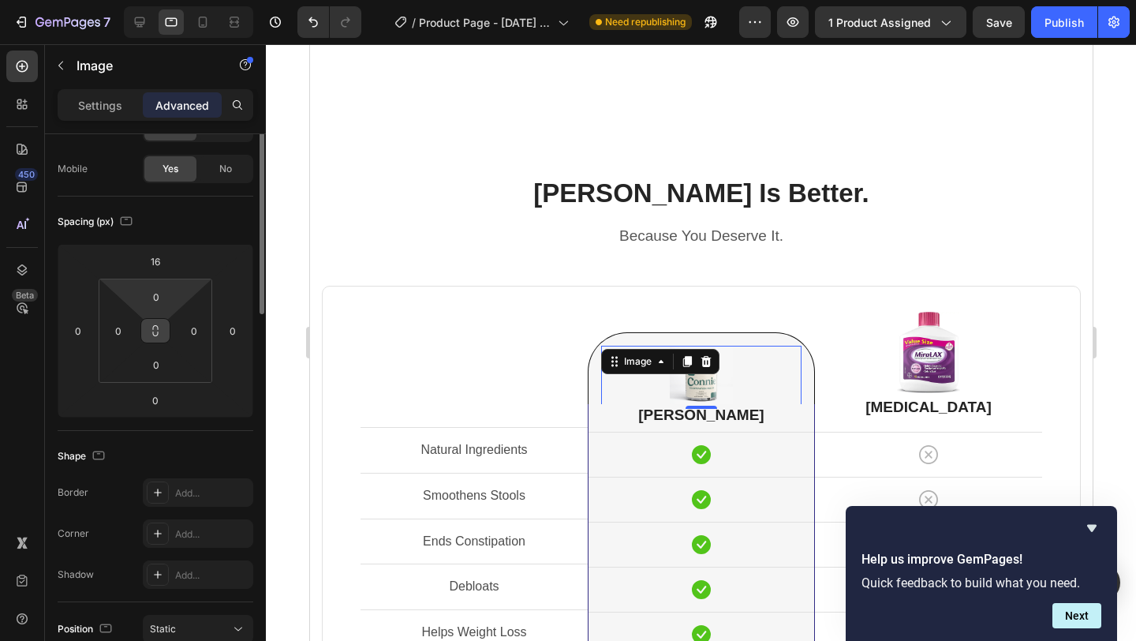
scroll to position [0, 0]
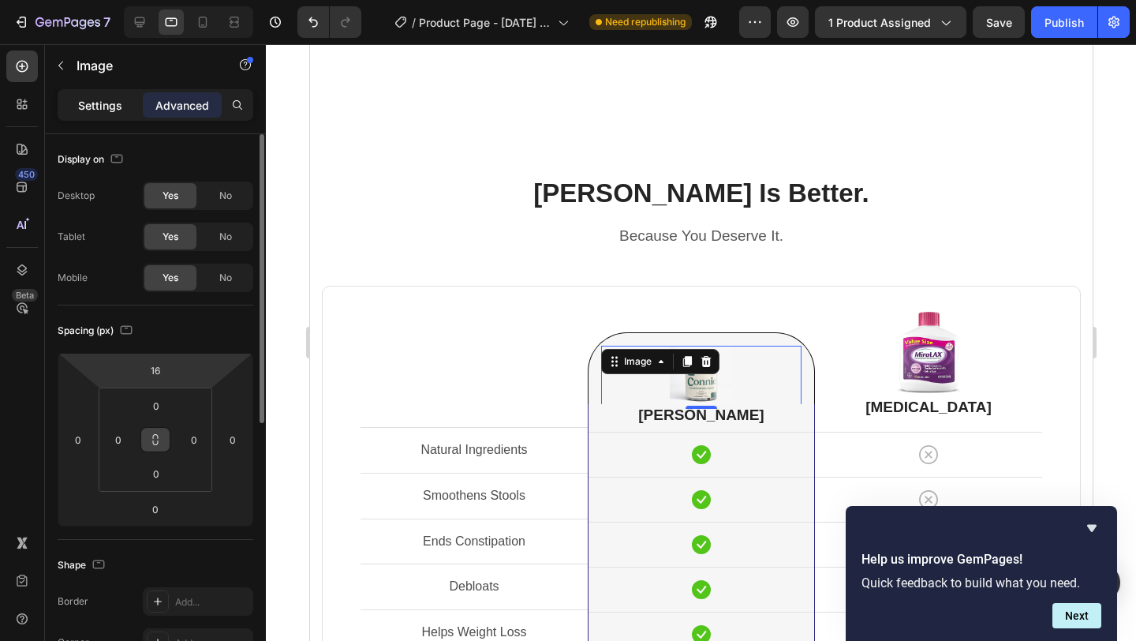
click at [113, 108] on p "Settings" at bounding box center [100, 105] width 44 height 17
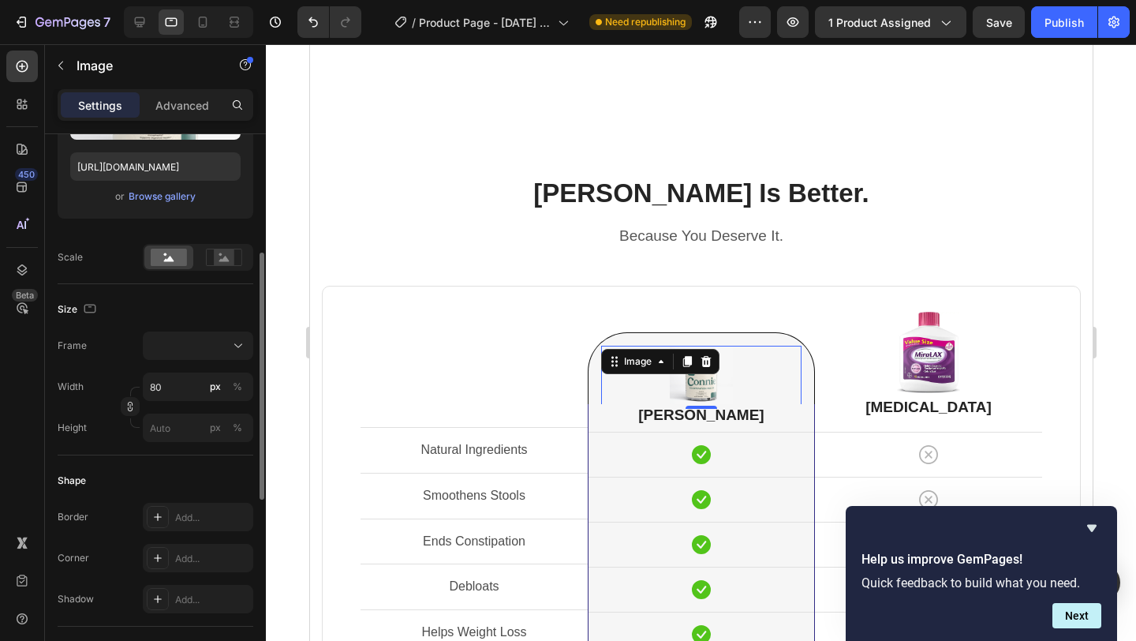
scroll to position [276, 0]
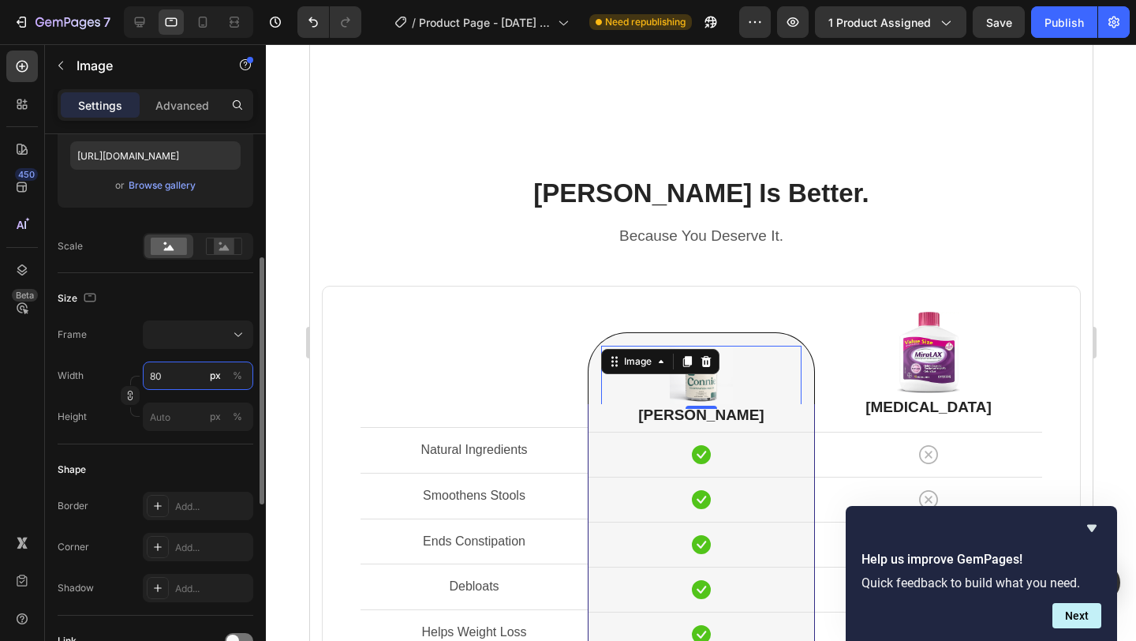
click at [171, 376] on input "80" at bounding box center [198, 375] width 110 height 28
type input "1"
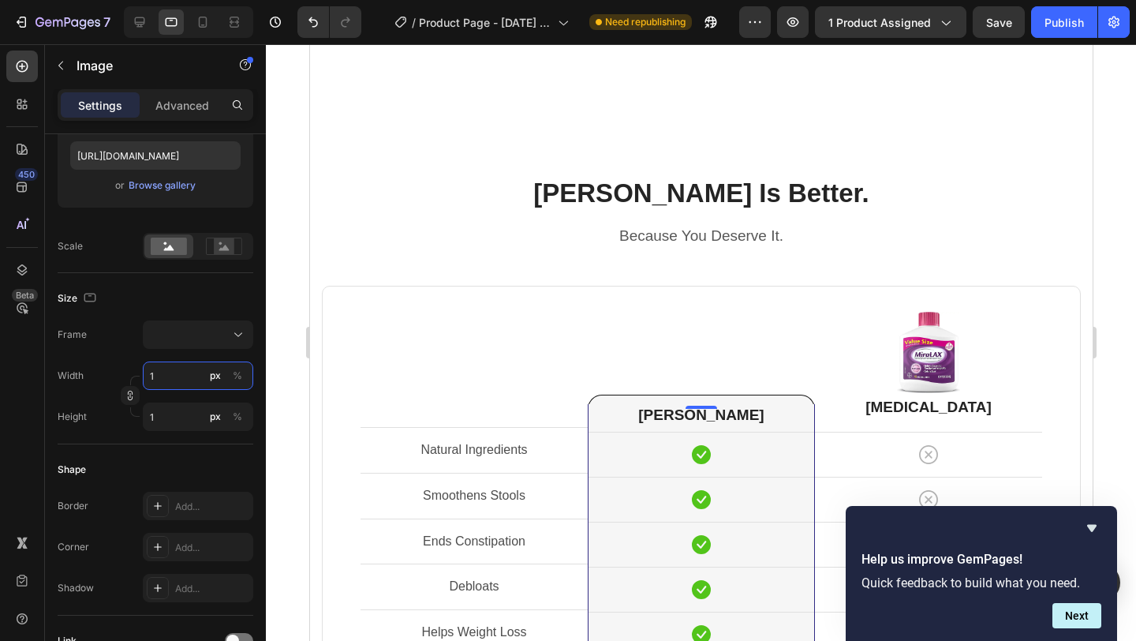
type input "19"
type input "1"
type input "10"
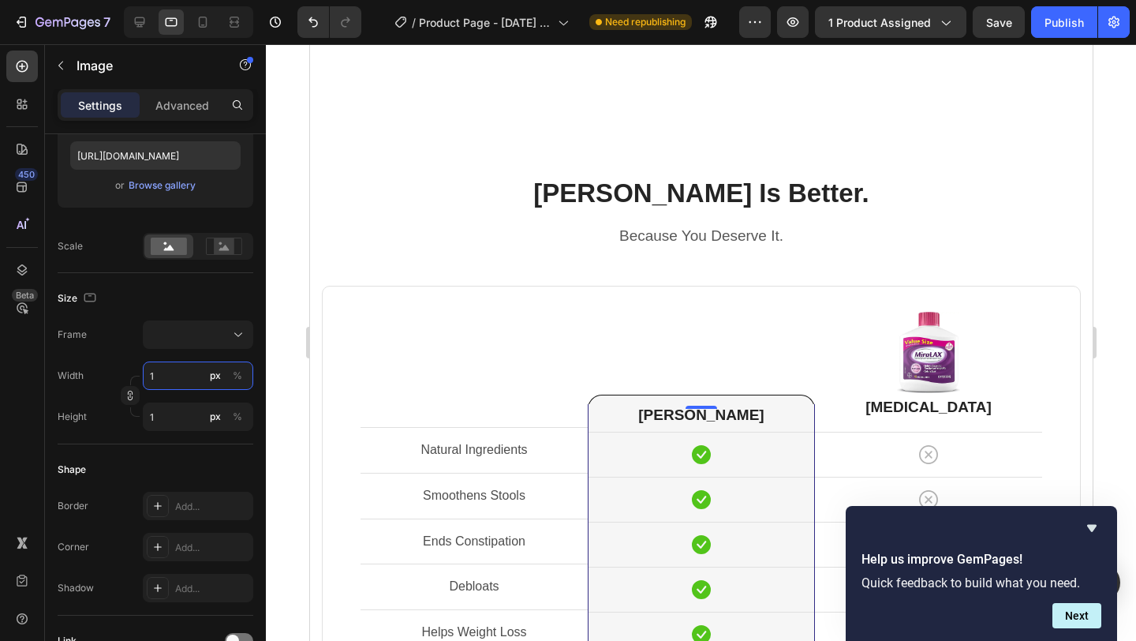
type input "10"
type input "100"
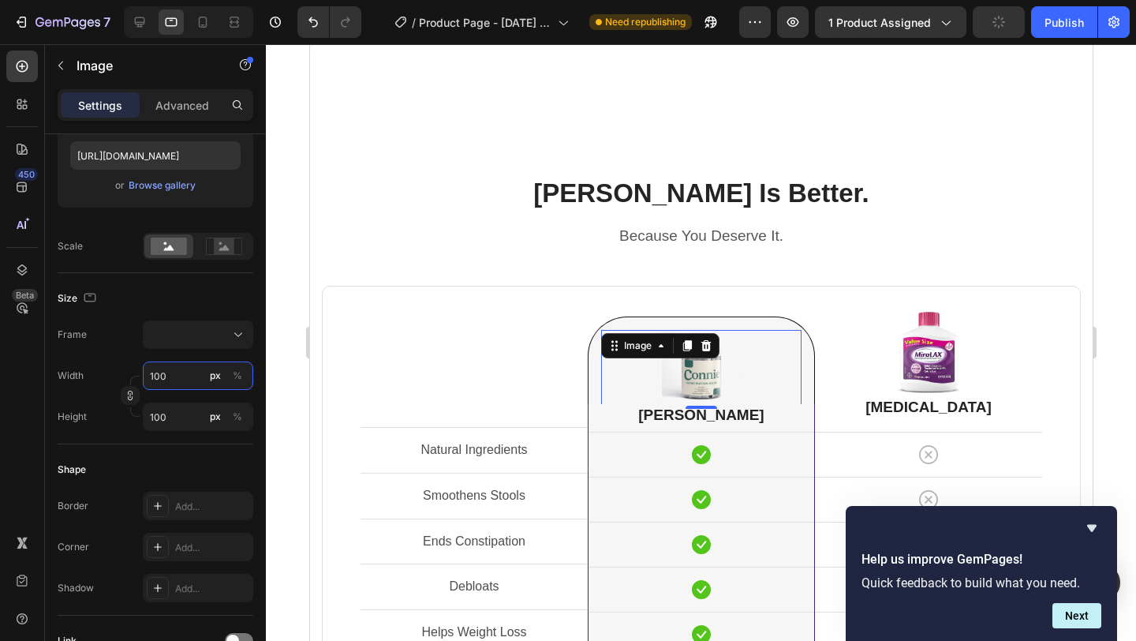
type input "10"
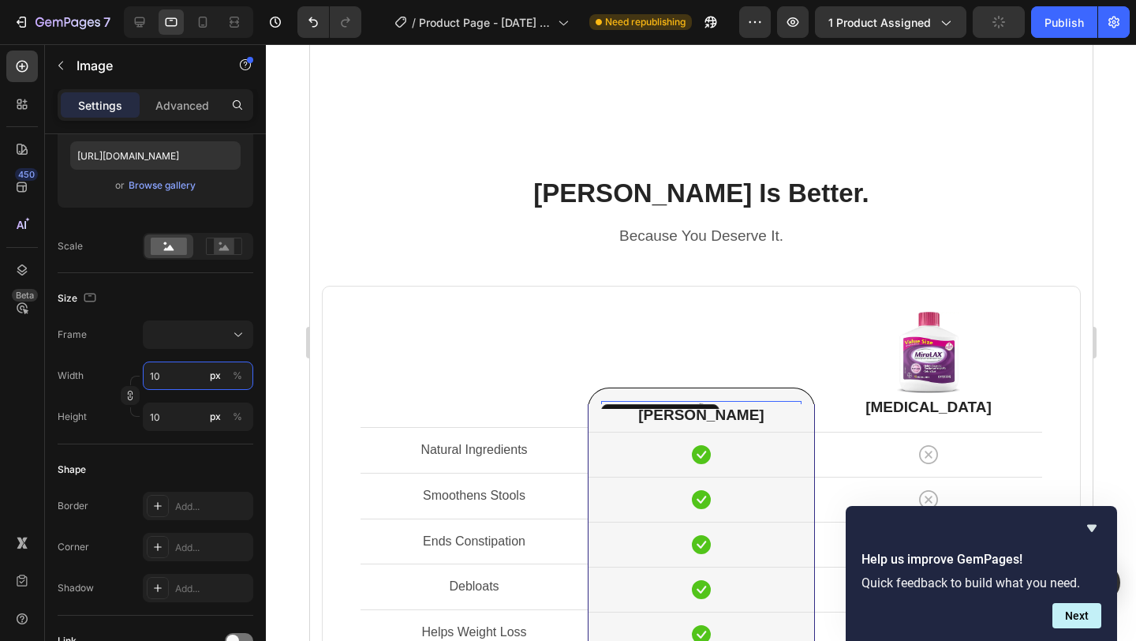
type input "1"
type input "15"
type input "150"
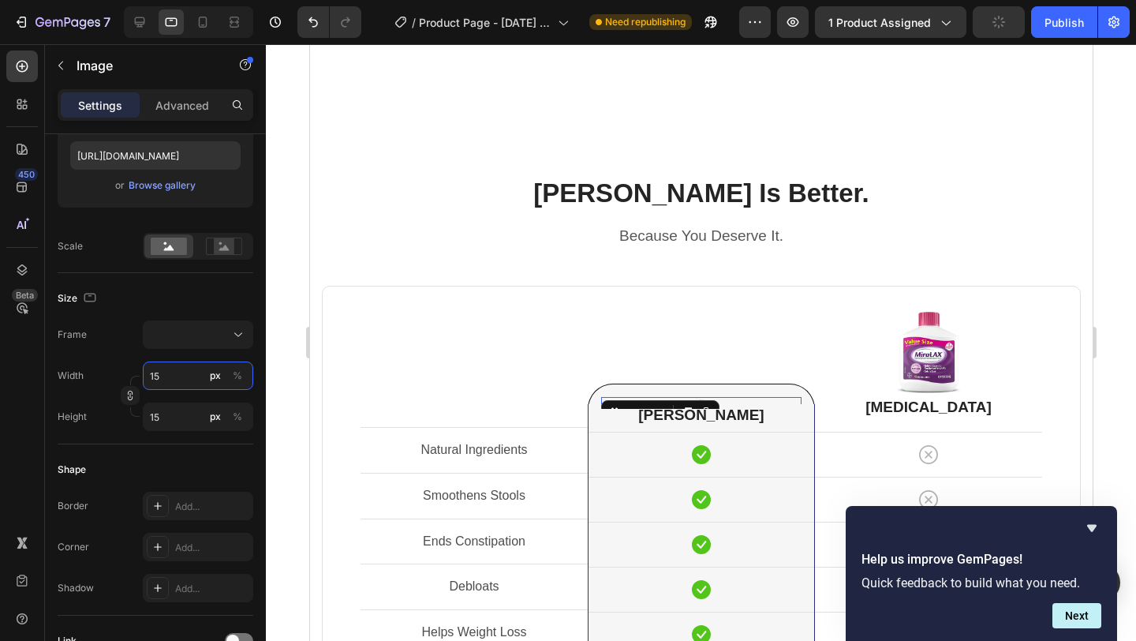
type input "150"
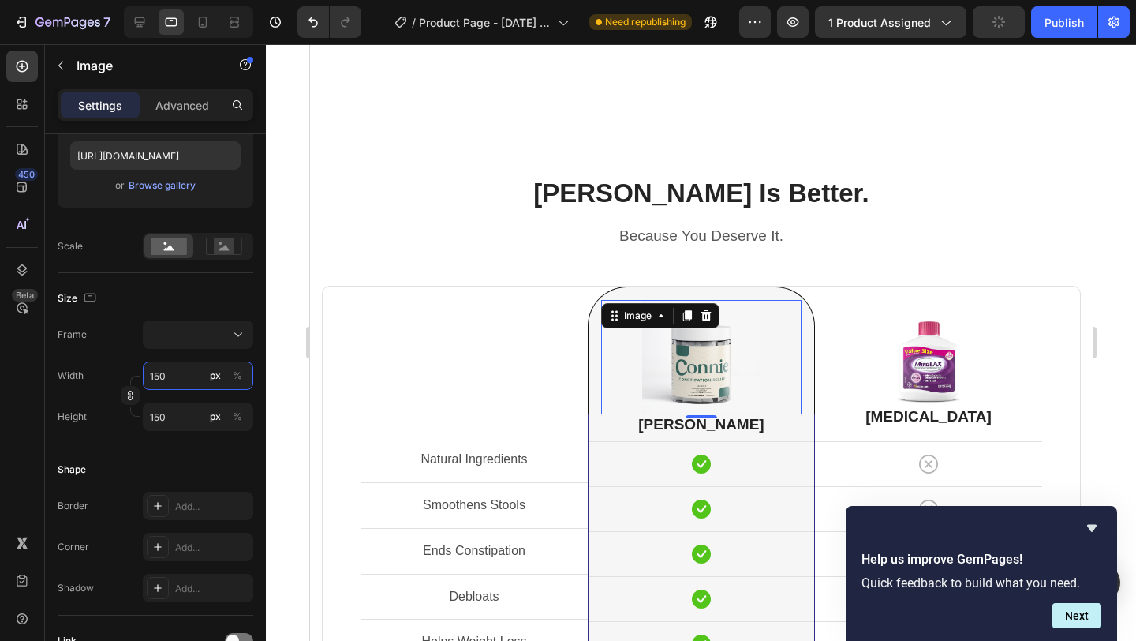
type input "15"
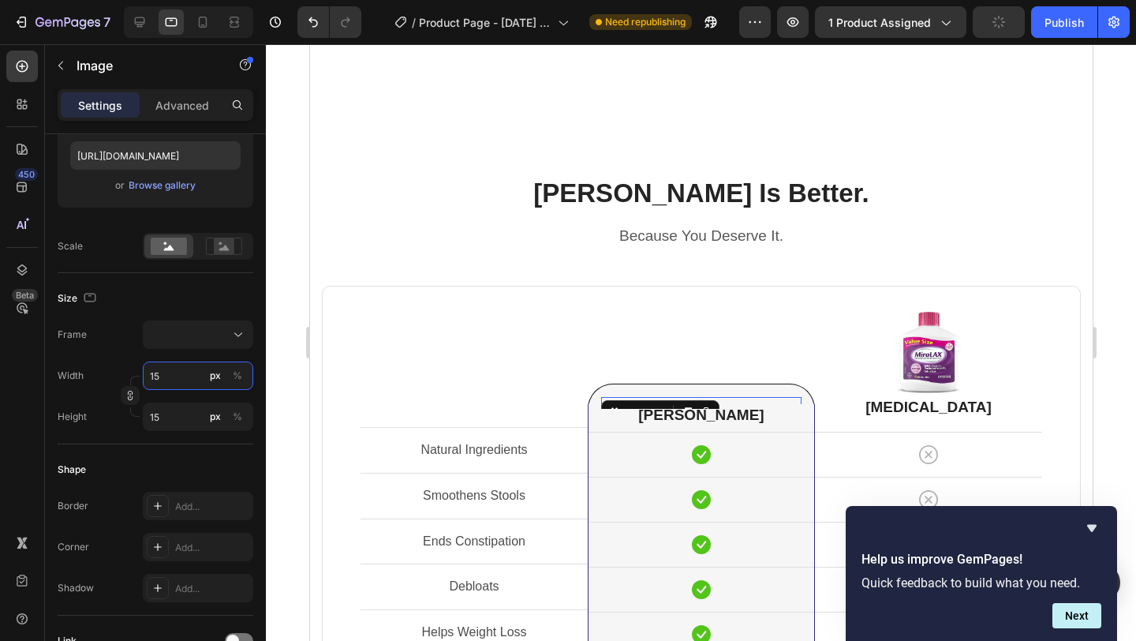
type input "1"
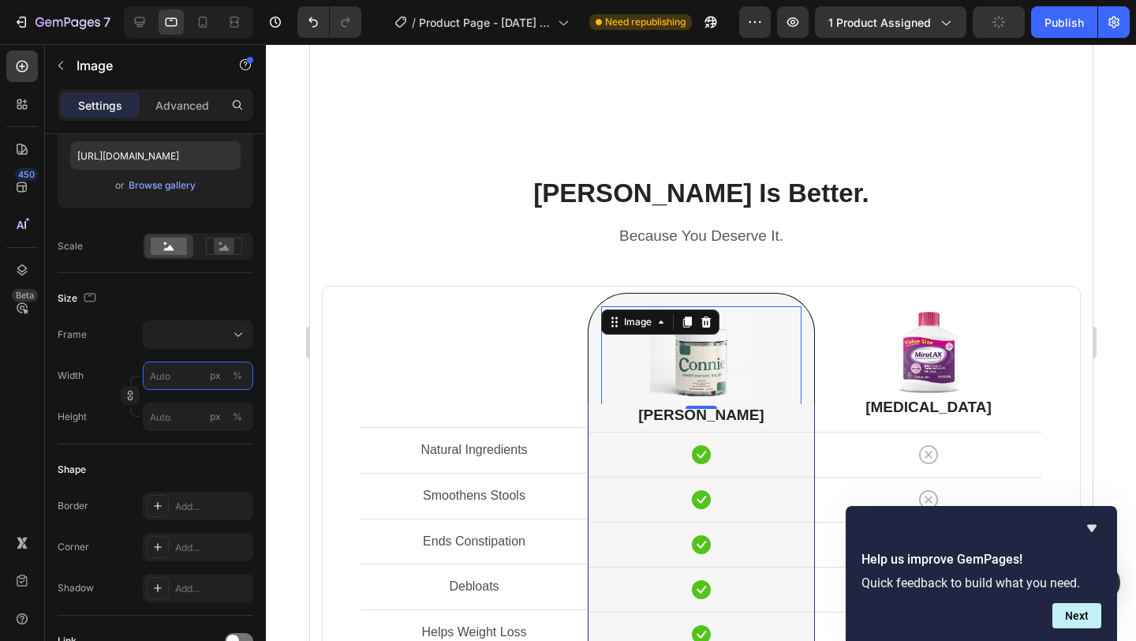
type input "1"
type input "12"
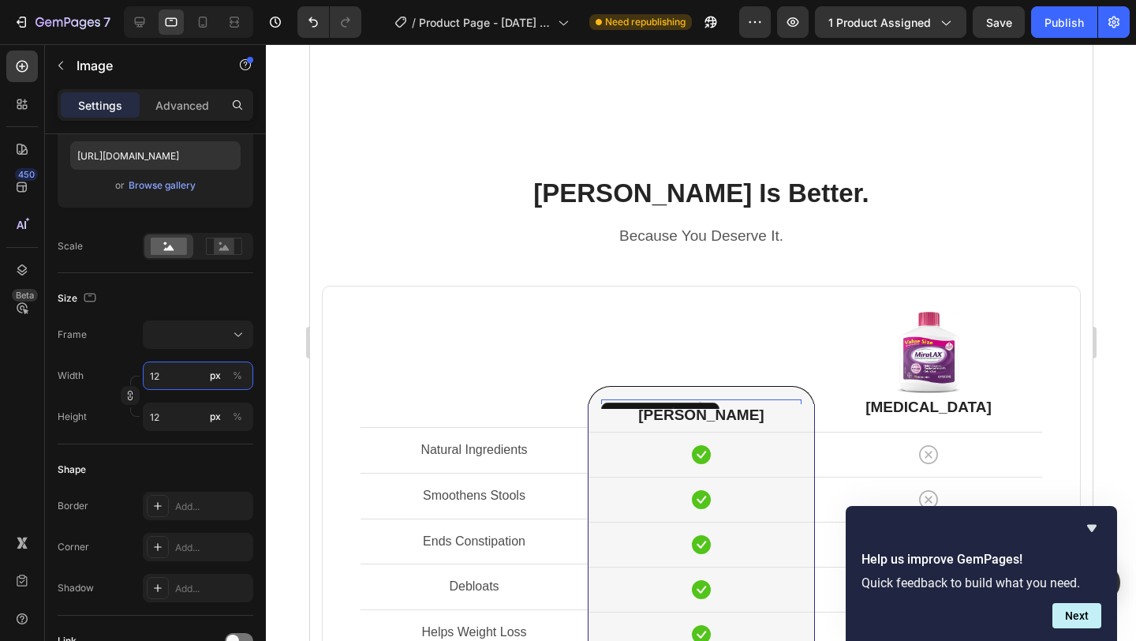
type input "120"
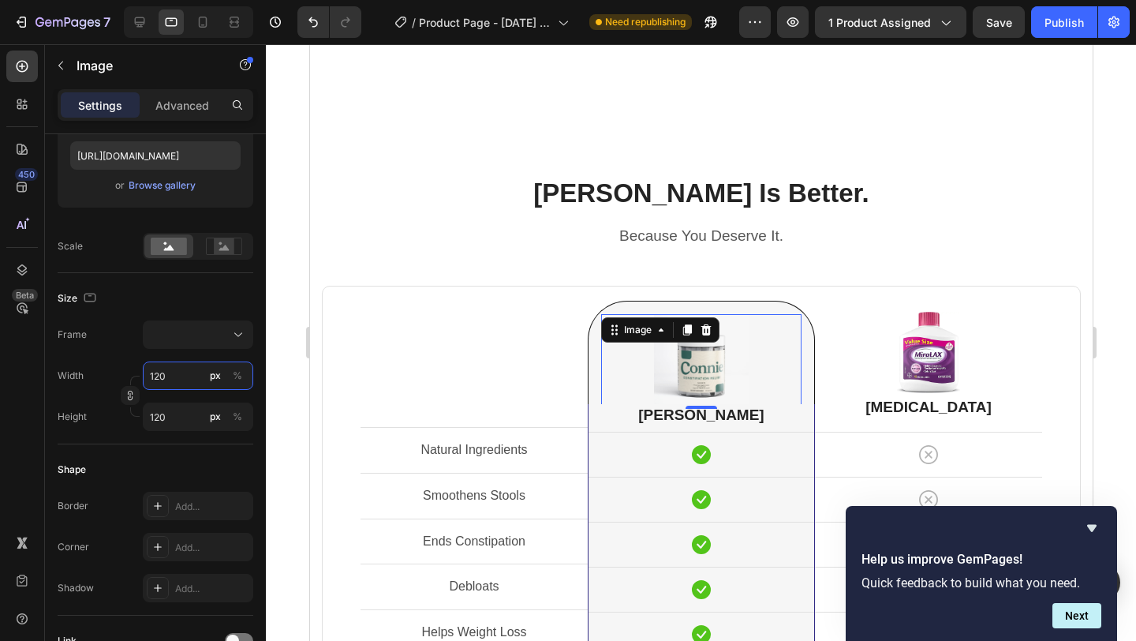
type input "1200"
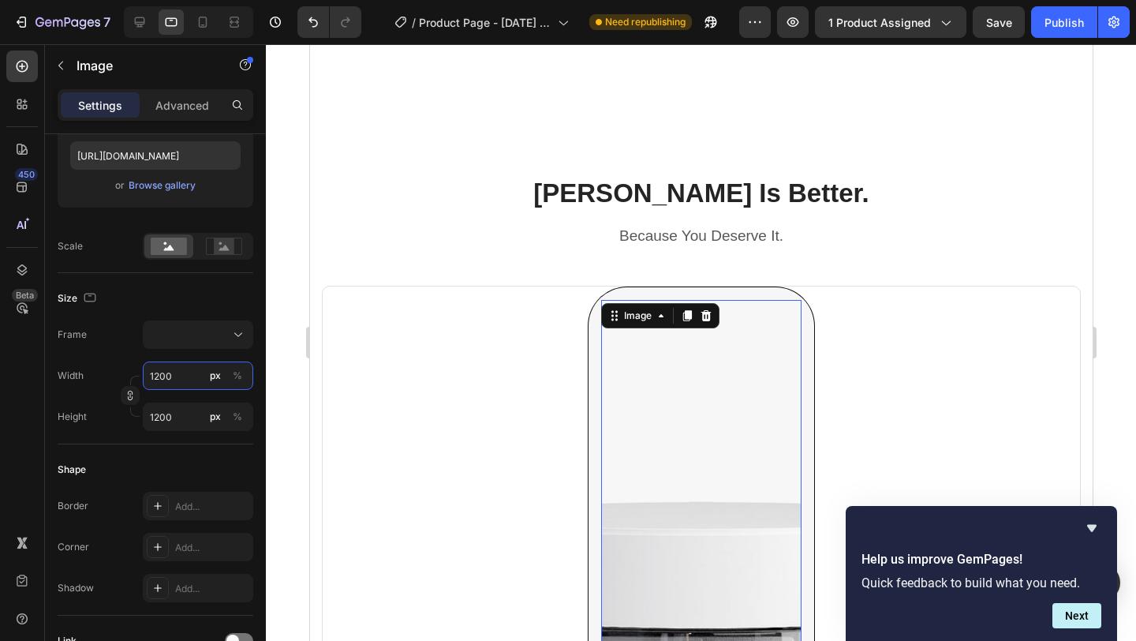
type input "120"
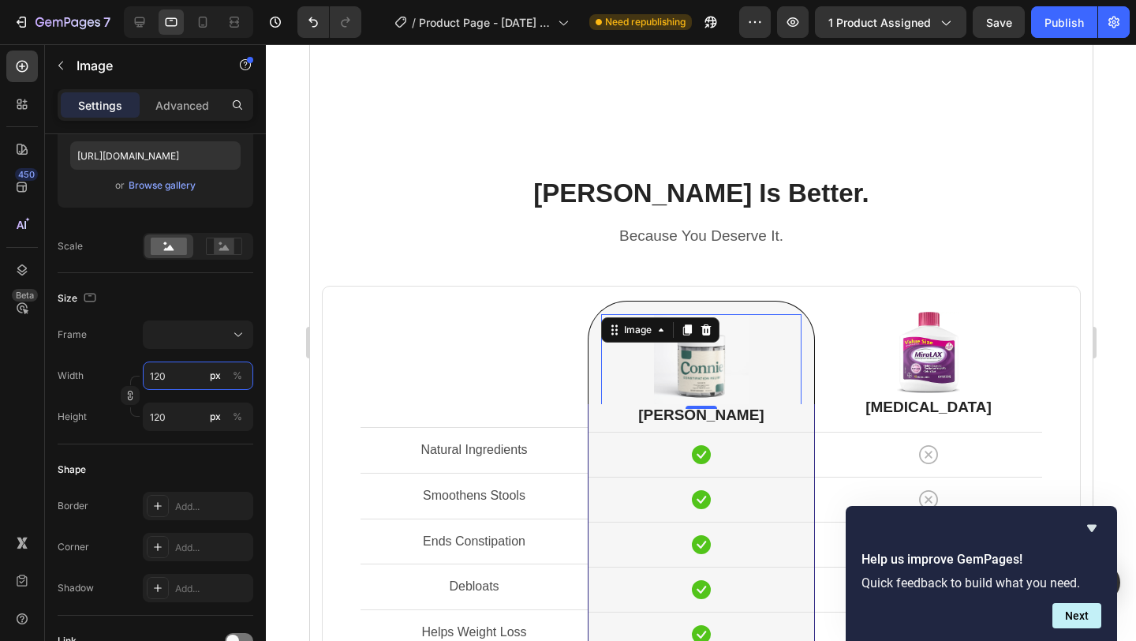
click at [152, 376] on input "120" at bounding box center [198, 375] width 110 height 28
type input "20"
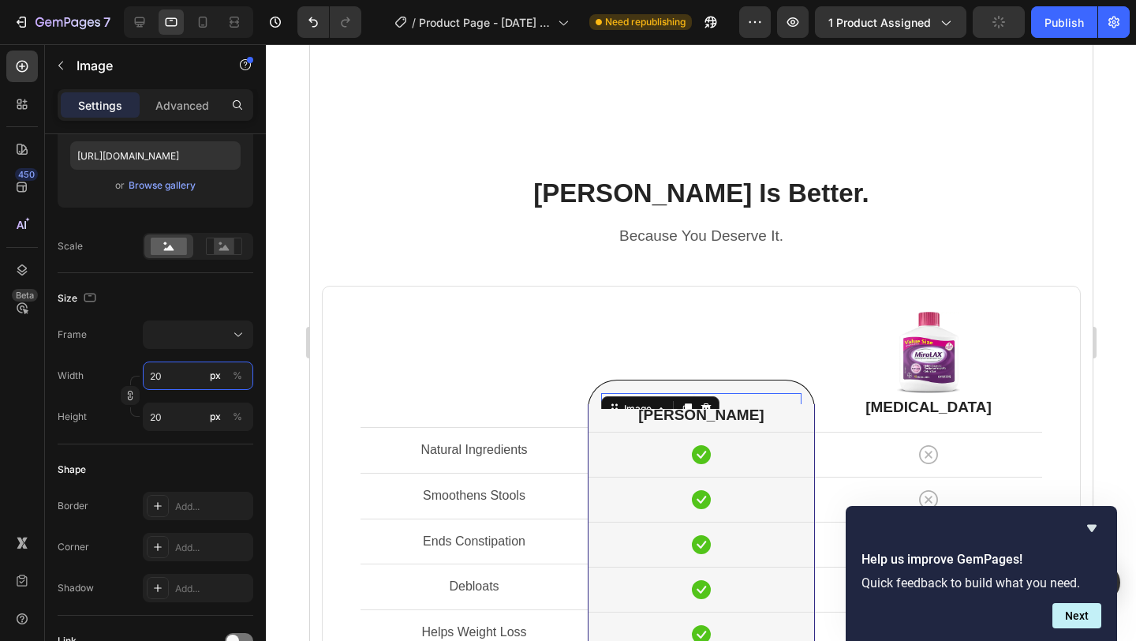
type input "200"
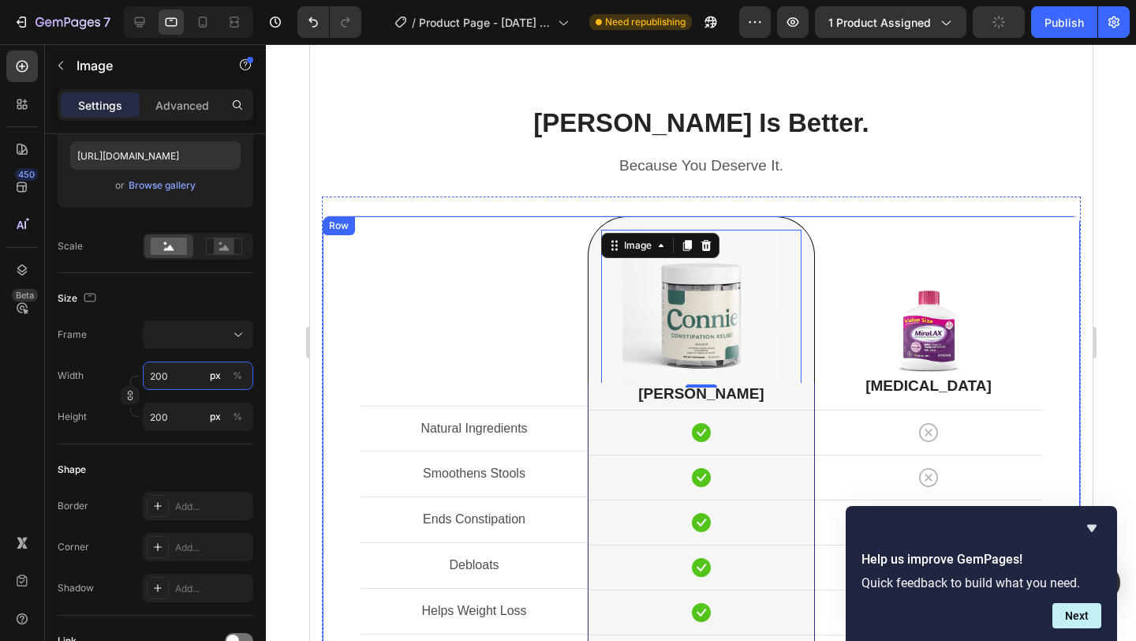
scroll to position [4075, 0]
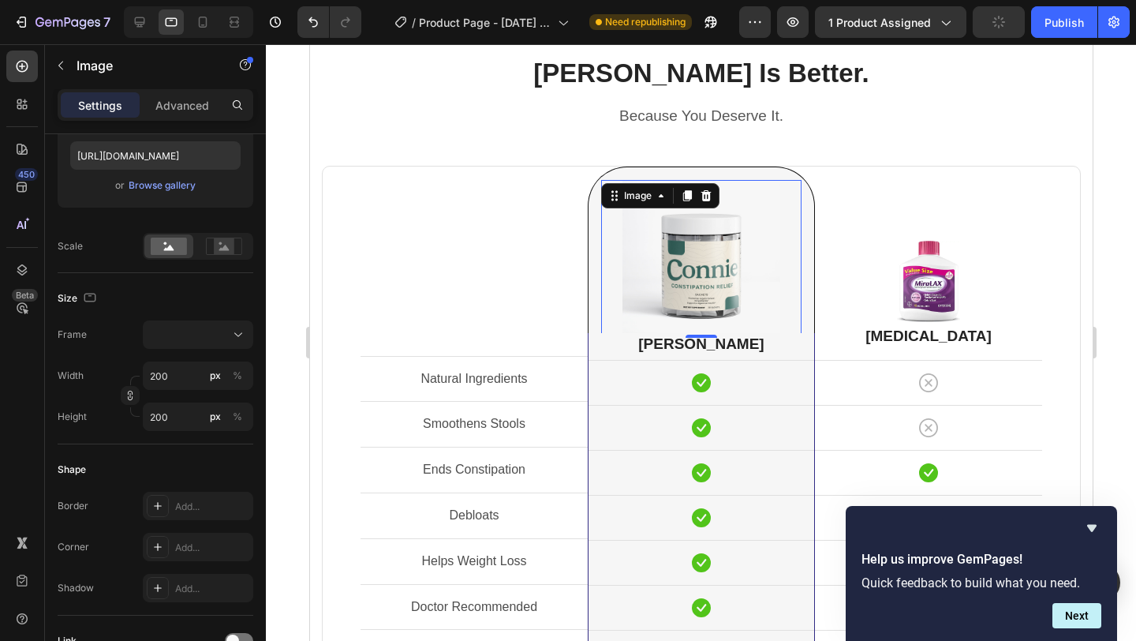
click at [1046, 210] on div at bounding box center [701, 342] width 870 height 596
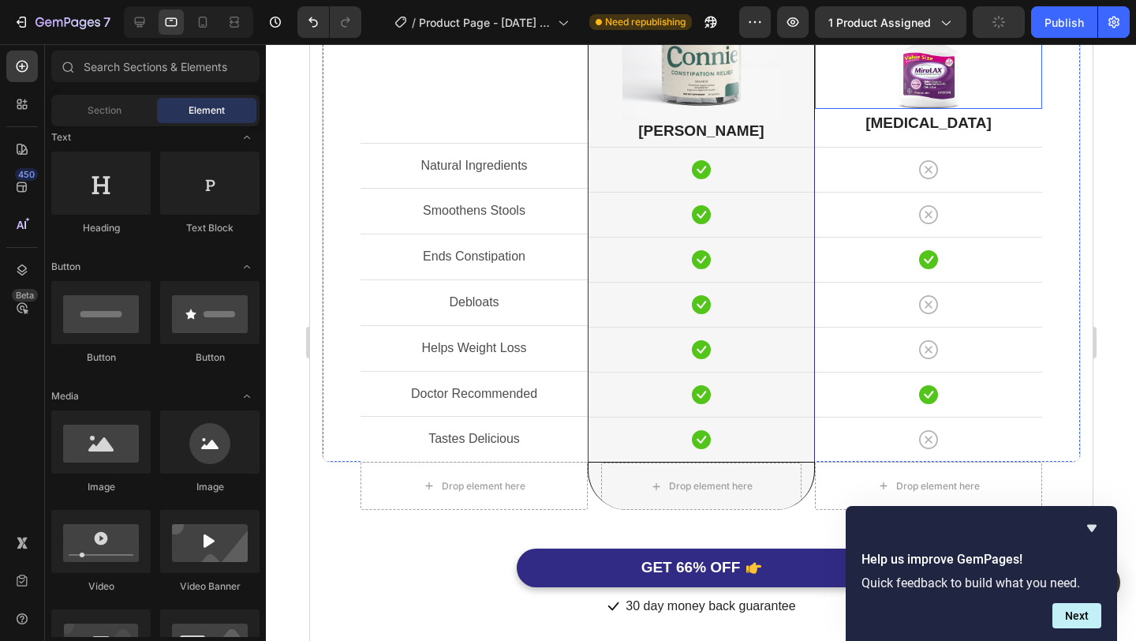
scroll to position [4308, 0]
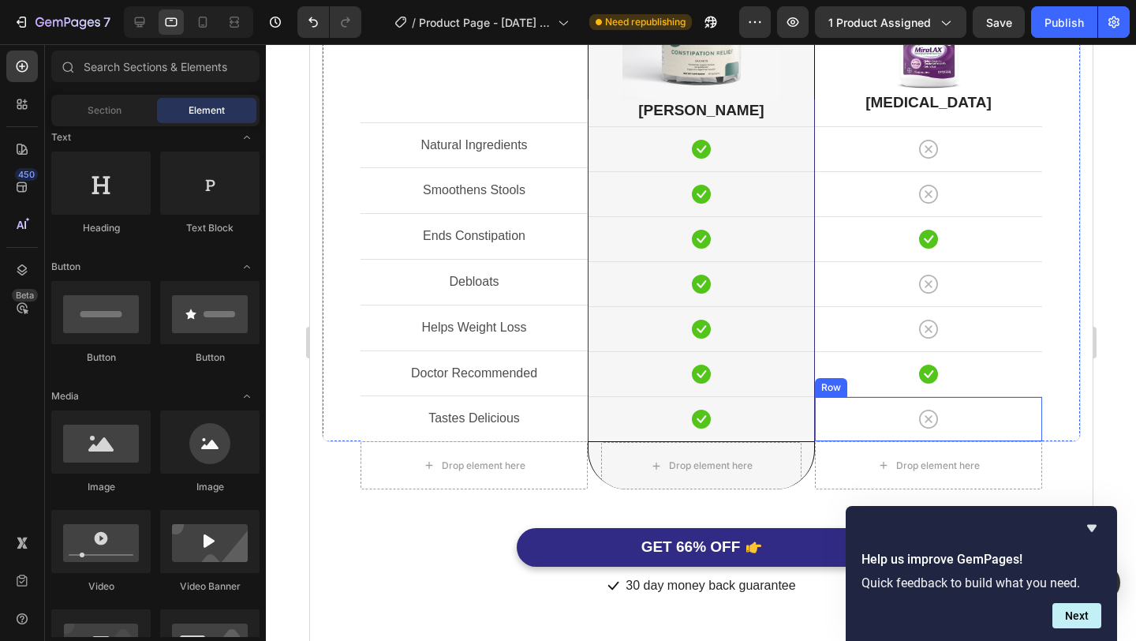
click at [826, 438] on div "Icon Row" at bounding box center [927, 418] width 227 height 45
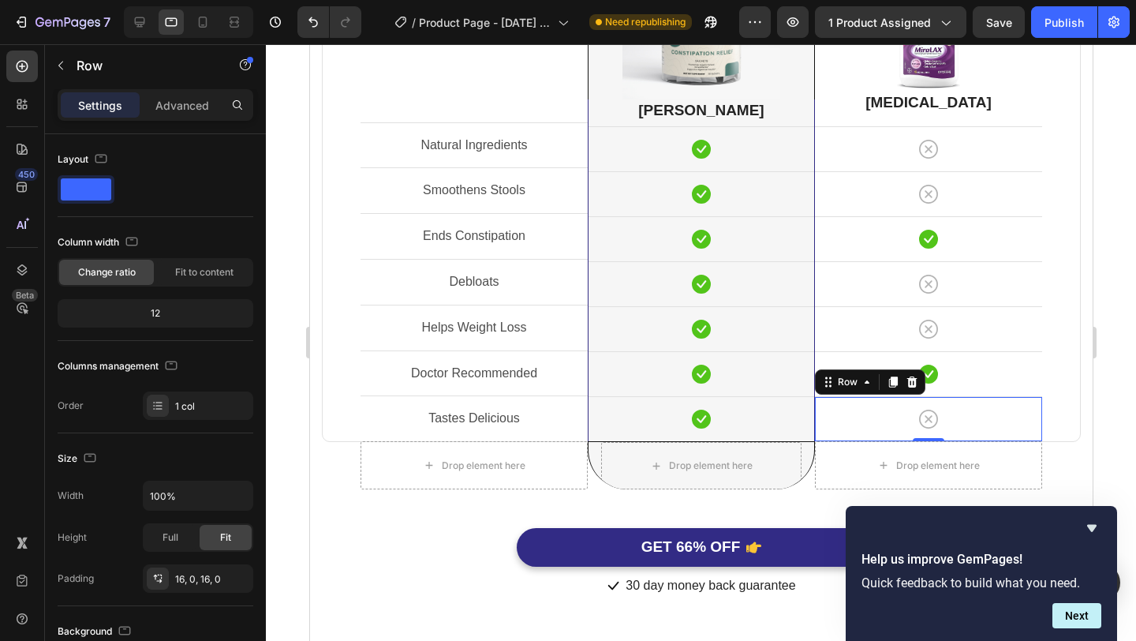
drag, startPoint x: 925, startPoint y: 438, endPoint x: 934, endPoint y: 432, distance: 10.7
click at [934, 432] on div "Icon Row 0" at bounding box center [927, 418] width 227 height 45
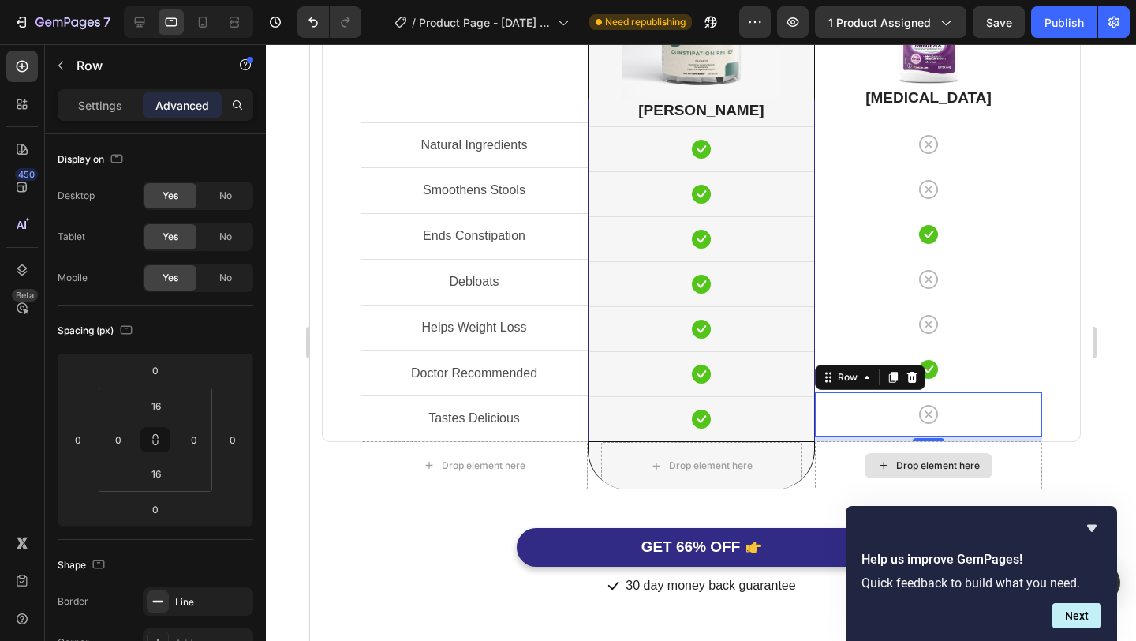
click at [934, 443] on div "Natural Ingredients Text Block Row Smoothens Stools Text Block Row Ends Constip…" at bounding box center [700, 211] width 759 height 559
type input "6"
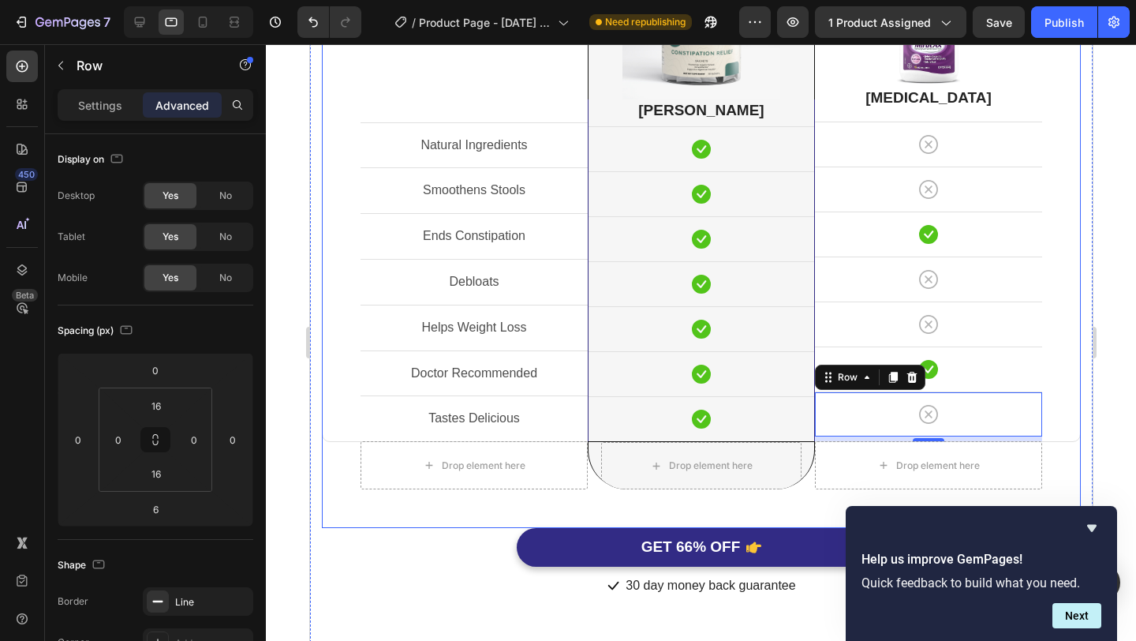
click at [810, 508] on div "Natural Ingredients Text Block Row Smoothens Stools Text Block Row Ends Constip…" at bounding box center [700, 220] width 759 height 615
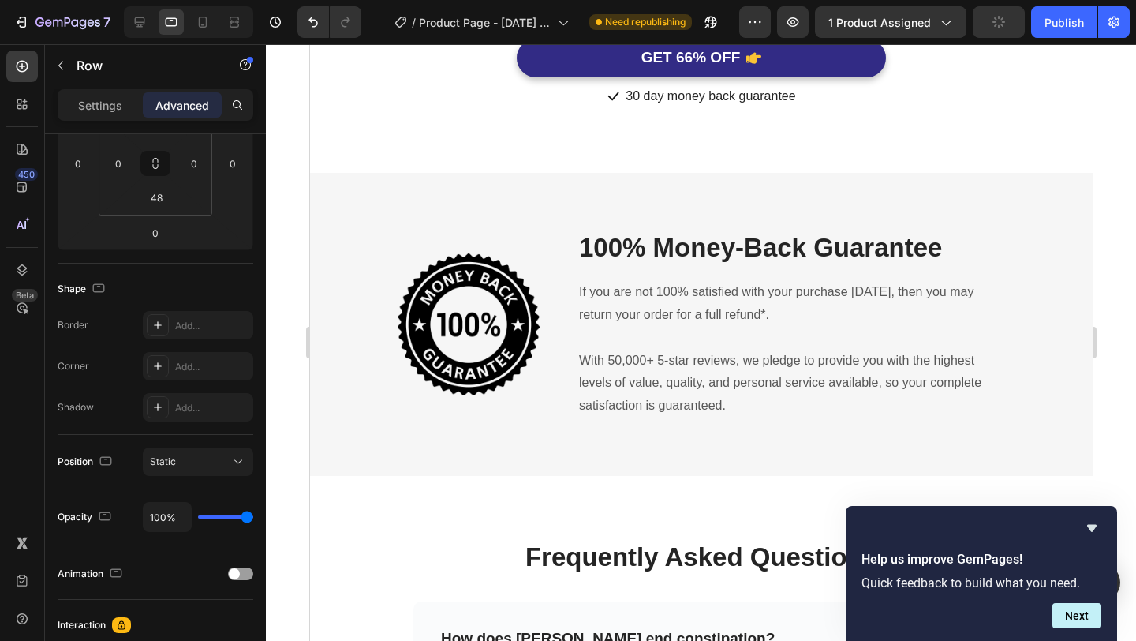
scroll to position [4650, 0]
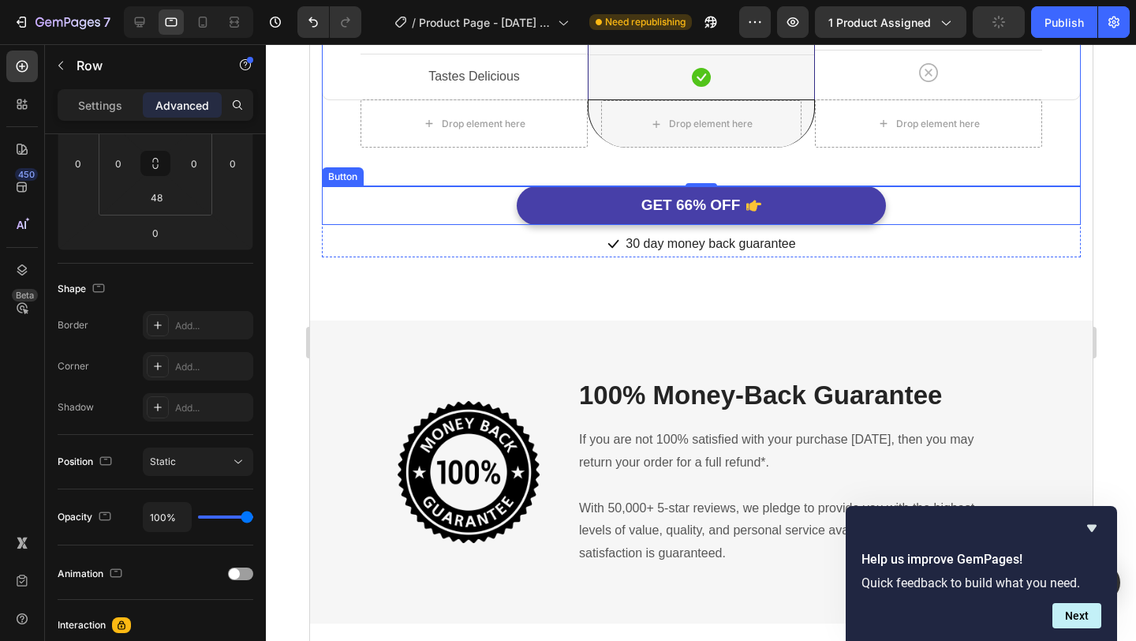
click at [845, 217] on button "GET 66% OFF" at bounding box center [700, 205] width 369 height 39
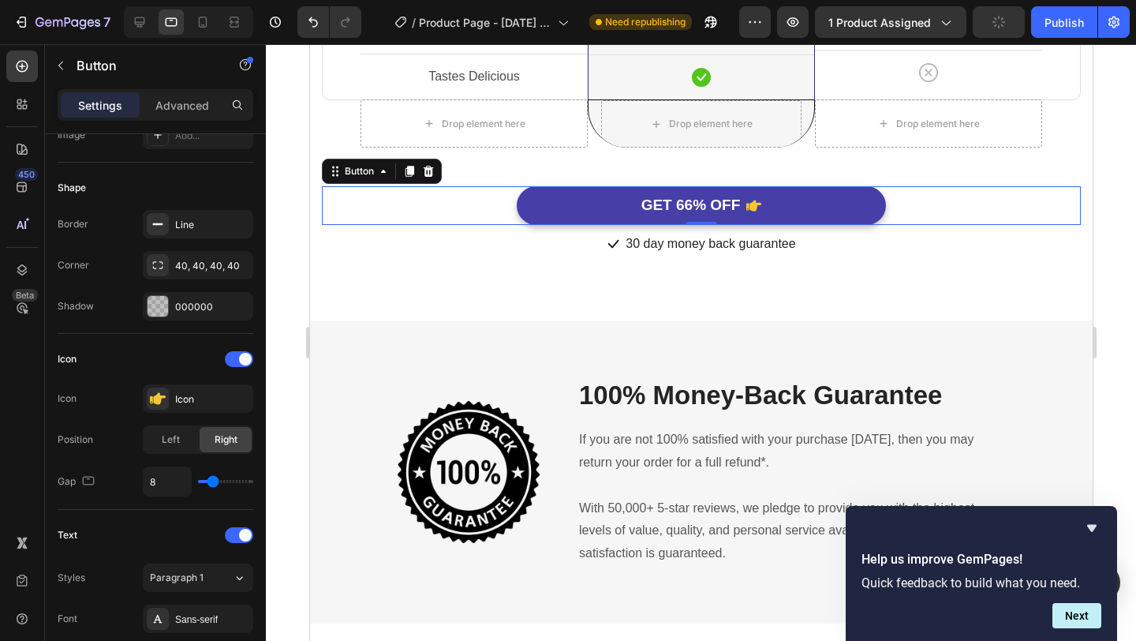
scroll to position [0, 0]
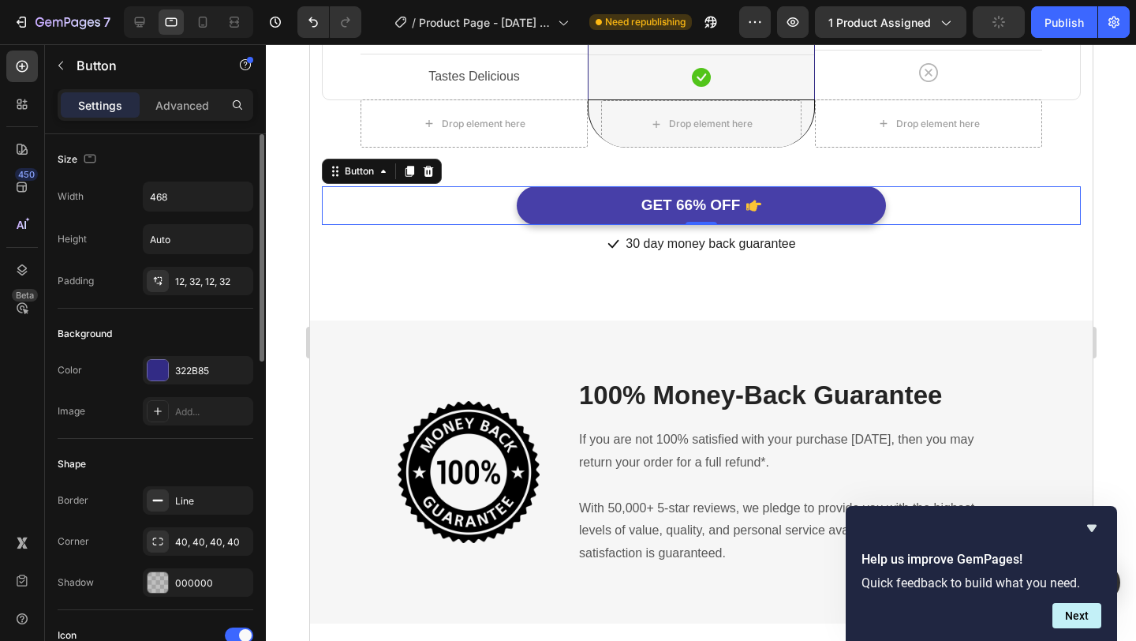
click at [808, 200] on button "GET 66% OFF" at bounding box center [700, 205] width 369 height 39
click at [718, 211] on p "GET 66% OFF" at bounding box center [690, 206] width 99 height 20
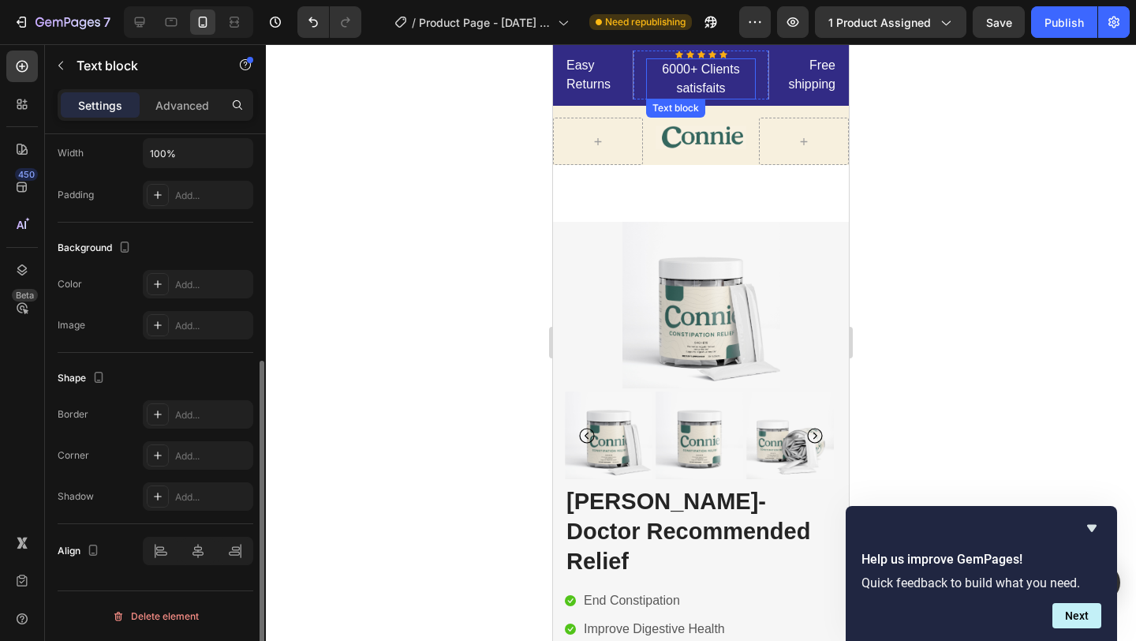
click at [710, 86] on p "6000+ Clients satisfaits" at bounding box center [701, 79] width 107 height 38
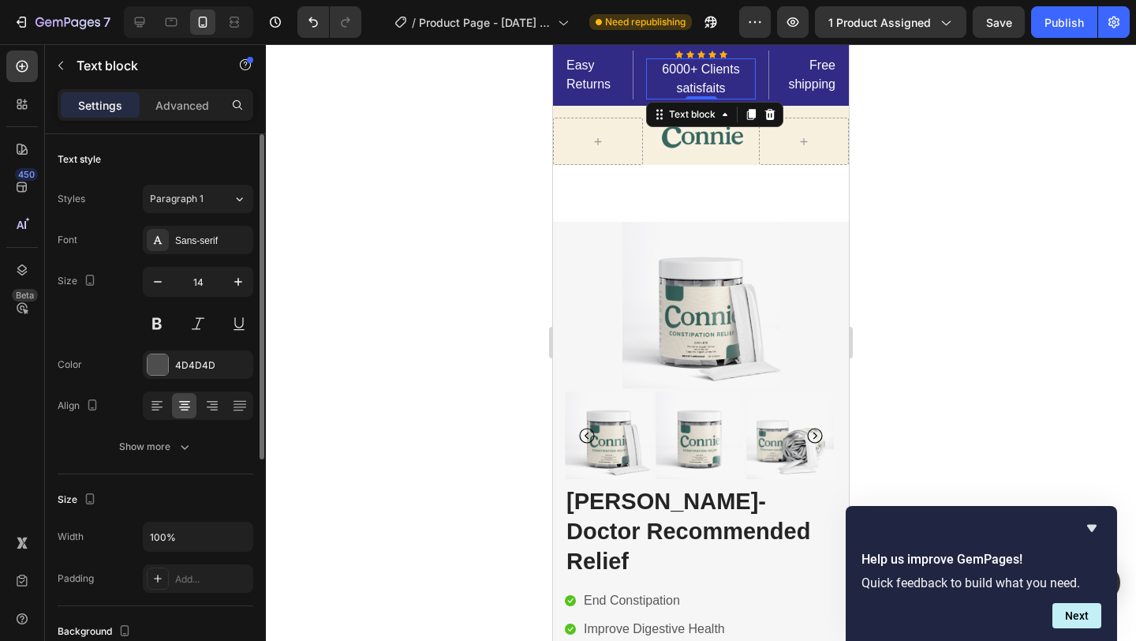
click at [722, 96] on p "6000+ Clients satisfaits" at bounding box center [701, 79] width 107 height 38
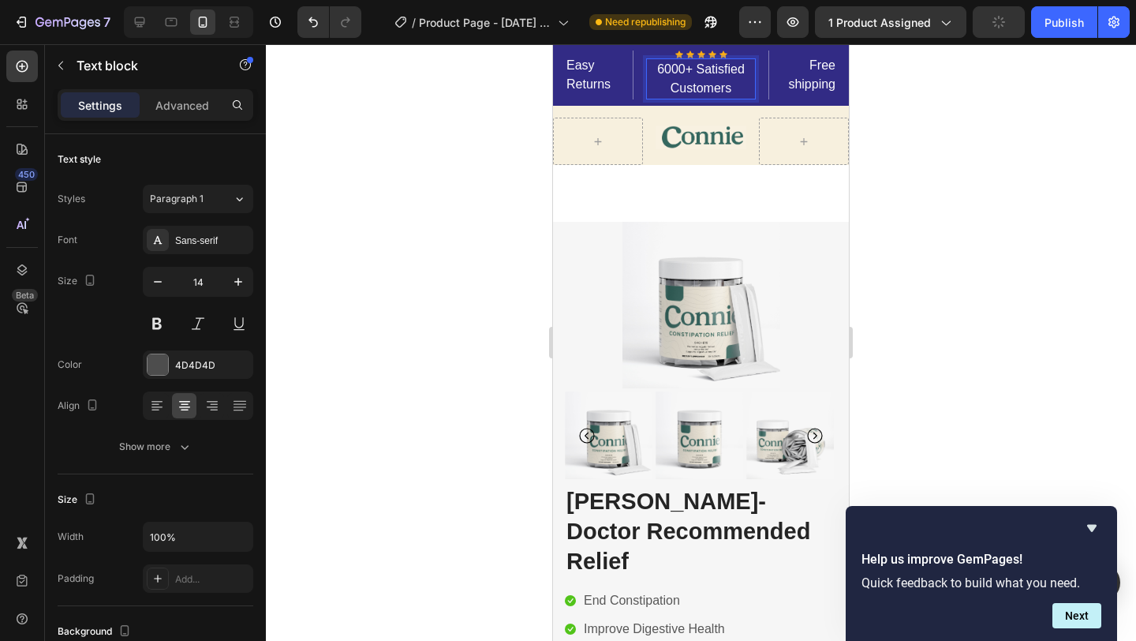
click at [936, 208] on div at bounding box center [701, 342] width 870 height 596
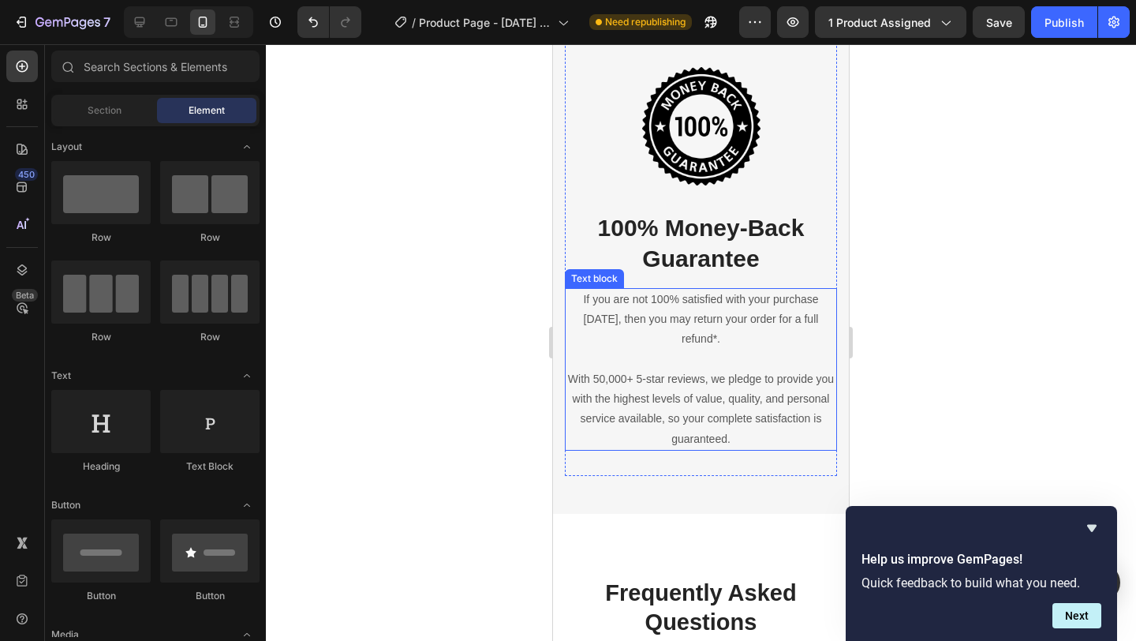
scroll to position [5182, 0]
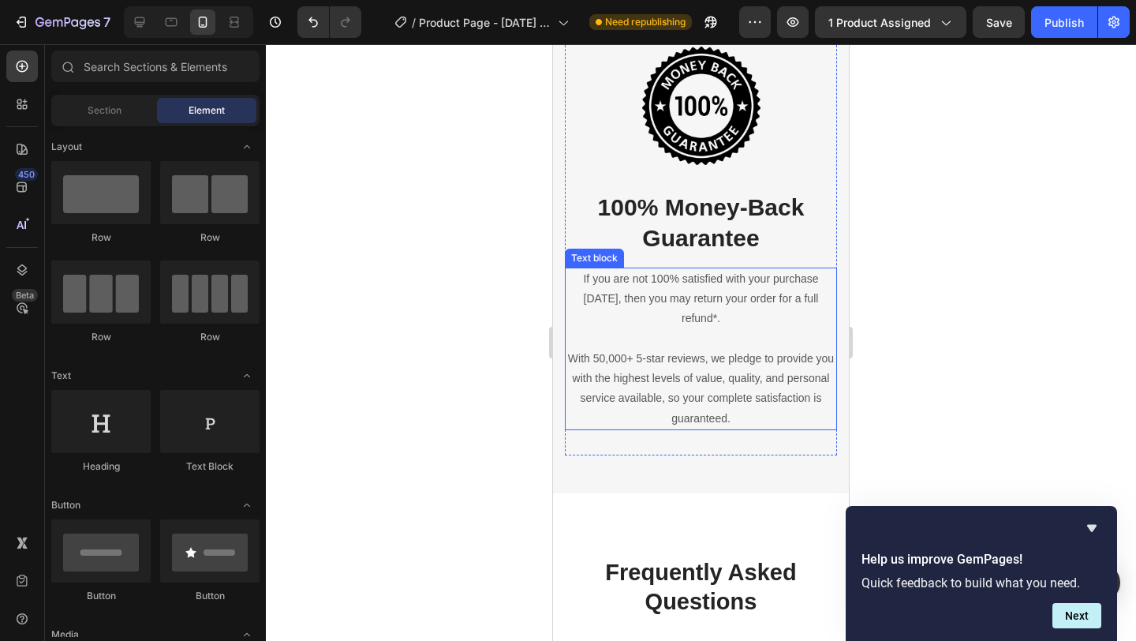
click at [605, 353] on p "With 50,000+ 5-star reviews, we pledge to provide you with the highest levels o…" at bounding box center [700, 389] width 269 height 80
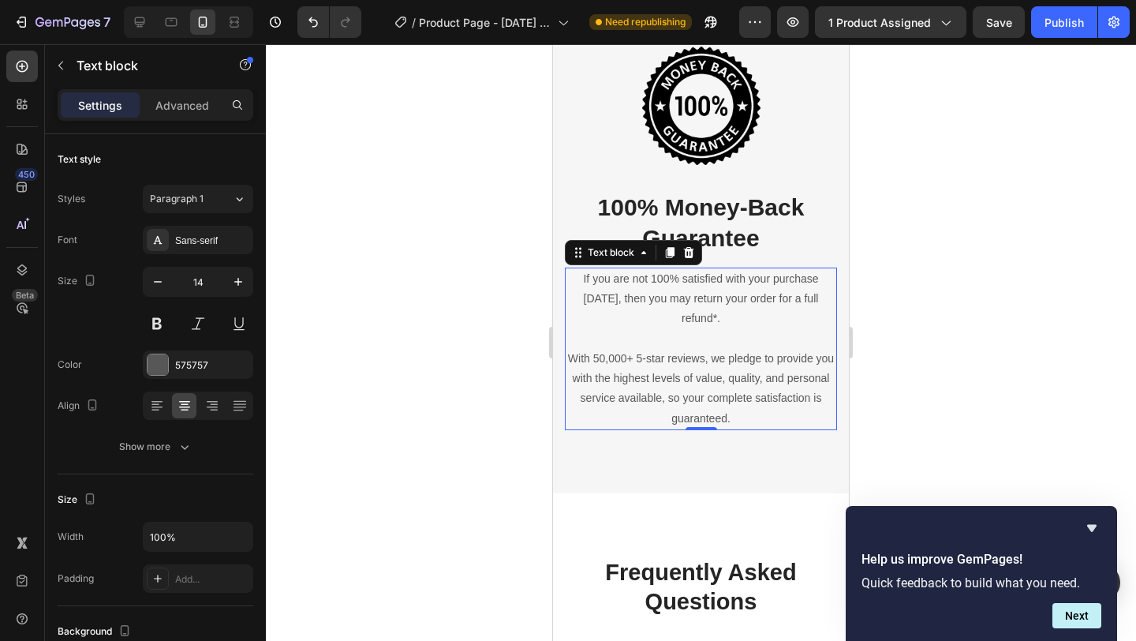
click at [603, 366] on p "With 50,000+ 5-star reviews, we pledge to provide you with the highest levels o…" at bounding box center [700, 389] width 269 height 80
click at [886, 386] on div at bounding box center [701, 342] width 870 height 596
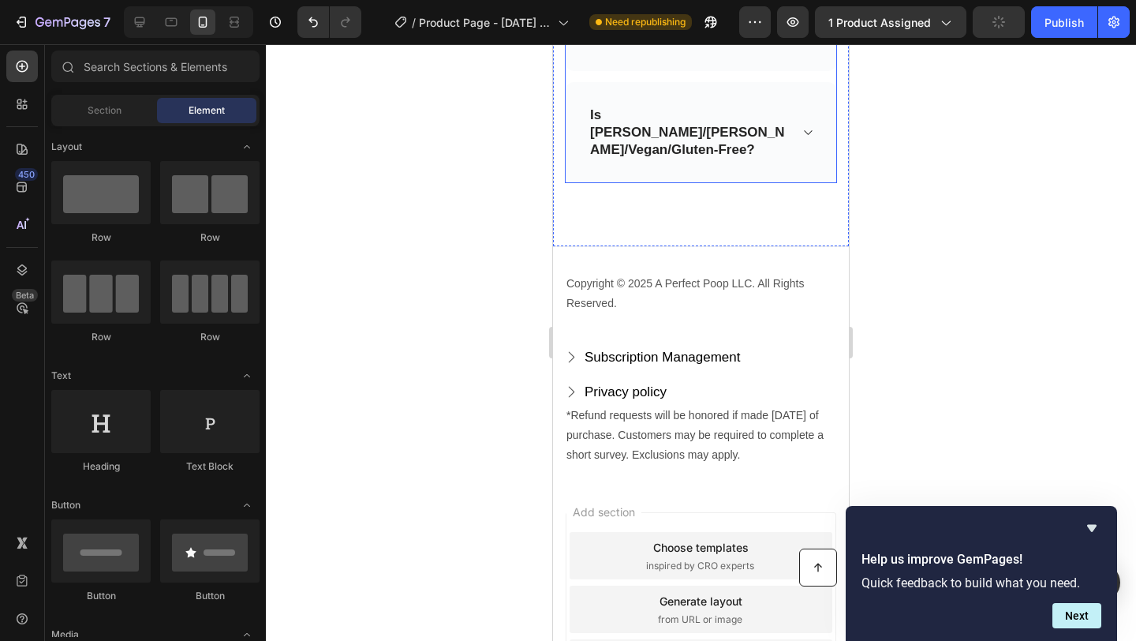
scroll to position [6393, 0]
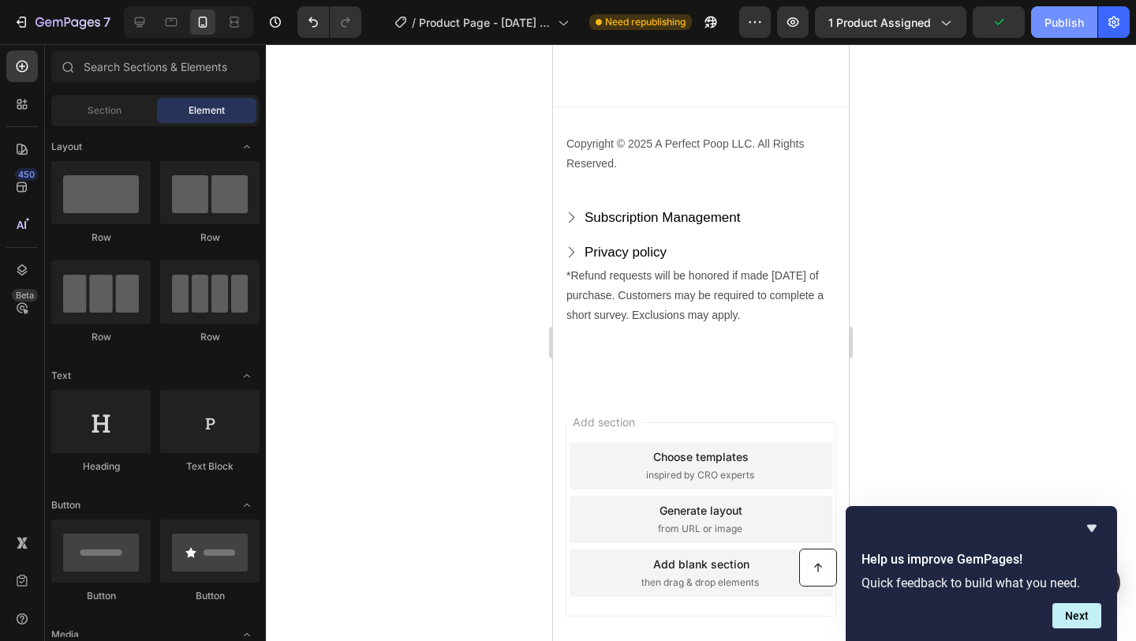
click at [1052, 22] on div "Publish" at bounding box center [1064, 22] width 39 height 17
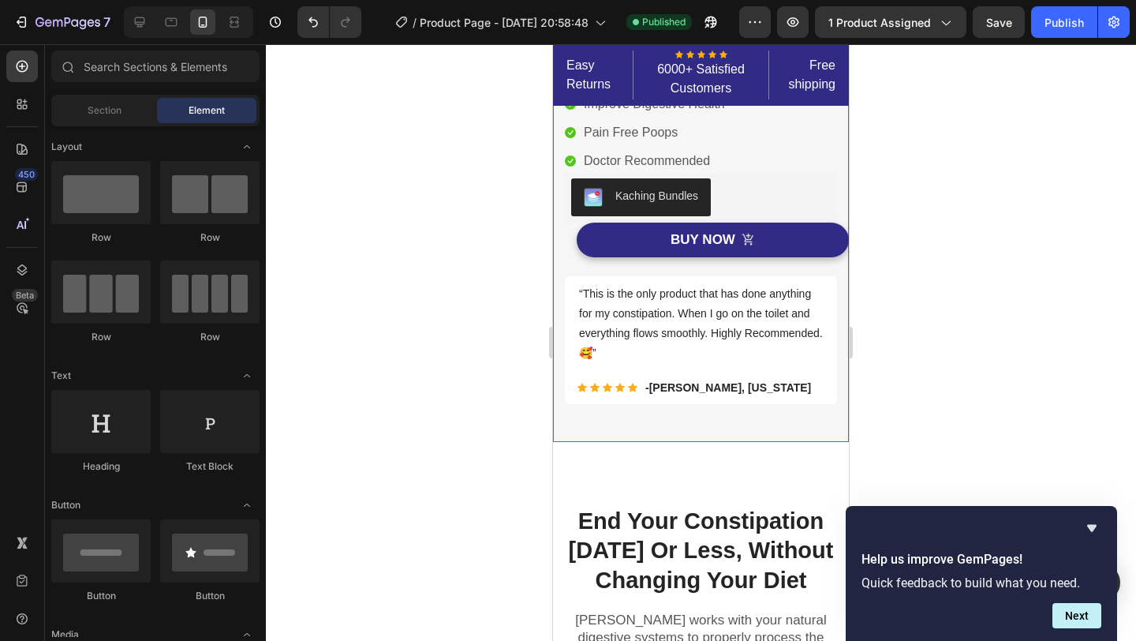
scroll to position [576, 0]
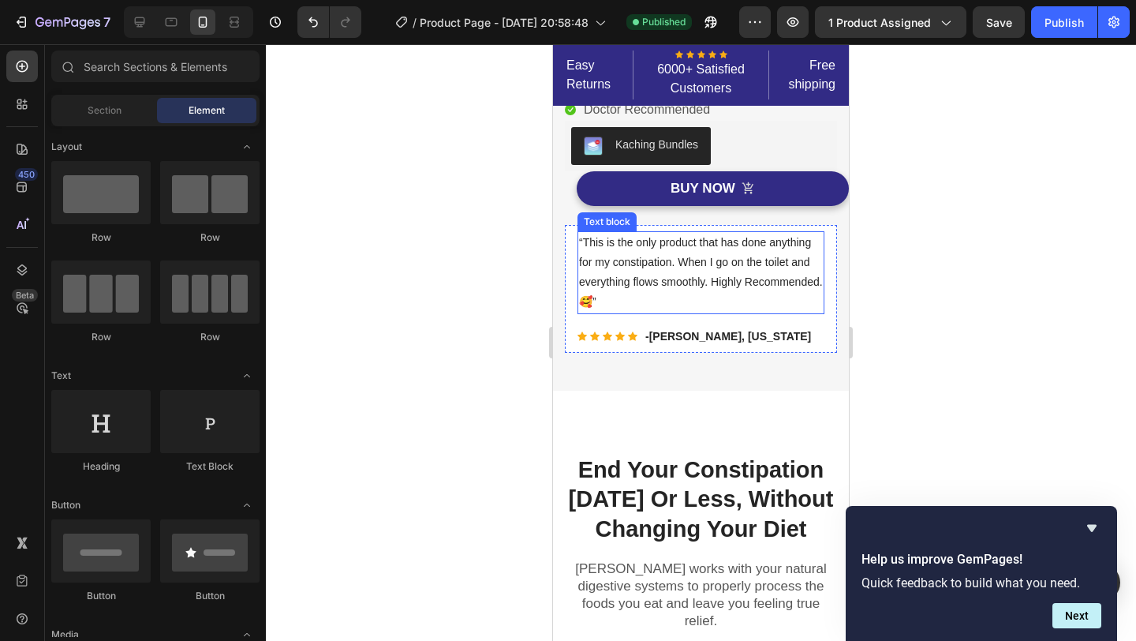
click at [807, 233] on p "“This is the only product that has done anything for my constipation. When I go…" at bounding box center [701, 273] width 244 height 80
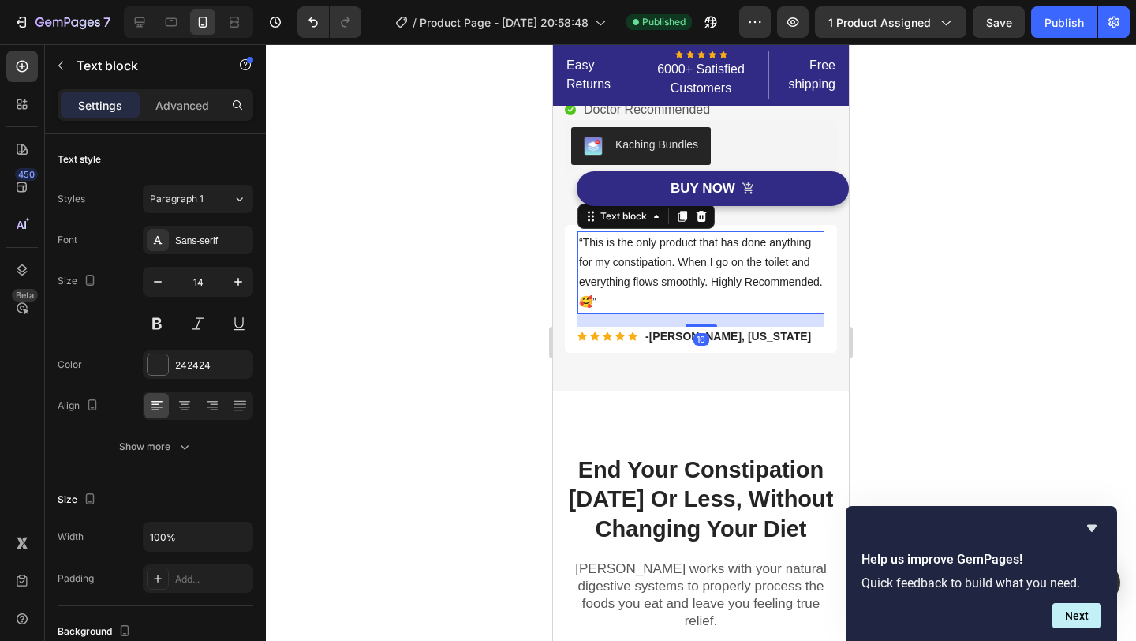
click at [805, 234] on p "“This is the only product that has done anything for my constipation. When I go…" at bounding box center [701, 273] width 244 height 80
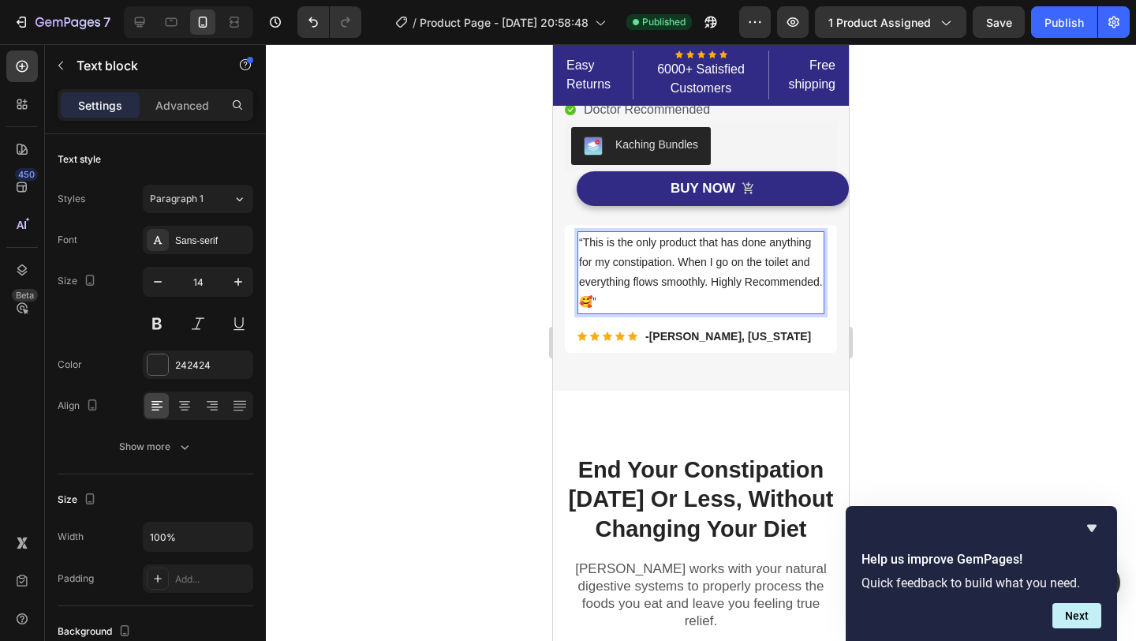
click at [811, 234] on p "“This is the only product that has done anything for my constipation. When I go…" at bounding box center [701, 273] width 244 height 80
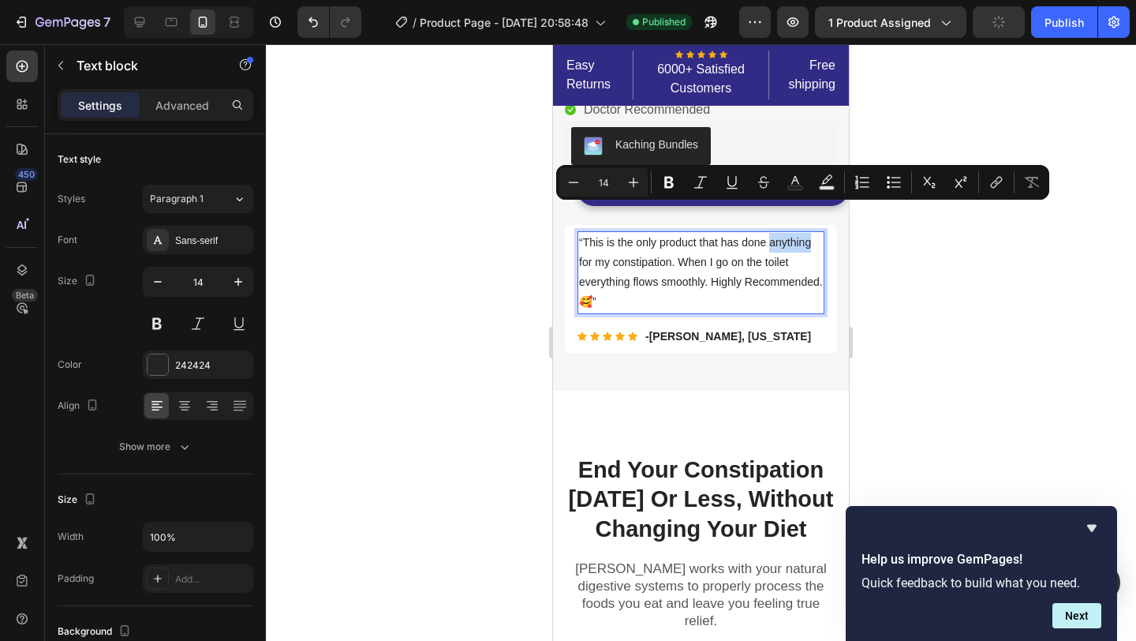
drag, startPoint x: 771, startPoint y: 213, endPoint x: 817, endPoint y: 215, distance: 45.8
click at [817, 233] on p "“This is the only product that has done anything for my constipation. When I go…" at bounding box center [701, 273] width 244 height 80
drag, startPoint x: 637, startPoint y: 211, endPoint x: 655, endPoint y: 211, distance: 17.4
click at [655, 233] on p "“This is the only product that has done anything for my constipation. When I go…" at bounding box center [701, 273] width 244 height 80
click at [660, 180] on button "Bold" at bounding box center [669, 182] width 28 height 28
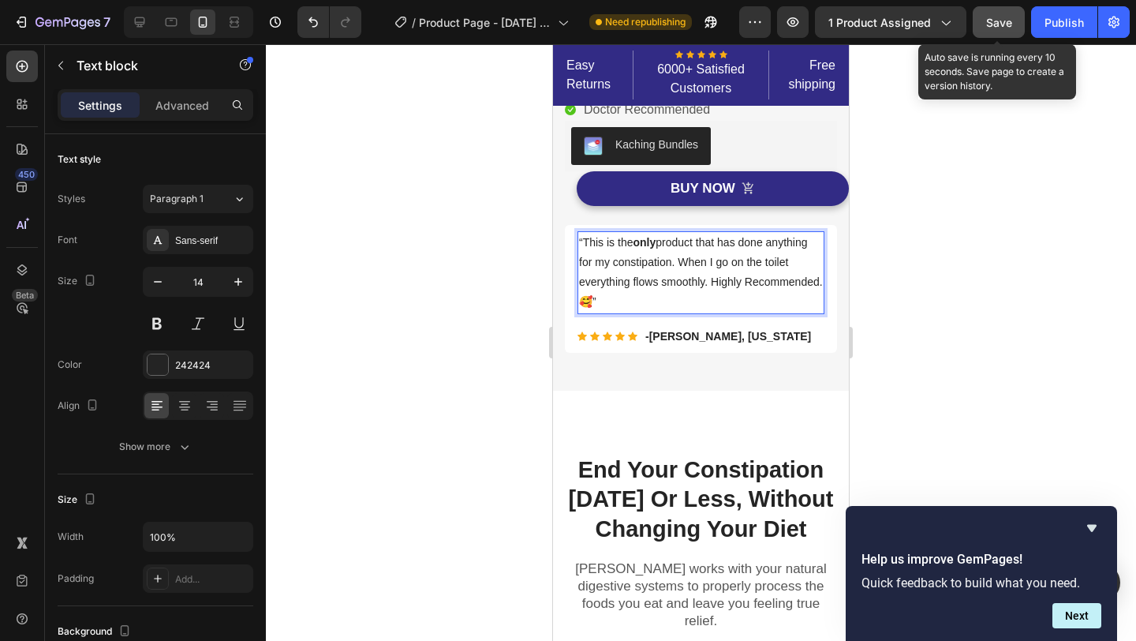
click at [1008, 21] on span "Save" at bounding box center [999, 22] width 26 height 13
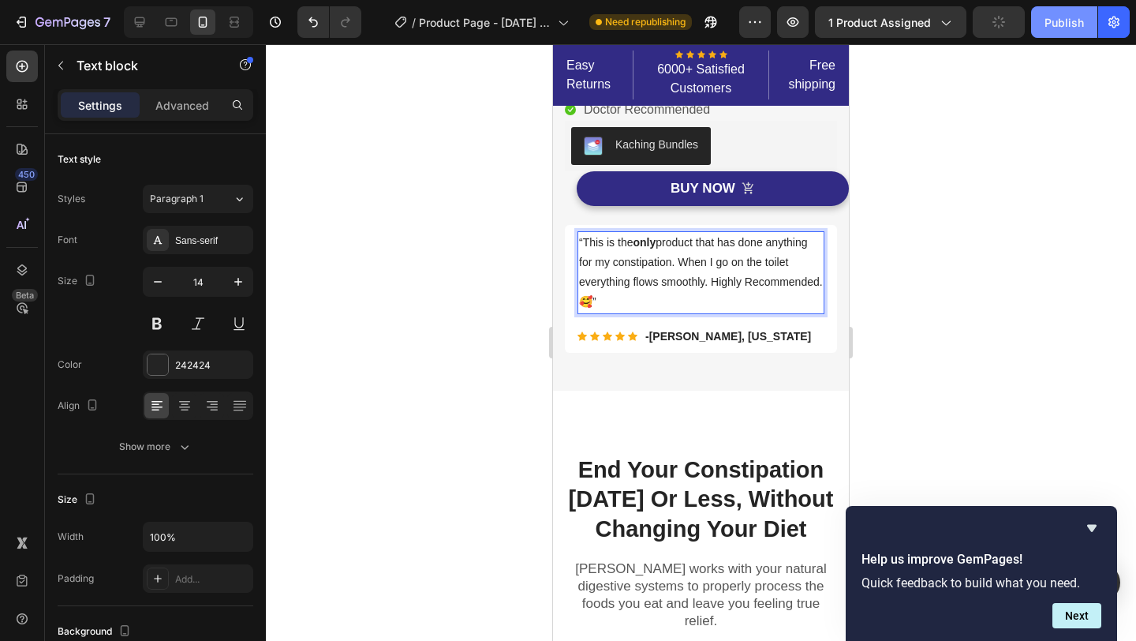
click at [1063, 20] on div "Publish" at bounding box center [1064, 22] width 39 height 17
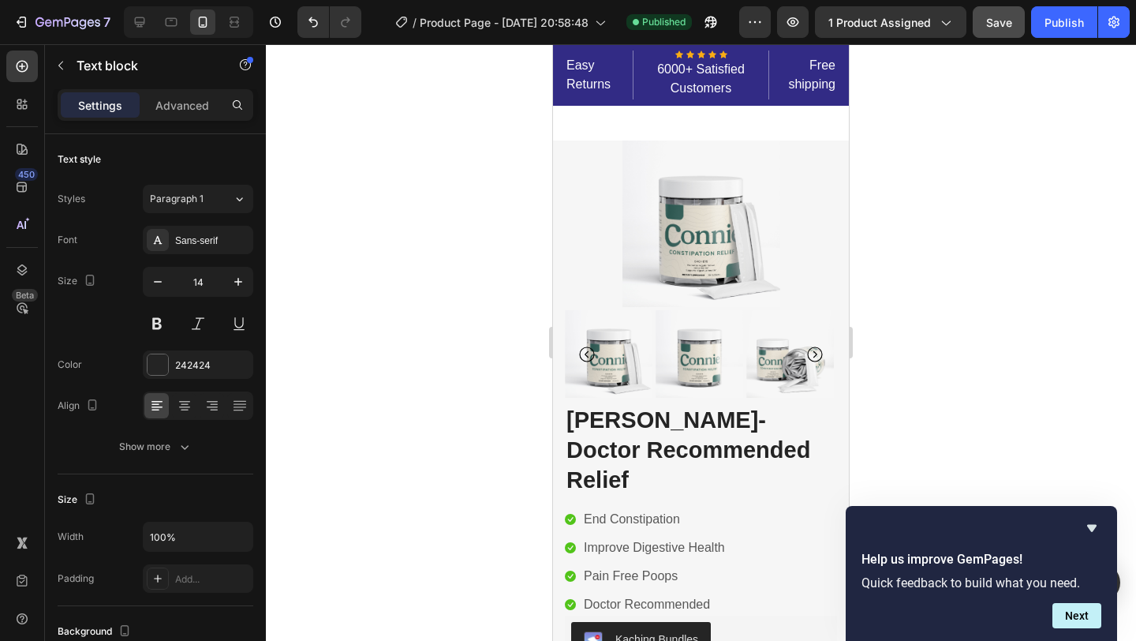
scroll to position [0, 0]
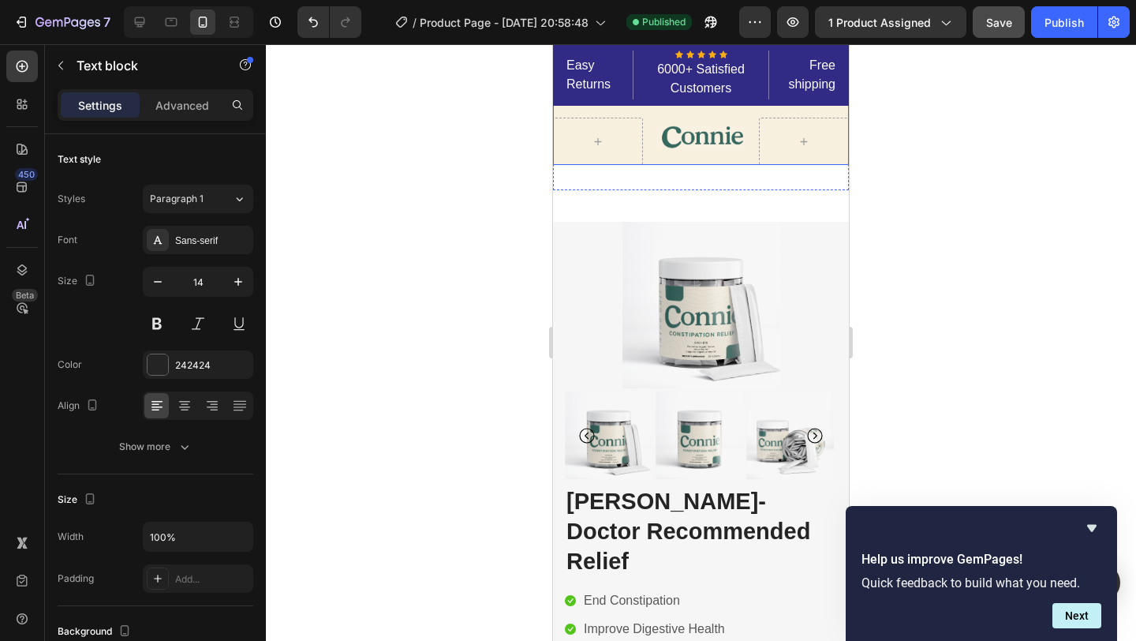
click at [712, 157] on div "Image" at bounding box center [701, 141] width 90 height 47
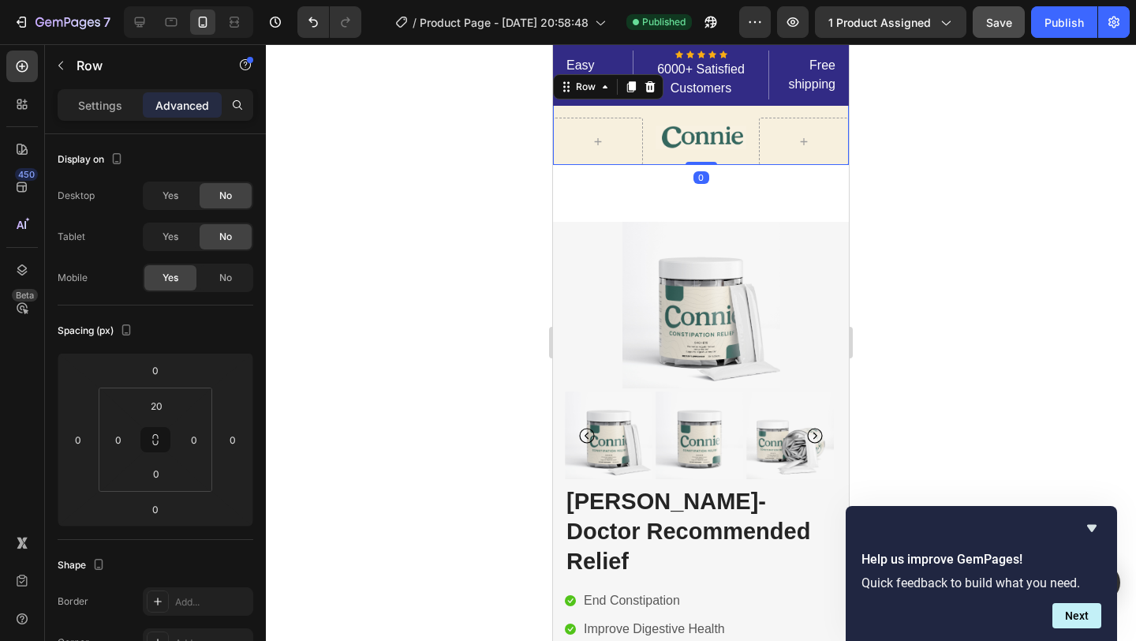
drag, startPoint x: 707, startPoint y: 162, endPoint x: 708, endPoint y: 153, distance: 8.8
click at [708, 153] on div "Image Row 0" at bounding box center [701, 133] width 296 height 63
click at [933, 202] on div at bounding box center [701, 342] width 870 height 596
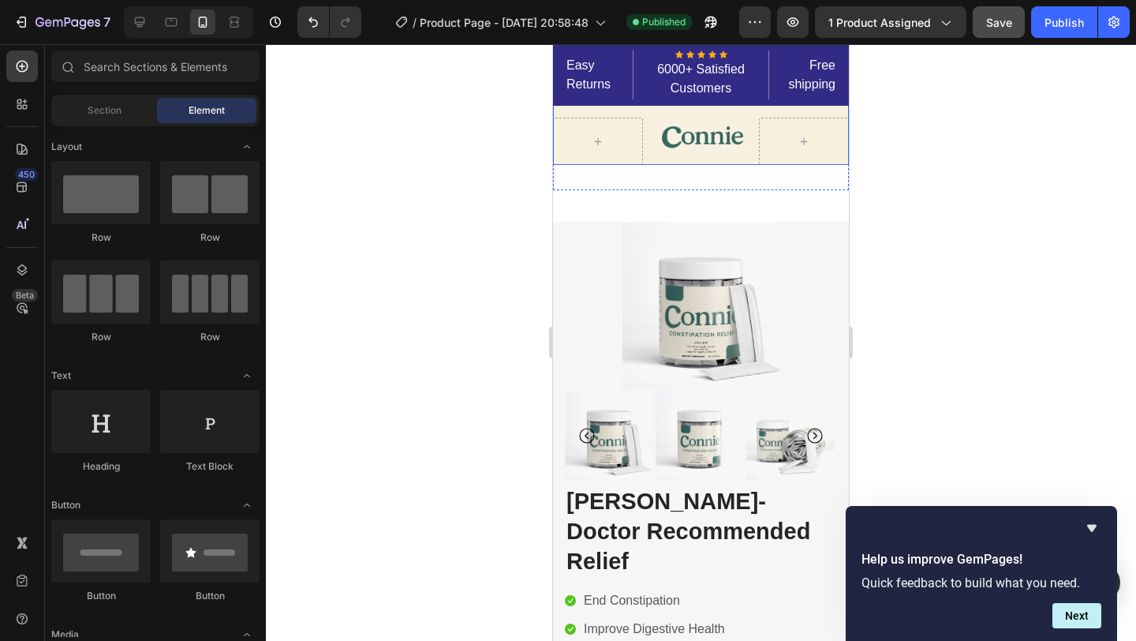
click at [713, 118] on div "Image" at bounding box center [701, 141] width 90 height 47
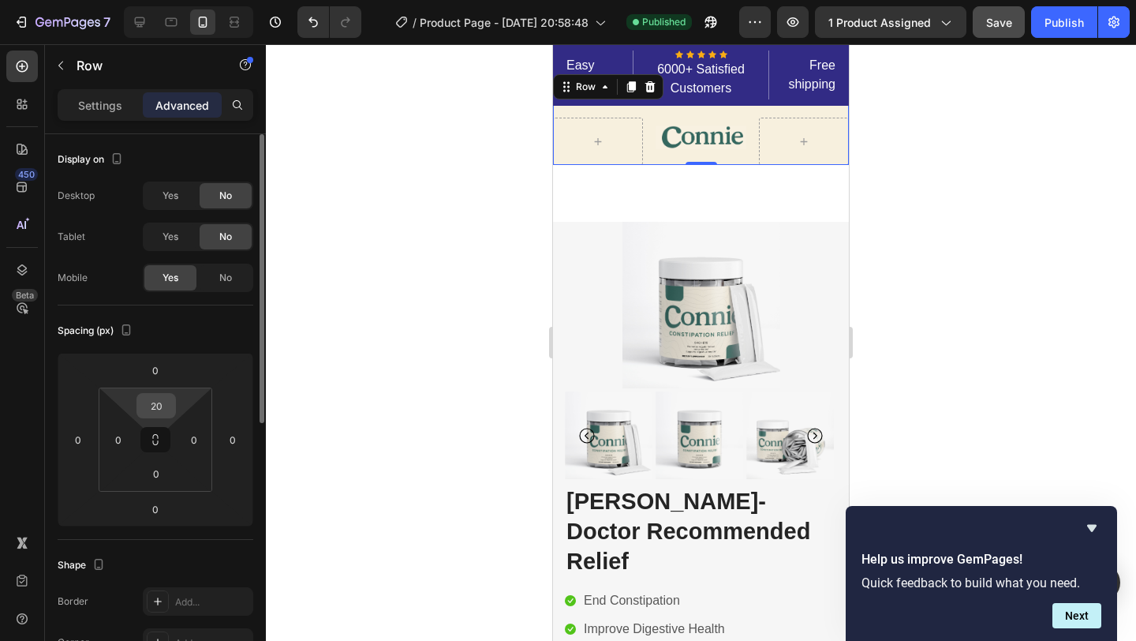
click at [162, 405] on input "20" at bounding box center [156, 406] width 32 height 24
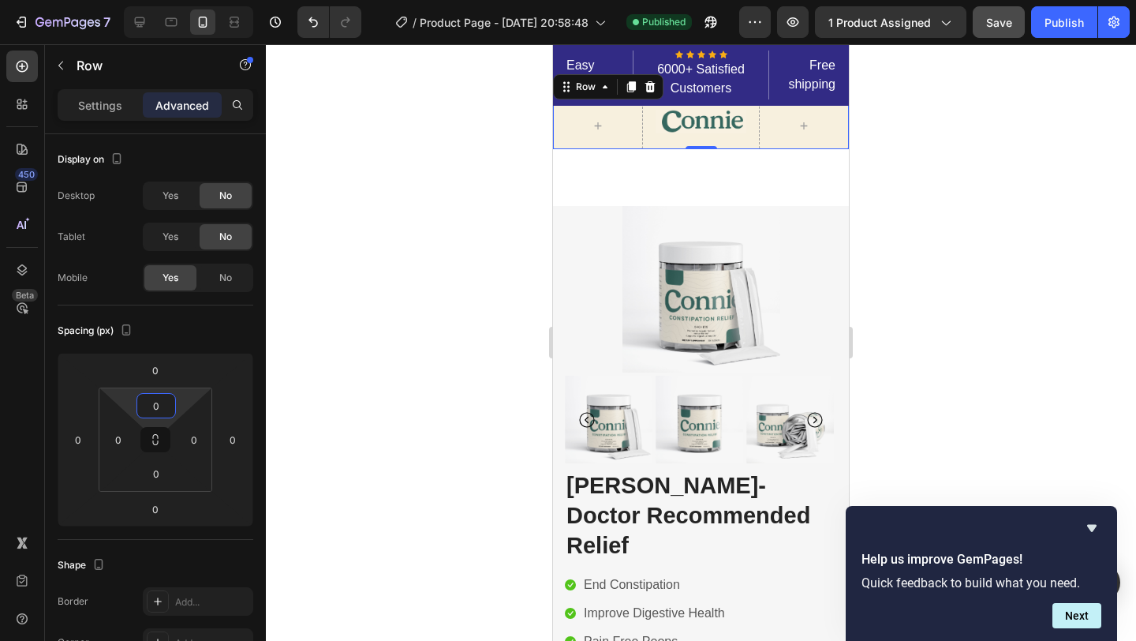
click at [933, 260] on div at bounding box center [701, 342] width 870 height 596
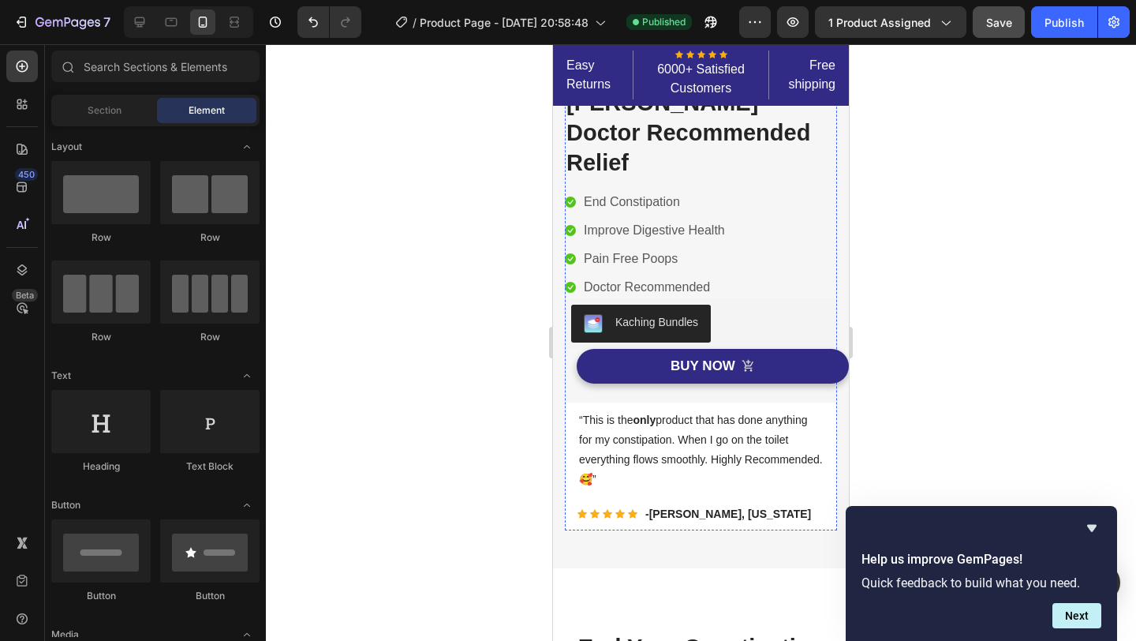
scroll to position [389, 0]
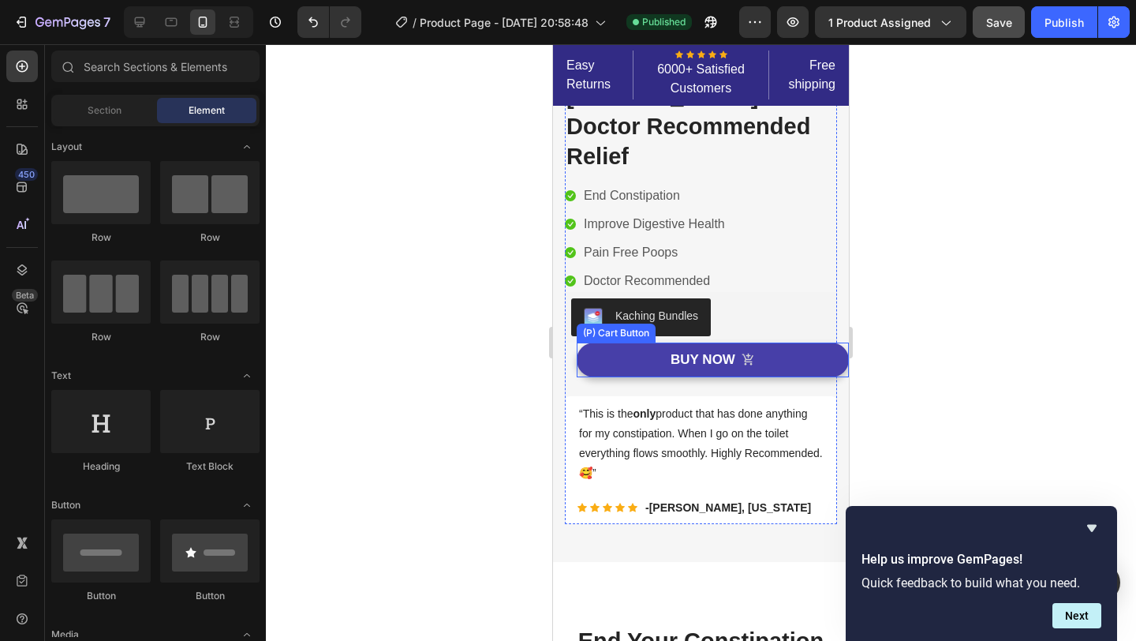
click at [847, 342] on button "BUY NOW" at bounding box center [713, 359] width 272 height 35
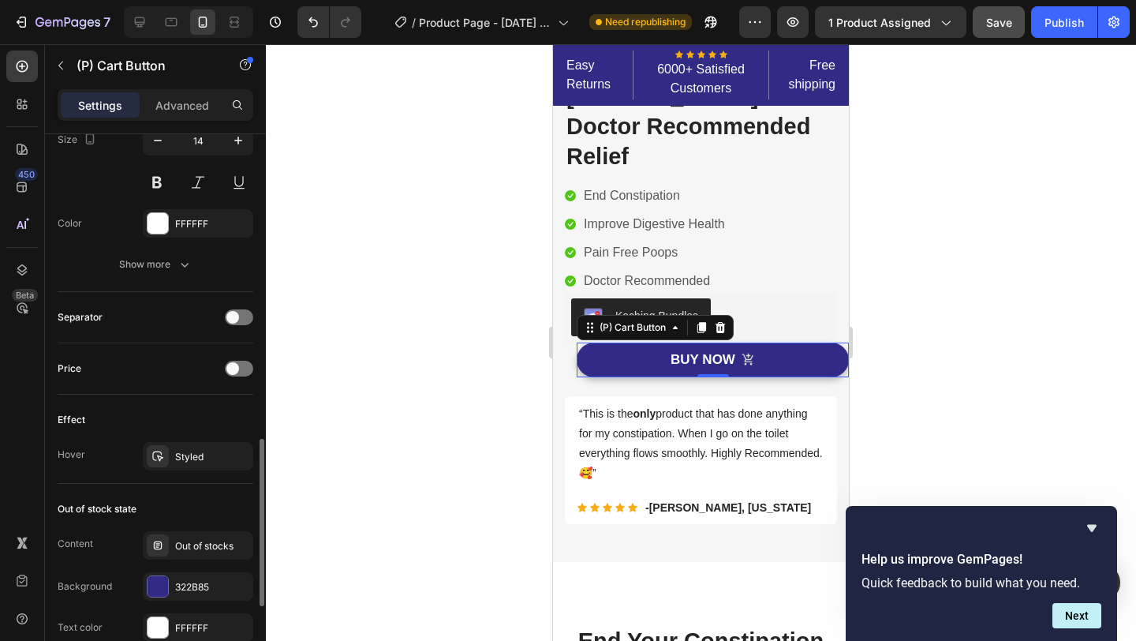
scroll to position [1007, 0]
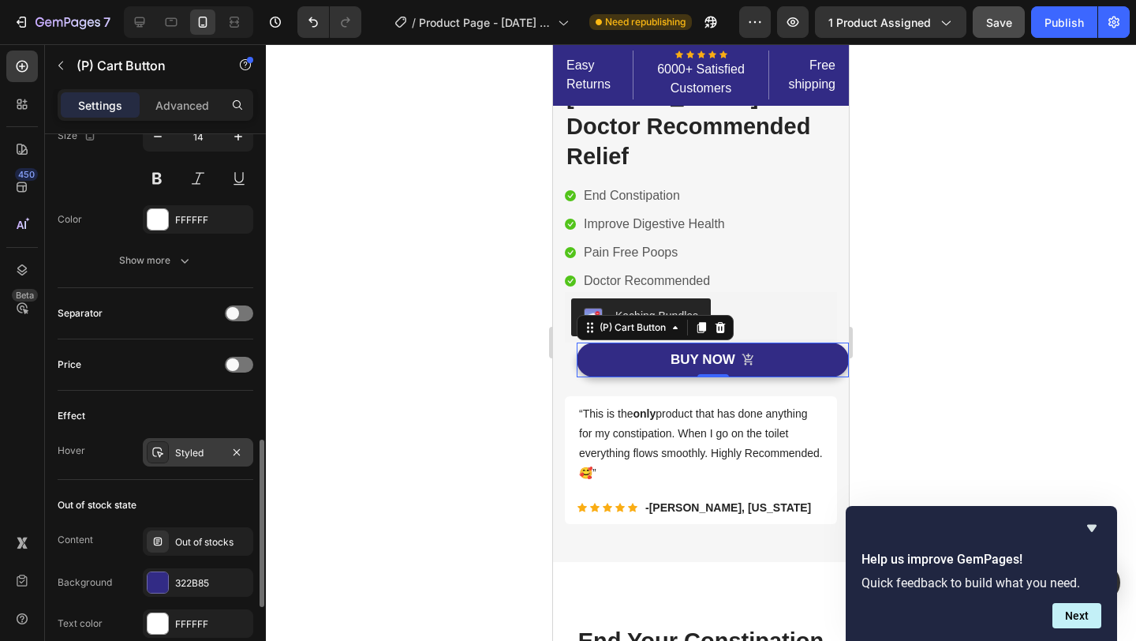
click at [175, 458] on div "Styled" at bounding box center [198, 453] width 46 height 14
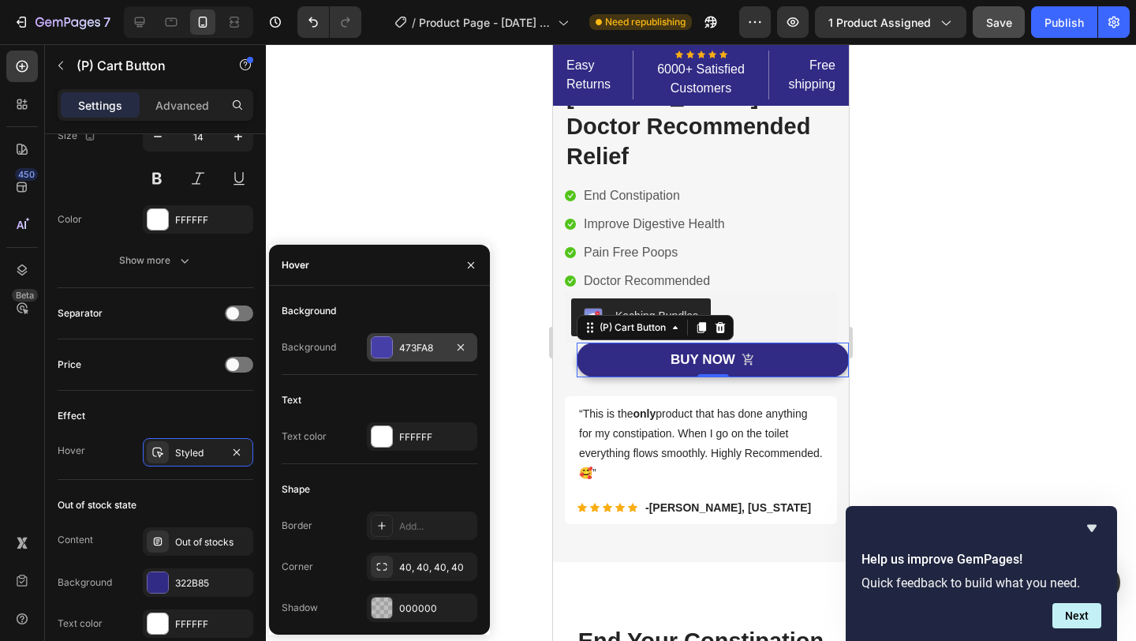
click at [385, 346] on div at bounding box center [382, 347] width 21 height 21
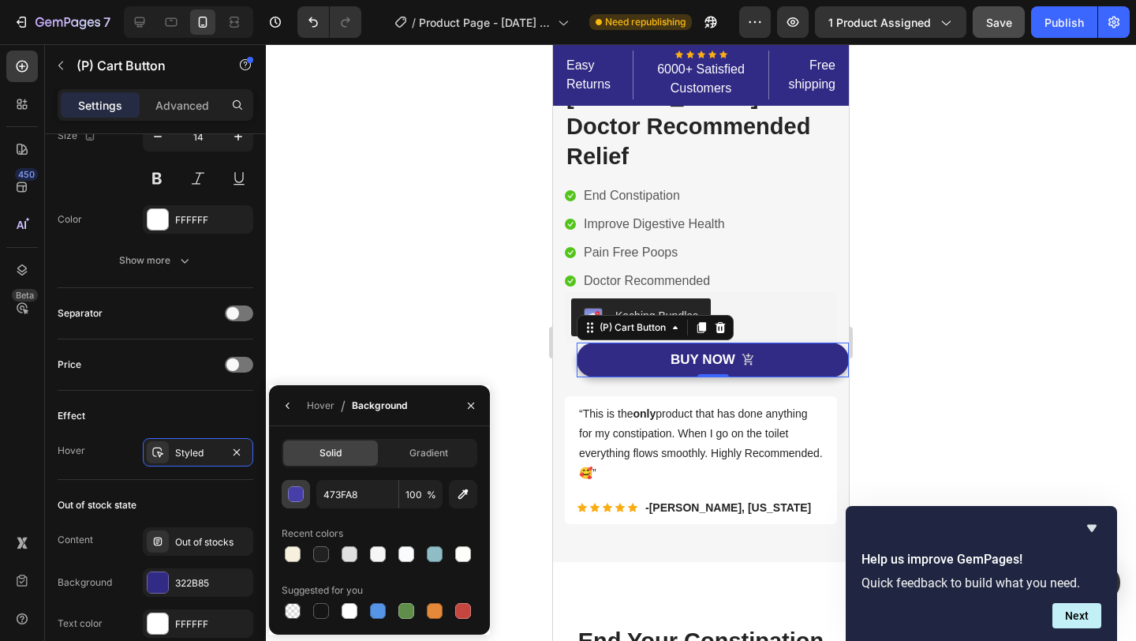
click at [295, 498] on div "button" at bounding box center [297, 495] width 16 height 16
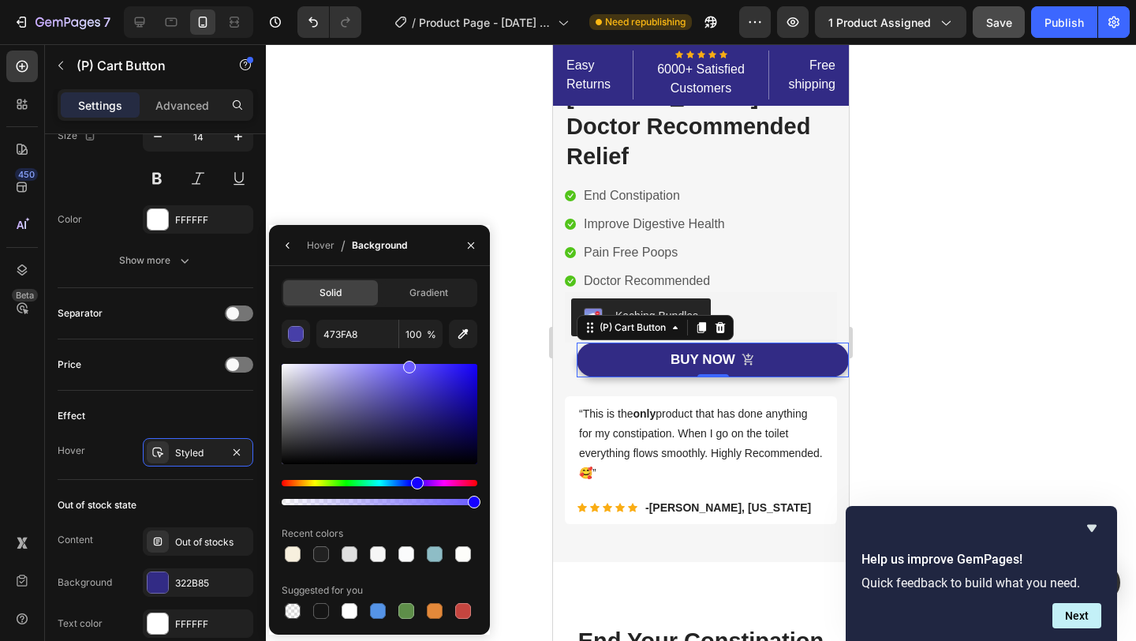
drag, startPoint x: 410, startPoint y: 398, endPoint x: 408, endPoint y: 364, distance: 34.8
click at [408, 364] on div at bounding box center [409, 367] width 13 height 13
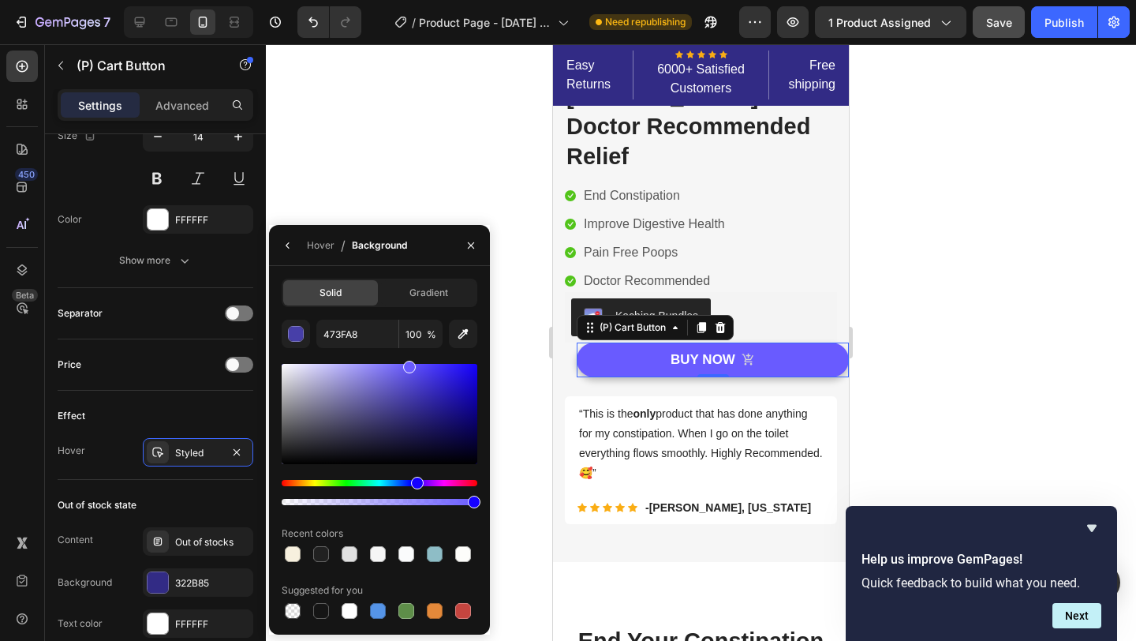
type input "695BFF"
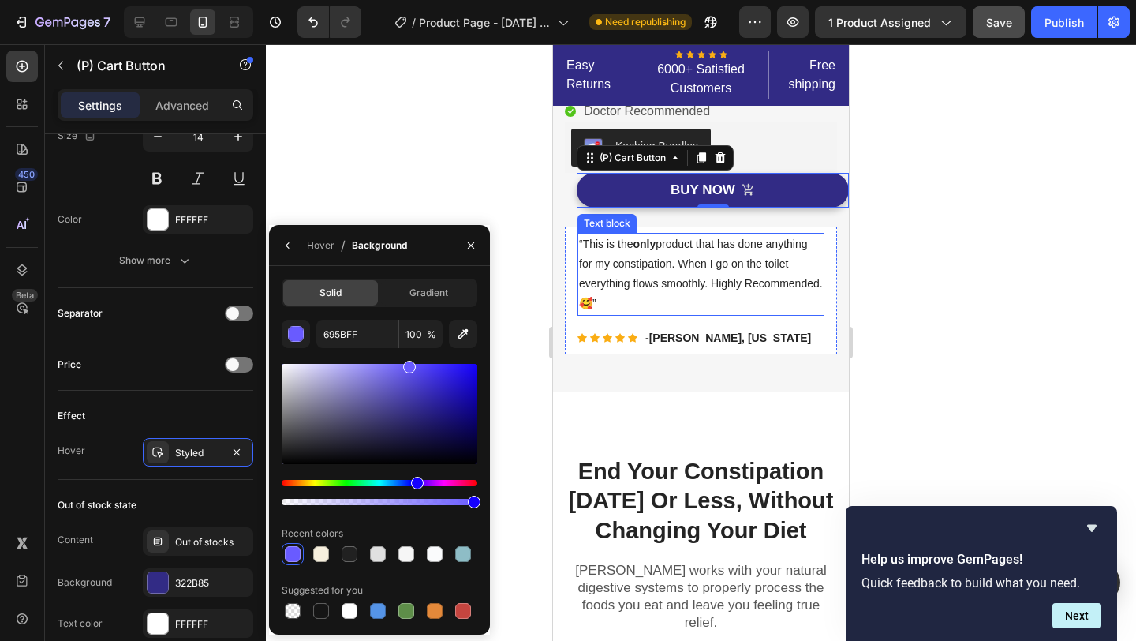
scroll to position [602, 0]
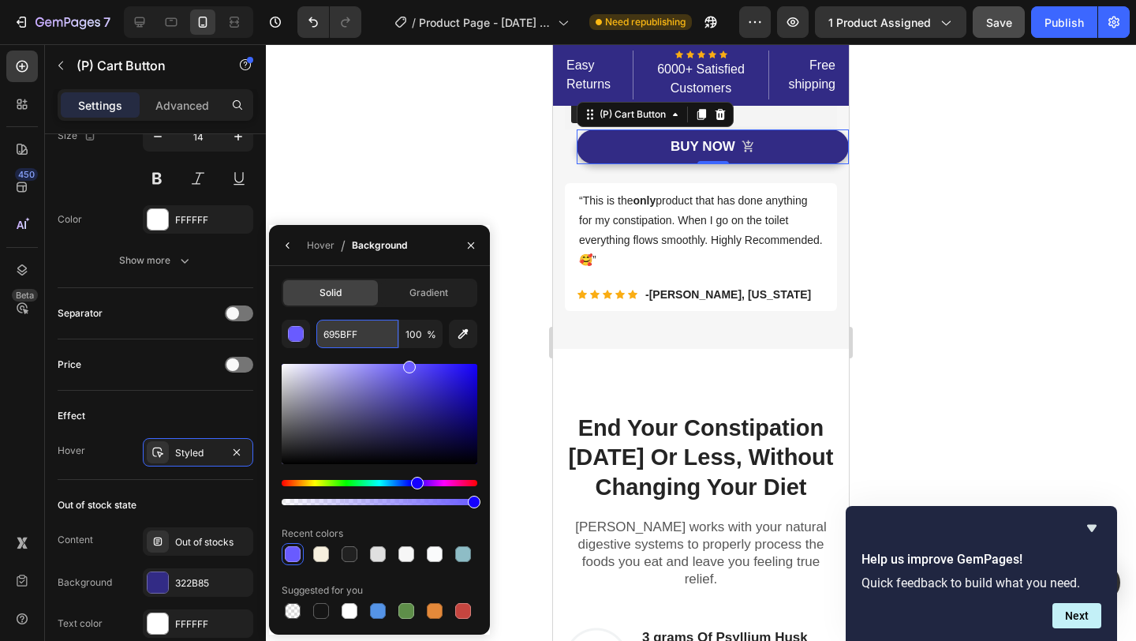
click at [349, 334] on input "695BFF" at bounding box center [357, 334] width 82 height 28
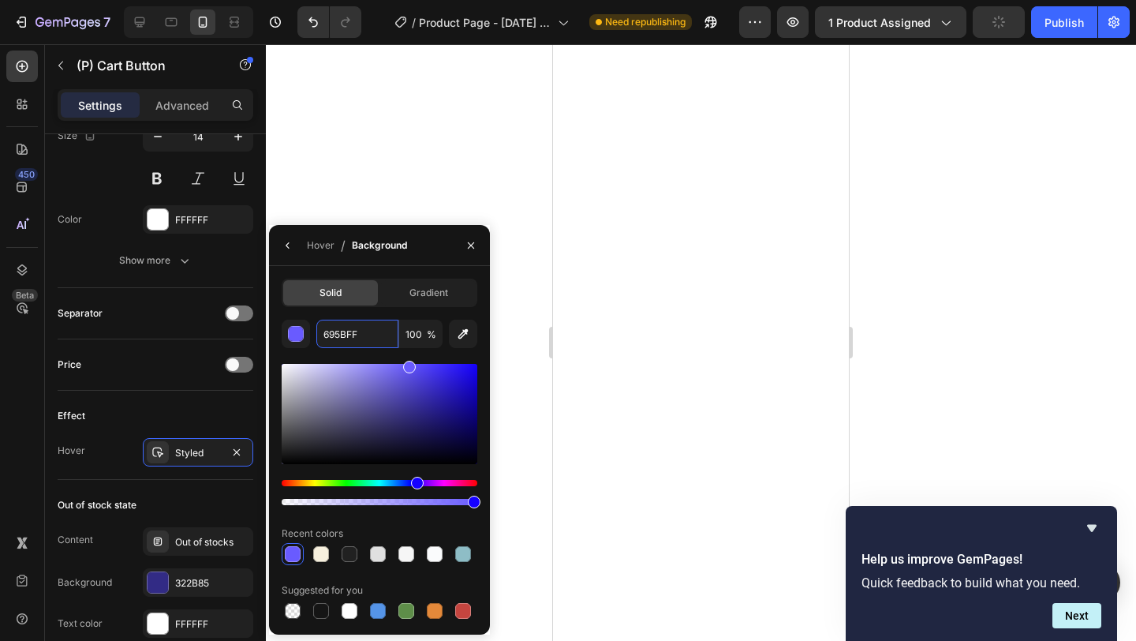
scroll to position [3306, 0]
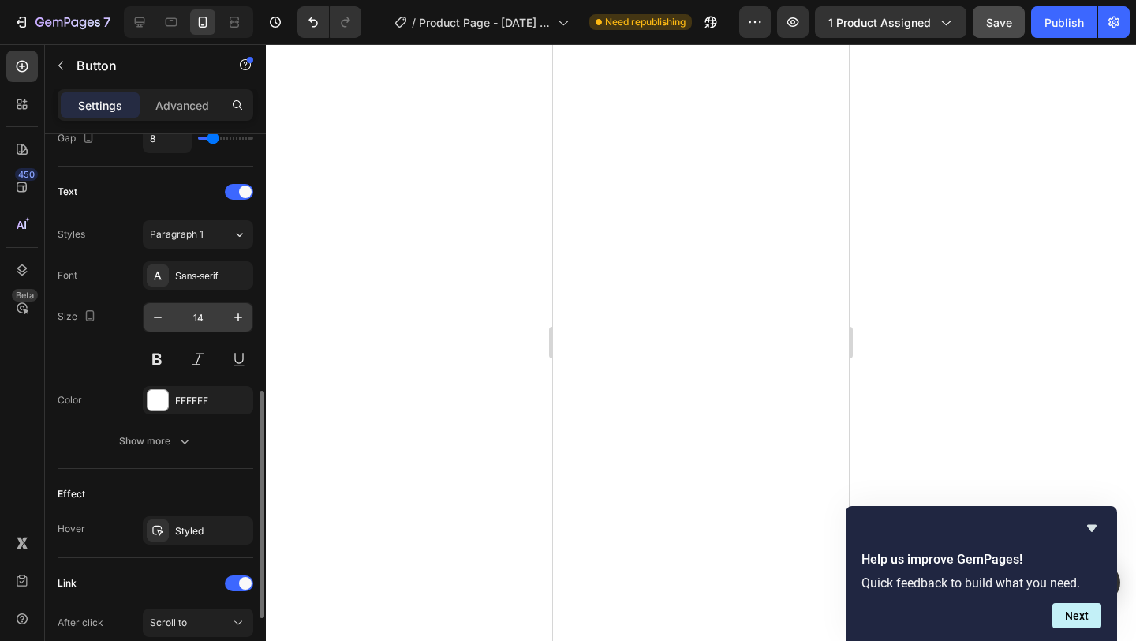
scroll to position [623, 0]
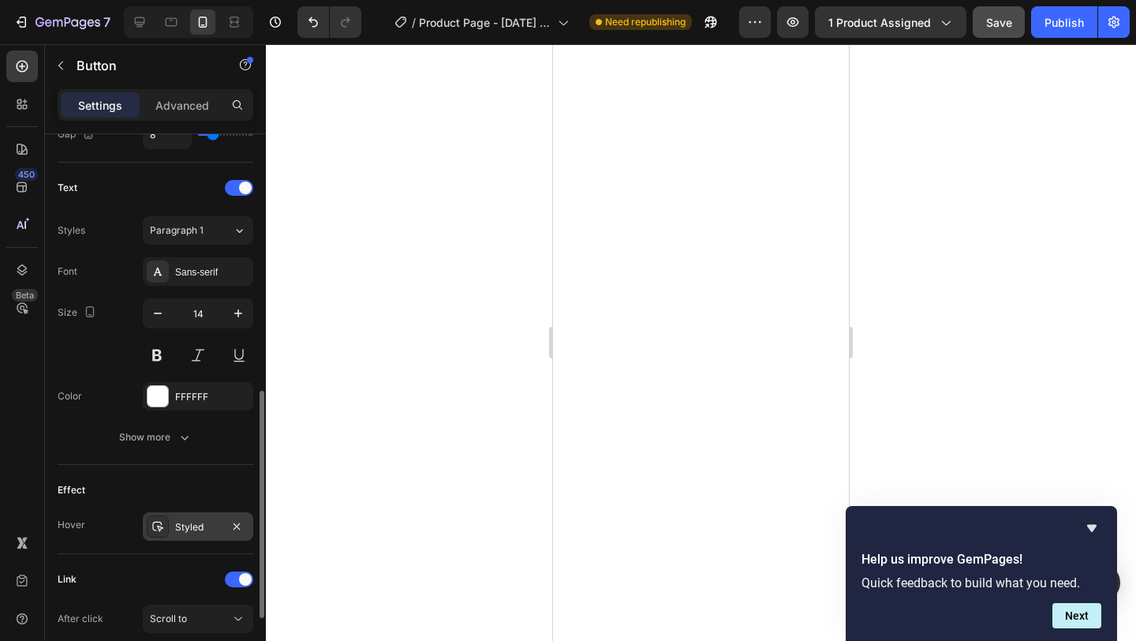
click at [213, 521] on div "Styled" at bounding box center [198, 527] width 46 height 14
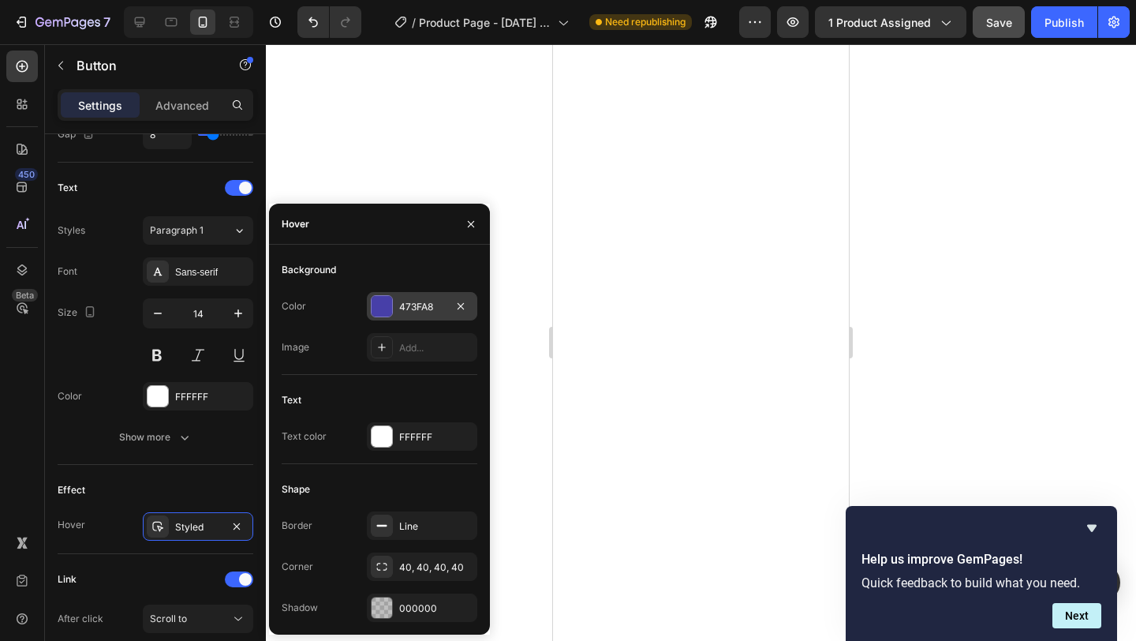
click at [417, 308] on div "473FA8" at bounding box center [422, 307] width 46 height 14
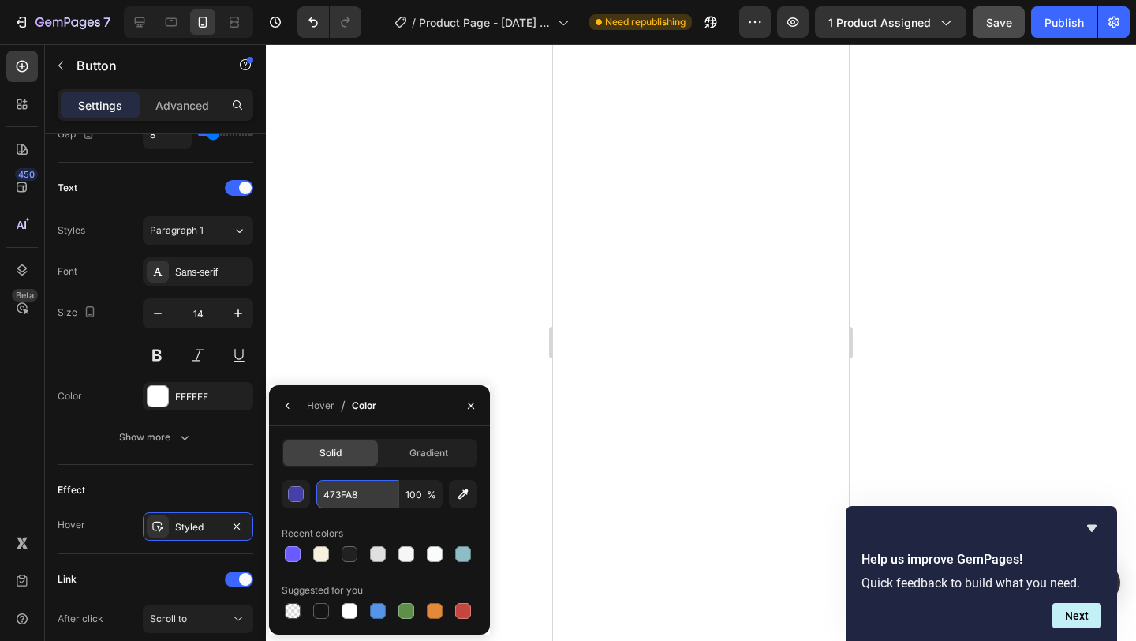
click at [351, 499] on input "473FA8" at bounding box center [357, 494] width 82 height 28
paste input "695BFF"
type input "695BFF"
click at [473, 402] on icon "button" at bounding box center [471, 405] width 6 height 6
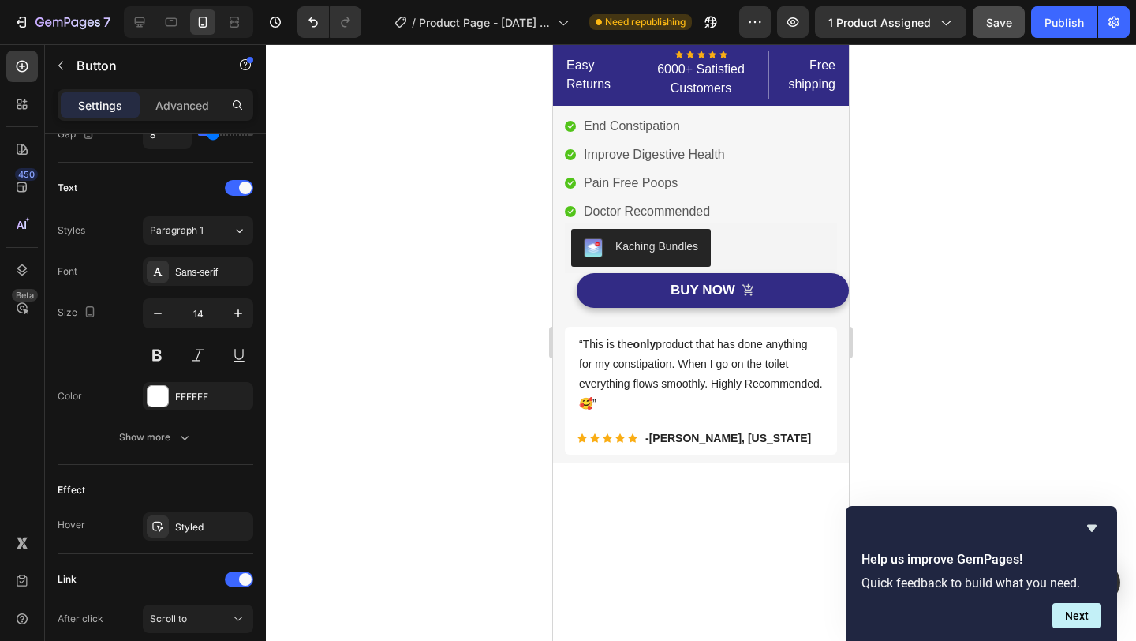
scroll to position [0, 0]
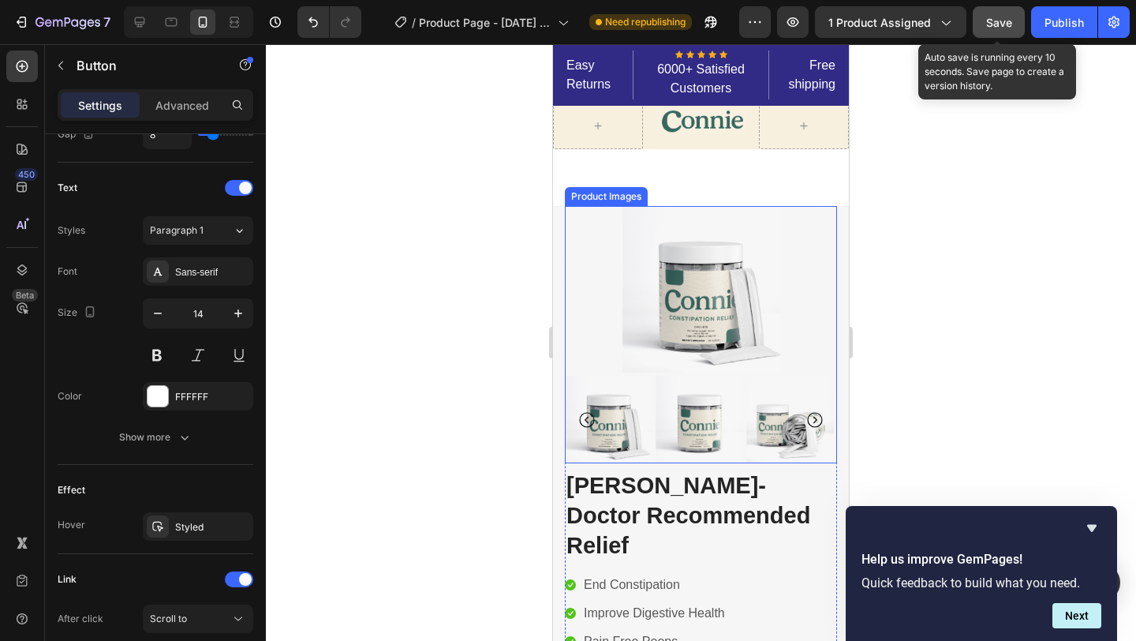
click at [1000, 35] on button "Save" at bounding box center [999, 22] width 52 height 32
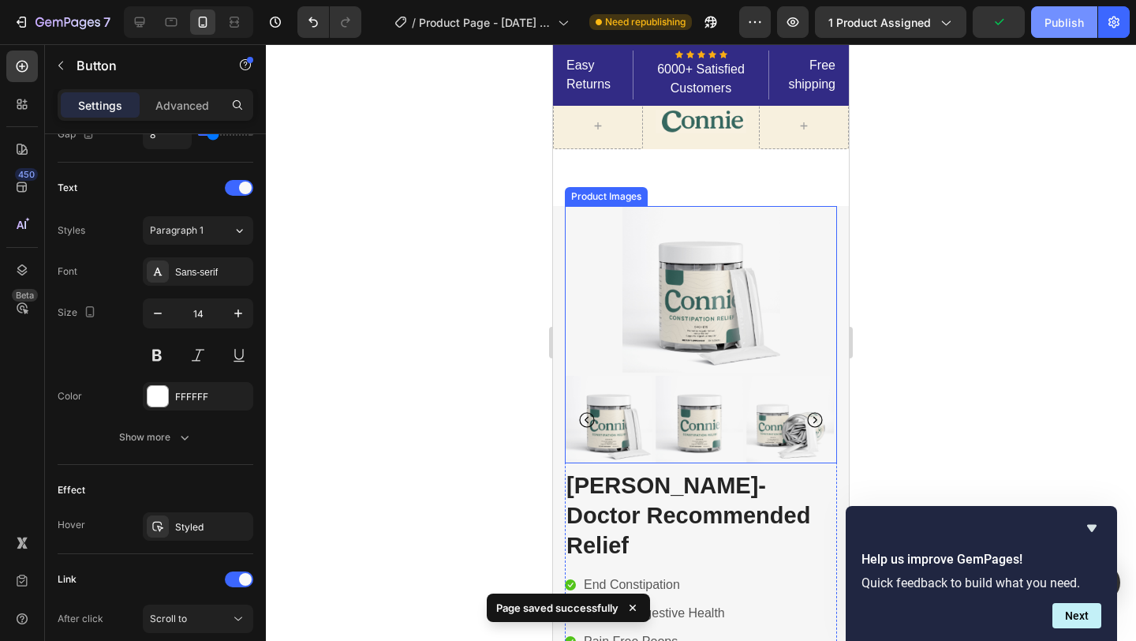
click at [1043, 22] on button "Publish" at bounding box center [1064, 22] width 66 height 32
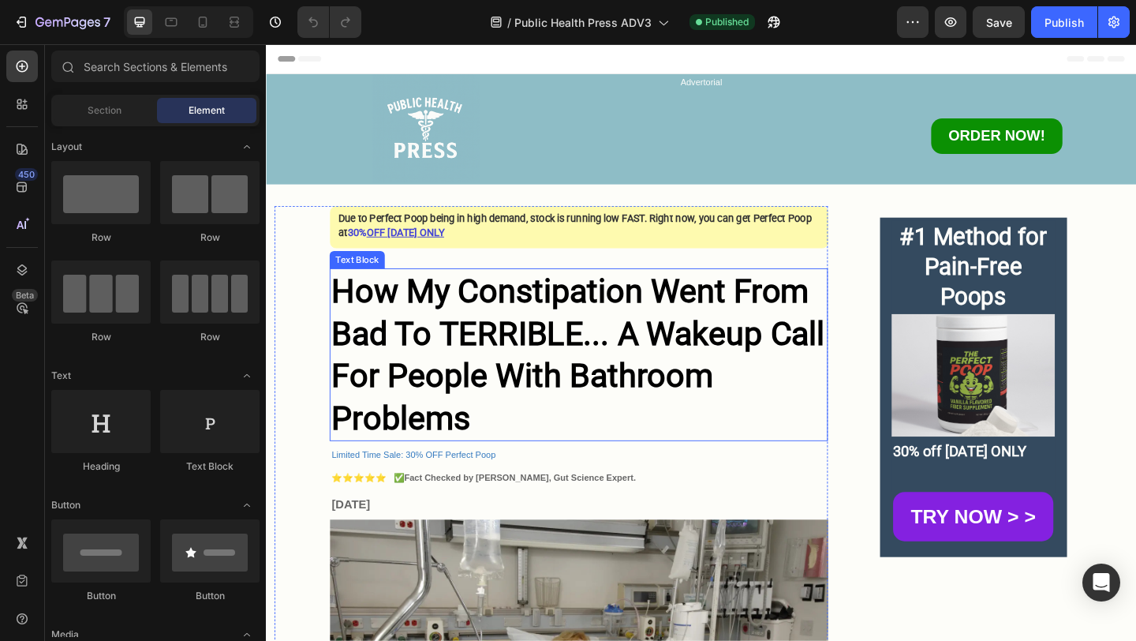
click at [557, 335] on p "How My Constipation Went From Bad To TERRIBLE... A Wakeup Call For People With …" at bounding box center [606, 382] width 538 height 185
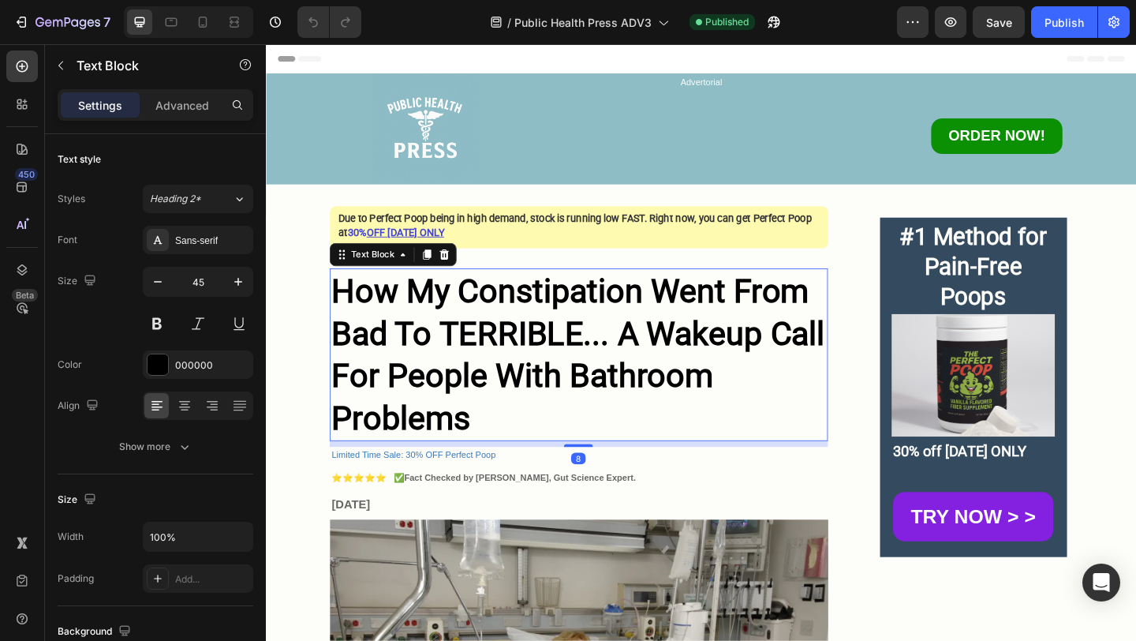
click at [557, 335] on p "How My Constipation Went From Bad To TERRIBLE... A Wakeup Call For People With …" at bounding box center [606, 382] width 538 height 185
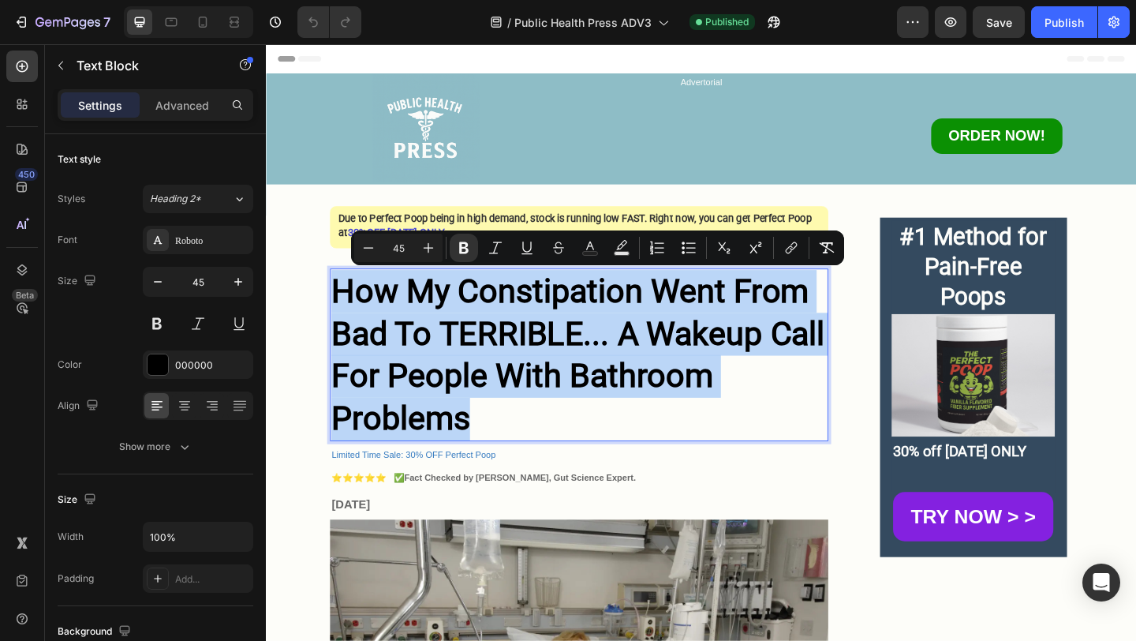
click at [531, 429] on p "How My Constipation Went From Bad To TERRIBLE... A Wakeup Call For People With …" at bounding box center [606, 382] width 538 height 185
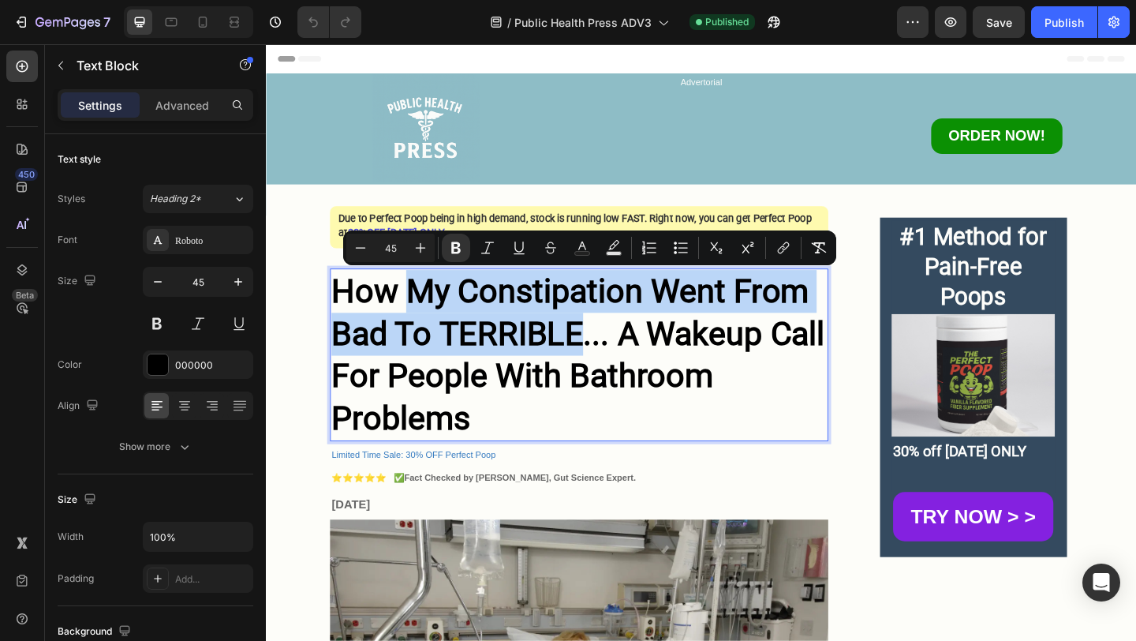
drag, startPoint x: 610, startPoint y: 358, endPoint x: 419, endPoint y: 310, distance: 196.9
click at [419, 310] on strong "How My Constipation Went From Bad To TERRIBLE... A Wakeup Call For People With …" at bounding box center [605, 381] width 536 height 181
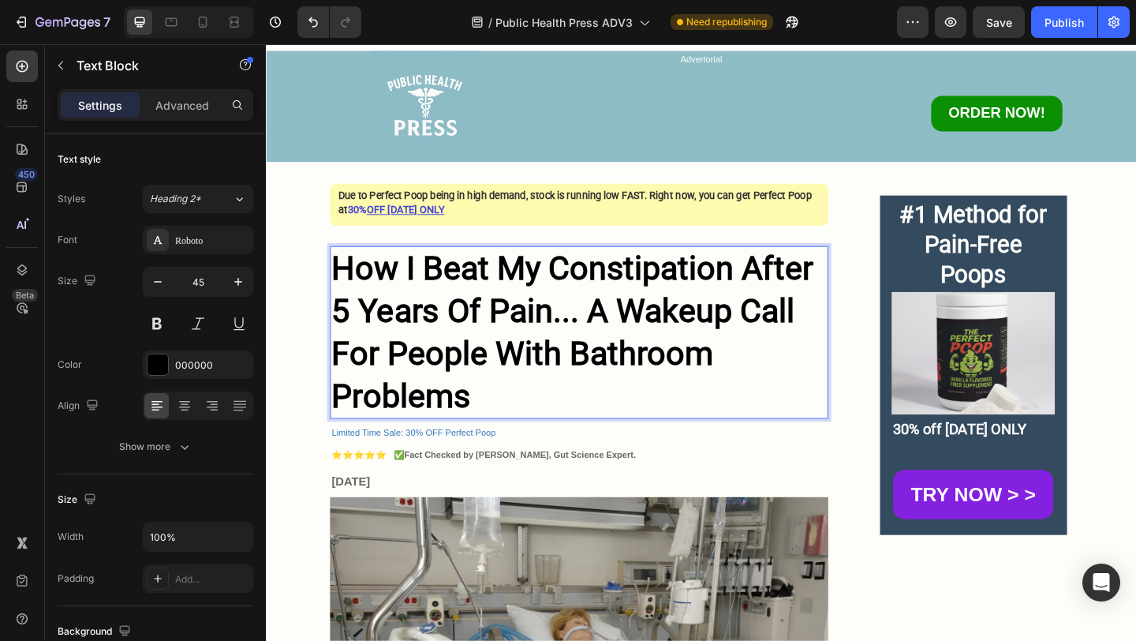
scroll to position [35, 0]
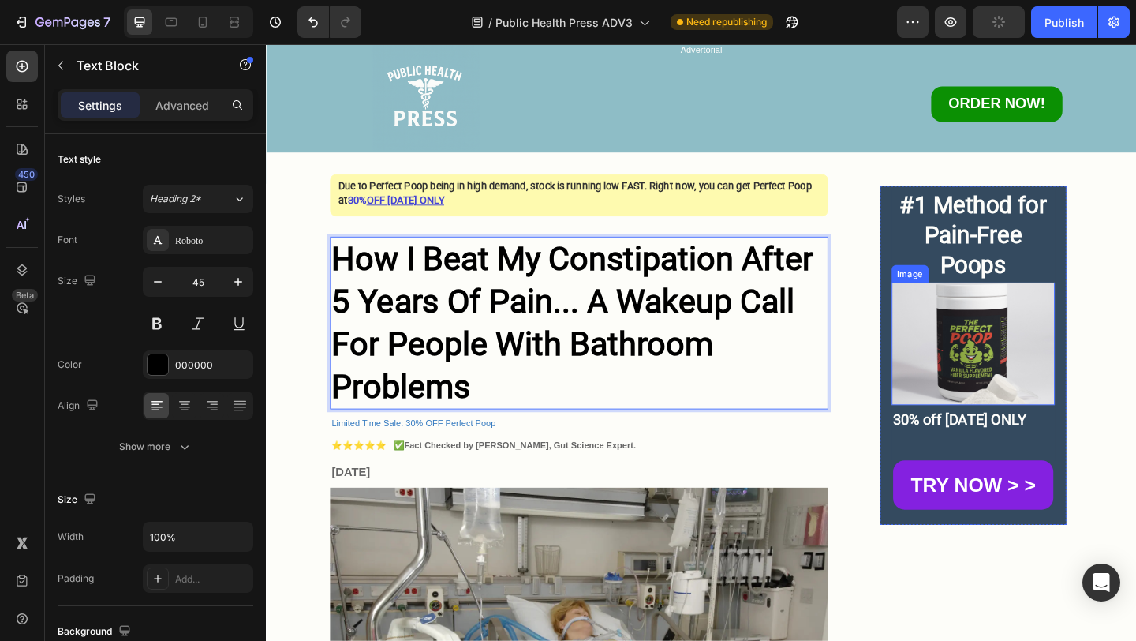
click at [1048, 396] on img at bounding box center [1036, 369] width 178 height 133
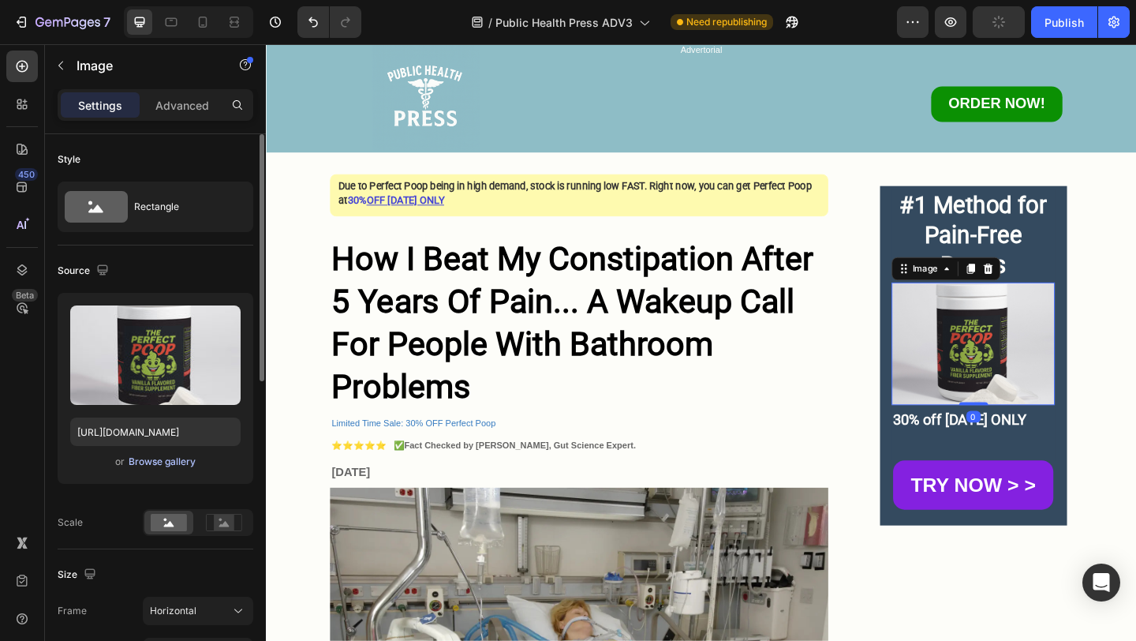
click at [179, 466] on div "Browse gallery" at bounding box center [162, 461] width 67 height 14
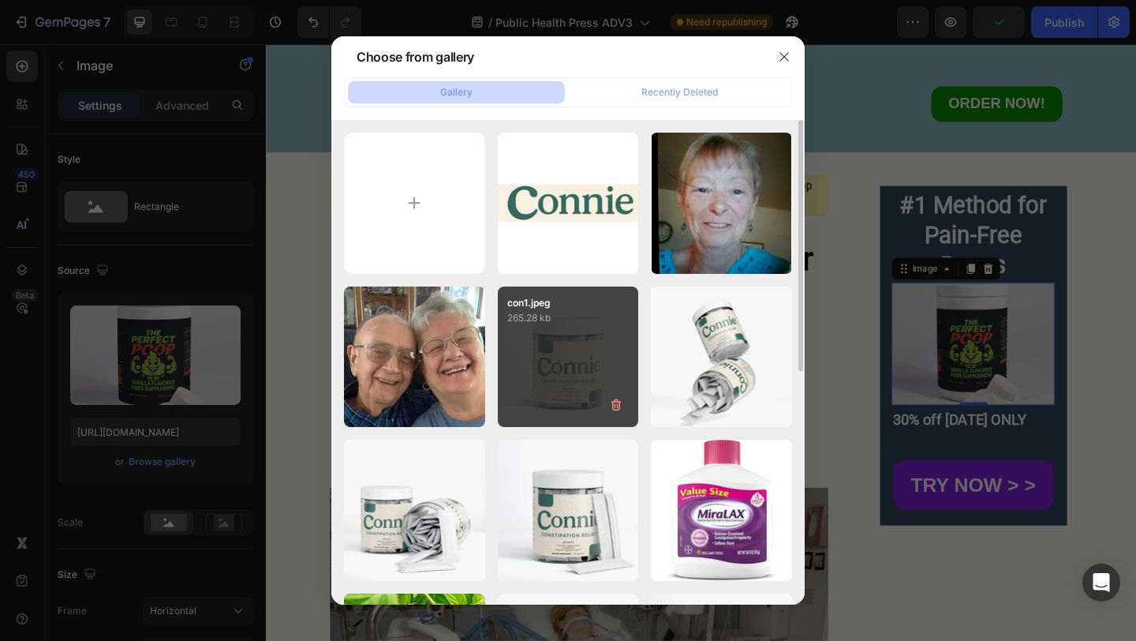
click at [551, 366] on div "con1.jpeg 265.28 kb" at bounding box center [568, 356] width 141 height 141
type input "https://cdn.shopify.com/s/files/1/0637/7009/9823/files/gempages_582972290900165…"
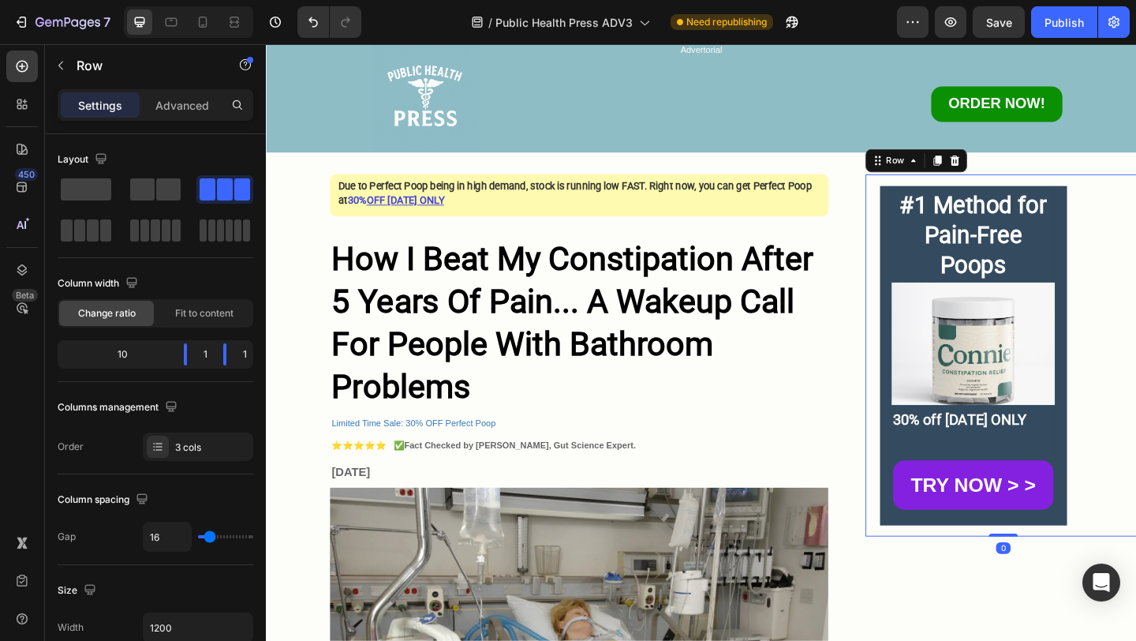
scroll to position [68, 0]
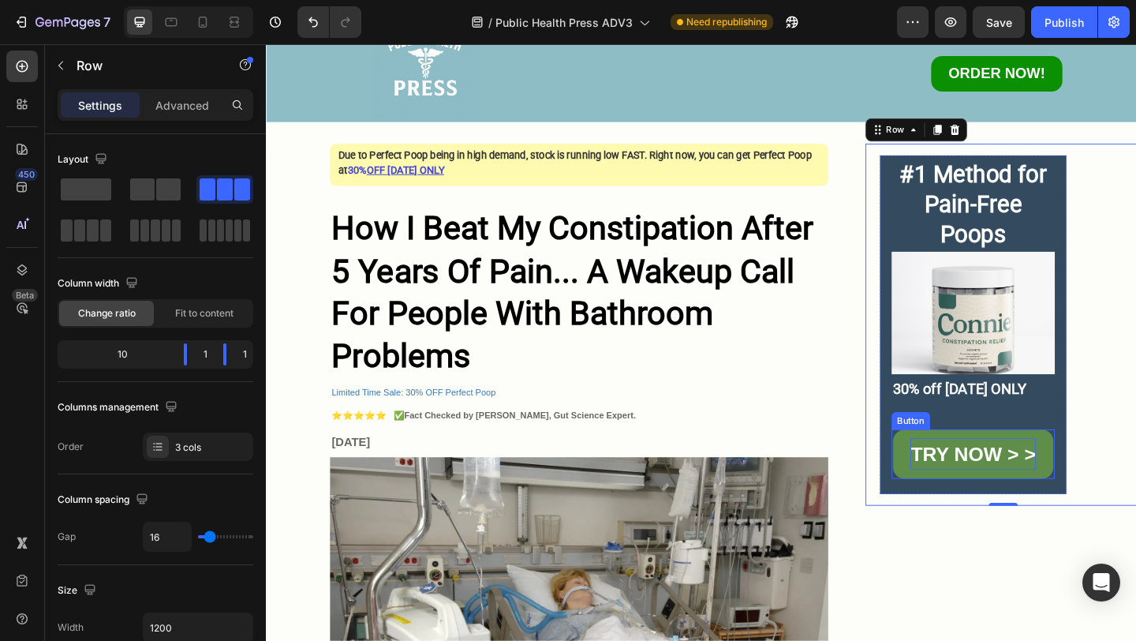
click at [1097, 494] on span "TRY NOW > >" at bounding box center [1035, 490] width 136 height 24
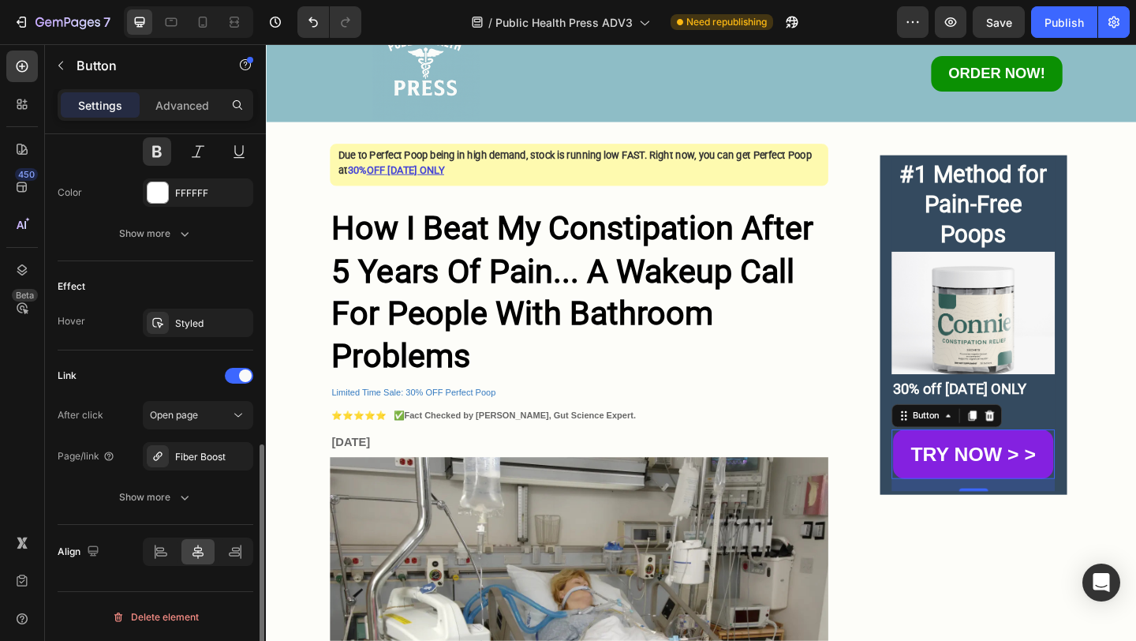
scroll to position [703, 0]
click at [218, 449] on div "Fiber Boost" at bounding box center [198, 456] width 46 height 14
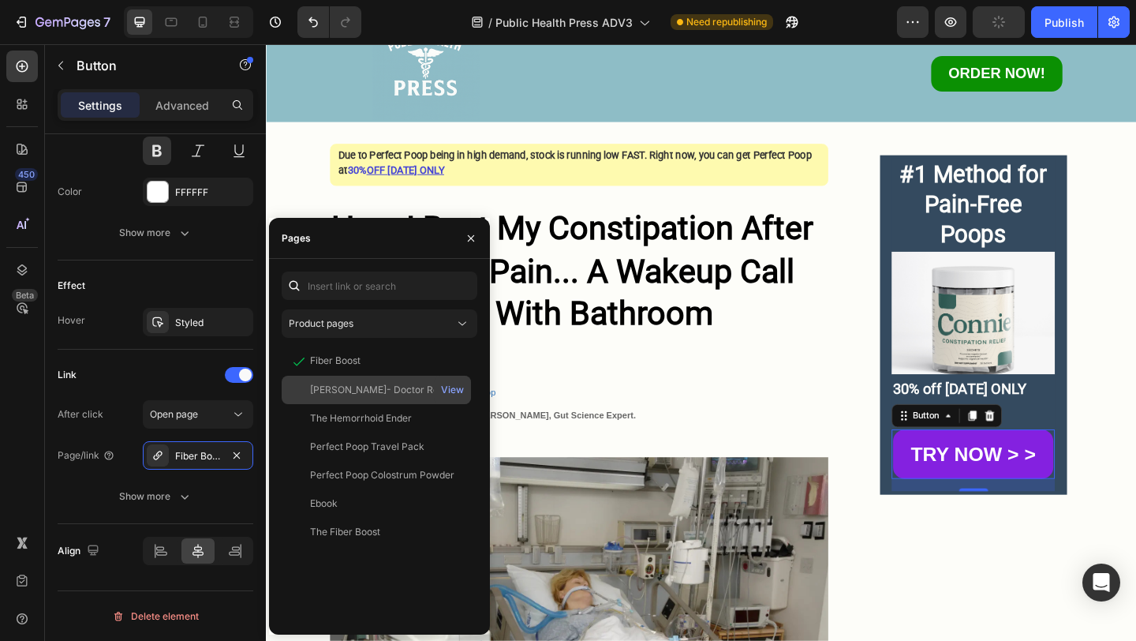
click at [387, 389] on div "[PERSON_NAME]- Doctor Recommended Relief" at bounding box center [385, 390] width 151 height 14
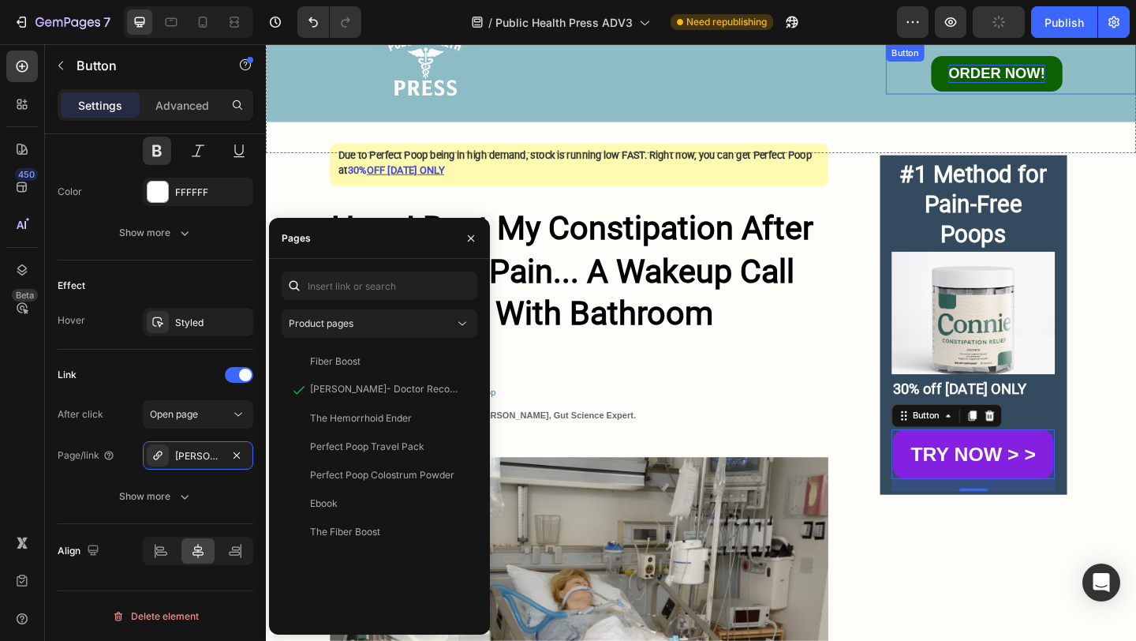
click at [1041, 80] on span "ORDER NOW!" at bounding box center [1060, 74] width 105 height 17
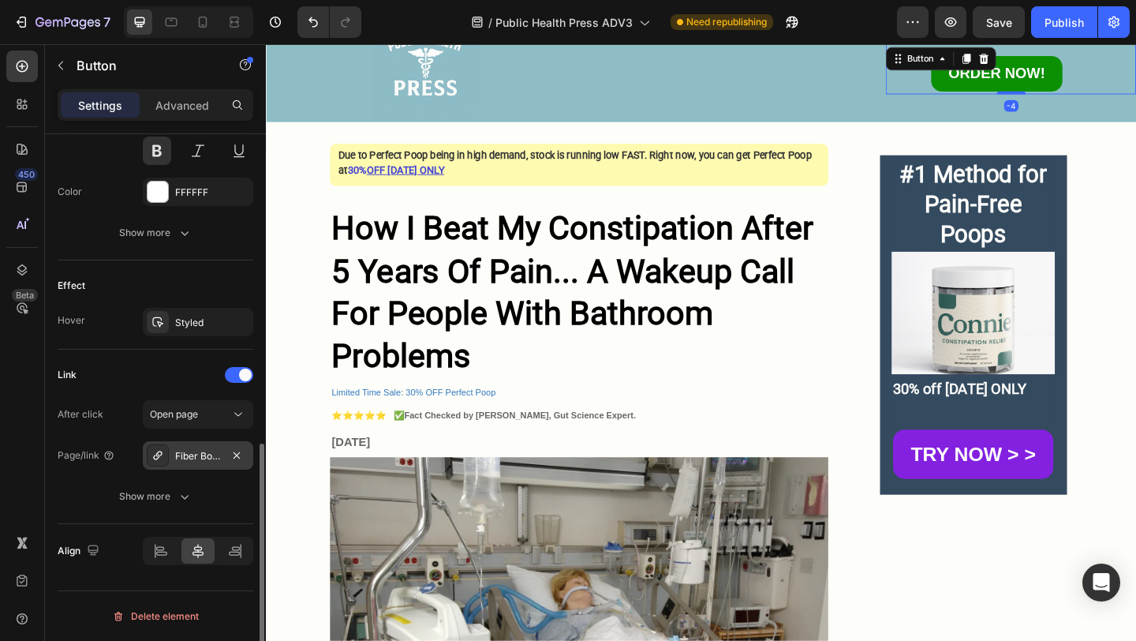
click at [204, 455] on div "Fiber Boost" at bounding box center [198, 456] width 46 height 14
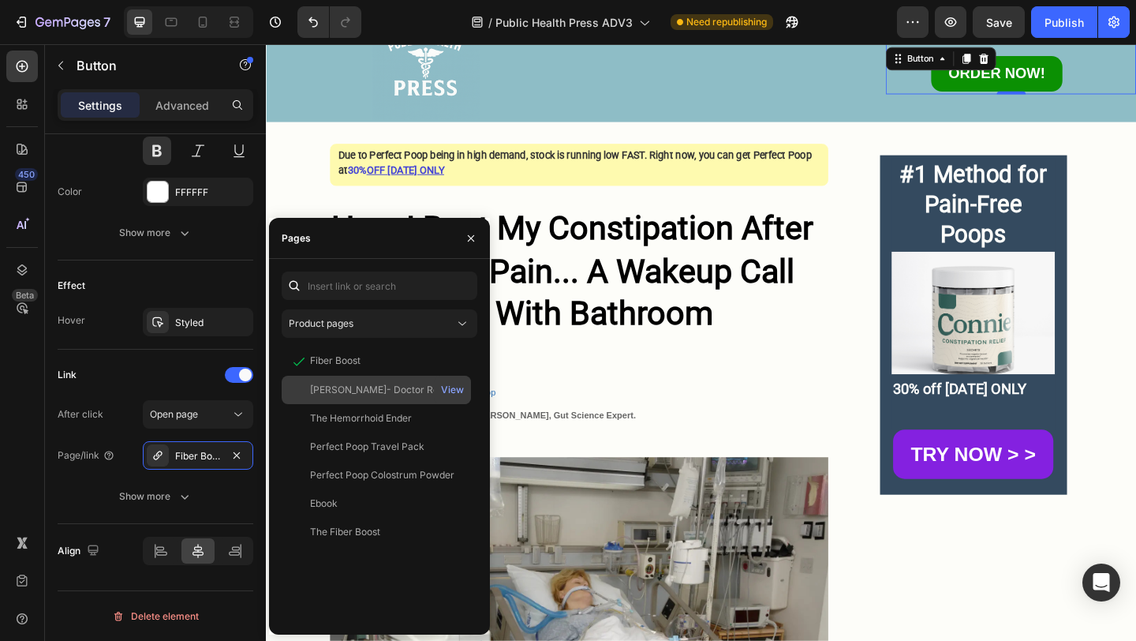
click at [408, 393] on div "[PERSON_NAME]- Doctor Recommended Relief" at bounding box center [385, 390] width 151 height 14
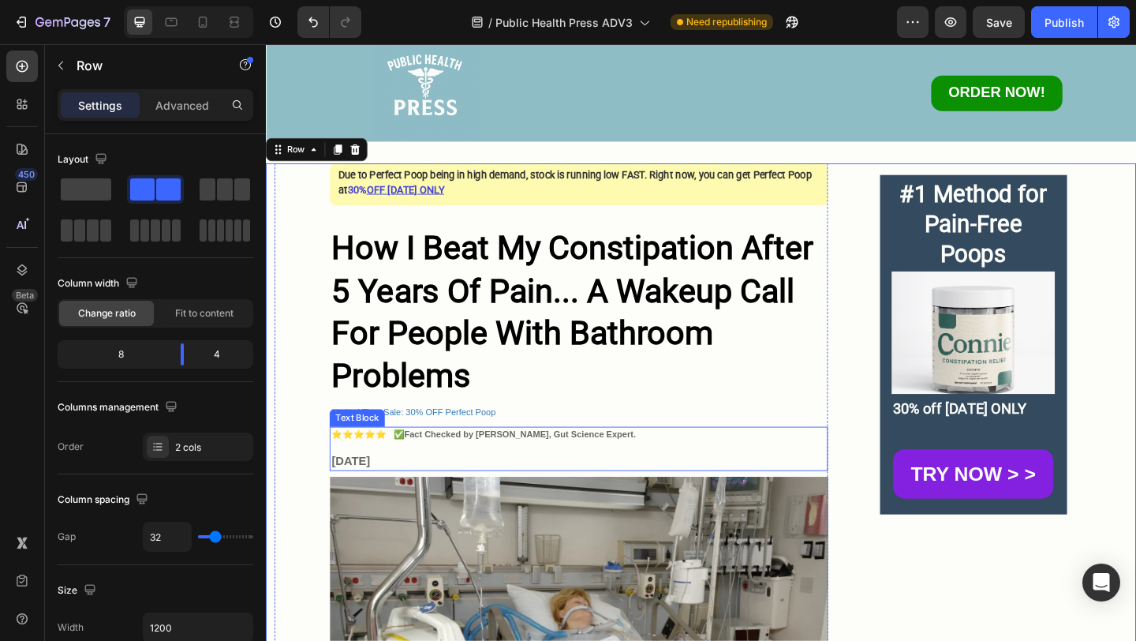
scroll to position [24, 0]
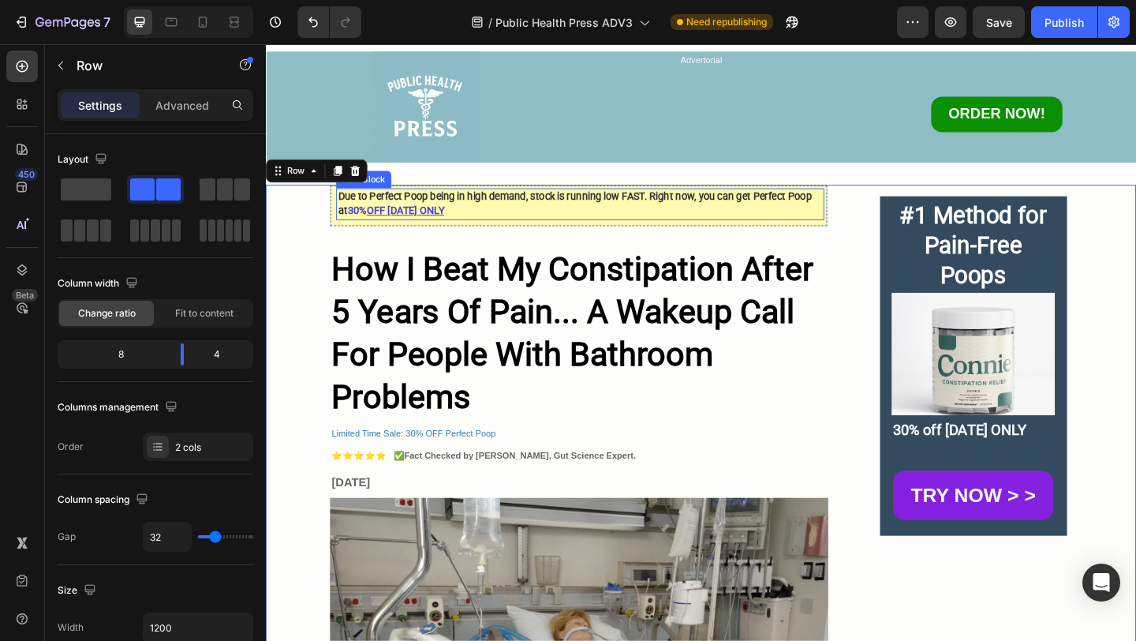
click at [406, 211] on strong "Due to Perfect Poop being in high demand, stock is running low FAST. Right now,…" at bounding box center [601, 217] width 515 height 28
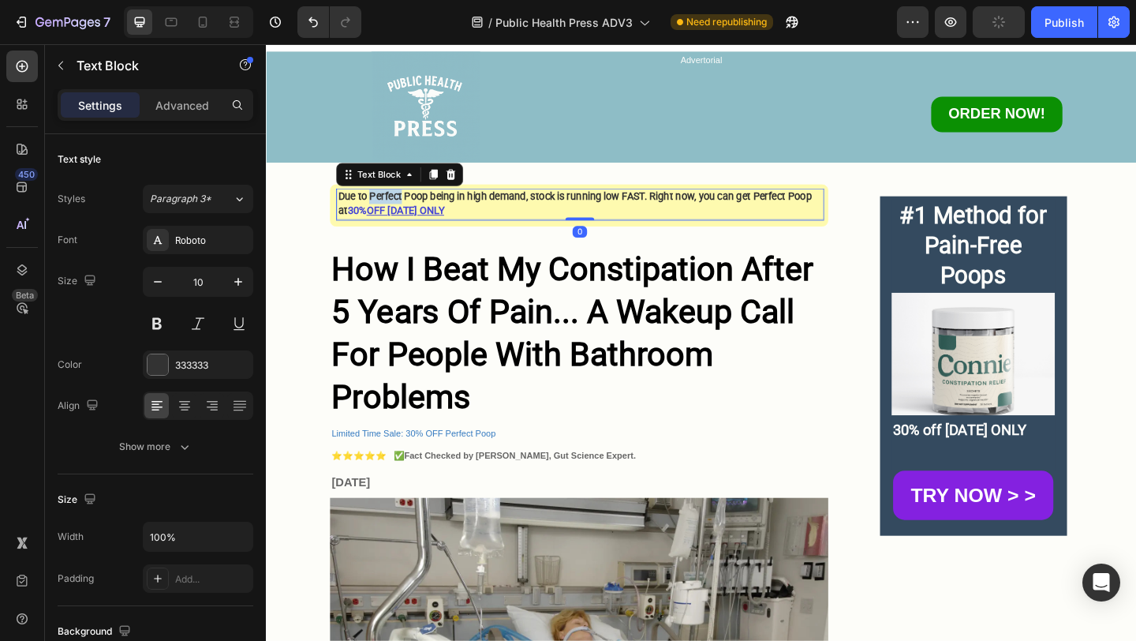
click at [406, 211] on strong "Due to Perfect Poop being in high demand, stock is running low FAST. Right now,…" at bounding box center [601, 217] width 515 height 28
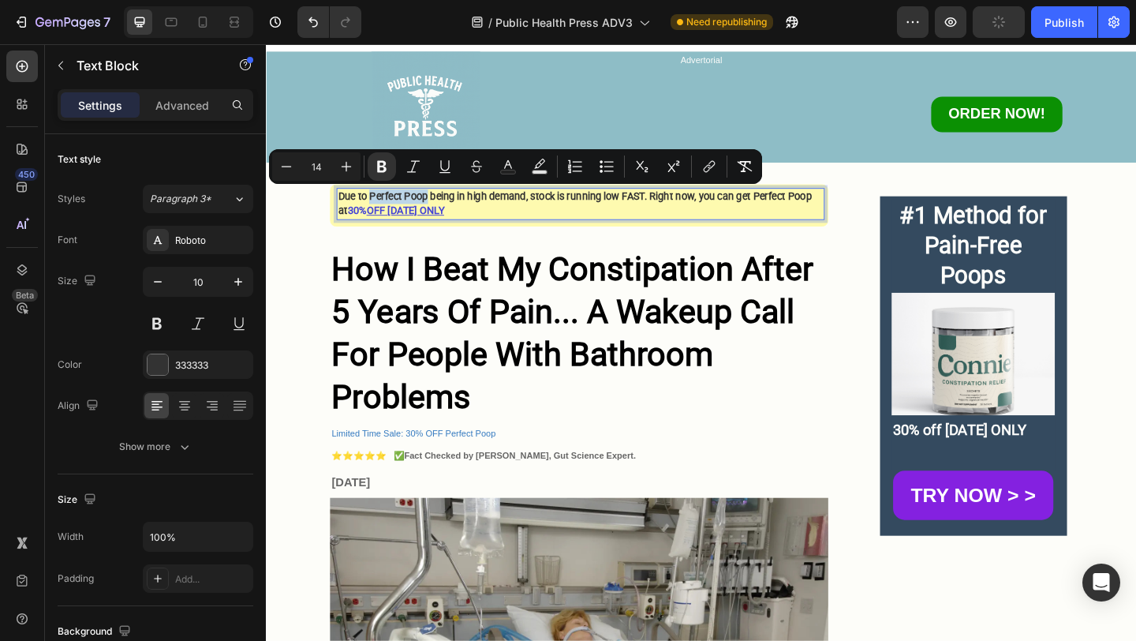
drag, startPoint x: 441, startPoint y: 208, endPoint x: 380, endPoint y: 205, distance: 60.8
click at [380, 205] on strong "Due to Perfect Poop being in high demand, stock is running low FAST. Right now,…" at bounding box center [601, 217] width 515 height 28
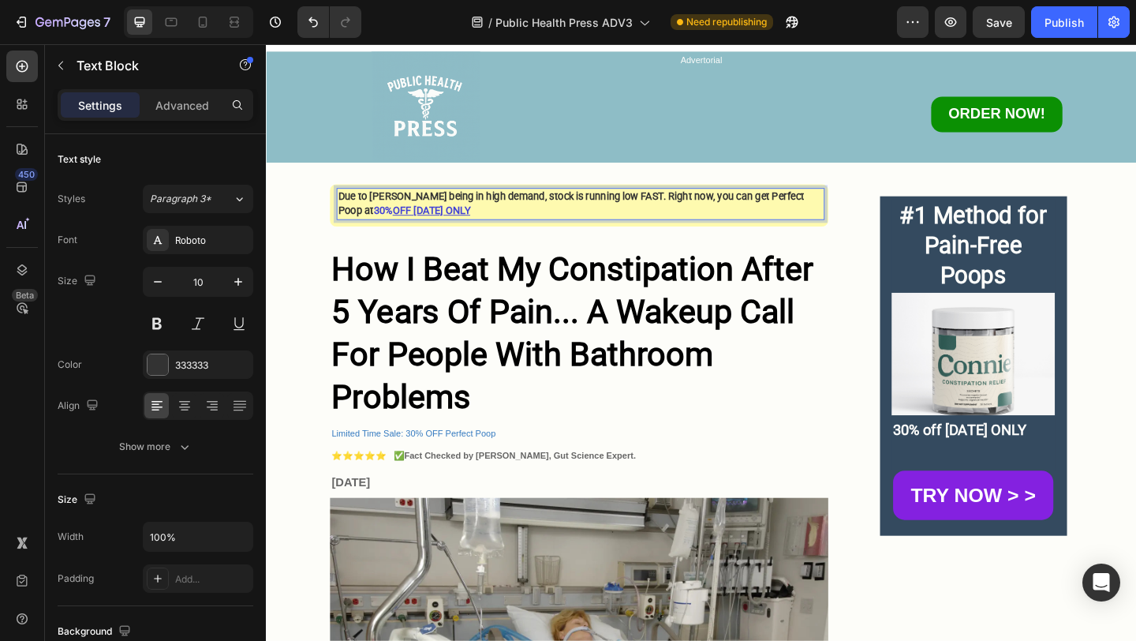
click at [780, 208] on strong "Due to Connie being in high demand, stock is running low FAST. Right now, you c…" at bounding box center [597, 217] width 507 height 28
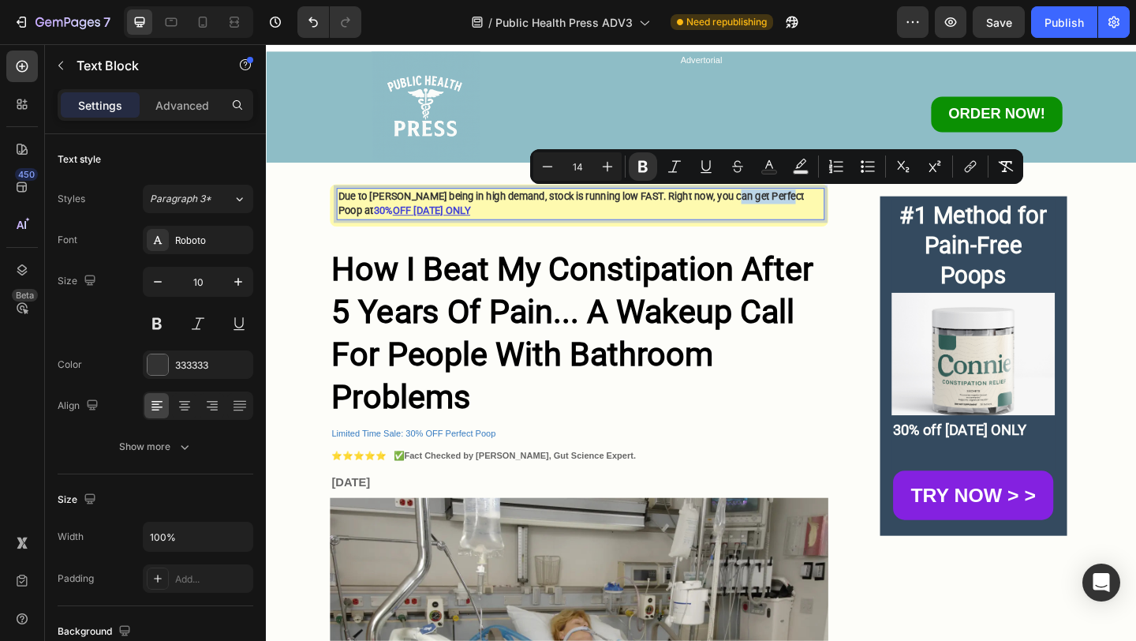
drag, startPoint x: 832, startPoint y: 211, endPoint x: 768, endPoint y: 210, distance: 64.7
click at [768, 210] on strong "Due to Connie being in high demand, stock is running low FAST. Right now, you c…" at bounding box center [597, 217] width 507 height 28
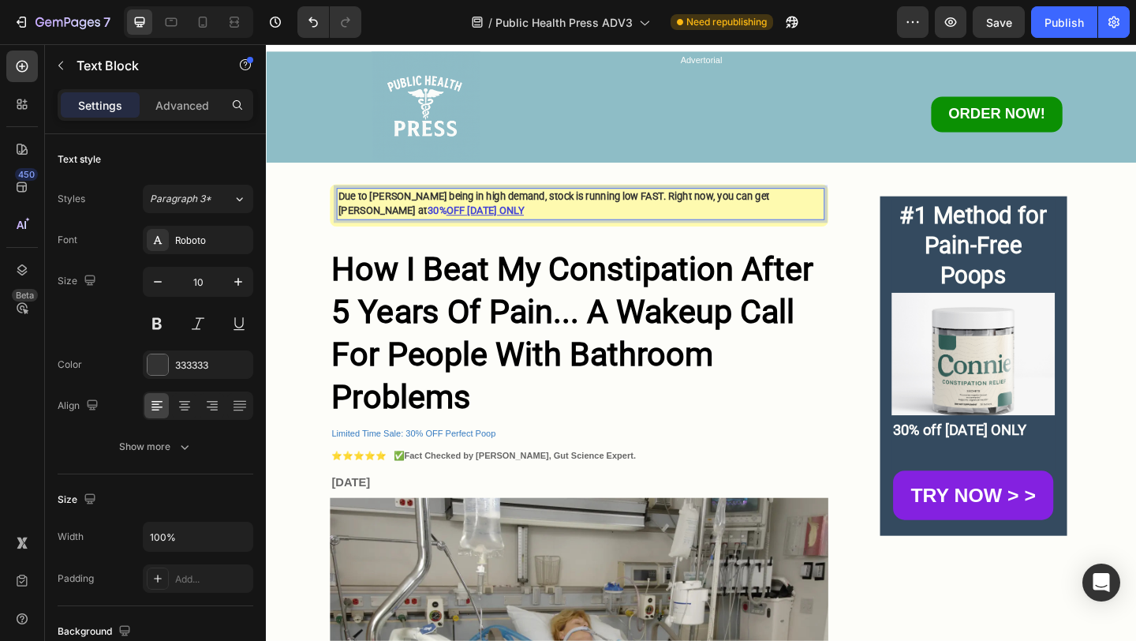
click at [813, 212] on strong "Due to Connie being in high demand, stock is running low FAST. Right now, you c…" at bounding box center [578, 217] width 469 height 28
click at [570, 219] on strong "30% OFF TODAY ONLY" at bounding box center [517, 225] width 105 height 13
click at [572, 219] on strong "0% OFF TODAY ONLY" at bounding box center [522, 225] width 99 height 13
click at [473, 227] on strong "050% OFF TODAY ONLY" at bounding box center [528, 225] width 111 height 13
click at [570, 219] on strong "50% OFF TODAY ONLY" at bounding box center [517, 225] width 105 height 13
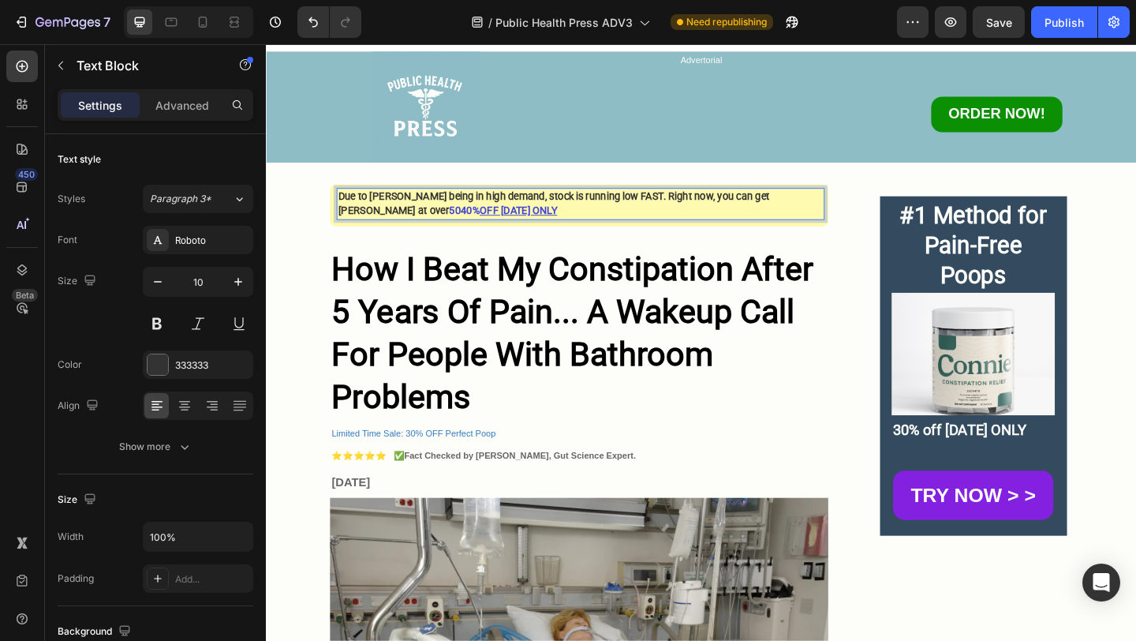
click at [465, 226] on strong "5040% OFF TODAY ONLY" at bounding box center [524, 225] width 118 height 13
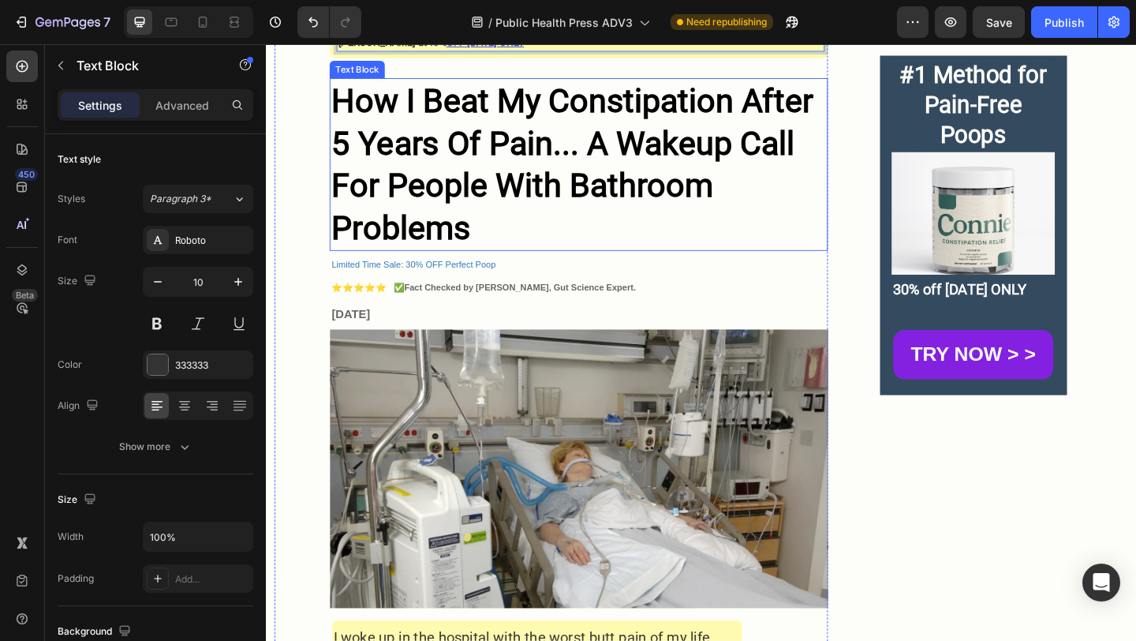
scroll to position [208, 0]
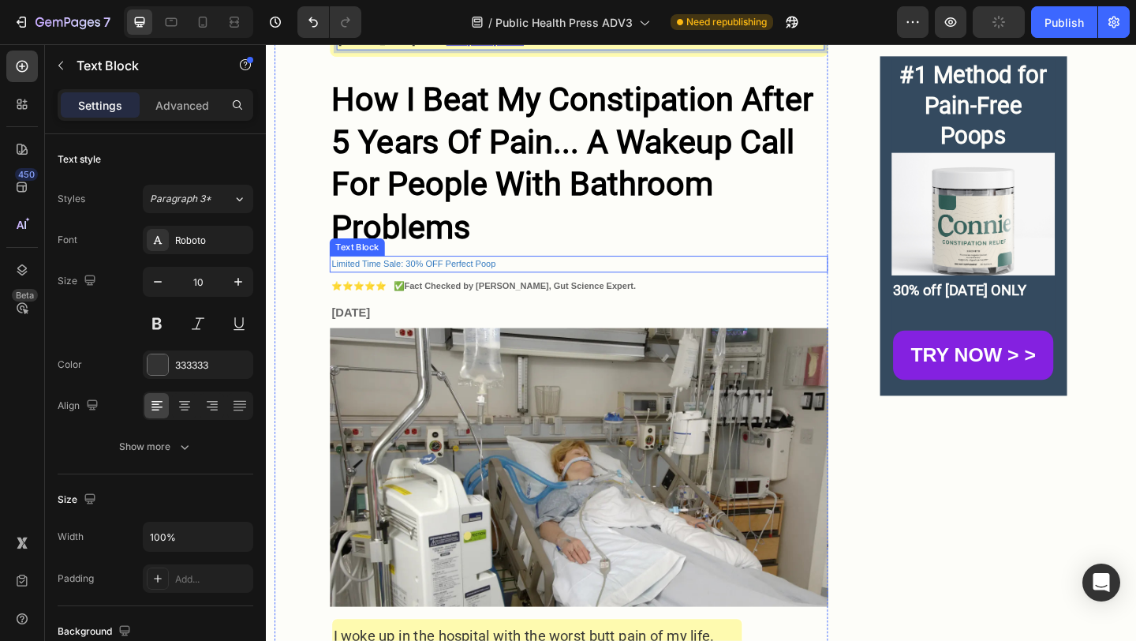
click at [443, 284] on span "Limited Time Sale: 30% OFF Perfect Poop" at bounding box center [426, 282] width 178 height 11
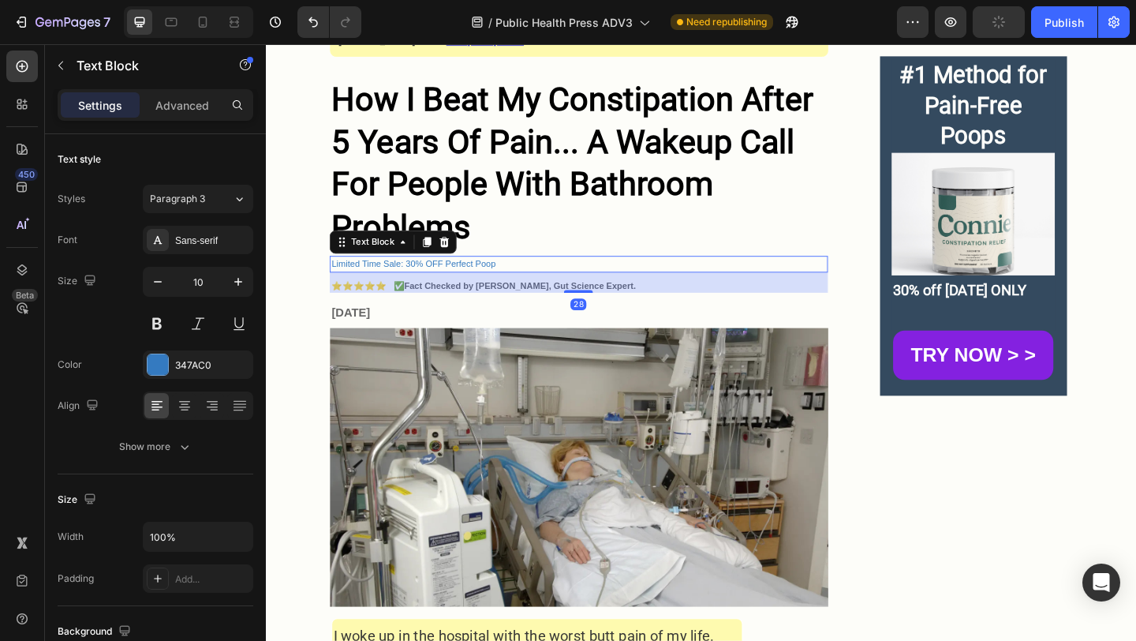
click at [421, 278] on span "Limited Time Sale: 30% OFF Perfect Poop" at bounding box center [426, 282] width 178 height 11
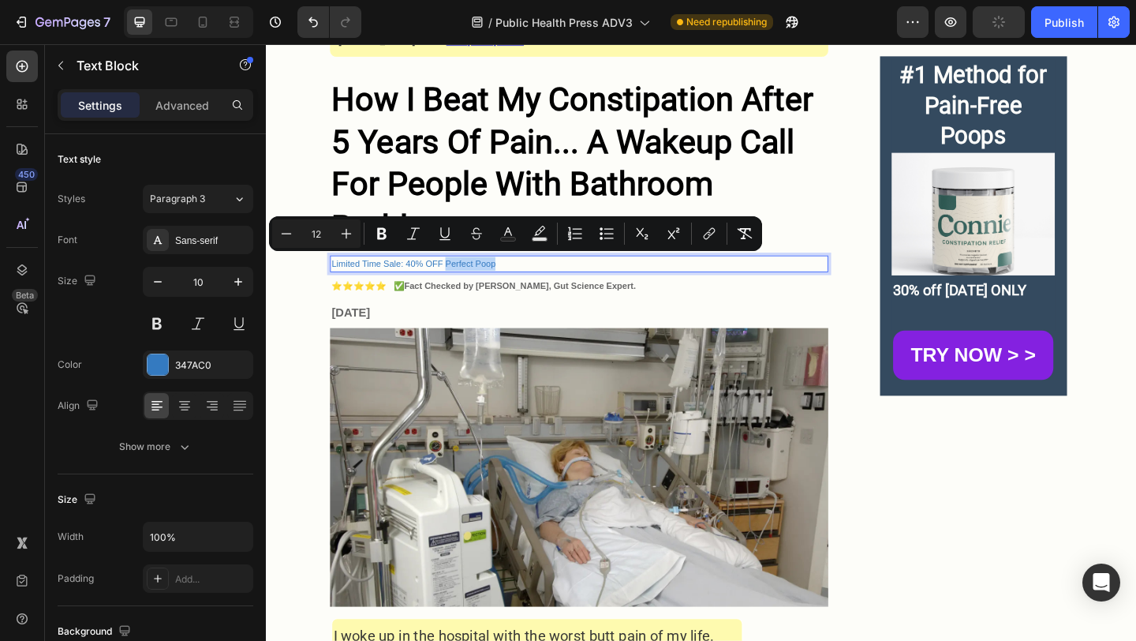
drag, startPoint x: 519, startPoint y: 282, endPoint x: 463, endPoint y: 280, distance: 56.1
click at [463, 280] on p "Limited Time Sale: 40% OFF Perfect Poop" at bounding box center [606, 282] width 538 height 15
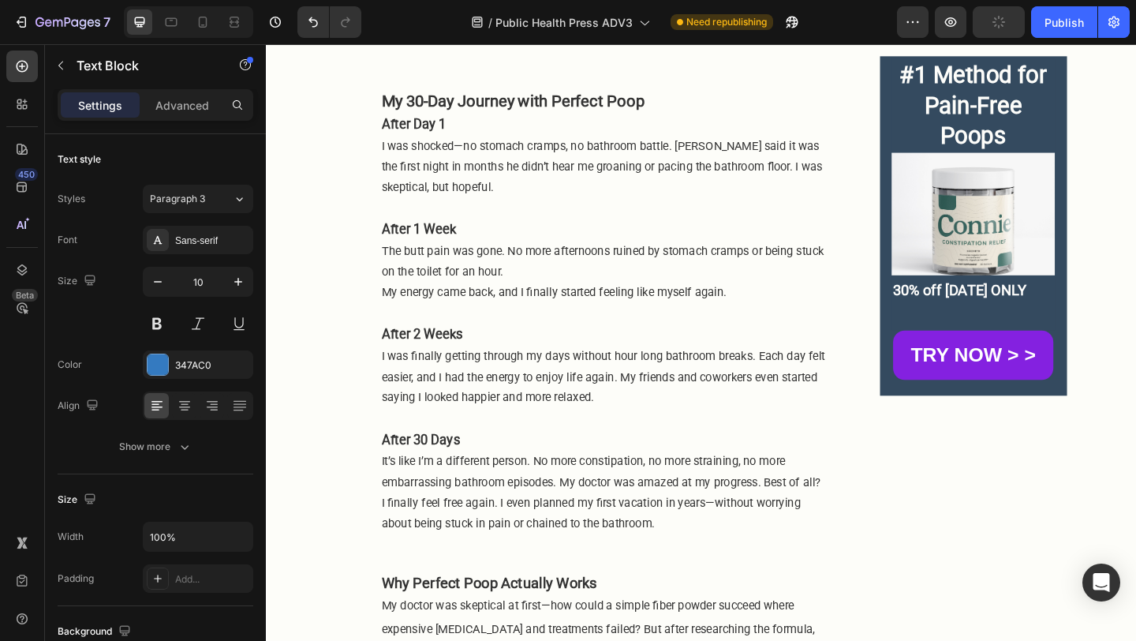
scroll to position [3735, 0]
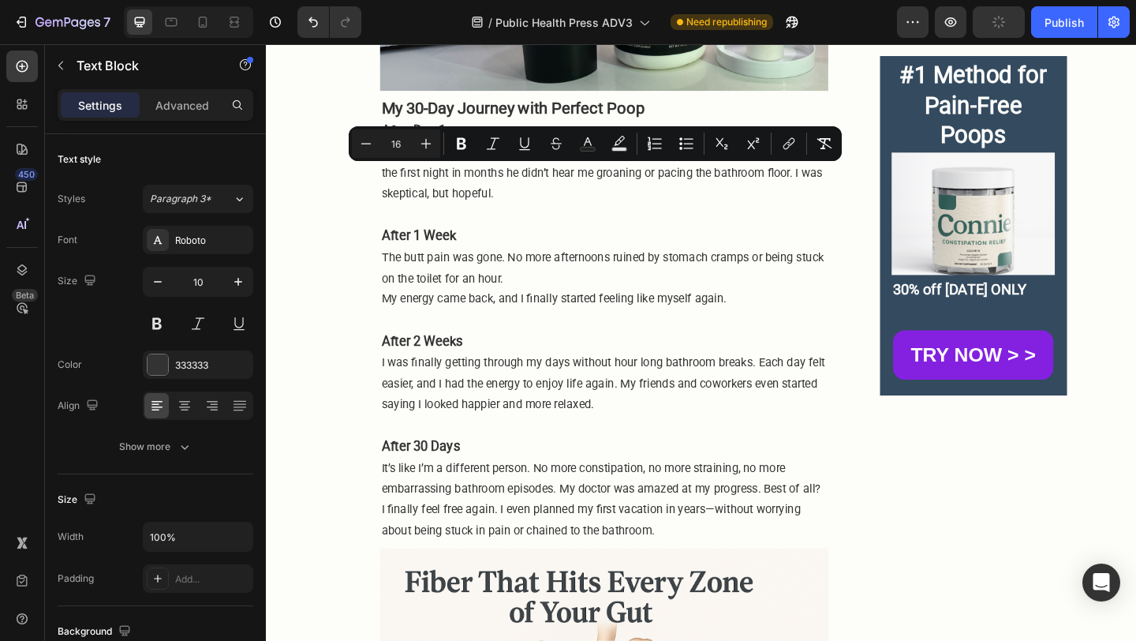
drag, startPoint x: 484, startPoint y: 185, endPoint x: 581, endPoint y: 184, distance: 97.1
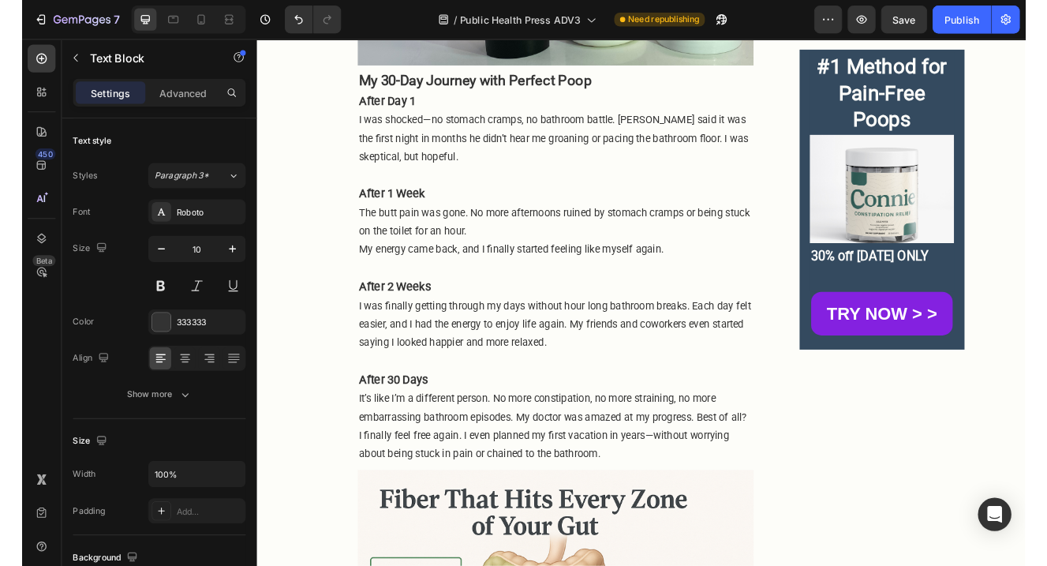
scroll to position [3755, 0]
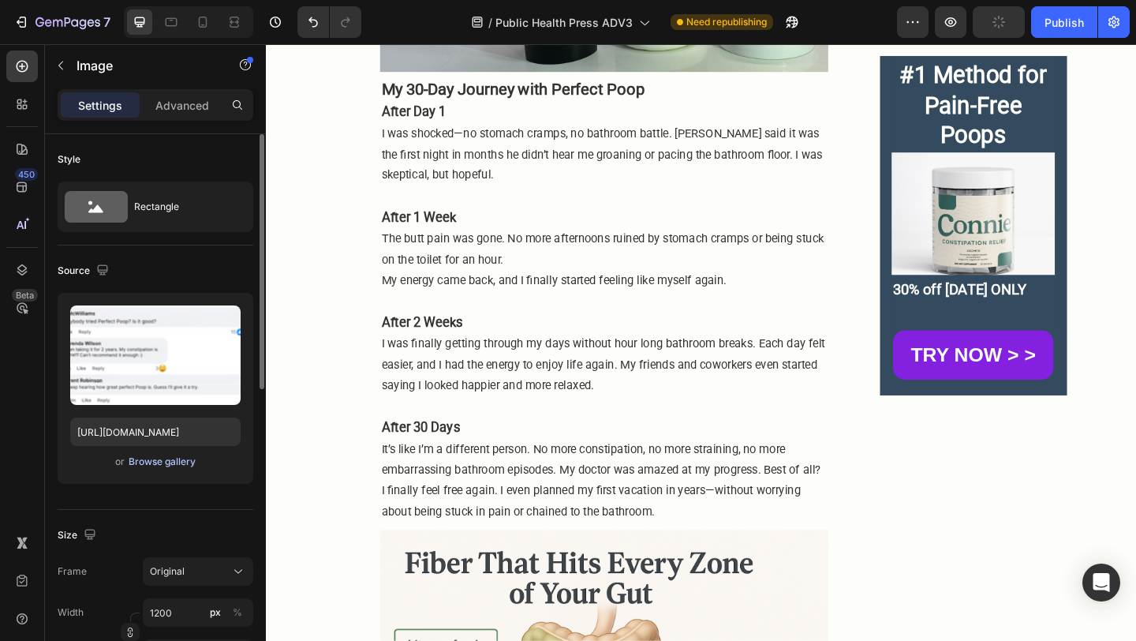
click at [179, 462] on div "Browse gallery" at bounding box center [162, 461] width 67 height 14
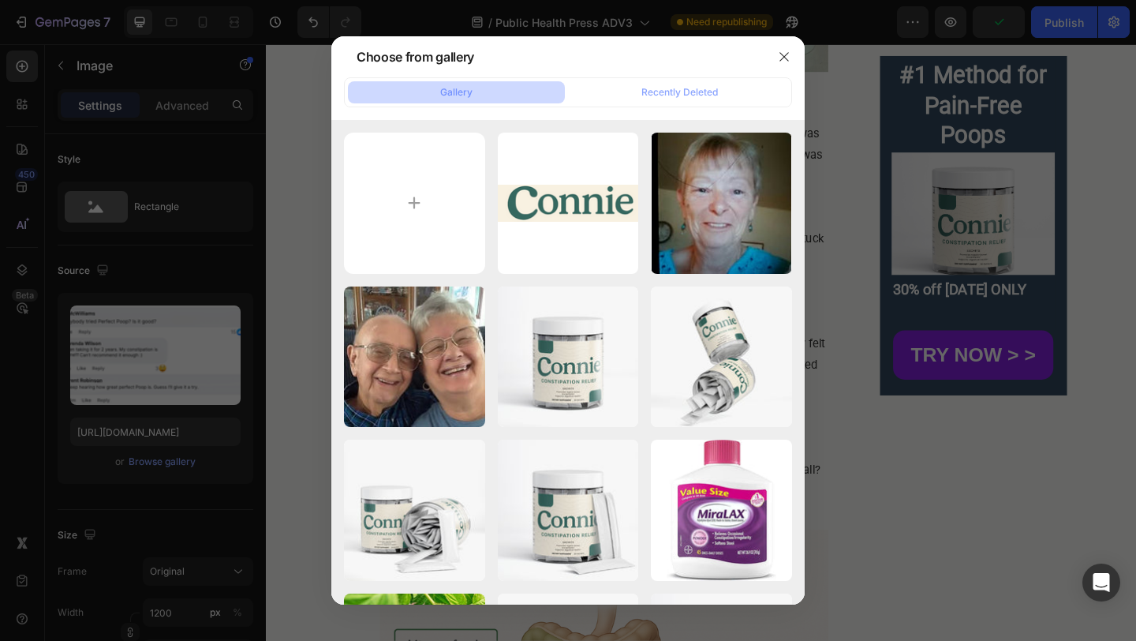
click at [921, 590] on div at bounding box center [568, 320] width 1136 height 641
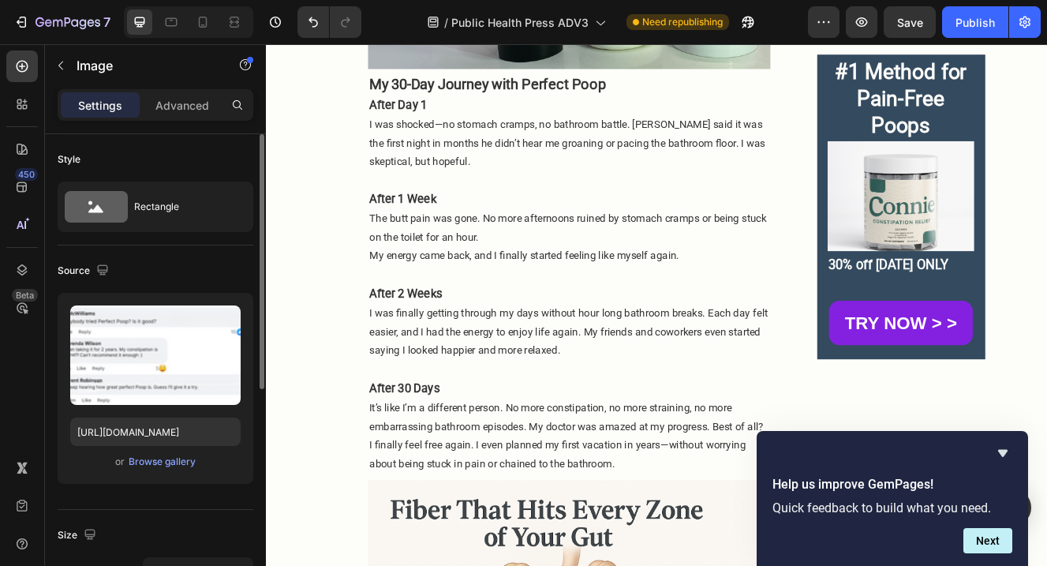
click at [149, 473] on div "Upload Image https://cdn.shopify.com/s/files/1/0637/7009/9823/files/gempages_58…" at bounding box center [156, 388] width 196 height 191
click at [166, 462] on div "Browse gallery" at bounding box center [162, 461] width 67 height 14
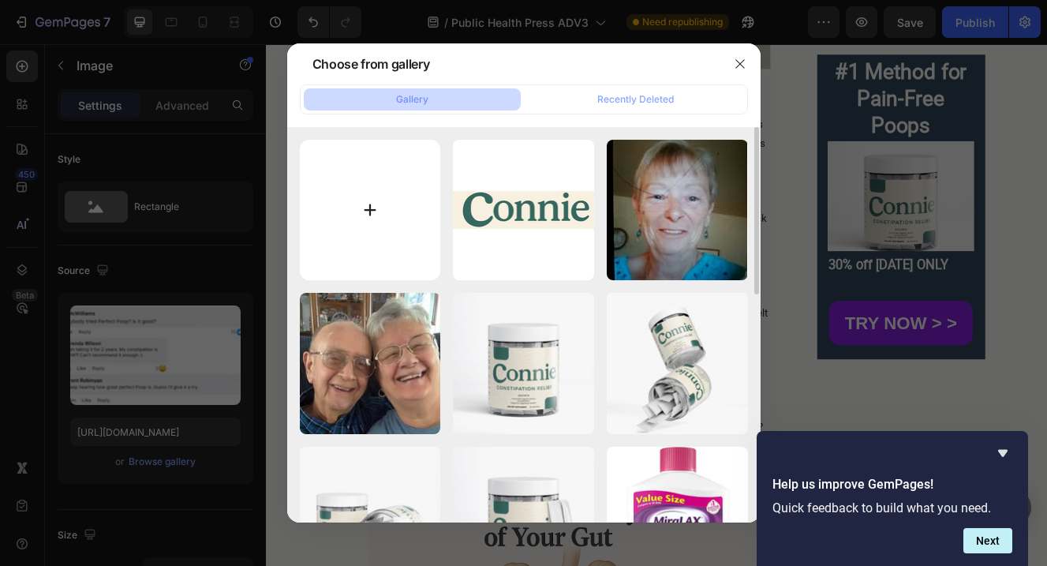
click at [397, 173] on input "file" at bounding box center [370, 210] width 141 height 141
type input "C:\fakepath\Has Anybody tried Connie Is it good (1536 x 700 px).png"
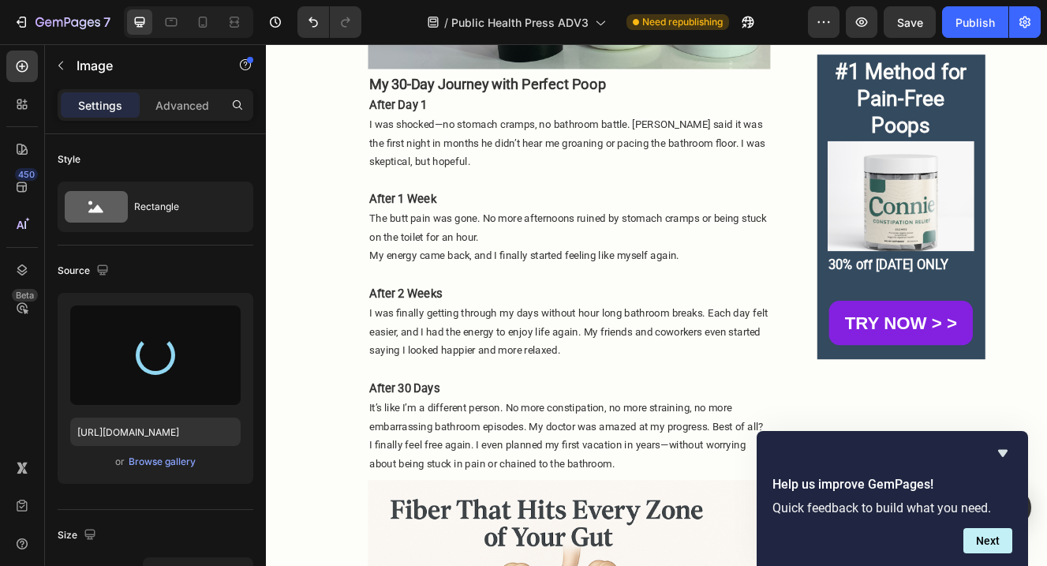
type input "https://cdn.shopify.com/s/files/1/0637/7009/9823/files/gempages_582972290900165…"
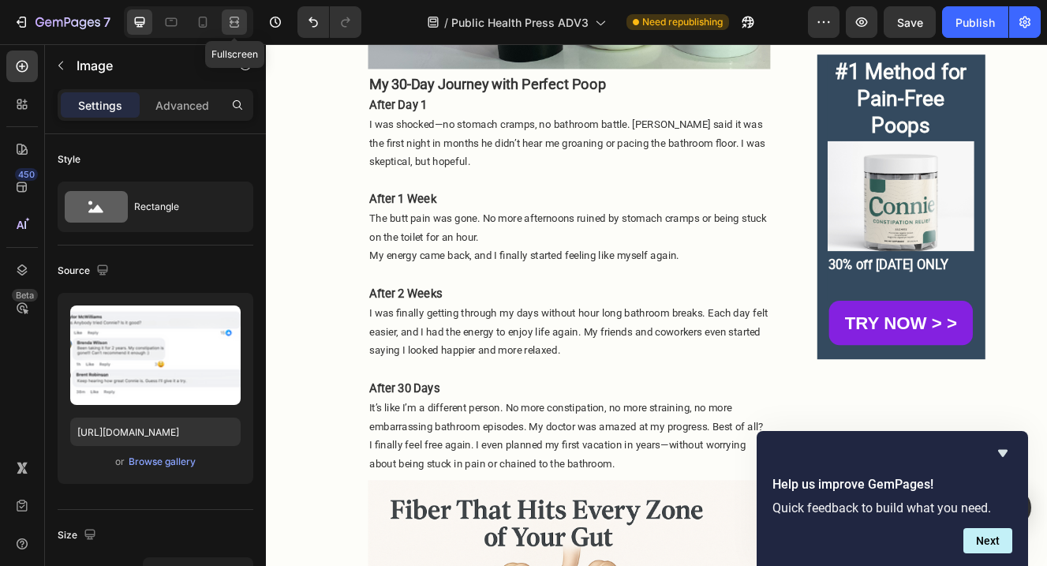
click at [229, 28] on icon at bounding box center [234, 22] width 16 height 16
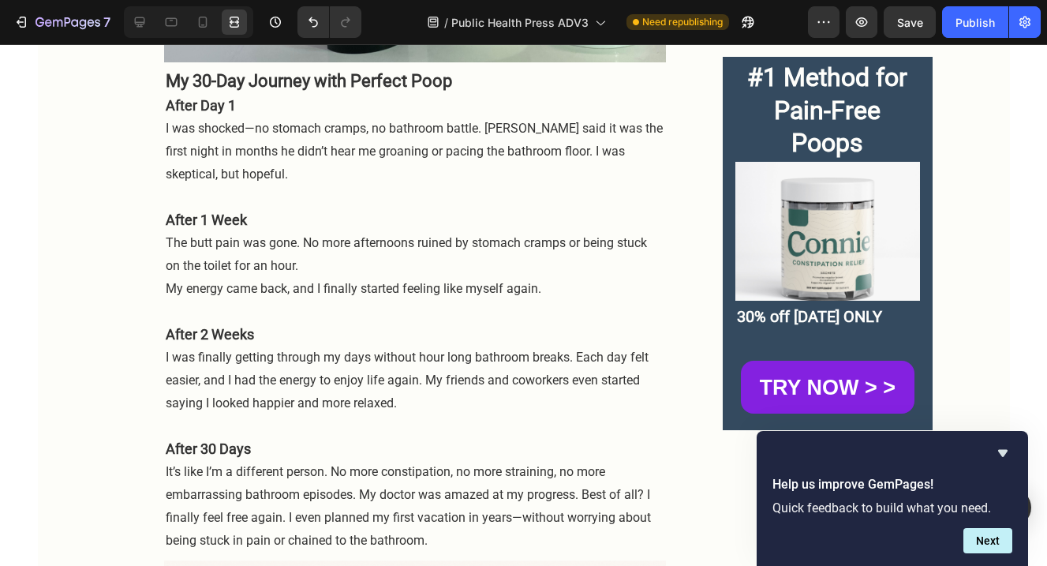
scroll to position [3758, 0]
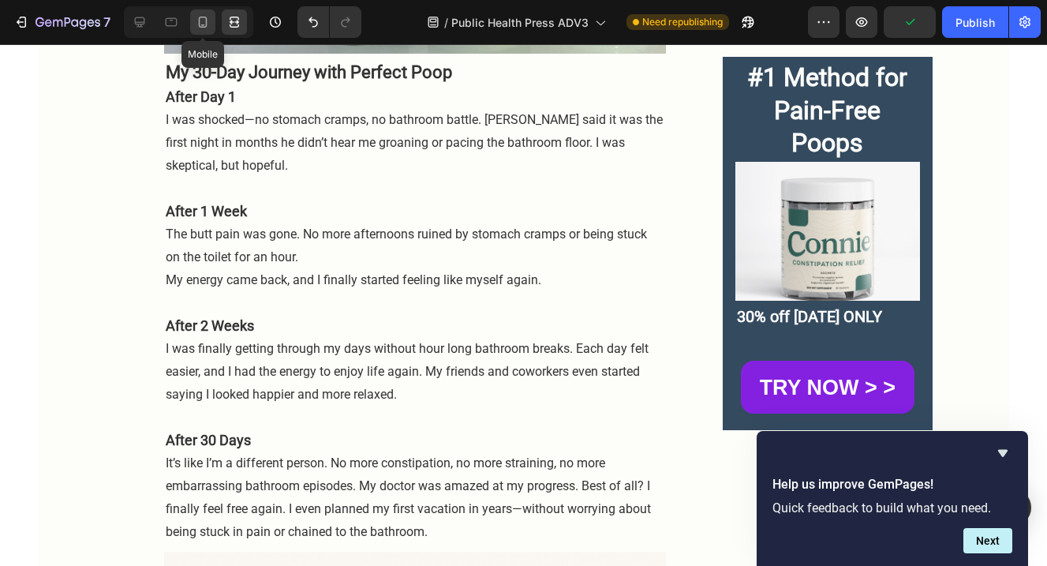
click at [203, 27] on icon at bounding box center [203, 22] width 9 height 11
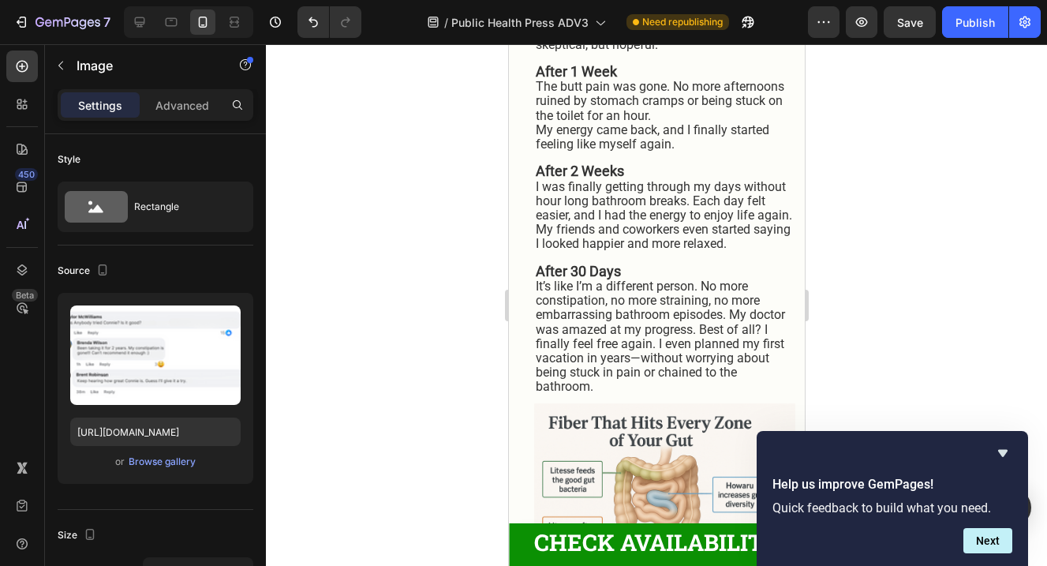
scroll to position [3542, 0]
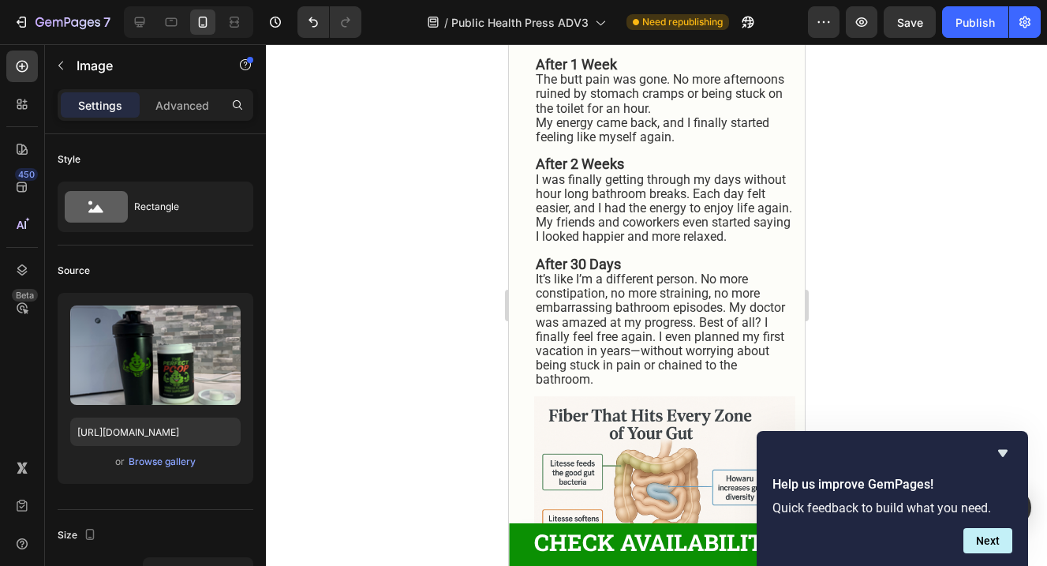
click at [172, 467] on div "Browse gallery" at bounding box center [162, 461] width 67 height 14
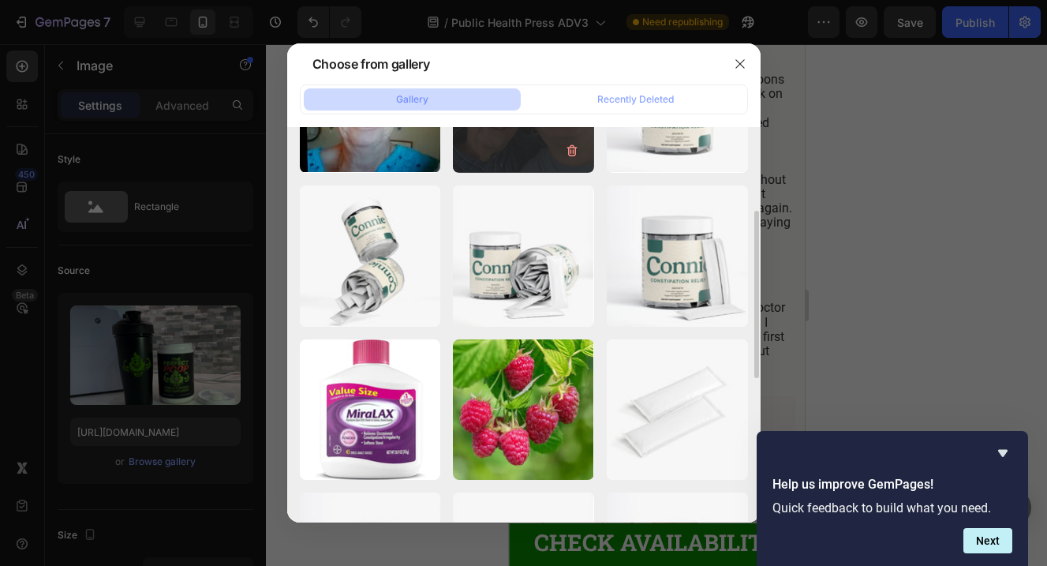
scroll to position [272, 0]
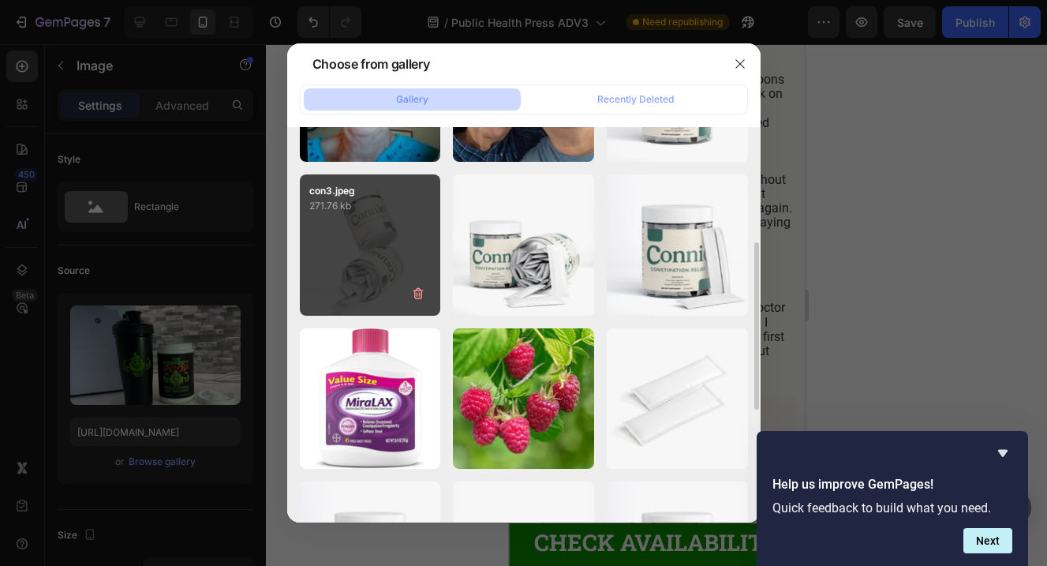
click at [394, 267] on div "con3.jpeg 271.76 kb" at bounding box center [370, 244] width 141 height 141
type input "https://cdn.shopify.com/s/files/1/0637/7009/9823/files/gempages_582972290900165…"
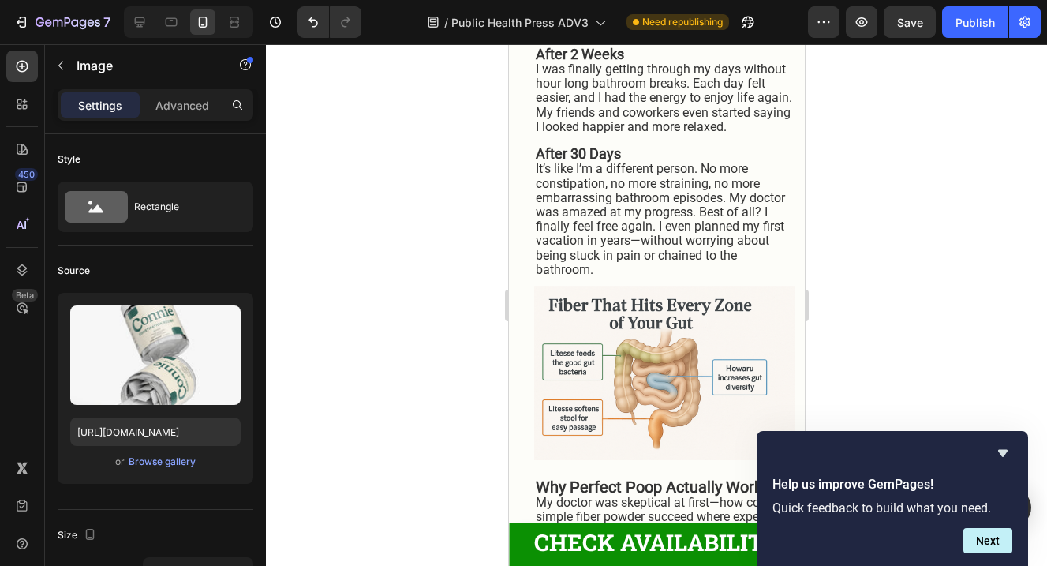
scroll to position [3741, 0]
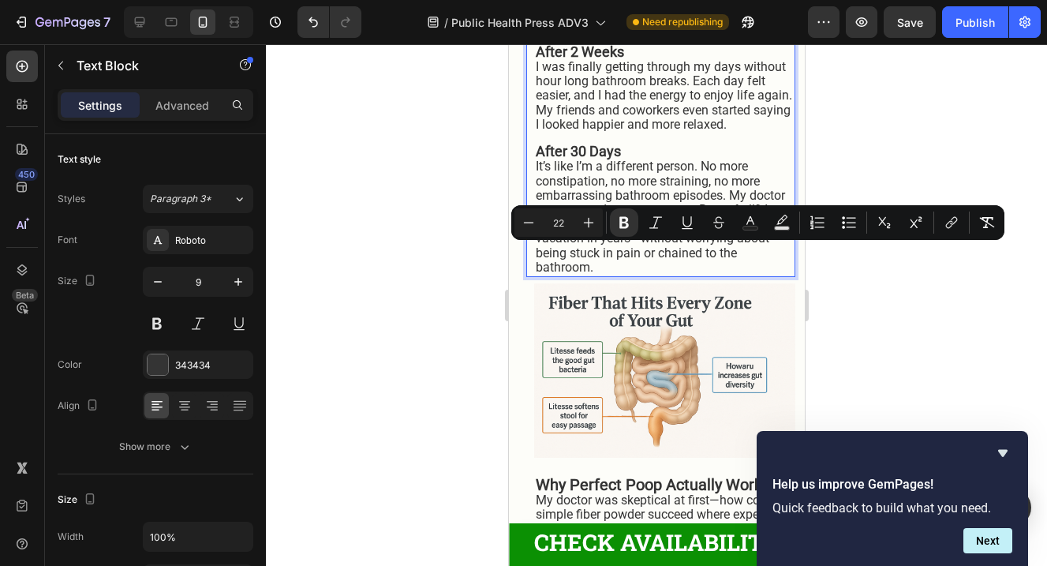
drag, startPoint x: 723, startPoint y: 256, endPoint x: 740, endPoint y: 275, distance: 25.7
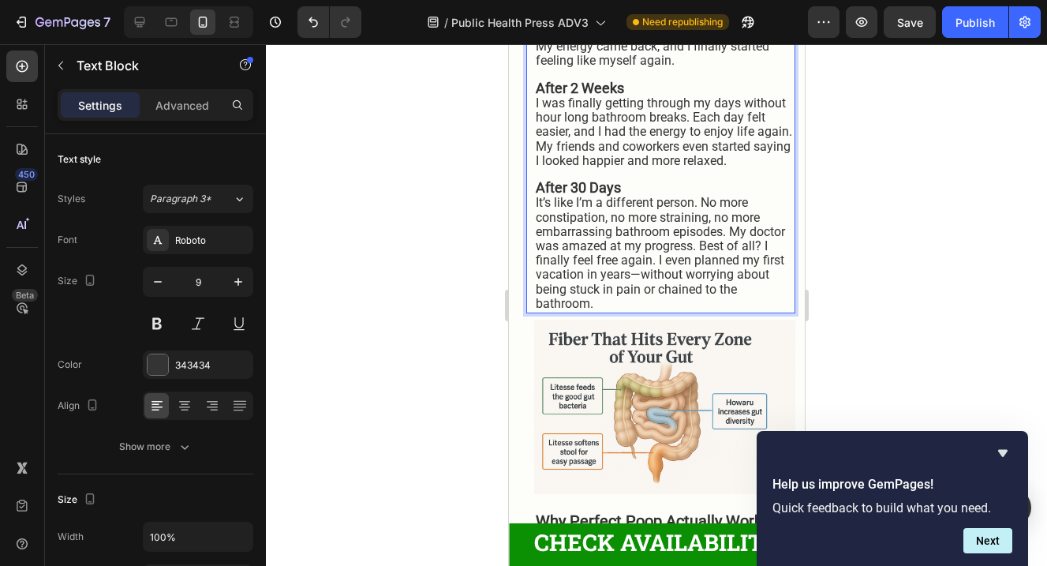
scroll to position [3704, 0]
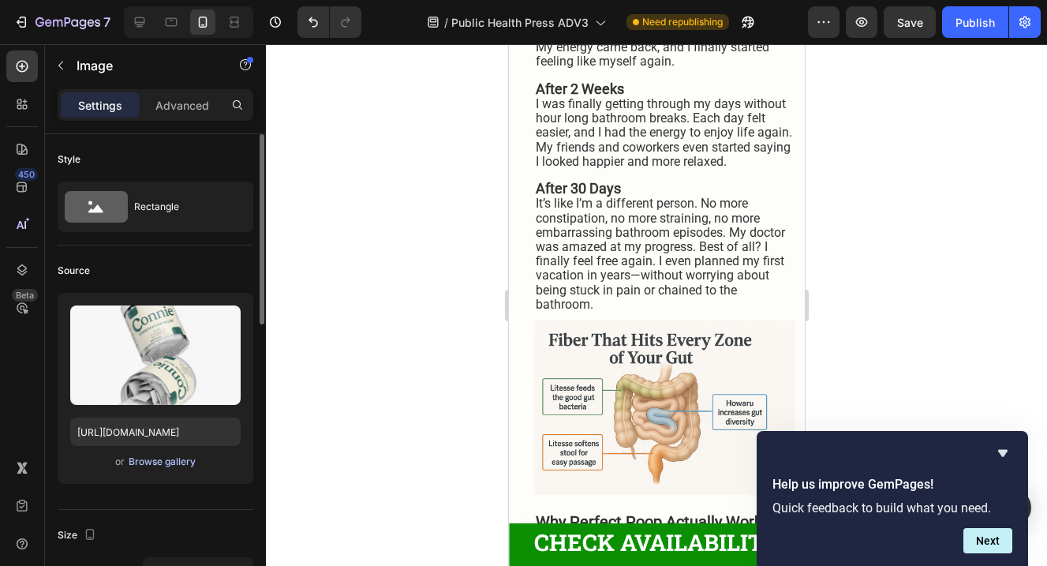
click at [192, 464] on div "Browse gallery" at bounding box center [162, 461] width 67 height 14
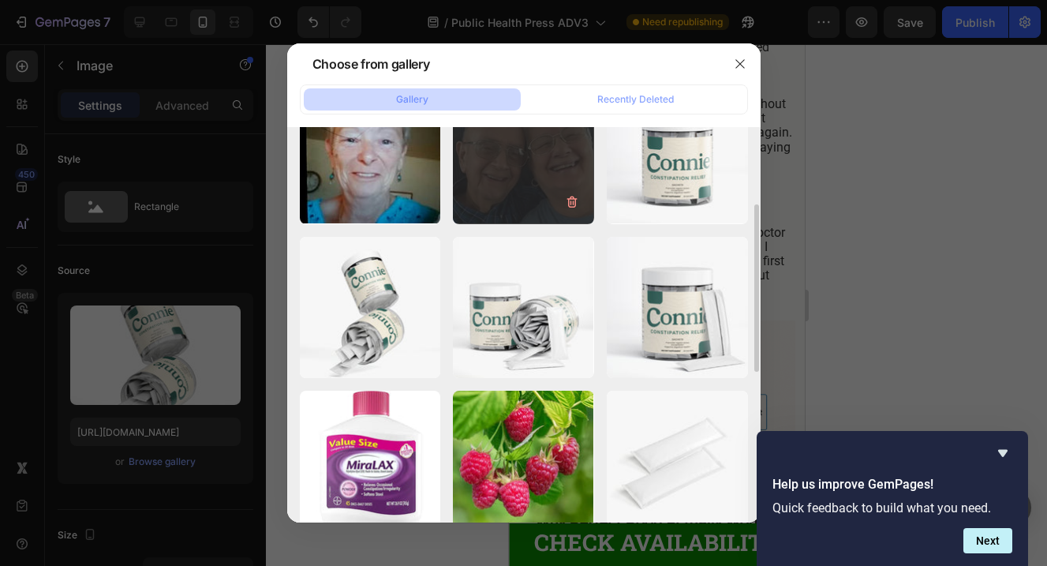
scroll to position [218, 0]
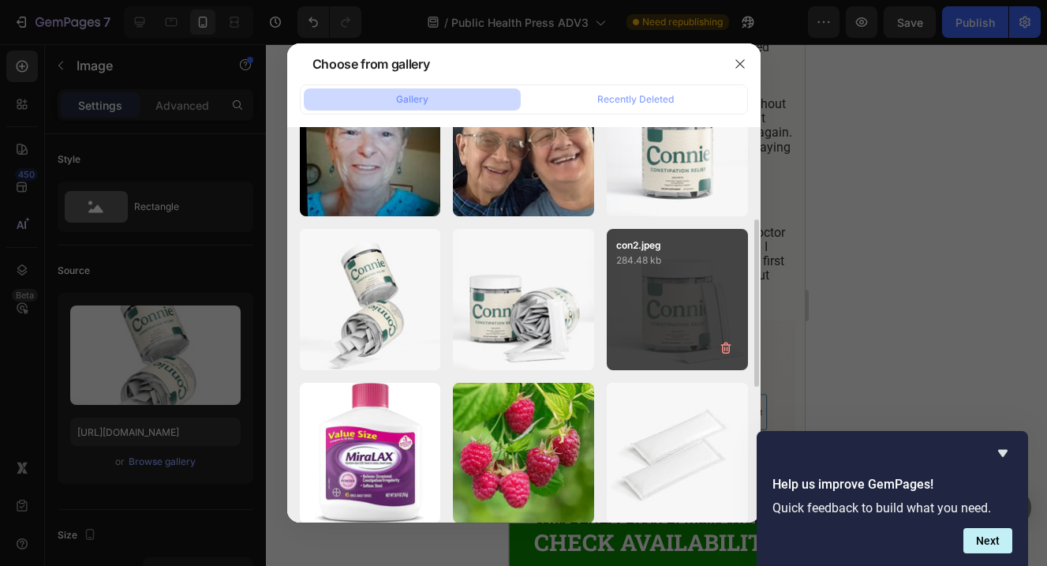
click at [705, 301] on div "con2.jpeg 284.48 kb" at bounding box center [677, 299] width 141 height 141
type input "https://cdn.shopify.com/s/files/1/0637/7009/9823/files/gempages_582972290900165…"
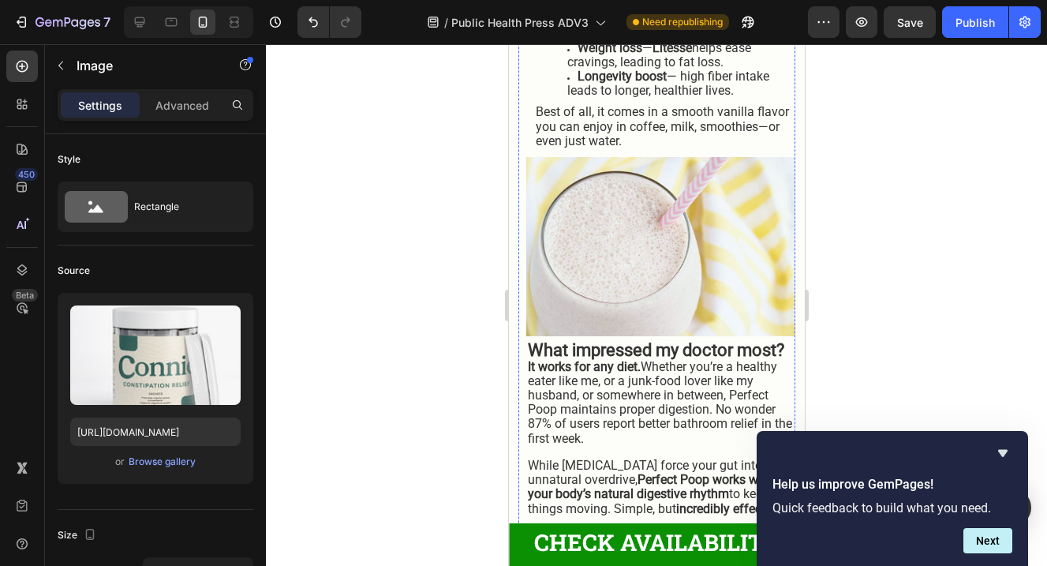
scroll to position [4465, 0]
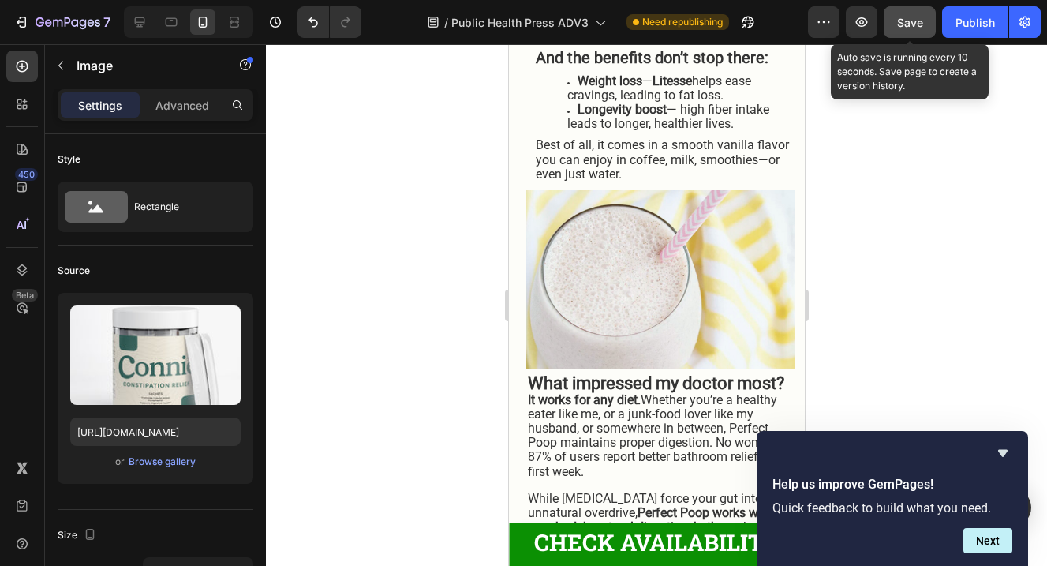
click at [914, 24] on span "Save" at bounding box center [910, 22] width 26 height 13
